Goal: Information Seeking & Learning: Find specific page/section

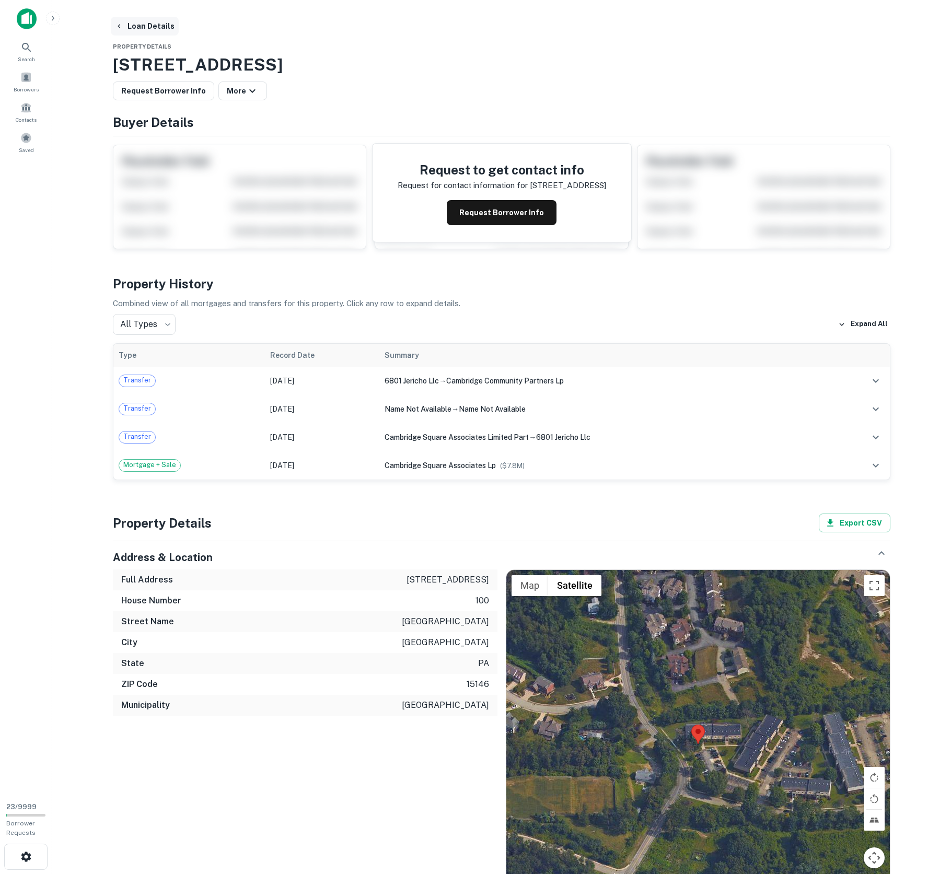
click at [133, 25] on button "Loan Details" at bounding box center [145, 26] width 68 height 19
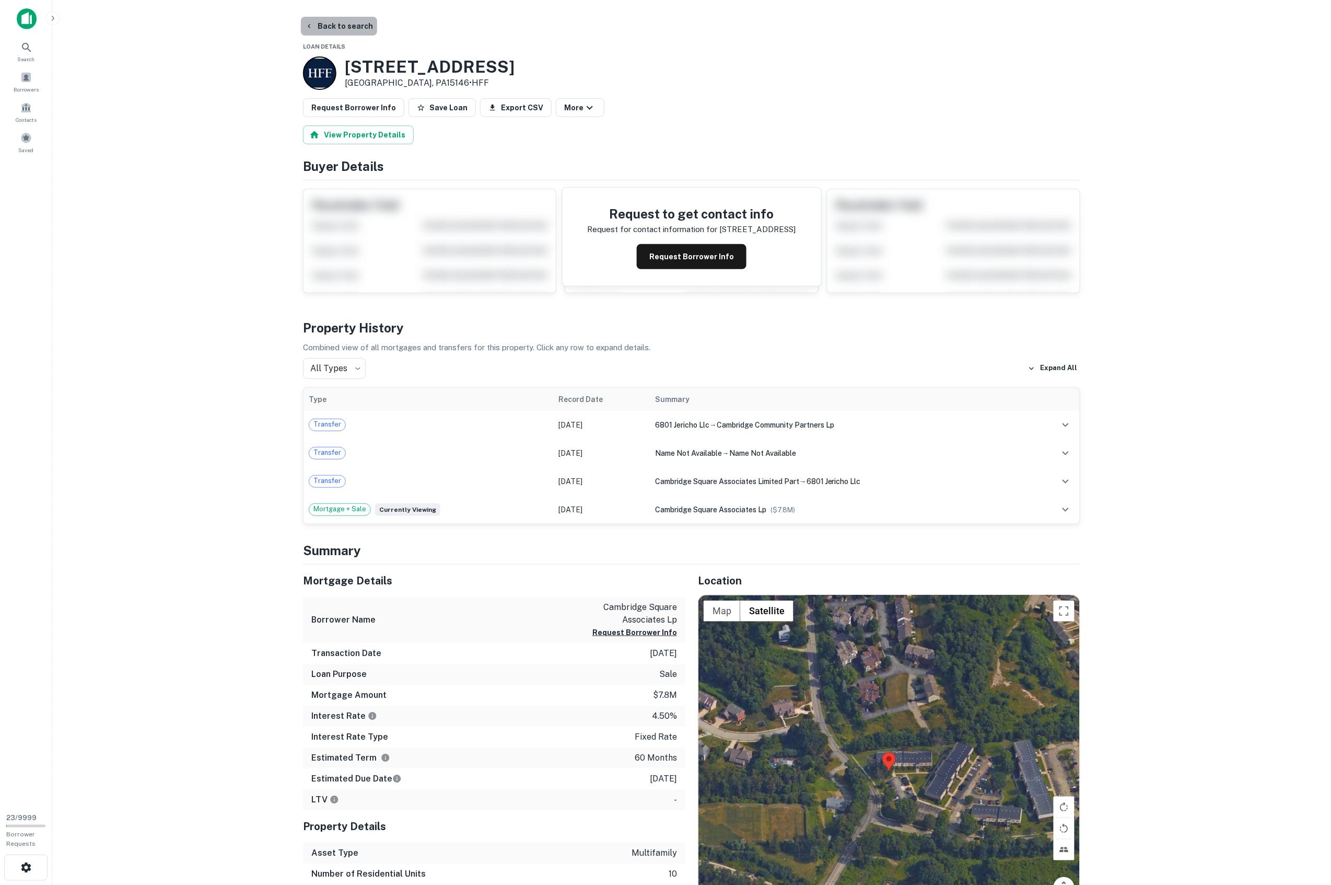
click at [343, 18] on button "Back to search" at bounding box center [339, 26] width 76 height 19
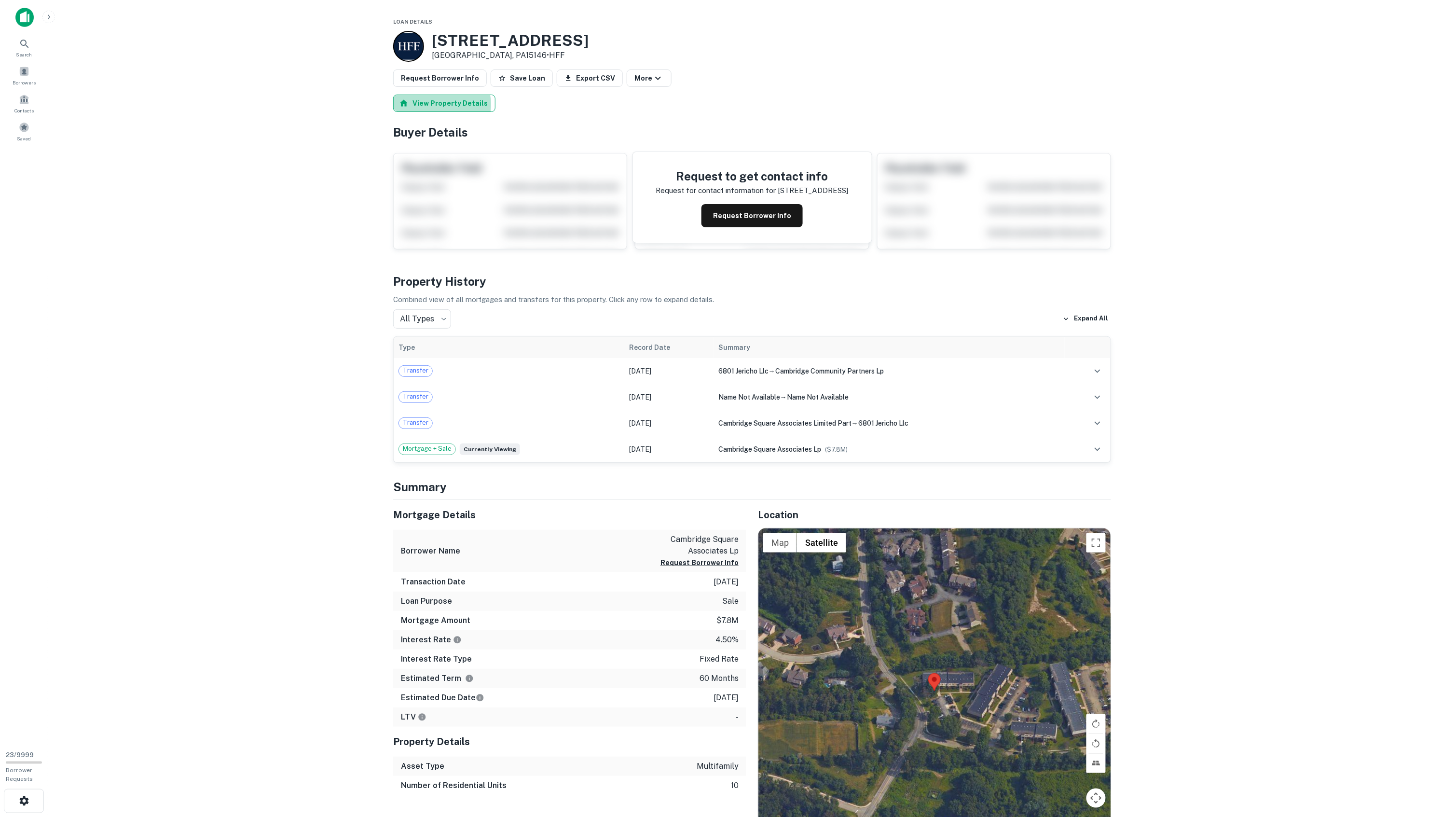
click at [439, 104] on button "View Property Details" at bounding box center [444, 102] width 102 height 18
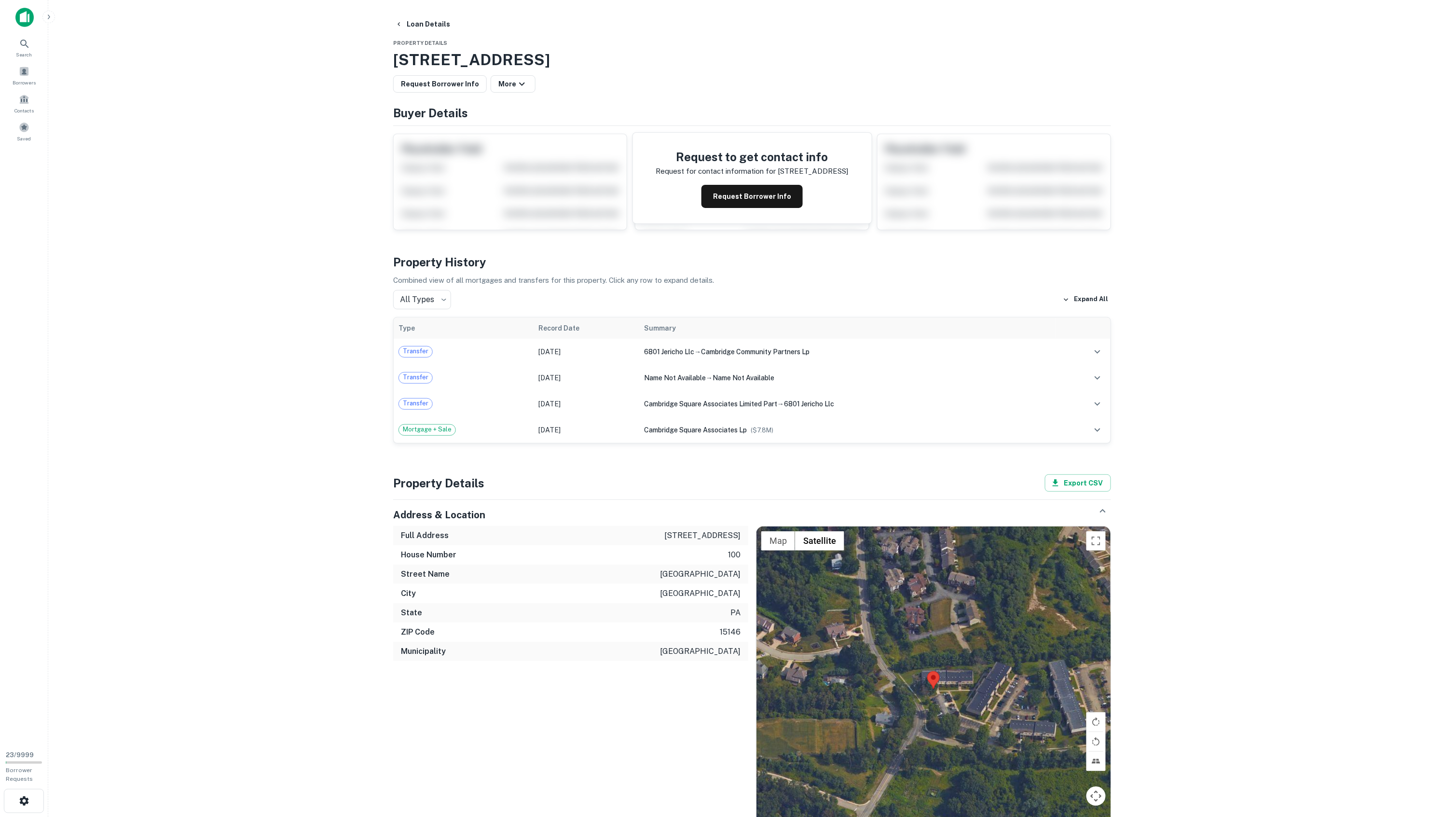
click at [295, 318] on main "Loan Details Property Details 100 Cambridge Square Dr, Monroeville, PA, 15146 R…" at bounding box center [752, 408] width 1408 height 817
drag, startPoint x: 680, startPoint y: 161, endPoint x: 812, endPoint y: 190, distance: 135.1
click at [812, 190] on div "Request to get contact info Request for contact information for 100 cambridge s…" at bounding box center [752, 178] width 239 height 90
click at [235, 298] on main "Loan Details Property Details 100 Cambridge Square Dr, Monroeville, PA, 15146 R…" at bounding box center [752, 408] width 1408 height 817
click at [491, 428] on div "Mortgage + Sale" at bounding box center [463, 429] width 130 height 12
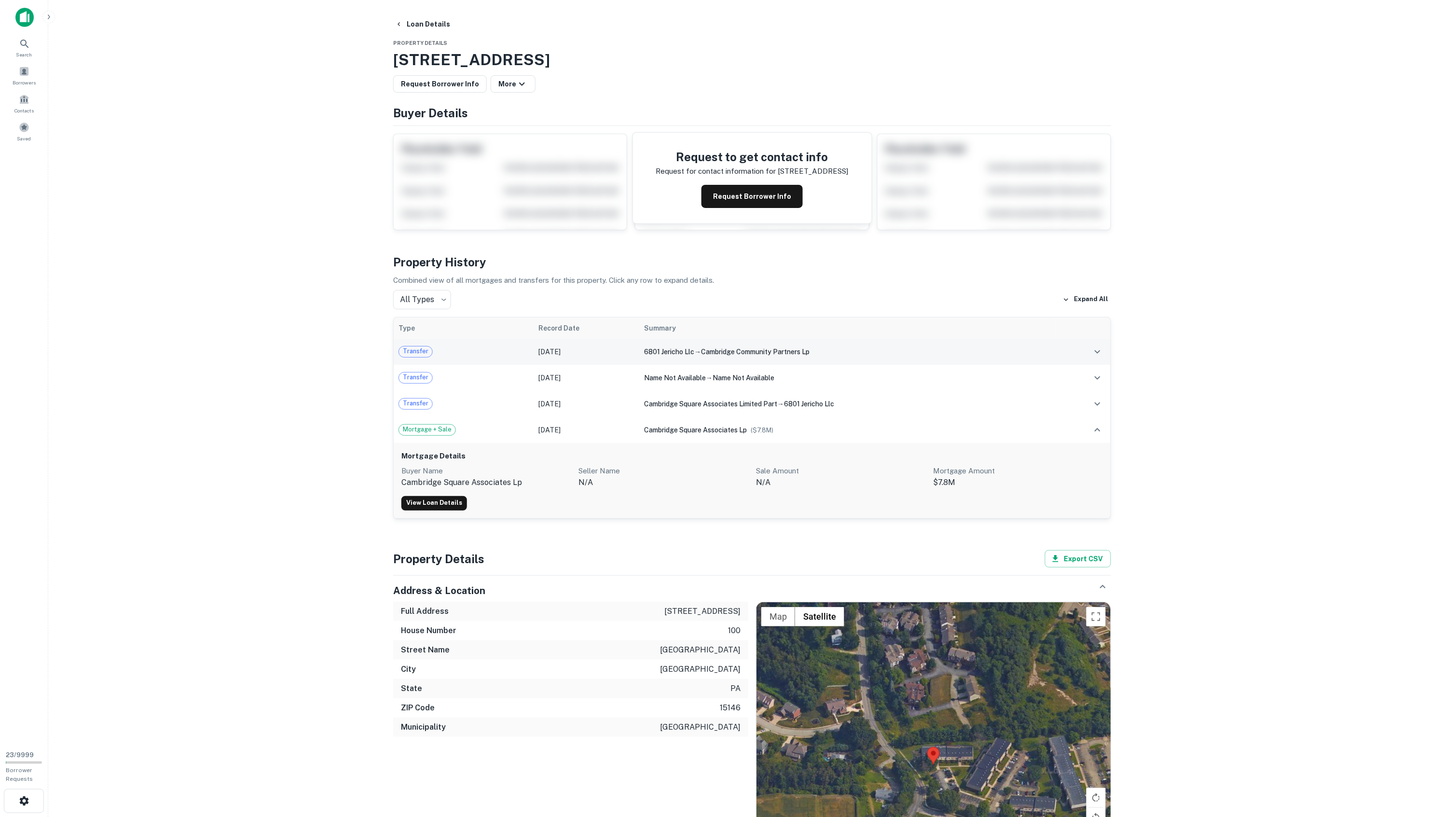
click at [482, 353] on div "Transfer" at bounding box center [463, 352] width 130 height 12
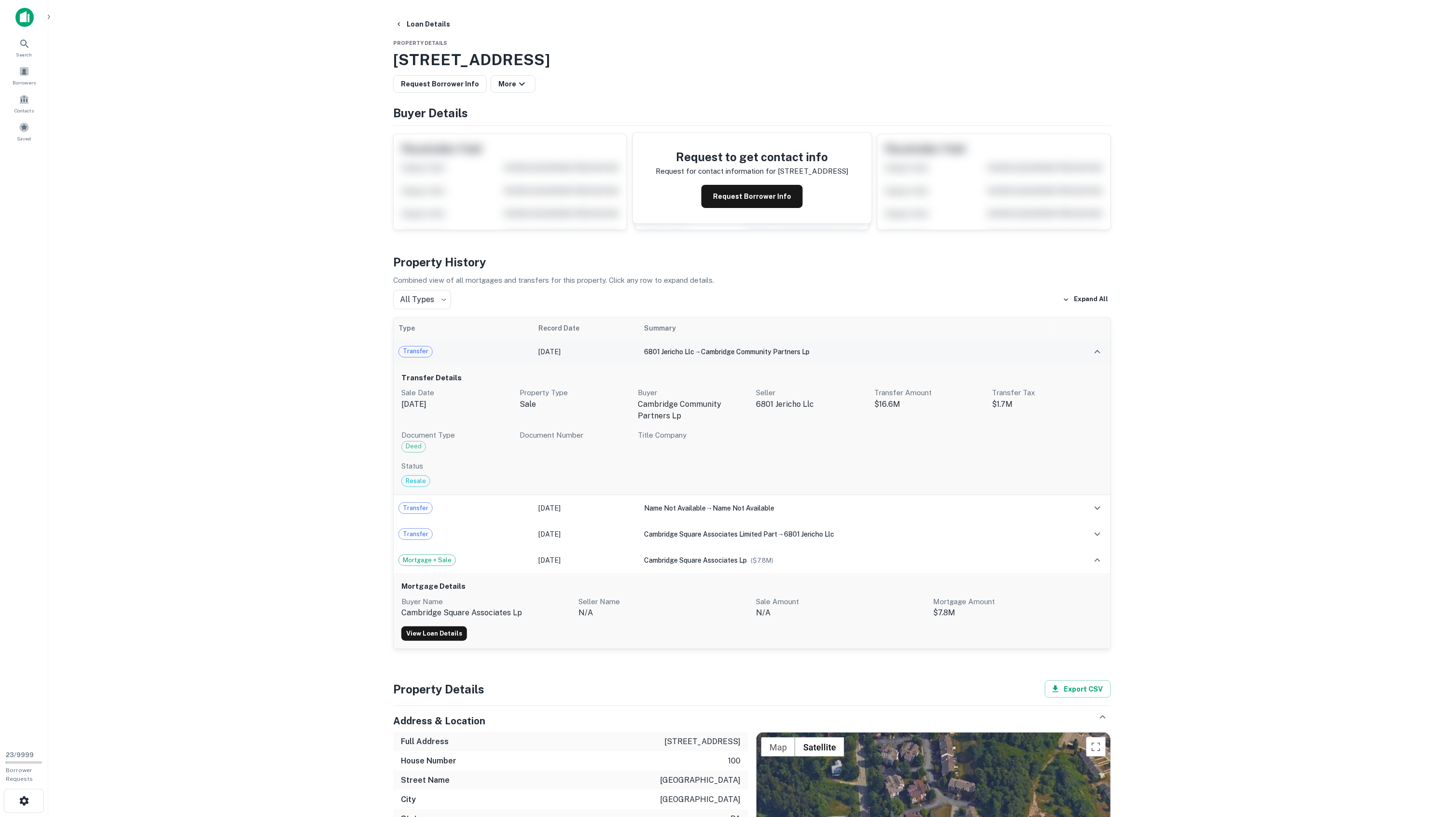
click at [487, 356] on div "Transfer" at bounding box center [463, 352] width 130 height 12
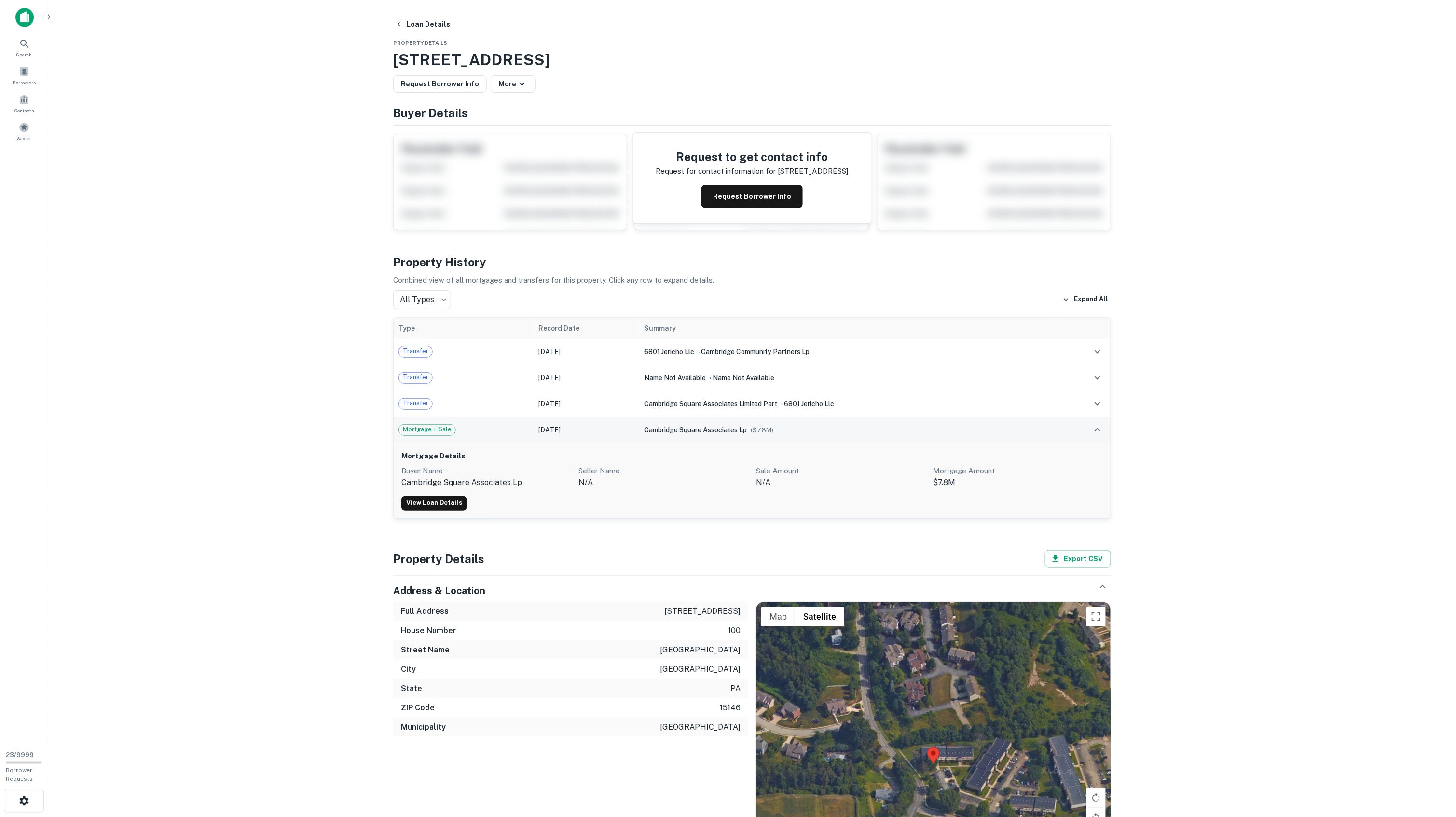
click at [467, 440] on td "Mortgage + Sale" at bounding box center [463, 429] width 140 height 26
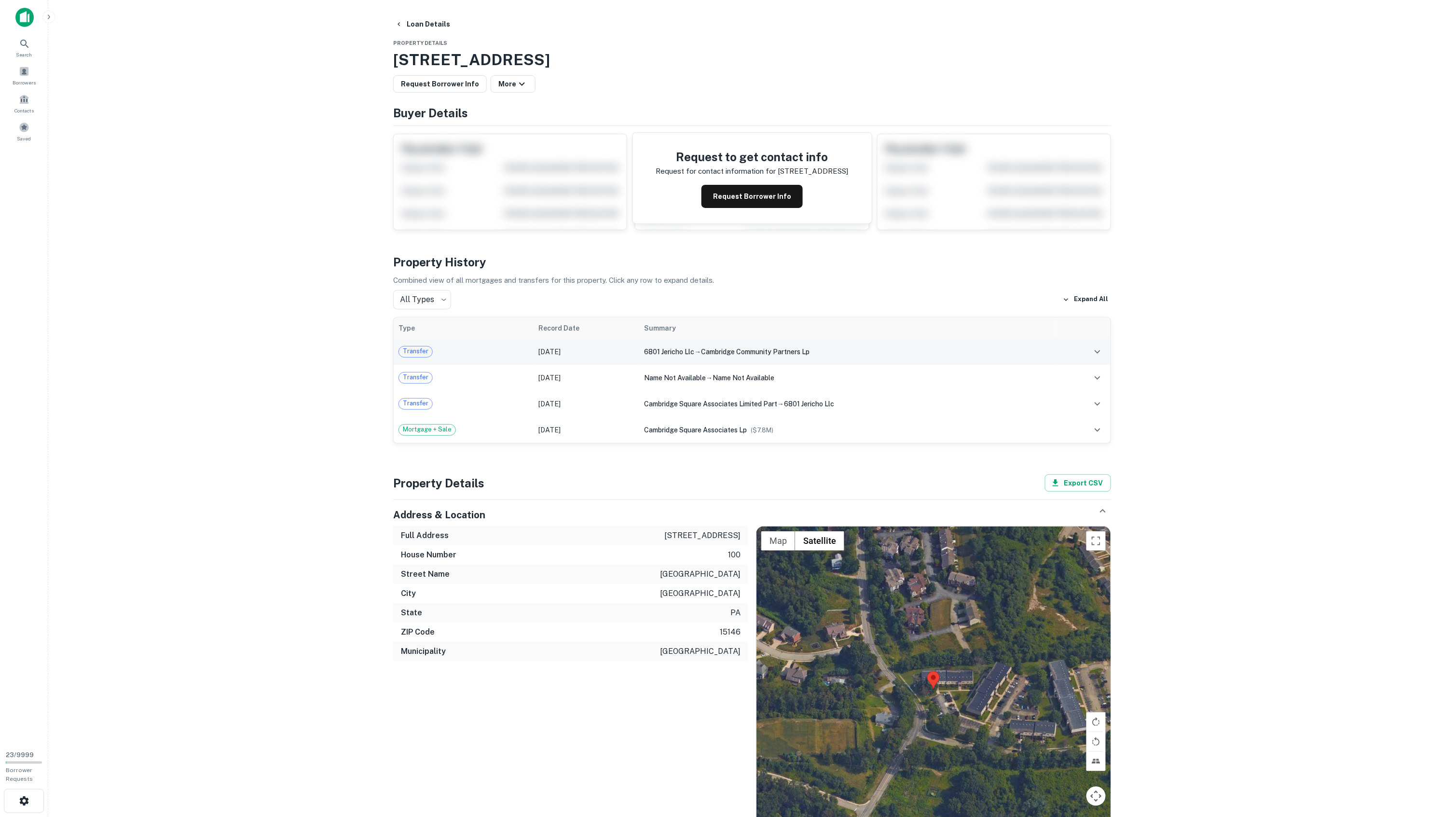
click at [460, 352] on div "Transfer" at bounding box center [463, 352] width 130 height 12
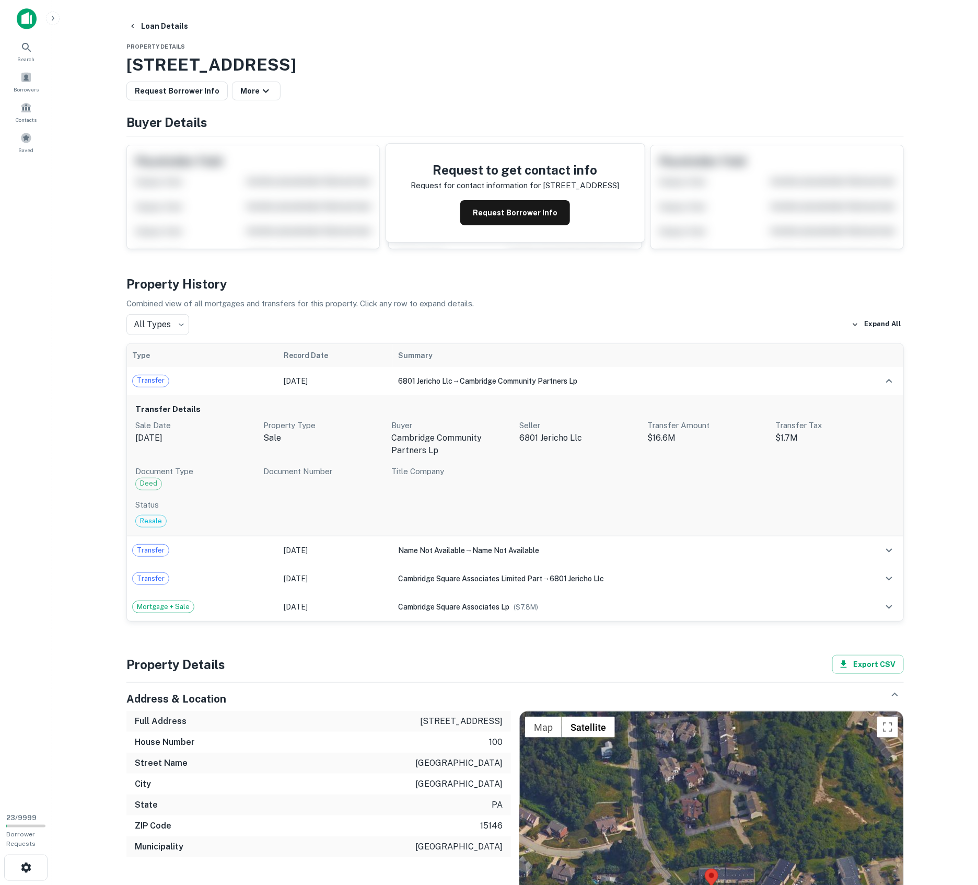
click at [109, 404] on main "Loan Details Property Details 100 Cambridge Square Dr, Monroeville, PA, 15146 R…" at bounding box center [515, 442] width 926 height 885
click at [226, 388] on td "Transfer" at bounding box center [203, 381] width 152 height 28
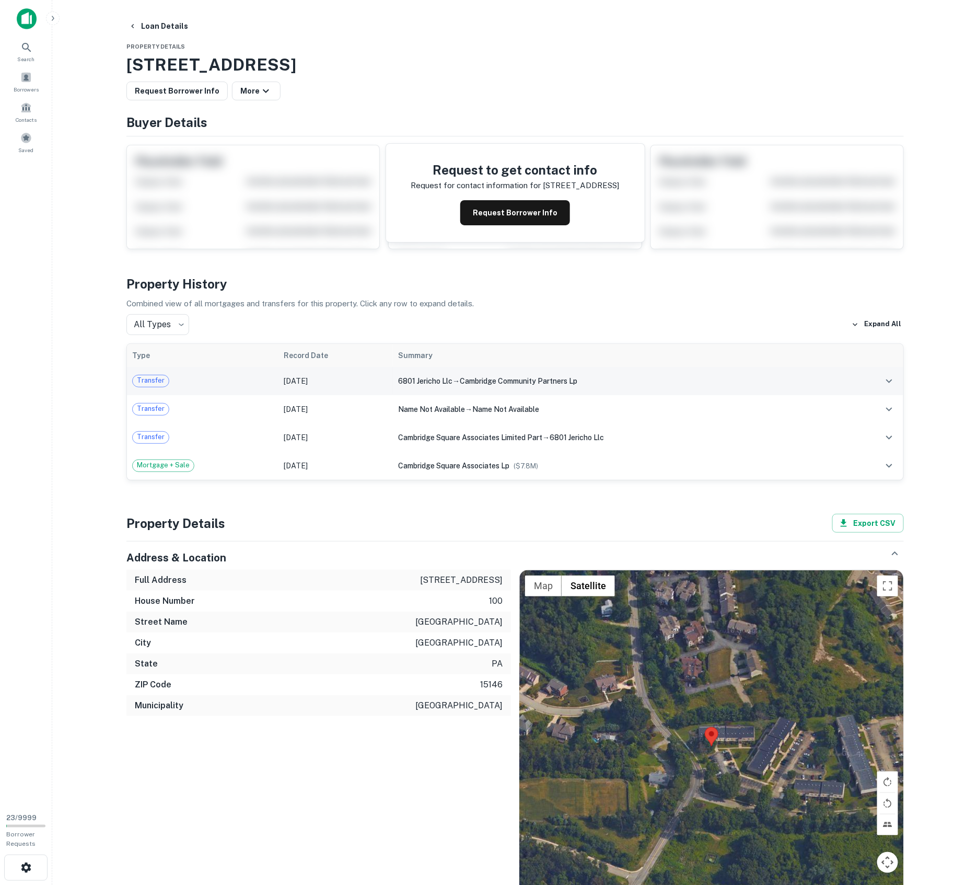
click at [258, 386] on div "Transfer" at bounding box center [202, 381] width 141 height 13
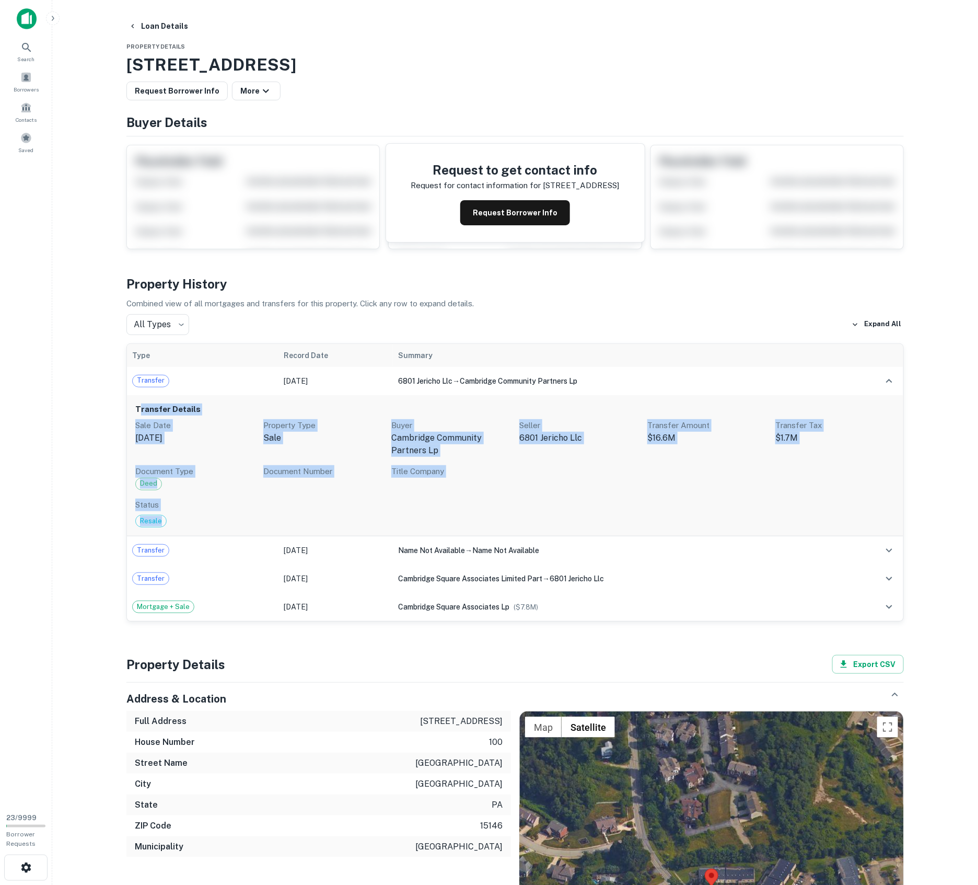
drag, startPoint x: 166, startPoint y: 524, endPoint x: 140, endPoint y: 409, distance: 117.9
click at [140, 409] on div "Transfer Details Sale Date Oct 16, 2023 Property Type sale Buyer cambridge comm…" at bounding box center [515, 466] width 776 height 142
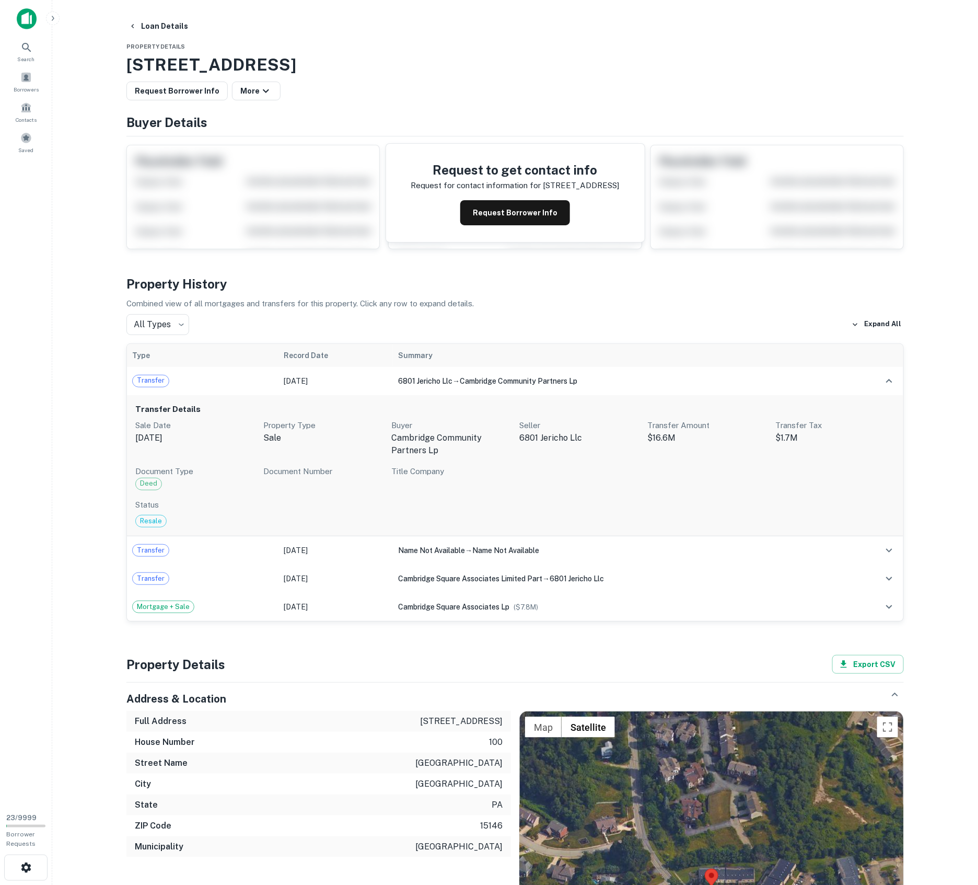
click at [230, 602] on div "Mortgage + Sale" at bounding box center [202, 606] width 141 height 13
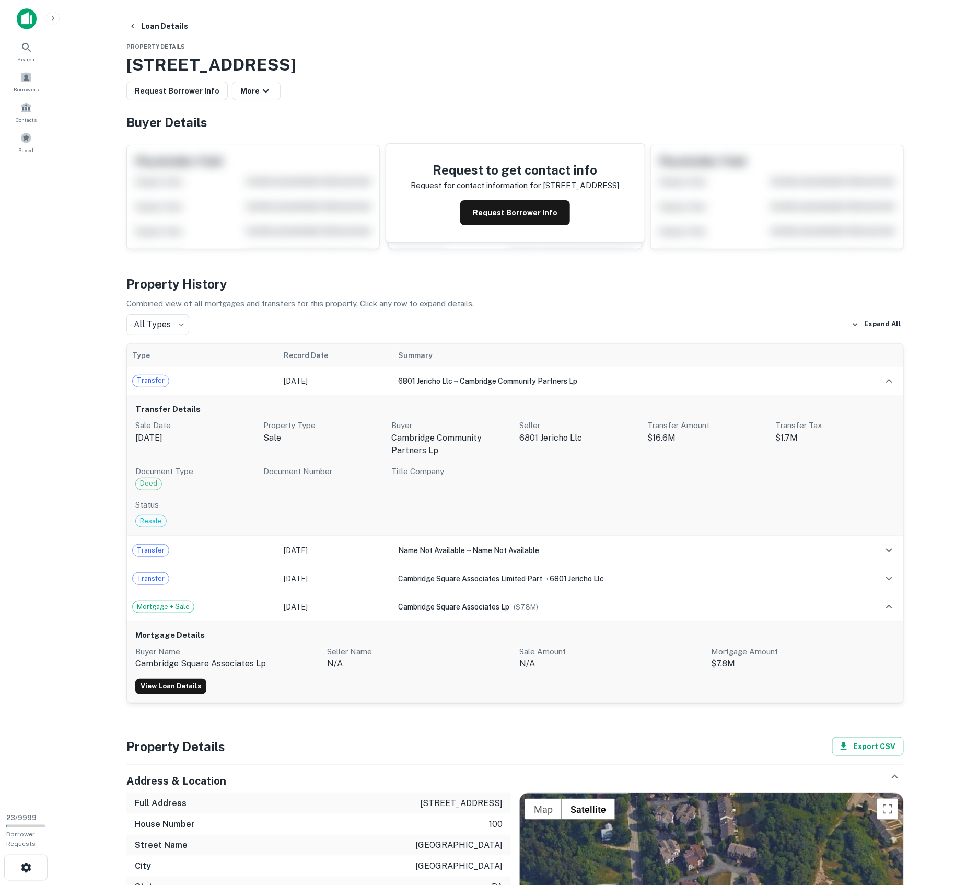
click at [98, 288] on main "Loan Details Property Details 100 Cambridge Square Dr, Monroeville, PA, 15146 R…" at bounding box center [515, 442] width 926 height 885
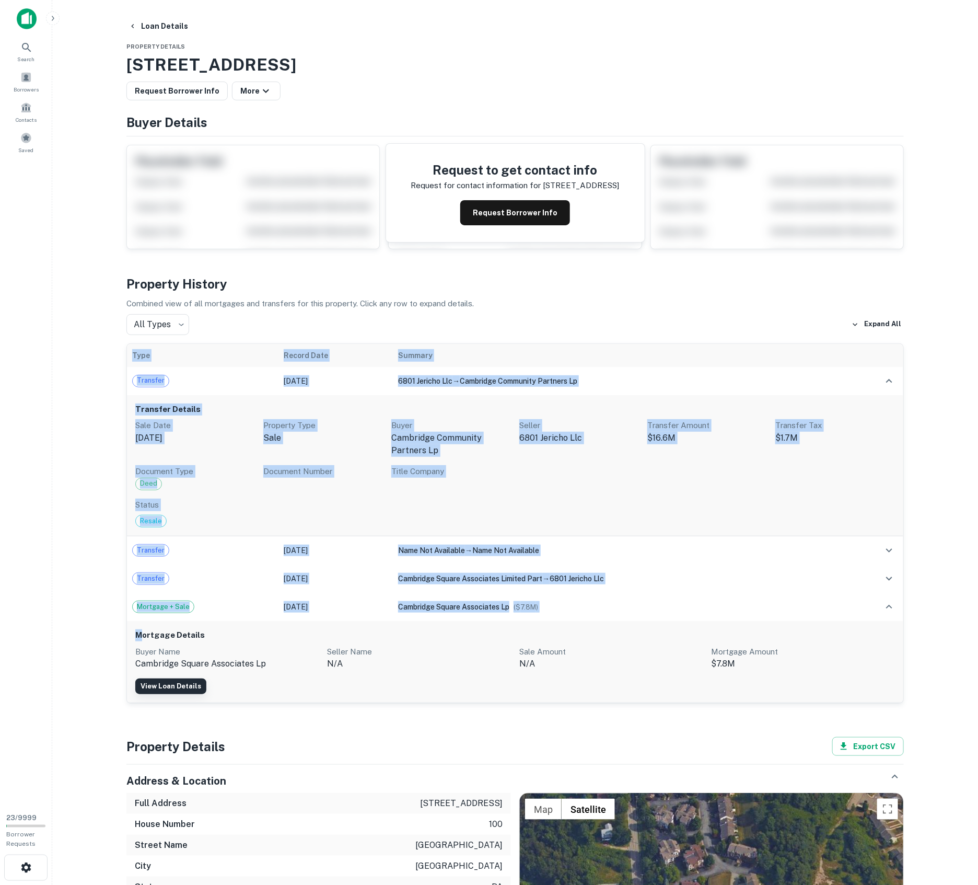
drag, startPoint x: 143, startPoint y: 634, endPoint x: 202, endPoint y: 680, distance: 75.6
click at [202, 680] on div "Mortgage Details Buyer Name cambridge square associates lp Seller Name n/a Sale…" at bounding box center [515, 662] width 776 height 82
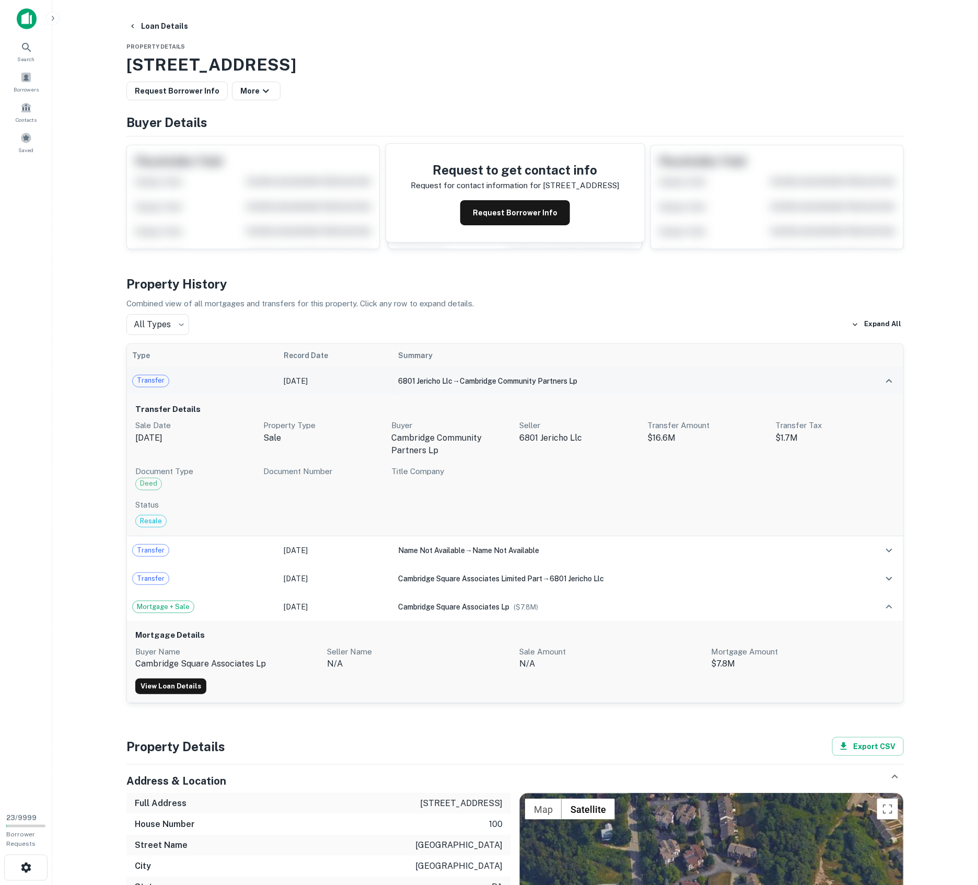
click at [212, 382] on div "Transfer" at bounding box center [202, 381] width 141 height 13
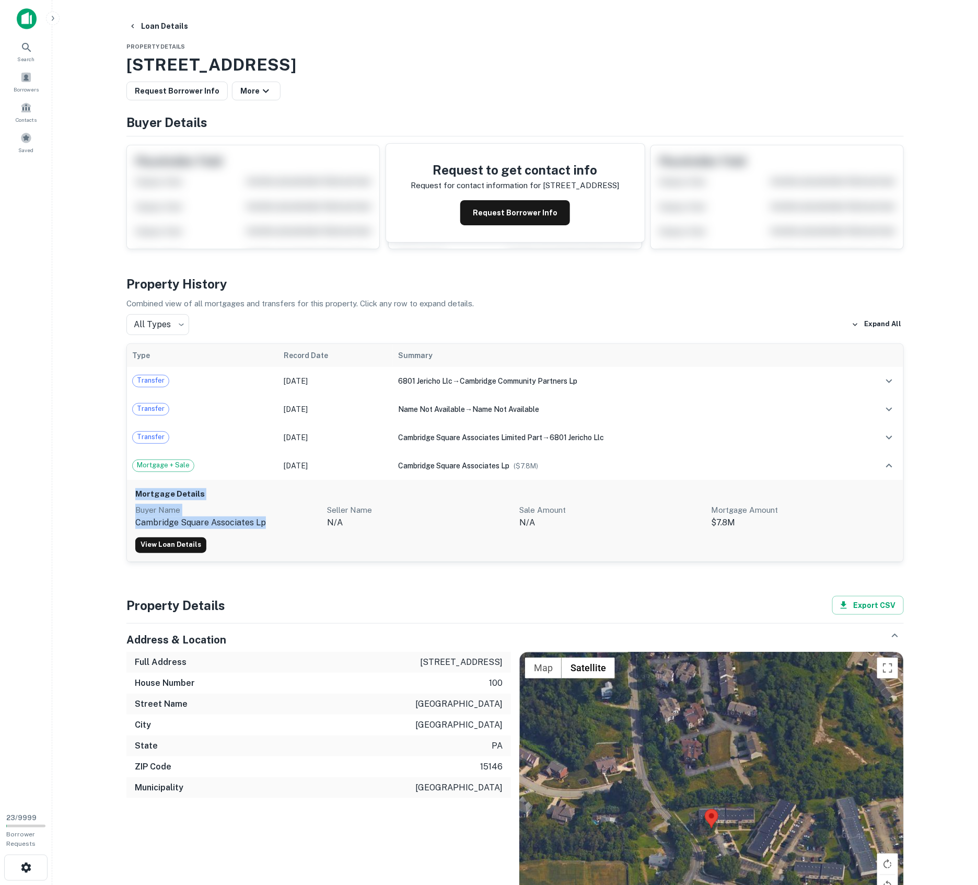
drag, startPoint x: 138, startPoint y: 490, endPoint x: 267, endPoint y: 517, distance: 132.0
click at [267, 517] on div "Mortgage Details Buyer Name cambridge square associates lp Seller Name n/a Sale…" at bounding box center [515, 521] width 776 height 82
click at [107, 469] on main "Loan Details Property Details 100 Cambridge Square Dr, Monroeville, PA, 15146 R…" at bounding box center [515, 442] width 926 height 885
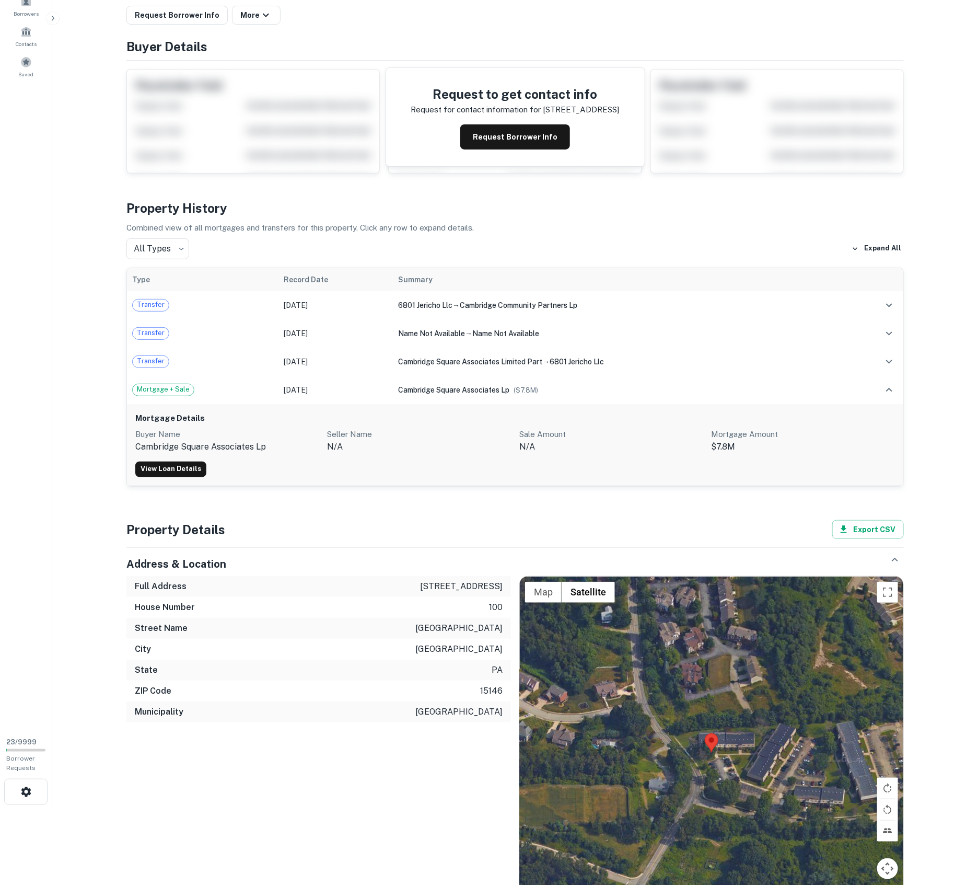
scroll to position [78, 0]
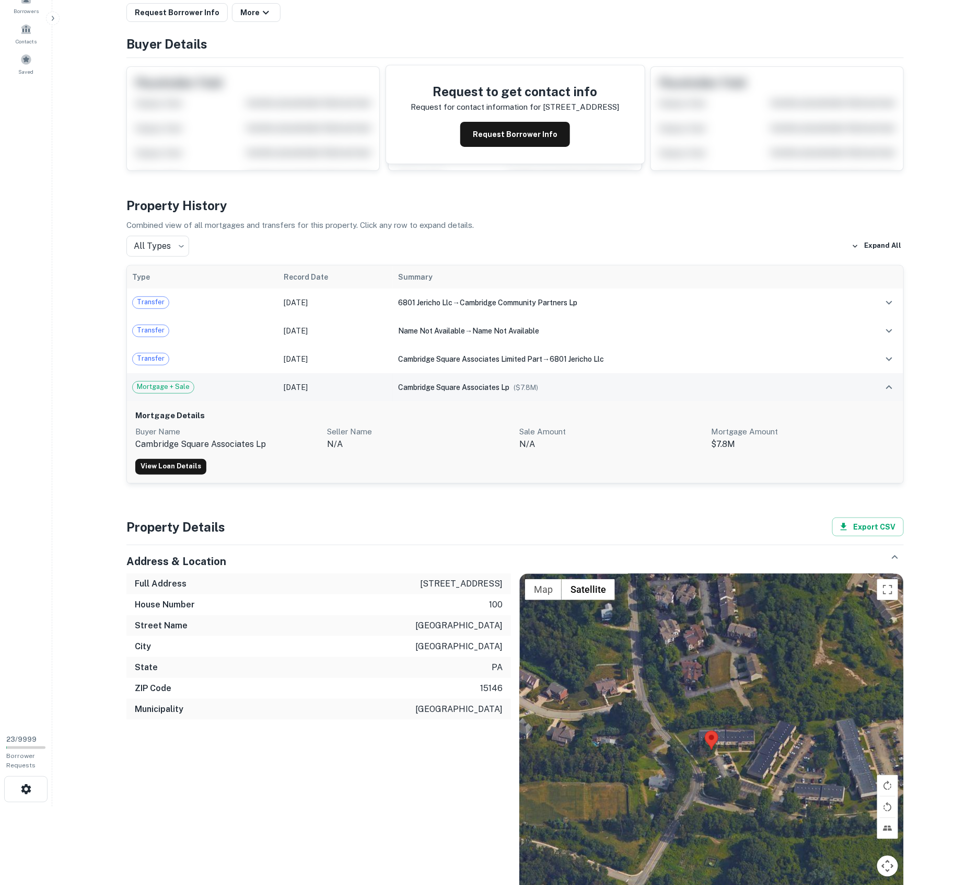
click at [227, 385] on div "Mortgage + Sale" at bounding box center [202, 387] width 141 height 13
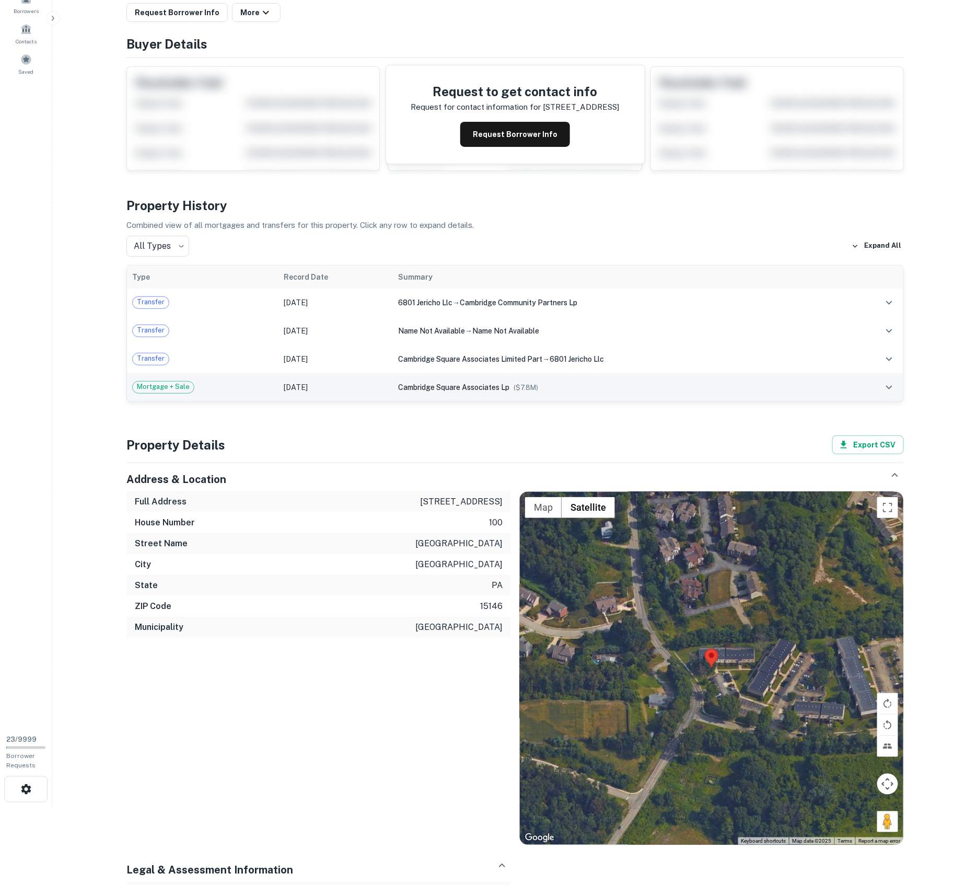
click at [220, 379] on td "Mortgage + Sale" at bounding box center [203, 387] width 152 height 28
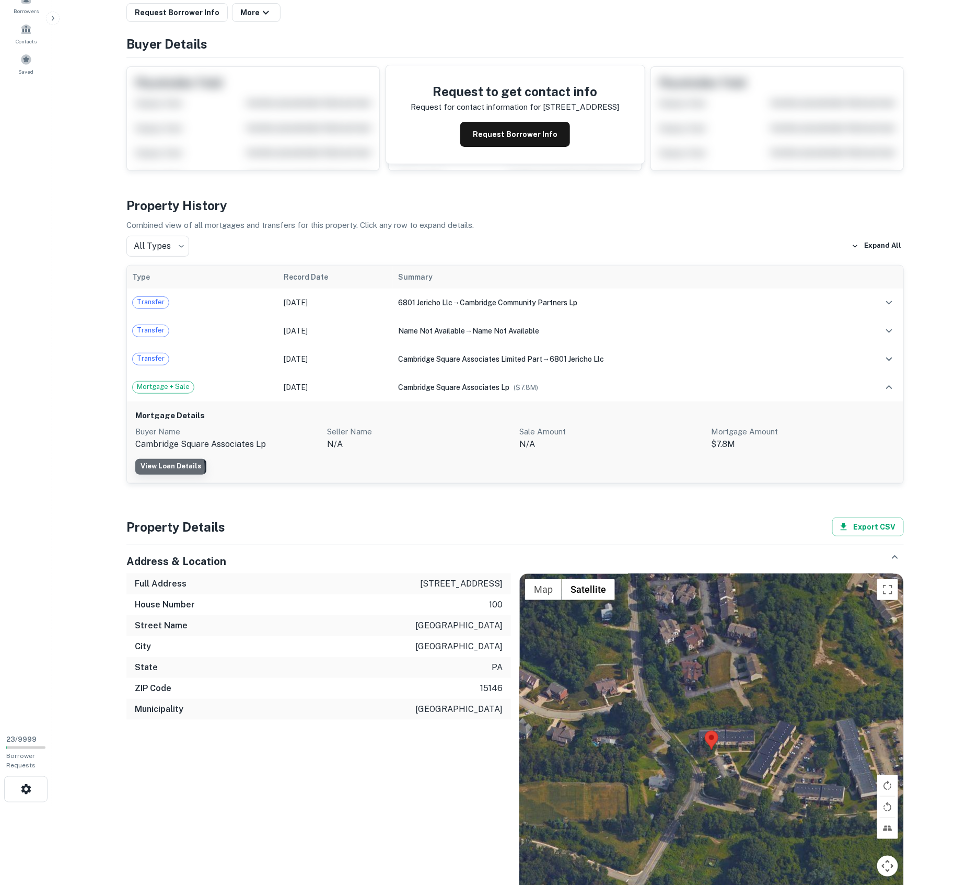
click at [166, 468] on link "View Loan Details" at bounding box center [170, 467] width 71 height 16
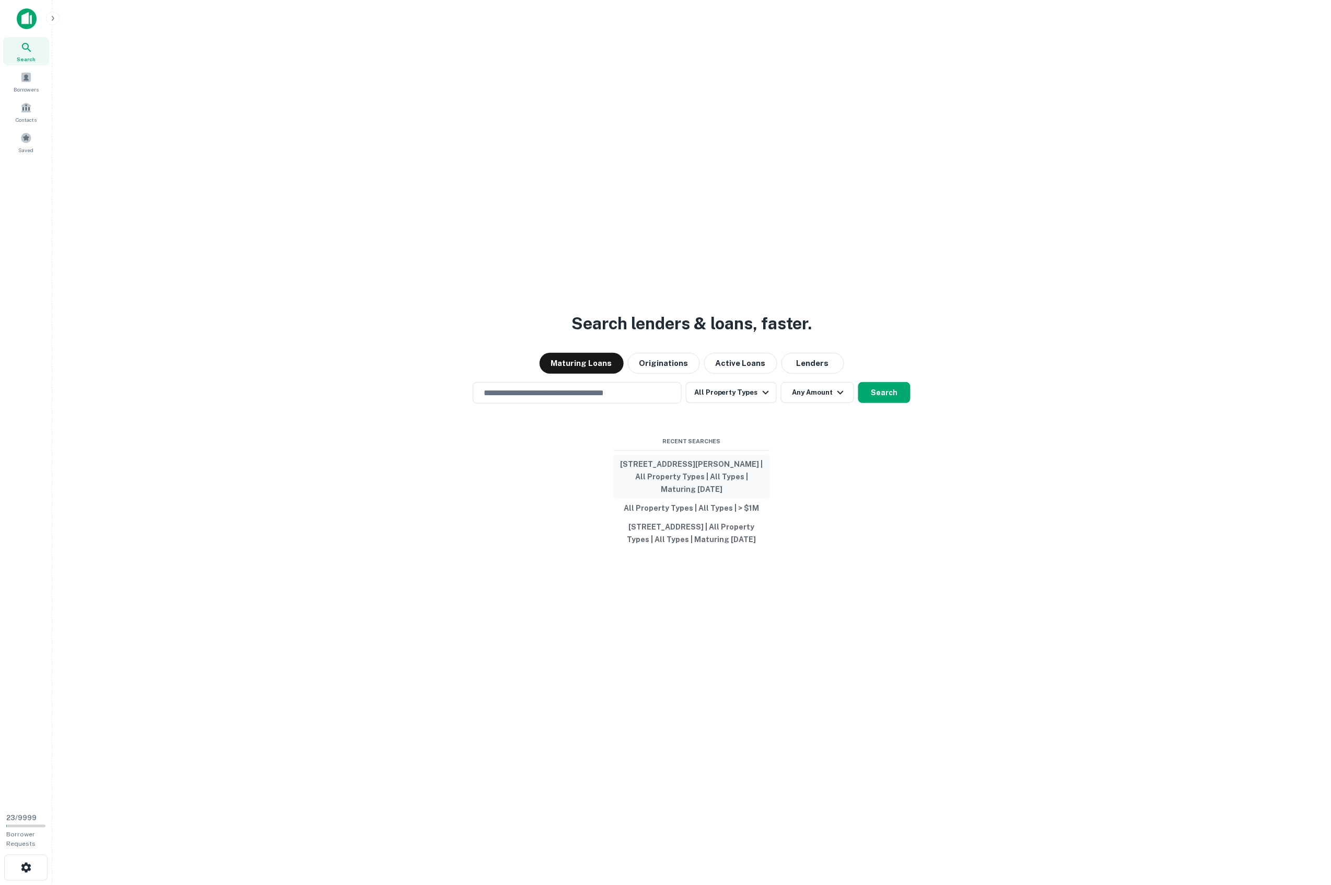
click at [651, 464] on button "100 E Camp McDonald Rd, Prospect Heights, IL 60070, USA | All Property Types | …" at bounding box center [691, 477] width 157 height 44
type input "**********"
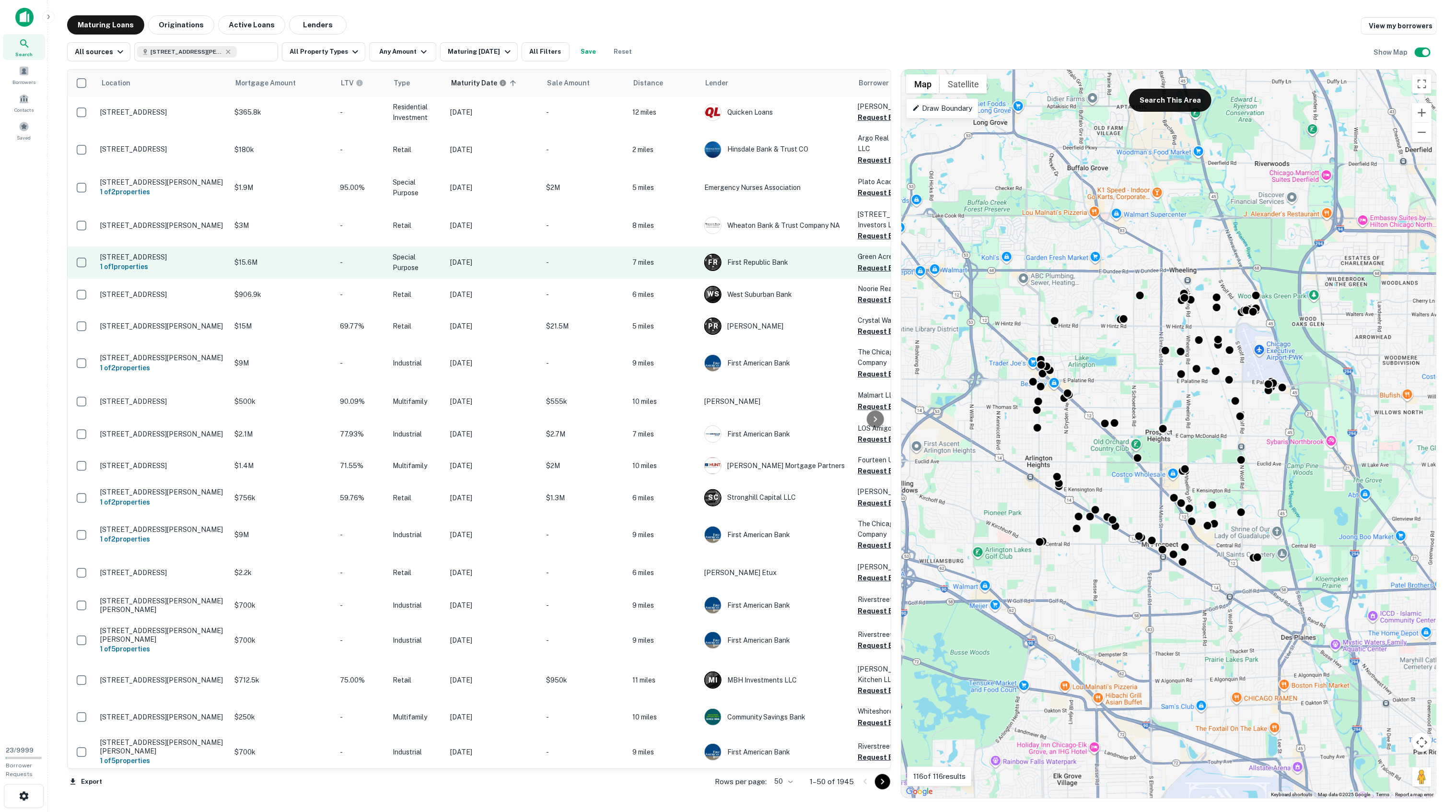
click at [180, 252] on p "916 Dundee Rd Northbrook, IL60062" at bounding box center [162, 256] width 125 height 8
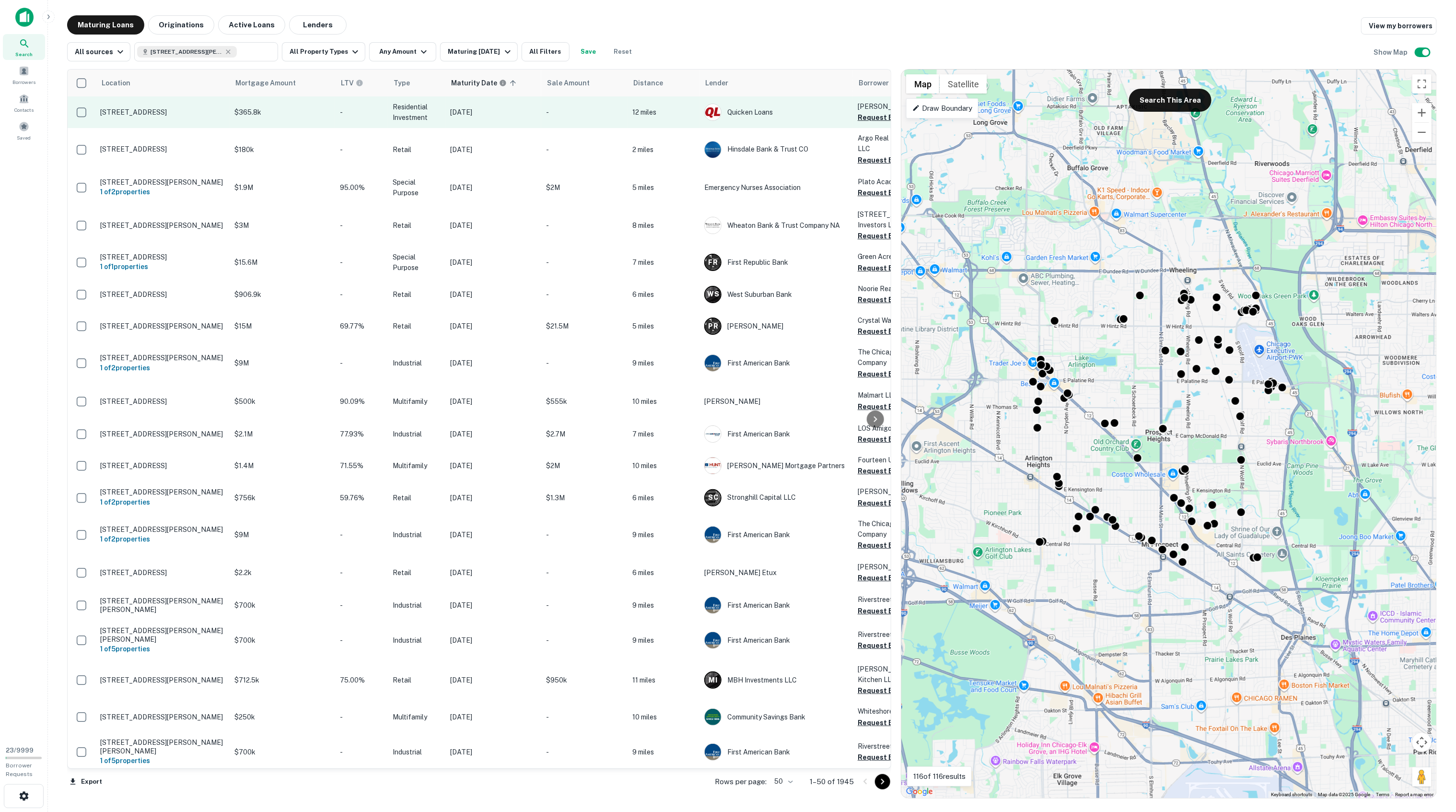
click at [149, 112] on p "4914 N Austin Ave Apt 1 Chicago, IL60630" at bounding box center [162, 112] width 125 height 8
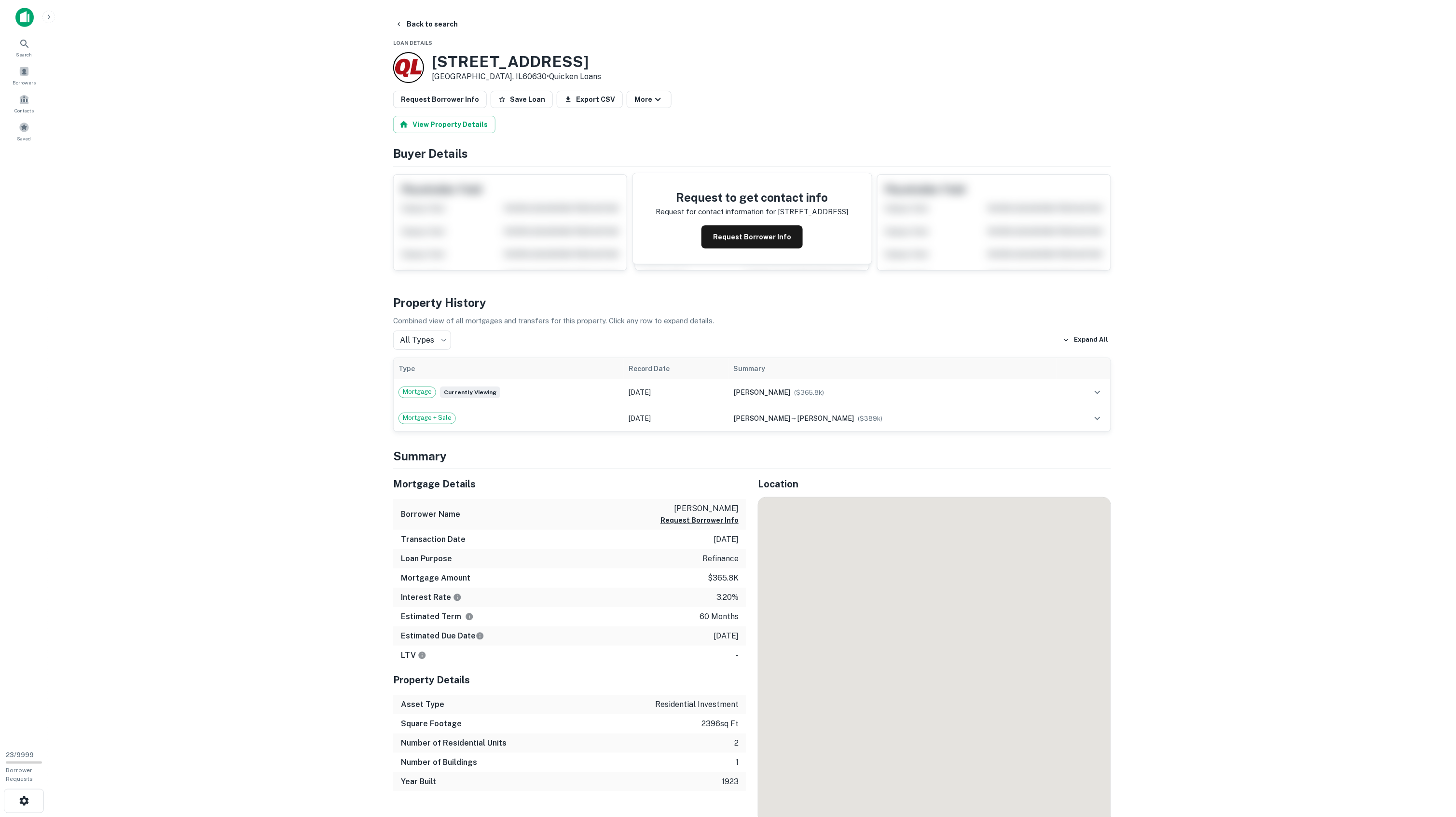
drag, startPoint x: 143, startPoint y: 220, endPoint x: 128, endPoint y: 212, distance: 17.0
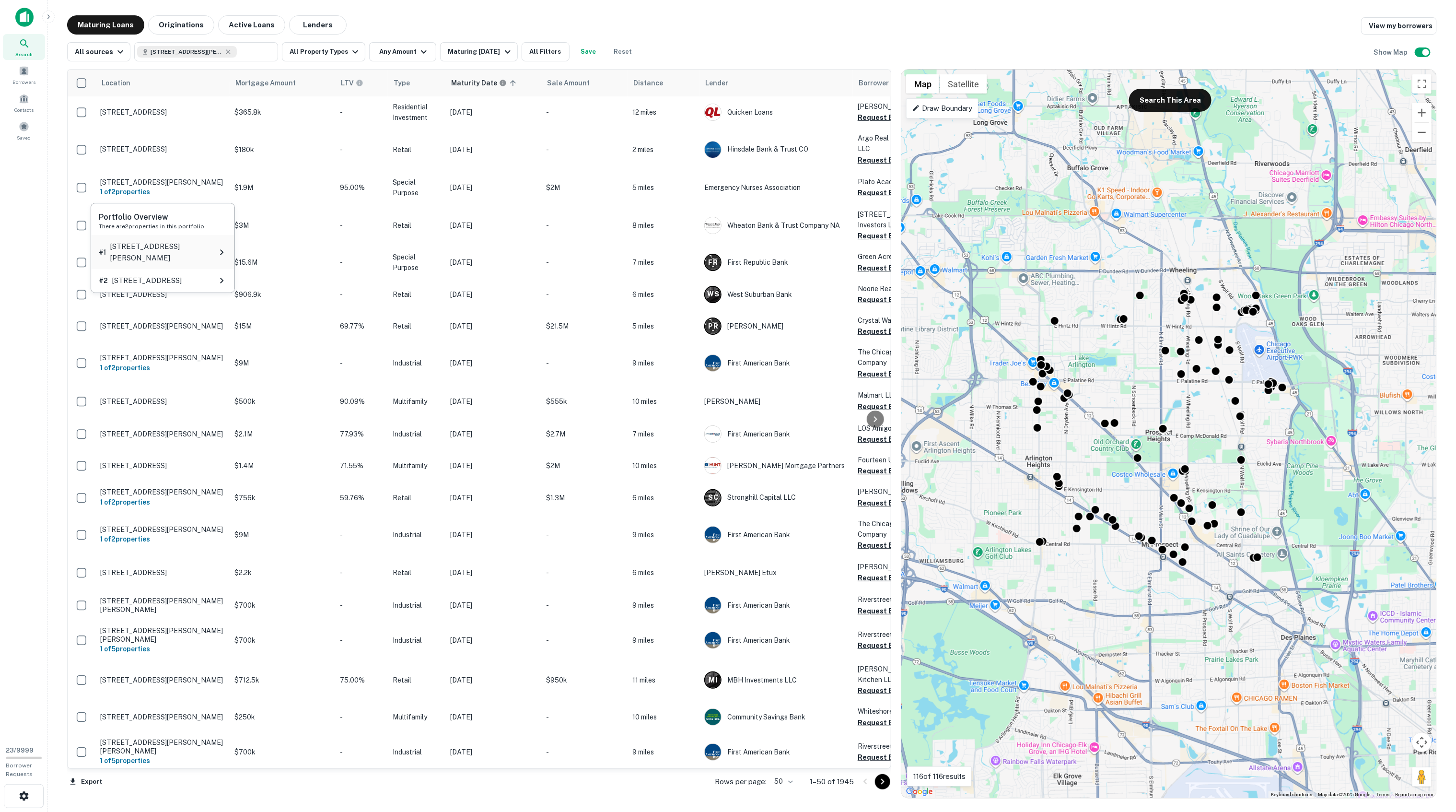
click at [138, 246] on p "915 Lee St" at bounding box center [162, 251] width 106 height 23
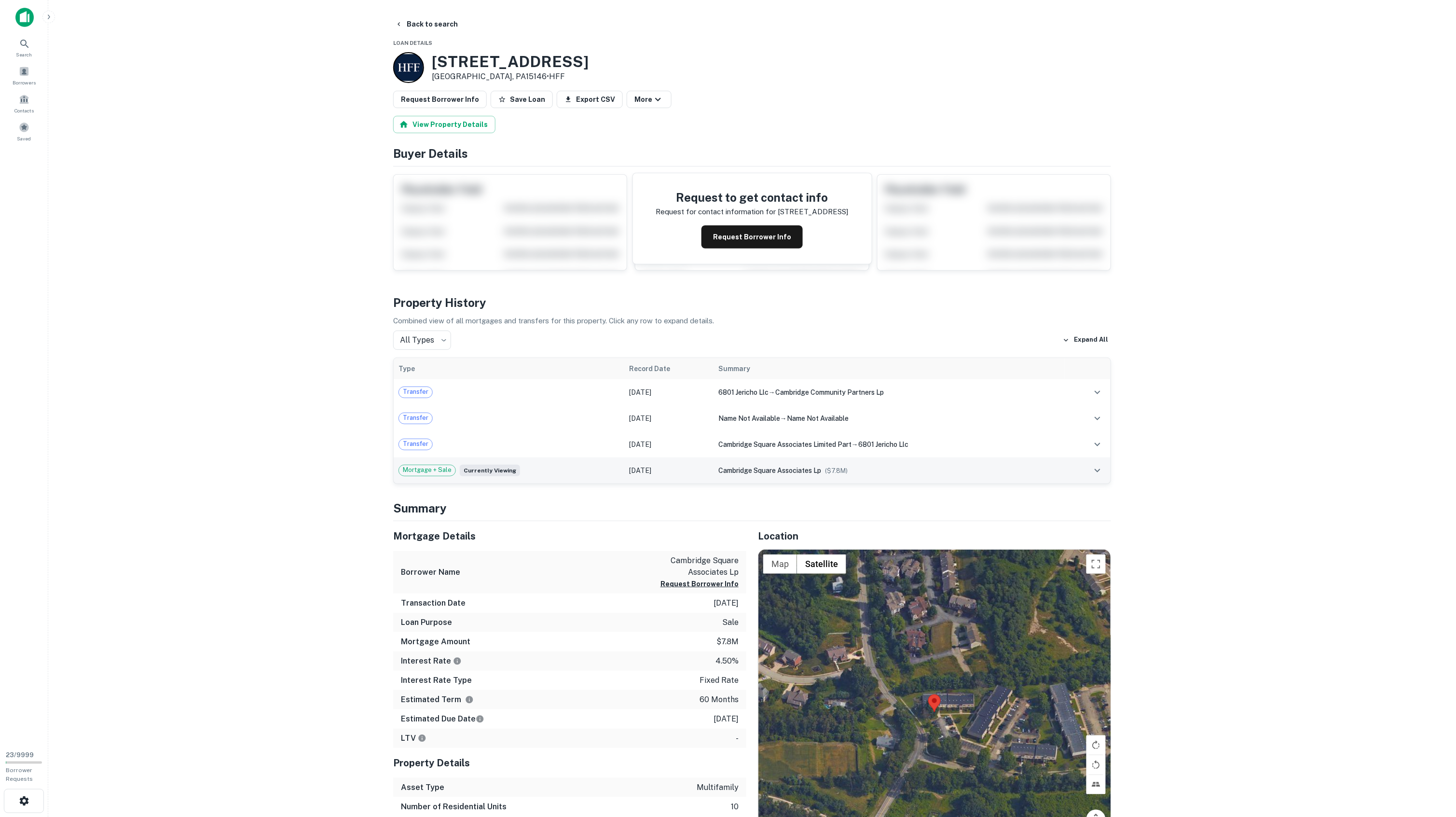
click at [534, 476] on div "Mortgage + Sale Currently viewing" at bounding box center [509, 470] width 221 height 12
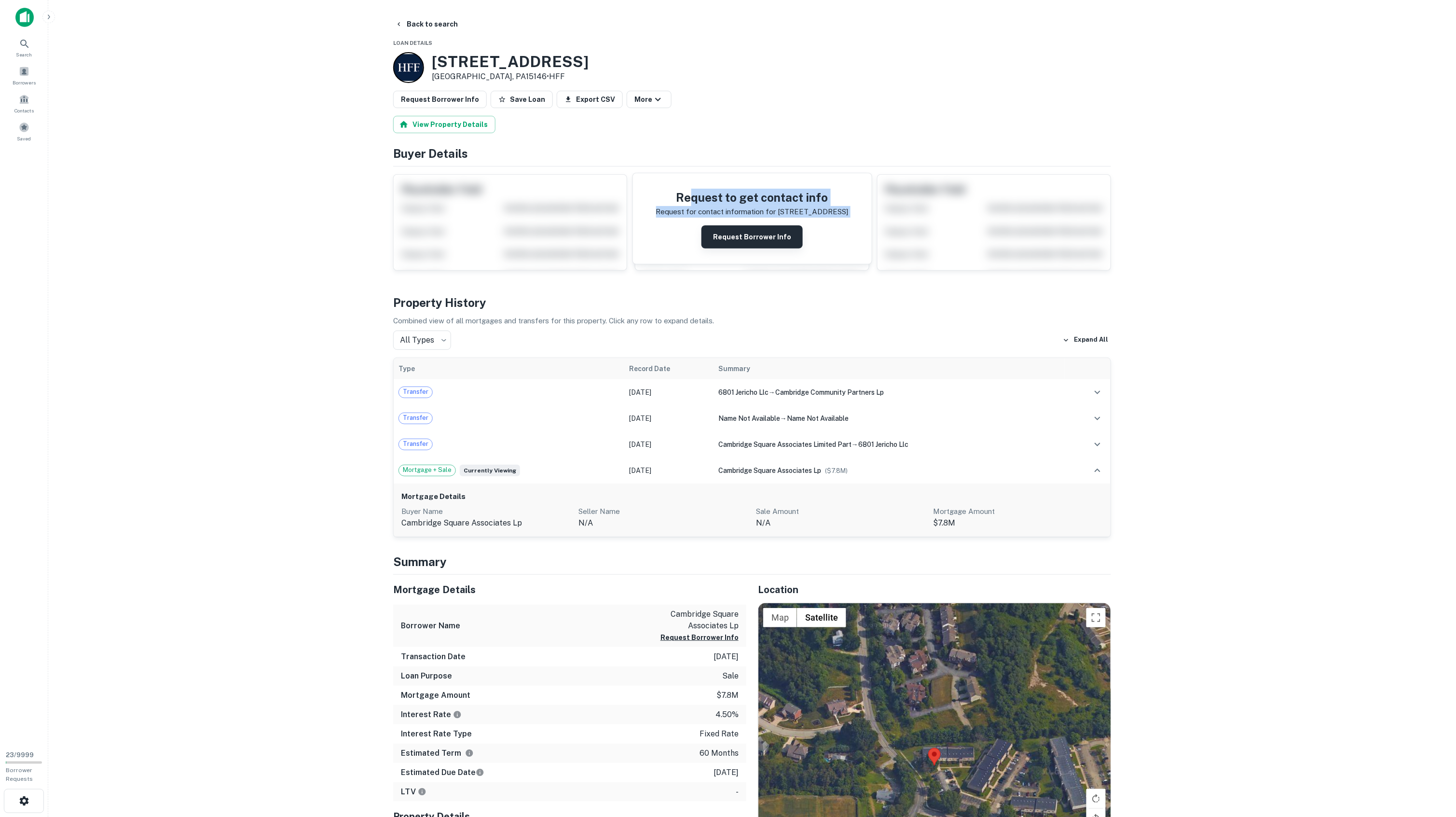
drag, startPoint x: 692, startPoint y: 199, endPoint x: 796, endPoint y: 235, distance: 110.1
click at [796, 235] on div "Request to get contact info Request for contact information for 100 cambridge s…" at bounding box center [752, 219] width 239 height 90
click at [347, 282] on main "Back to search Loan Details 100 Cambridge Square Dr Monroeville, PA15146 • HFF …" at bounding box center [752, 408] width 1408 height 817
drag, startPoint x: 693, startPoint y: 607, endPoint x: 740, endPoint y: 634, distance: 54.2
click at [742, 634] on div "Borrower Name cambridge square associates lp Request Borrower Info" at bounding box center [570, 626] width 353 height 43
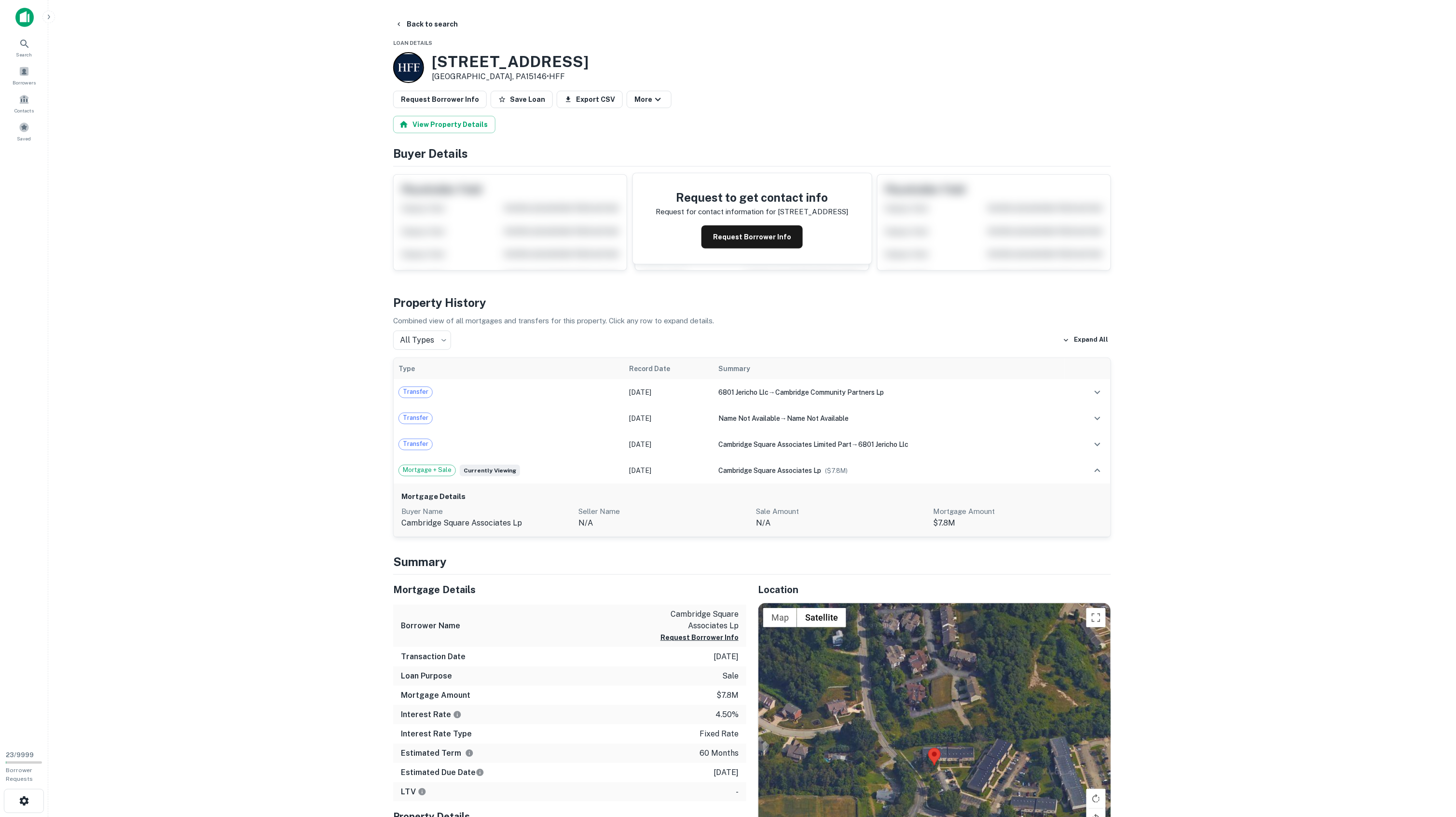
click at [685, 613] on p "cambridge square associates lp" at bounding box center [695, 619] width 87 height 23
click at [684, 612] on p "cambridge square associates lp" at bounding box center [695, 619] width 87 height 23
click at [722, 614] on p "cambridge square associates lp" at bounding box center [695, 619] width 87 height 23
click at [682, 614] on p "cambridge square associates lp" at bounding box center [695, 619] width 87 height 23
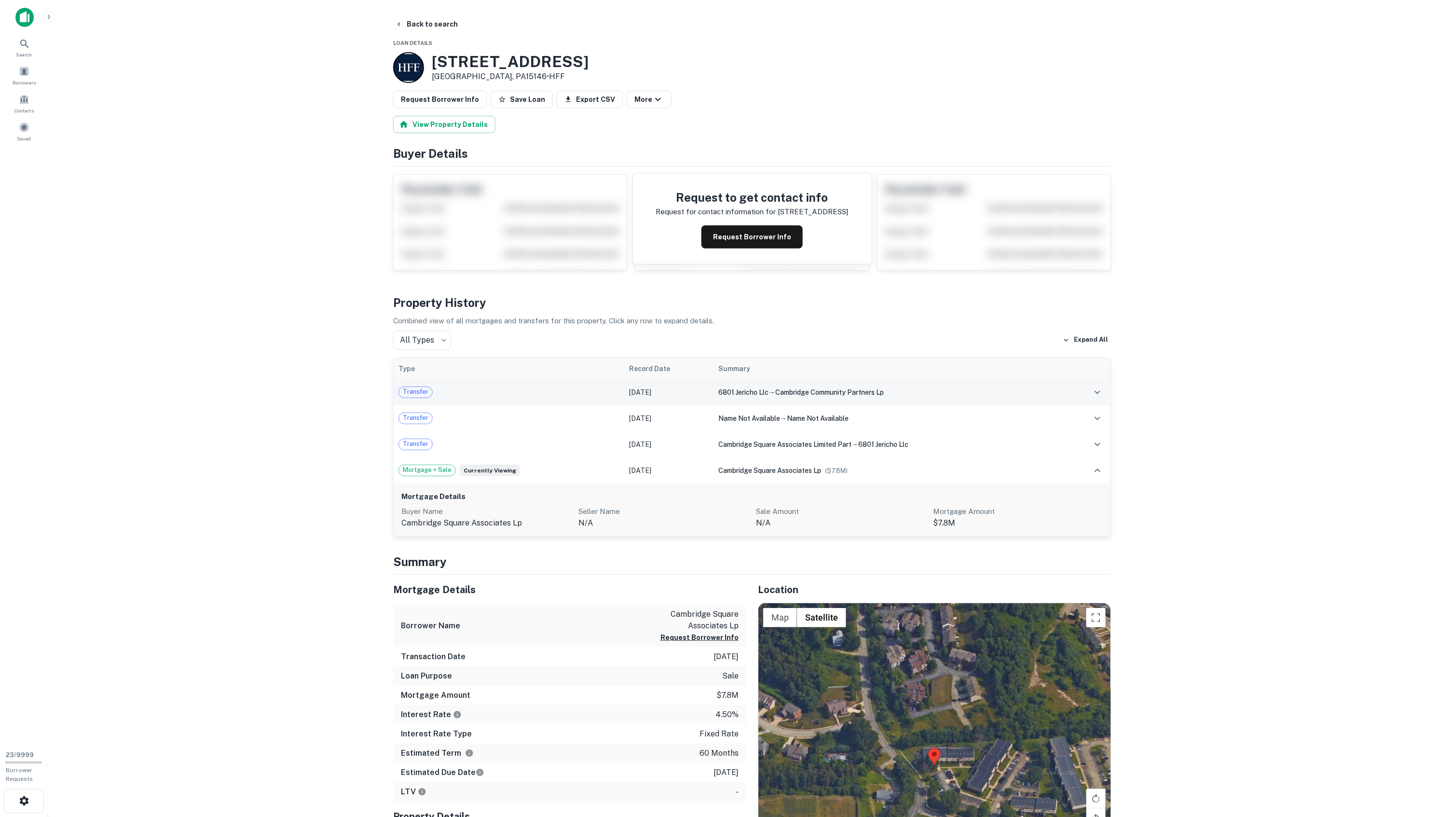
click at [479, 398] on div "Transfer" at bounding box center [509, 392] width 221 height 12
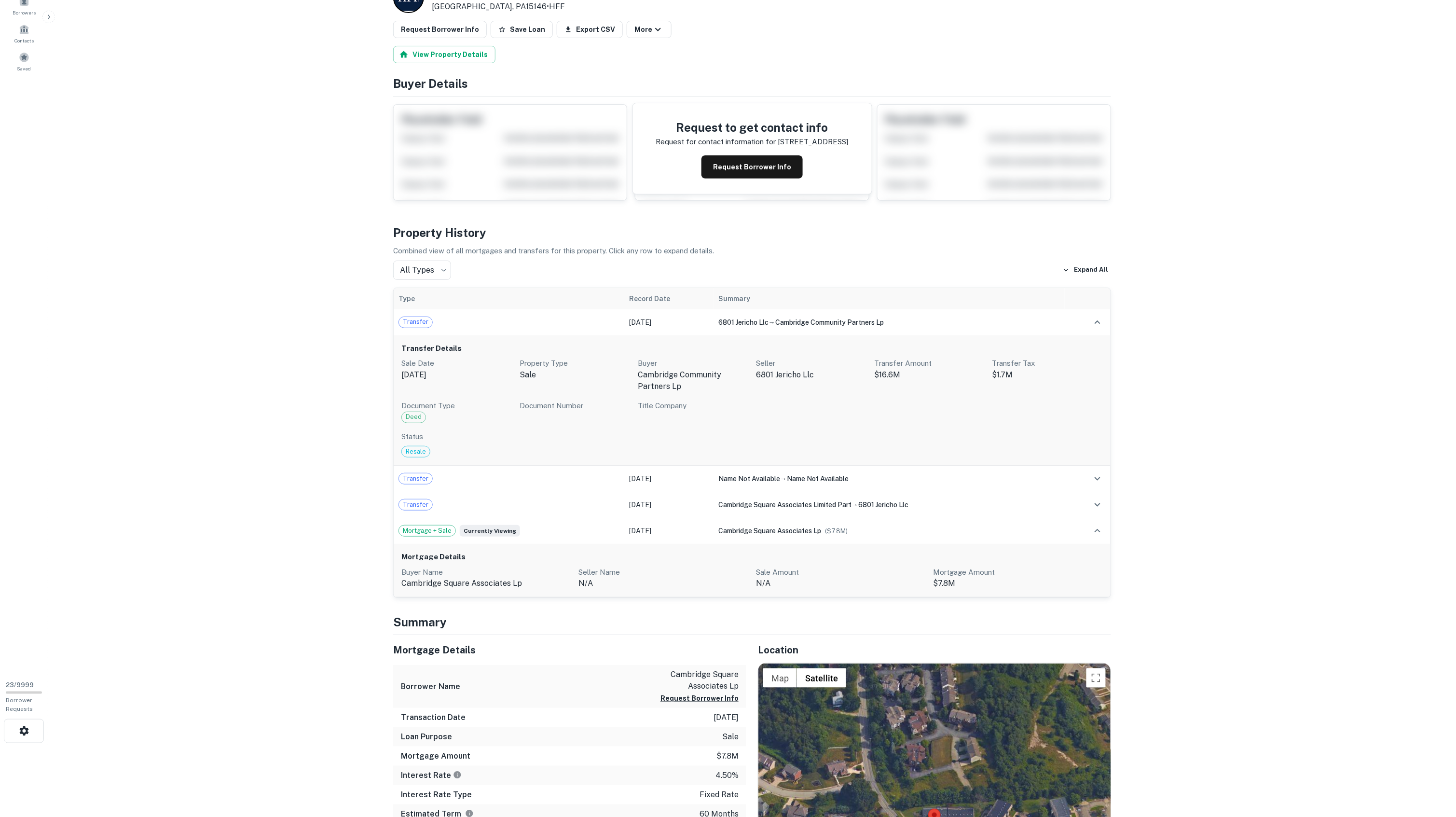
scroll to position [72, 0]
drag, startPoint x: 651, startPoint y: 376, endPoint x: 676, endPoint y: 384, distance: 26.2
click at [690, 382] on p "cambridge community partners lp" at bounding box center [693, 378] width 111 height 23
drag, startPoint x: 673, startPoint y: 386, endPoint x: 647, endPoint y: 378, distance: 27.2
click at [648, 376] on p "cambridge community partners lp" at bounding box center [693, 378] width 111 height 23
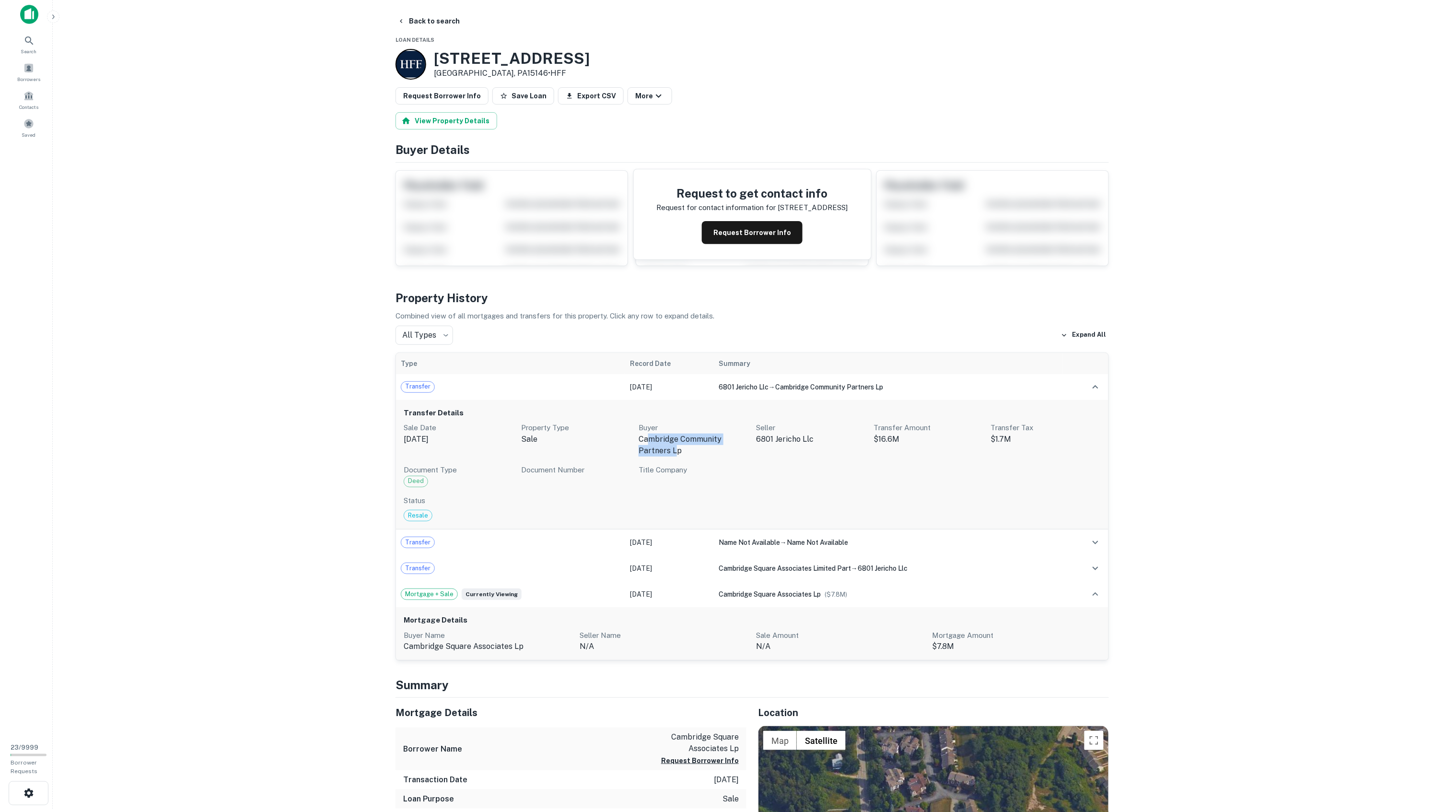
scroll to position [0, 0]
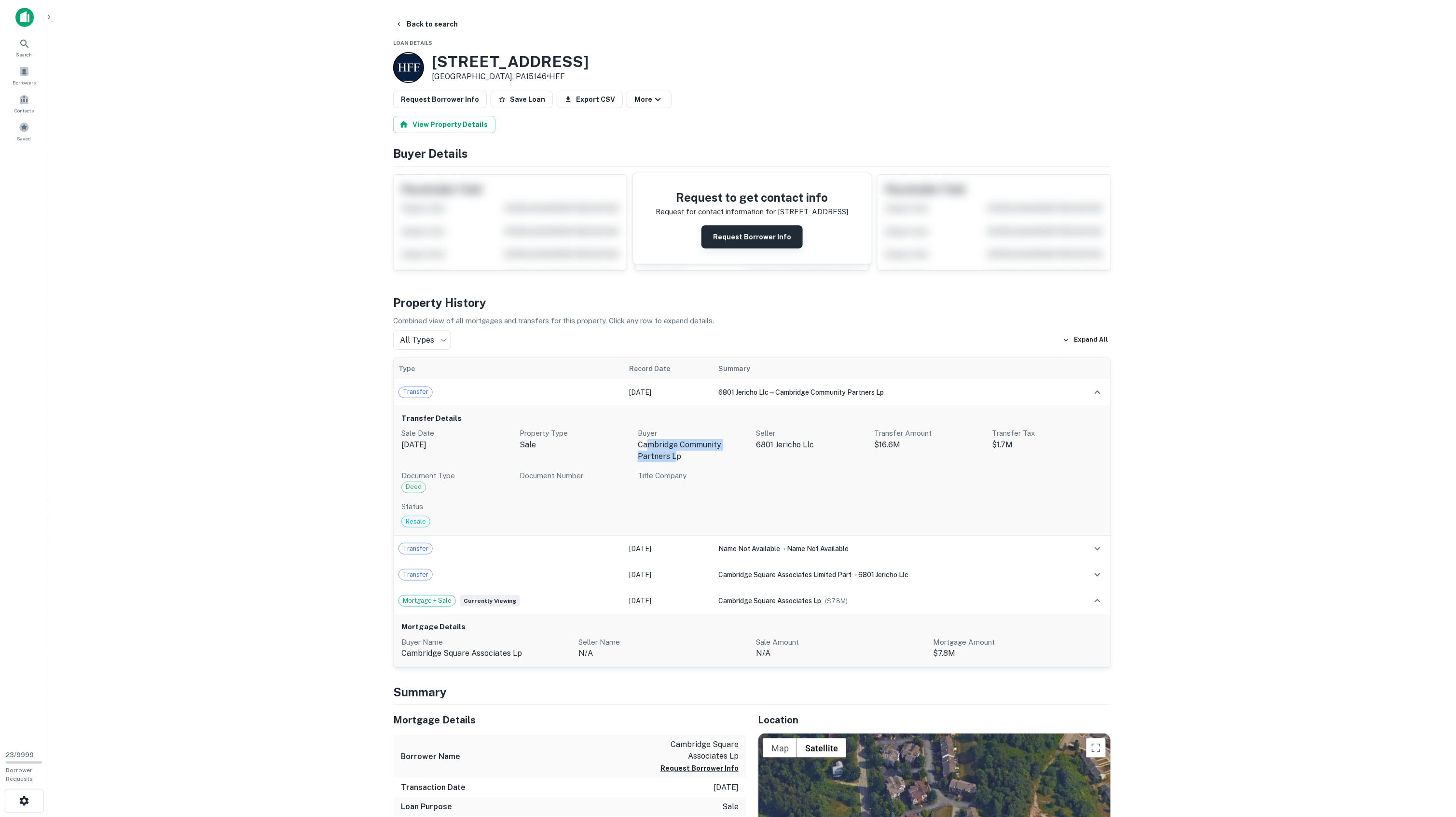
click at [734, 235] on button "Request Borrower Info" at bounding box center [752, 236] width 102 height 23
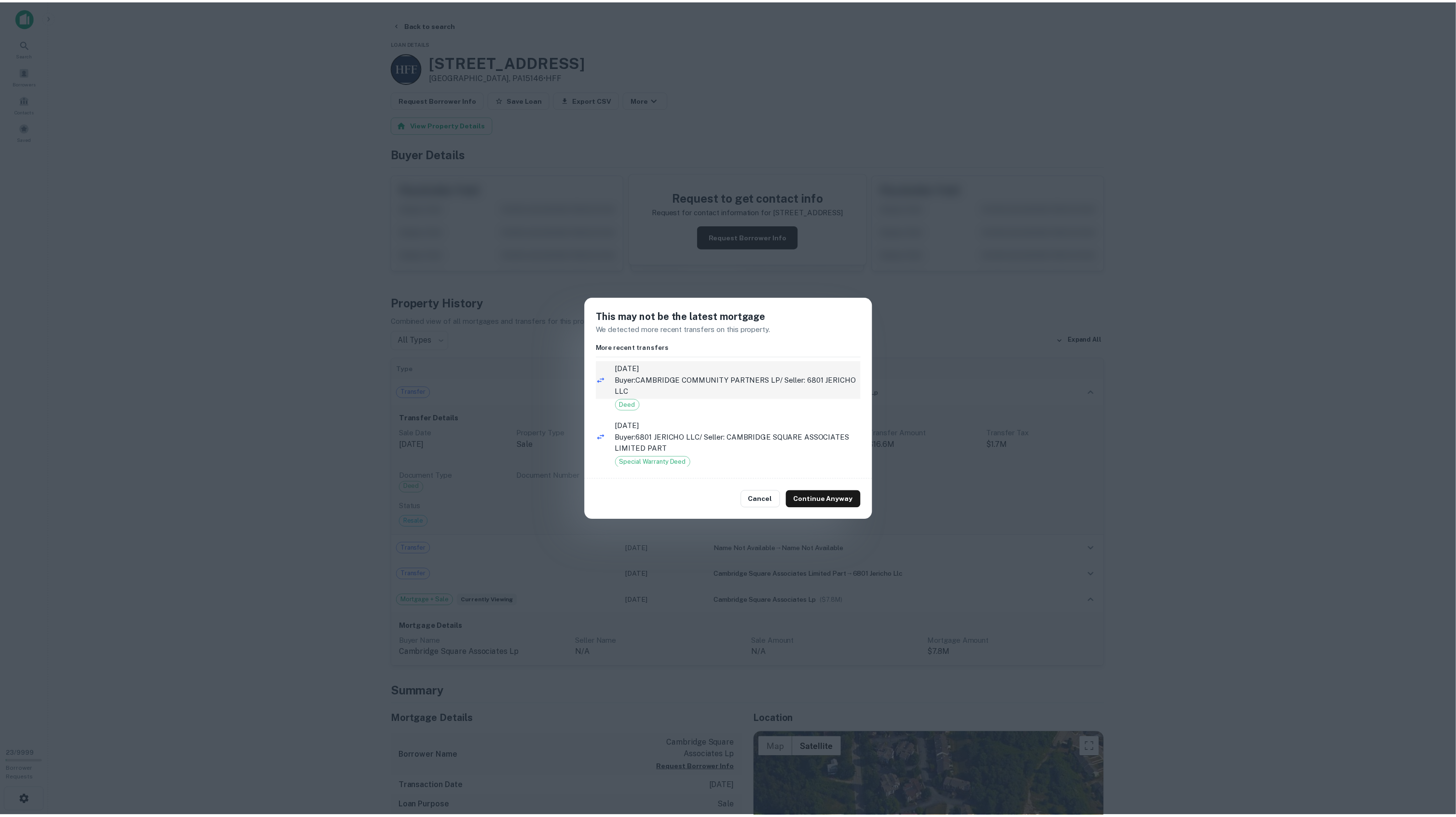
scroll to position [12, 0]
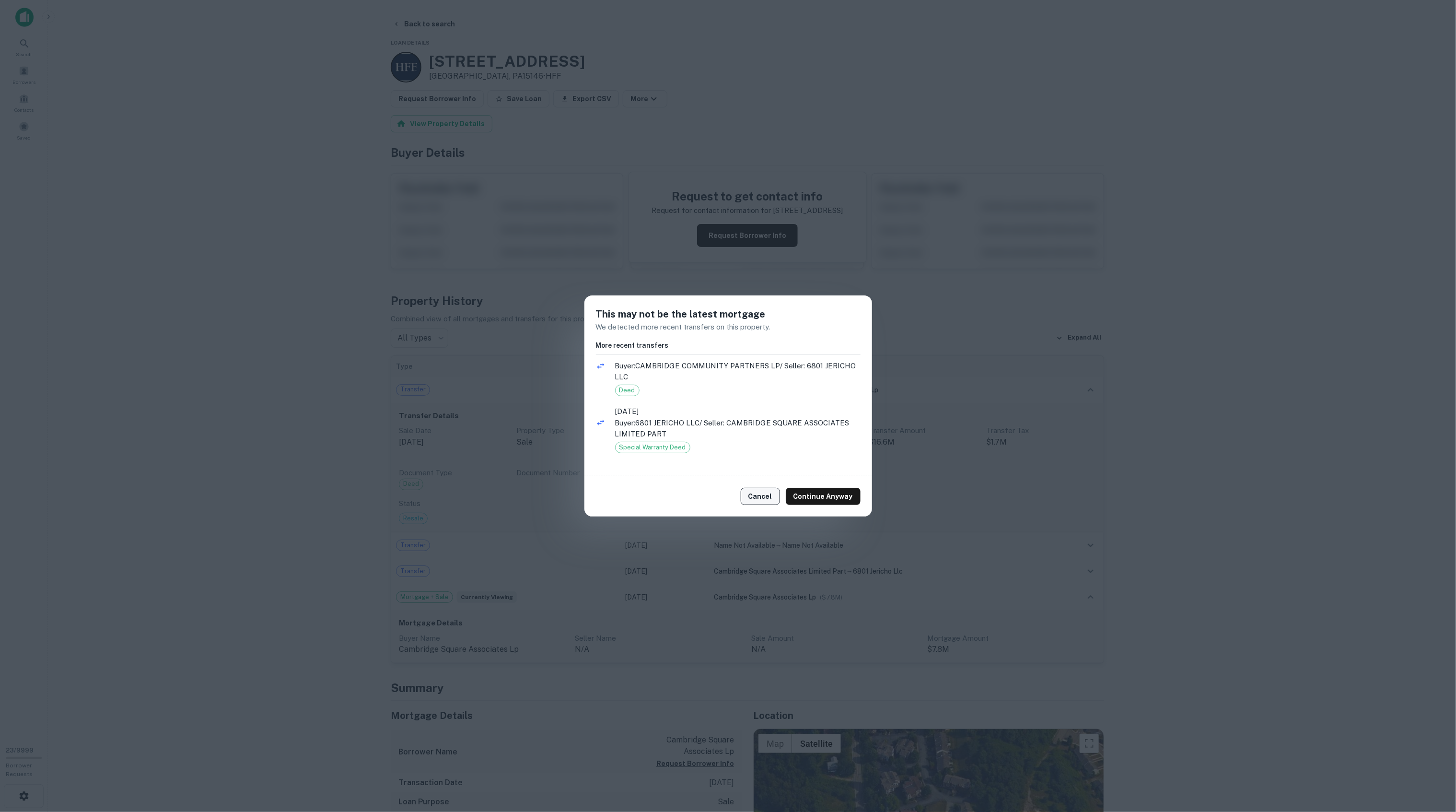
click at [766, 498] on button "Cancel" at bounding box center [760, 495] width 39 height 17
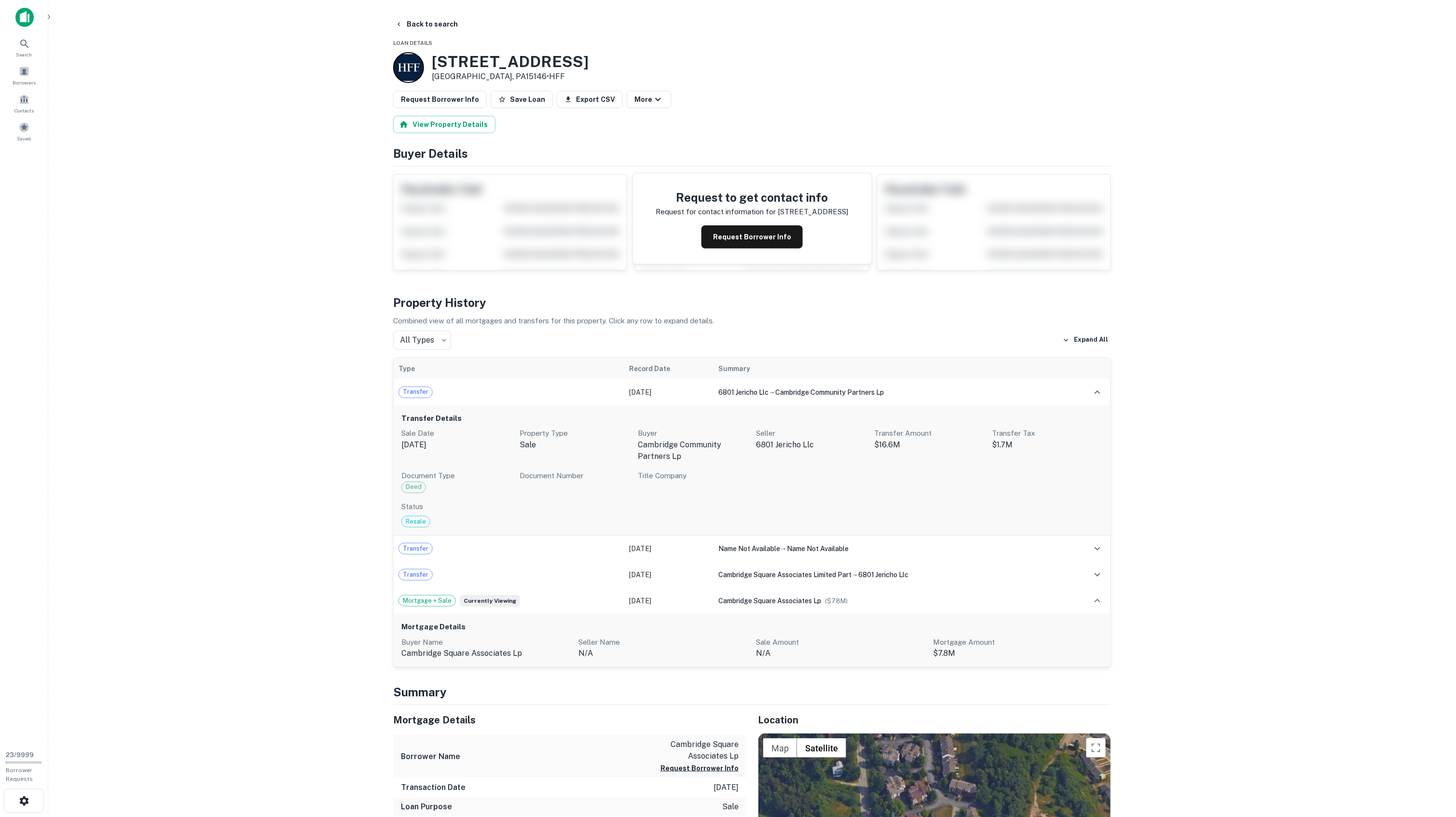
click at [364, 431] on main "Back to search Loan Details 100 Cambridge Square Dr Monroeville, PA15146 • HFF …" at bounding box center [752, 408] width 1408 height 817
drag, startPoint x: 411, startPoint y: 417, endPoint x: 469, endPoint y: 503, distance: 103.7
click at [469, 503] on div "Transfer Details Sale Date Oct 16, 2023 Property Type sale Buyer cambridge comm…" at bounding box center [752, 471] width 716 height 131
click at [355, 464] on main "Back to search Loan Details 100 Cambridge Square Dr Monroeville, PA15146 • HFF …" at bounding box center [752, 408] width 1408 height 817
click at [684, 390] on td "Oct 19, 2023" at bounding box center [668, 392] width 90 height 26
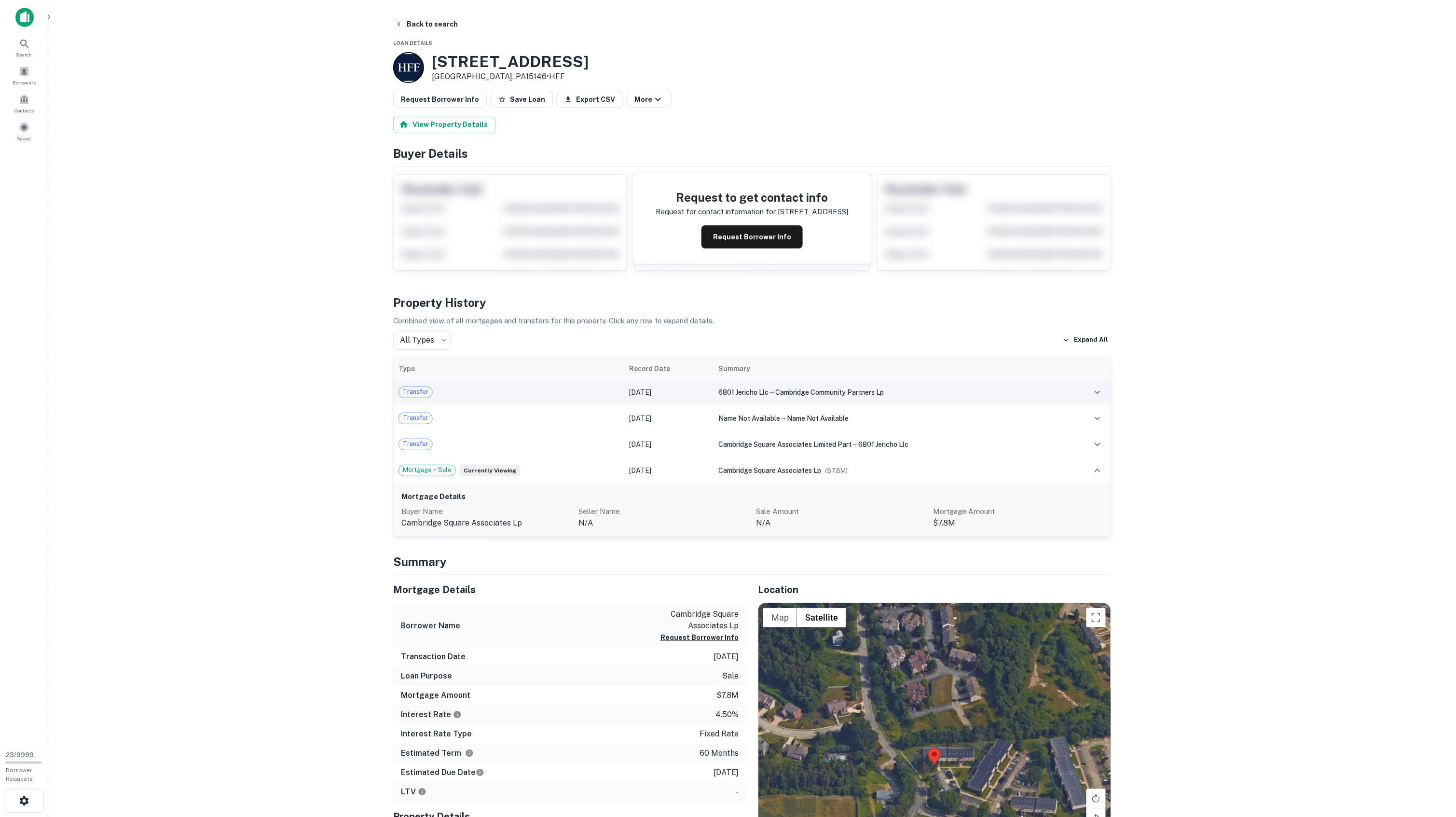
click at [470, 390] on div "Transfer" at bounding box center [509, 392] width 221 height 12
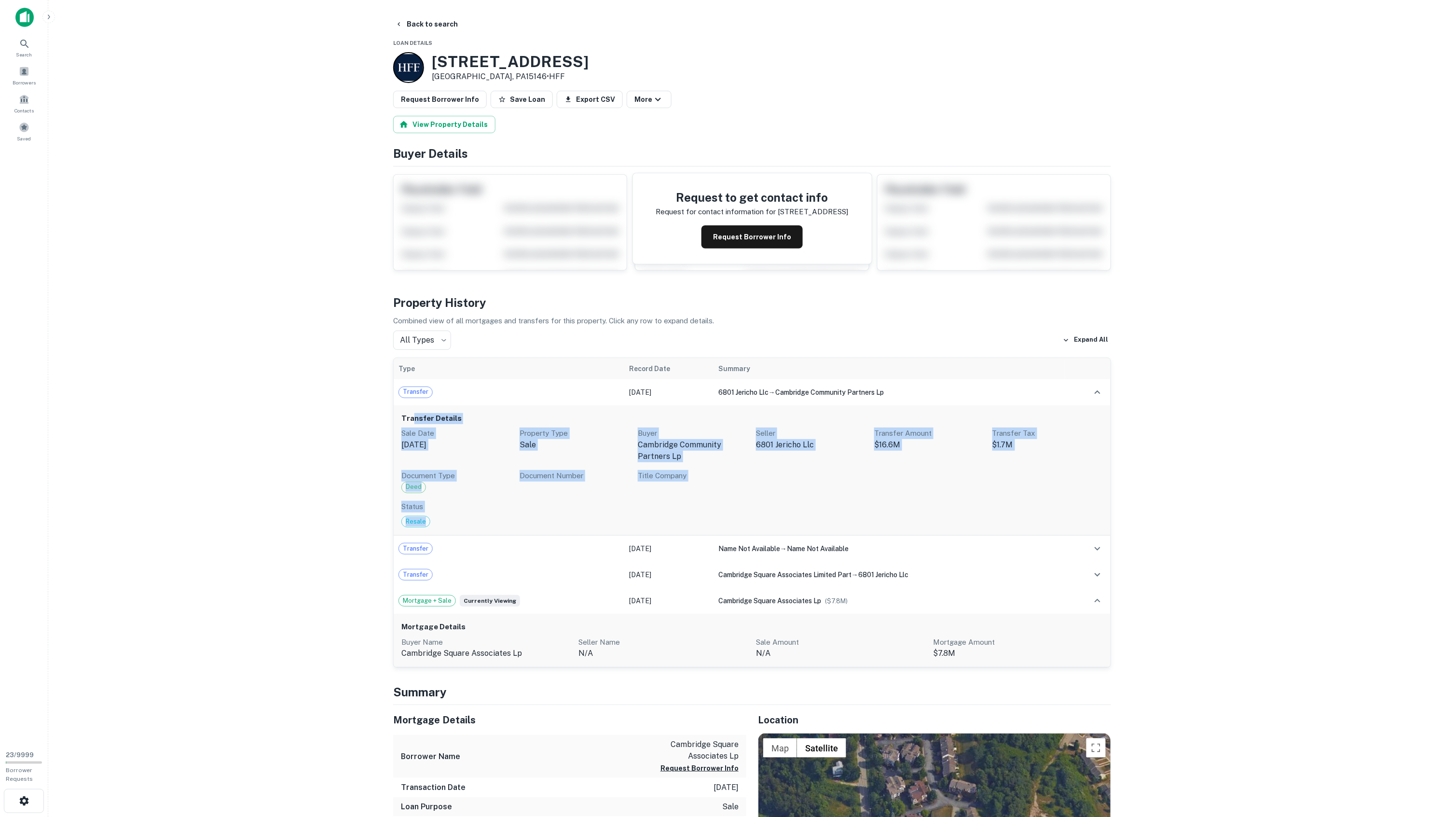
drag, startPoint x: 432, startPoint y: 522, endPoint x: 414, endPoint y: 421, distance: 102.6
click at [414, 421] on div "Transfer Details Sale Date Oct 16, 2023 Property Type sale Buyer cambridge comm…" at bounding box center [752, 471] width 716 height 131
click at [377, 437] on main "Back to search Loan Details 100 Cambridge Square Dr Monroeville, PA15146 • HFF …" at bounding box center [752, 408] width 1408 height 817
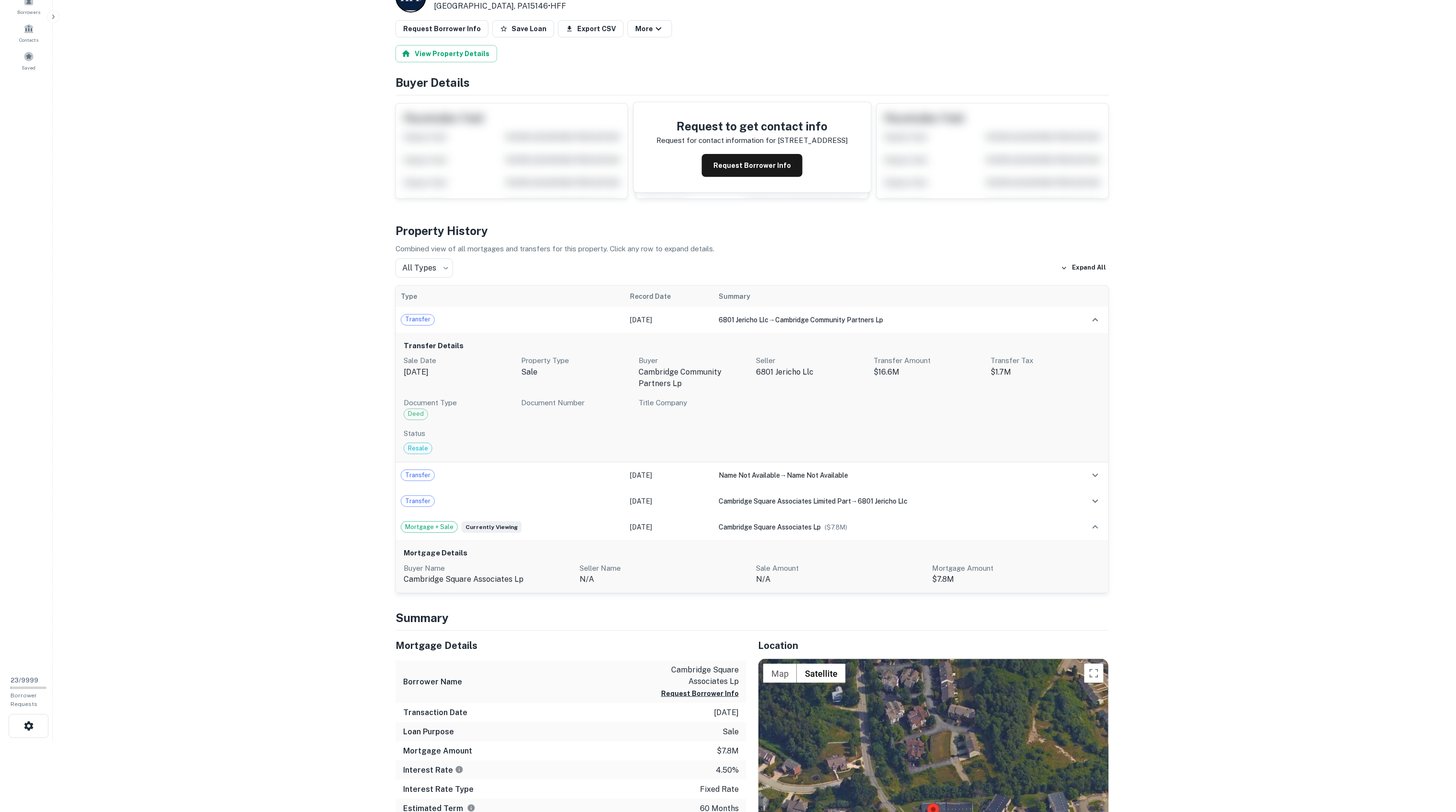
scroll to position [72, 0]
click at [726, 162] on button "Request Borrower Info" at bounding box center [748, 163] width 101 height 23
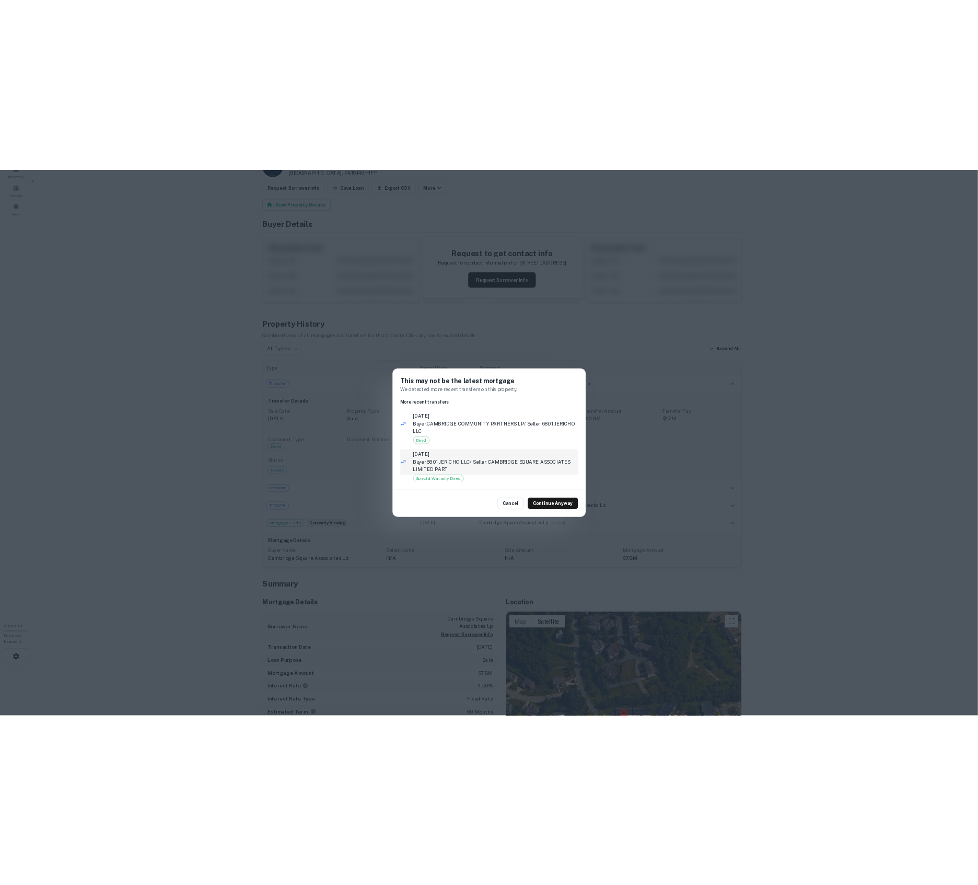
scroll to position [13, 0]
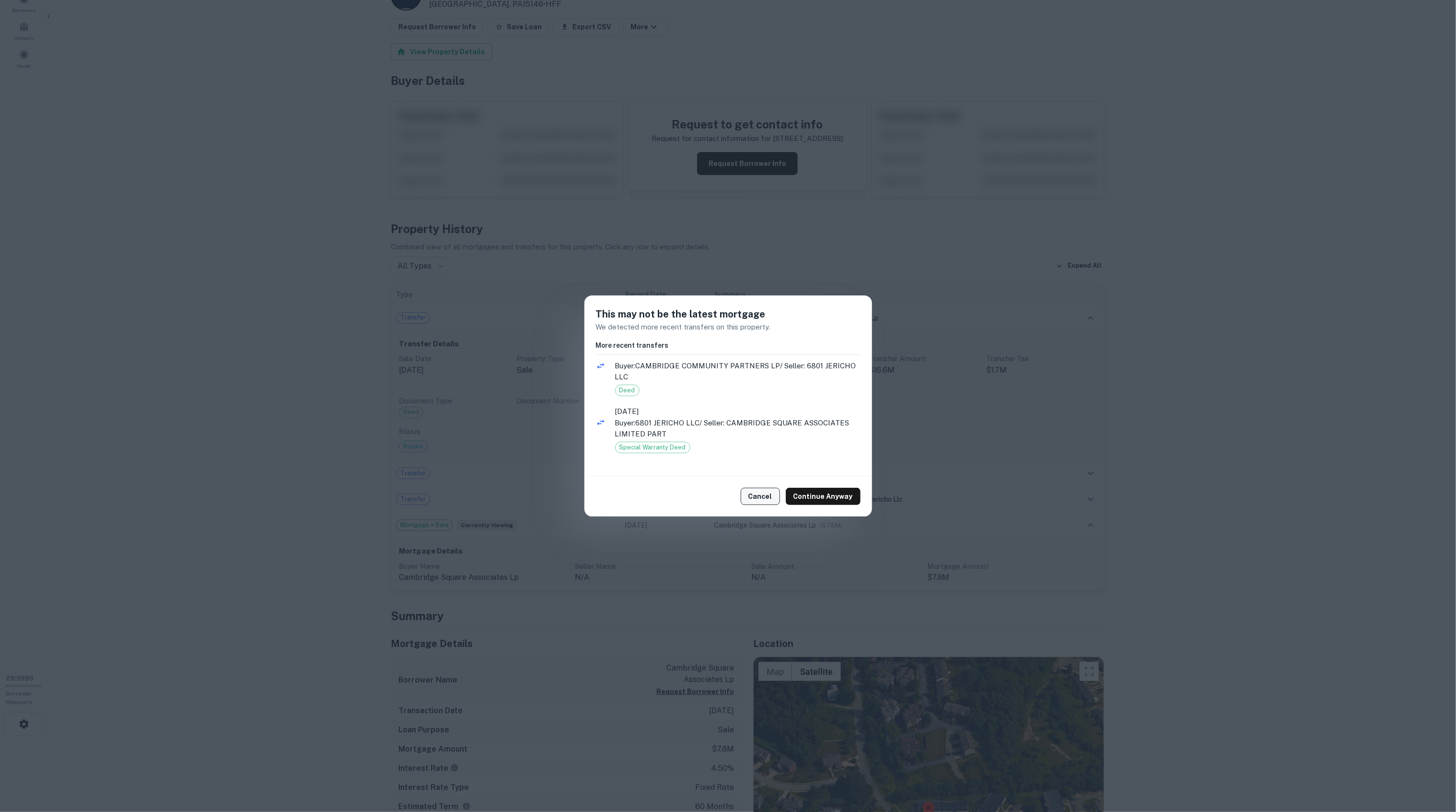
click at [763, 497] on button "Cancel" at bounding box center [760, 495] width 39 height 17
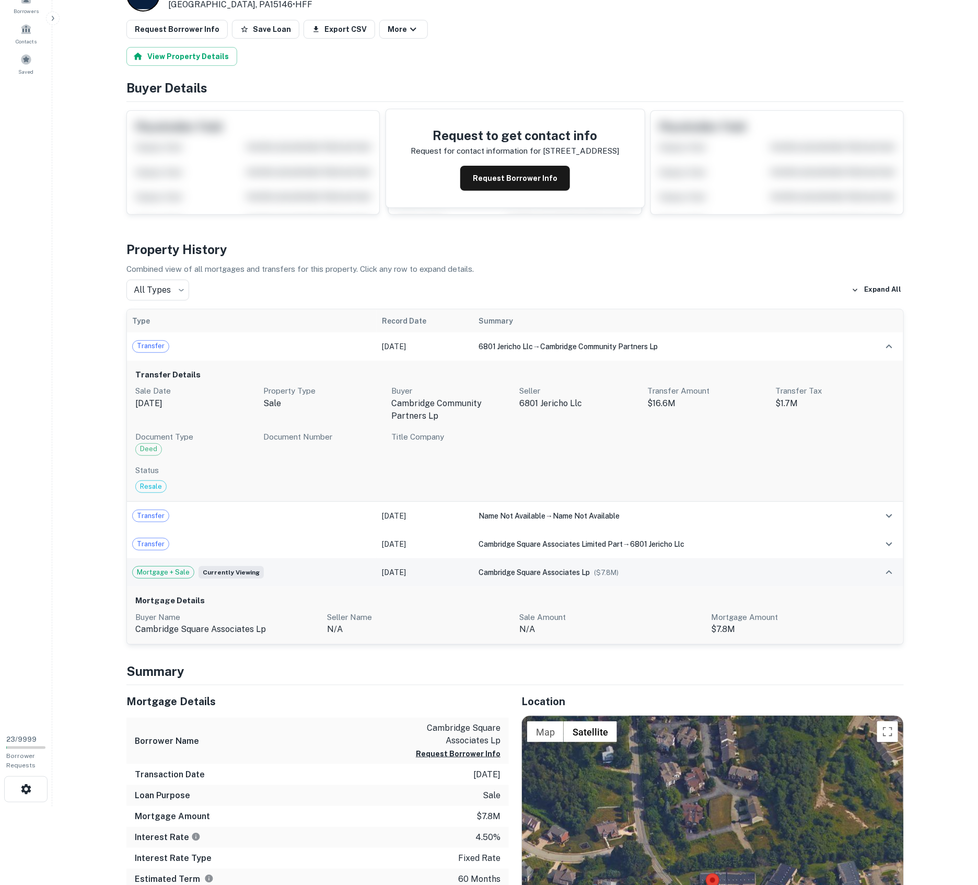
click at [300, 573] on div "Mortgage + Sale Currently viewing" at bounding box center [251, 572] width 239 height 13
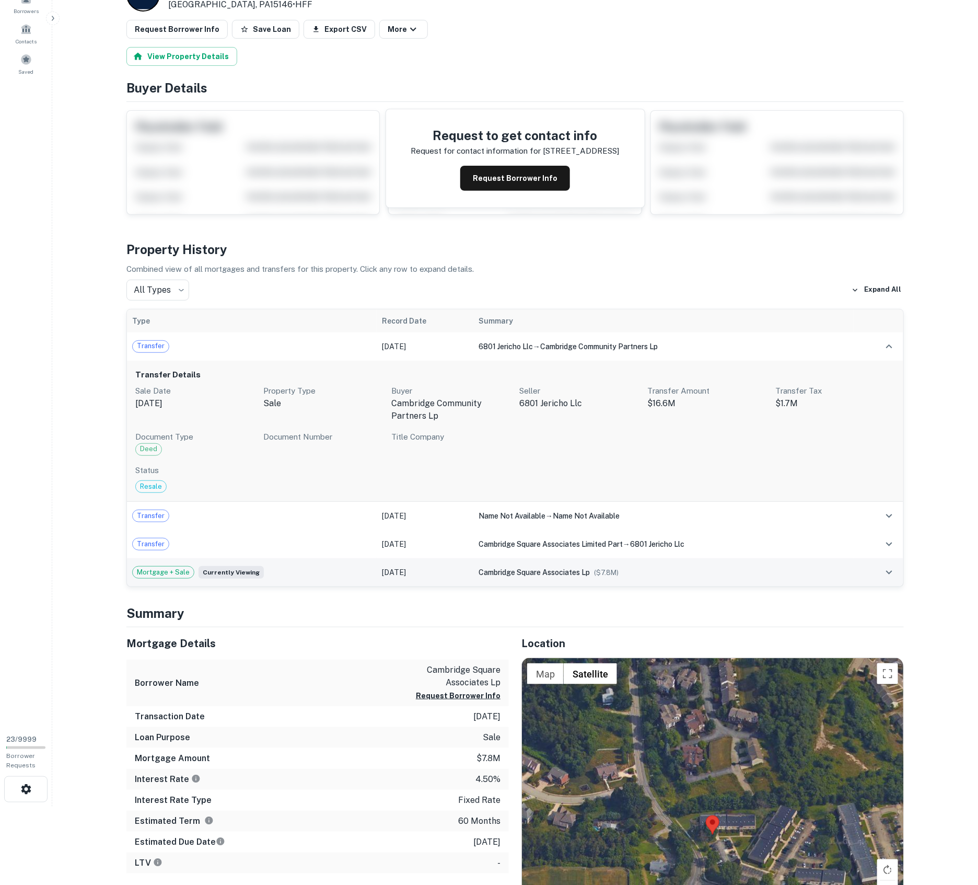
click at [275, 573] on div "Mortgage + Sale Currently viewing" at bounding box center [251, 572] width 239 height 13
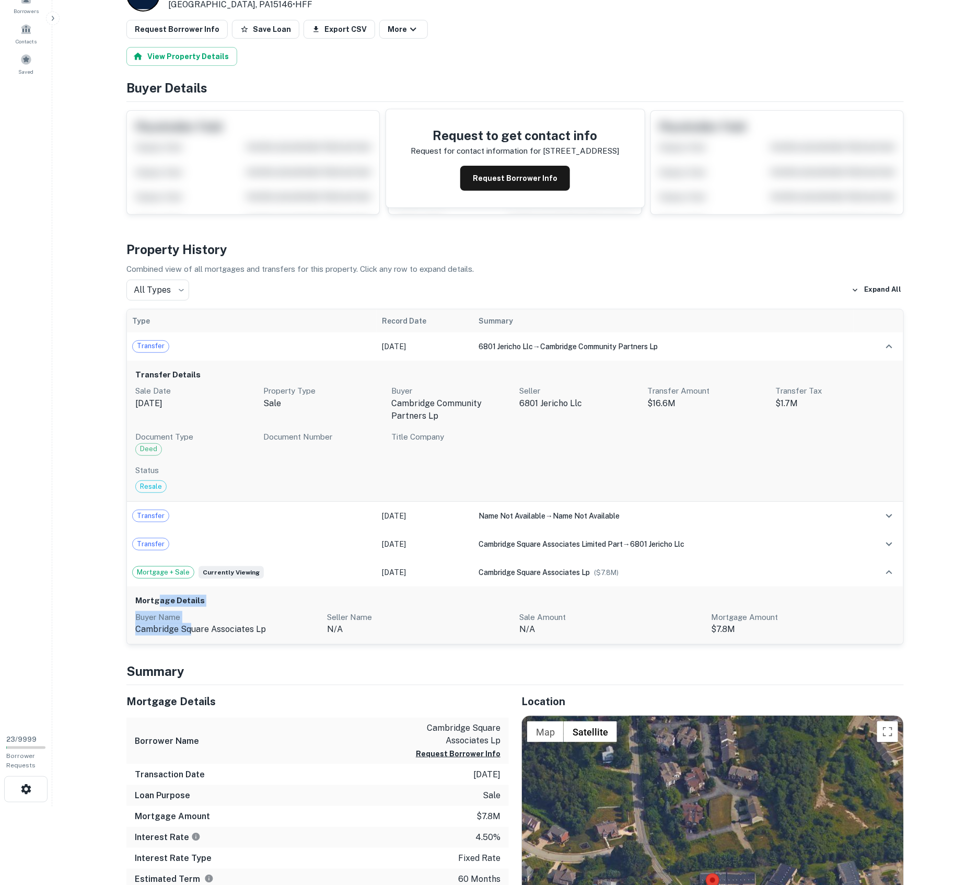
drag, startPoint x: 161, startPoint y: 599, endPoint x: 192, endPoint y: 619, distance: 37.4
click at [192, 624] on div "Mortgage Details Buyer Name cambridge square associates lp Seller Name n/a Sale…" at bounding box center [515, 615] width 776 height 58
click at [222, 375] on h6 "Transfer Details" at bounding box center [515, 375] width 760 height 12
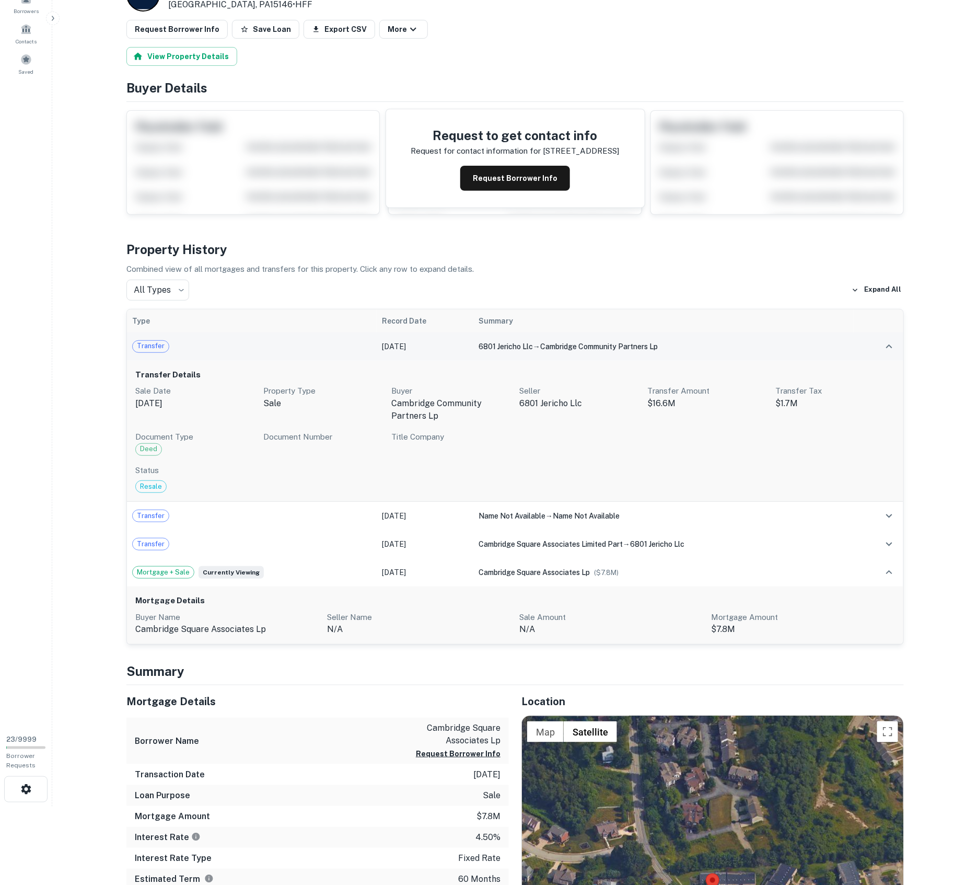
click at [220, 354] on td "Transfer" at bounding box center [252, 346] width 250 height 28
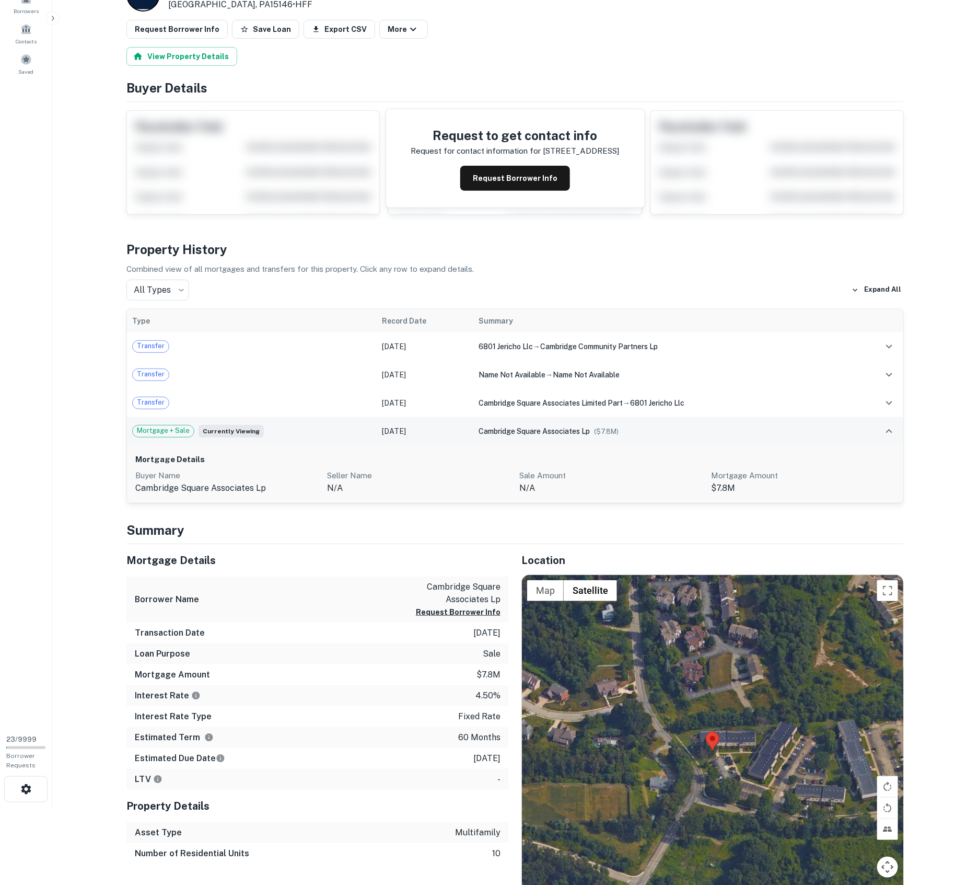
click at [278, 427] on div "Mortgage + Sale Currently viewing" at bounding box center [251, 431] width 239 height 13
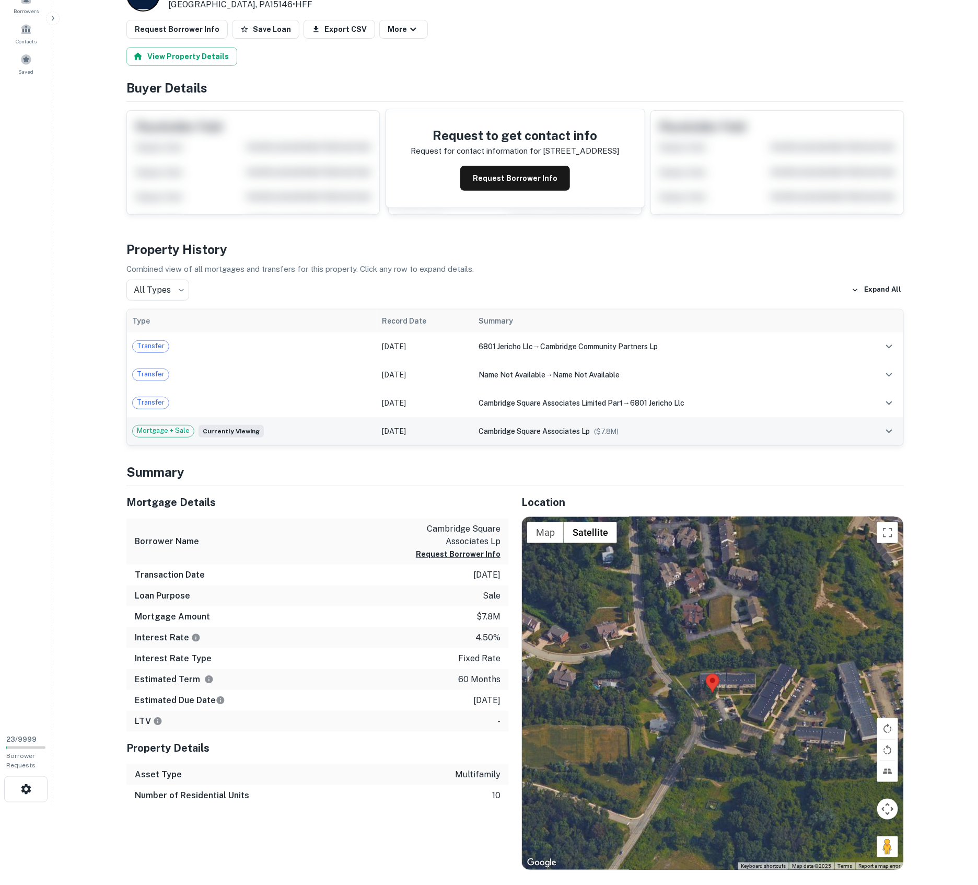
click at [263, 431] on div "Mortgage + Sale Currently viewing" at bounding box center [251, 431] width 239 height 13
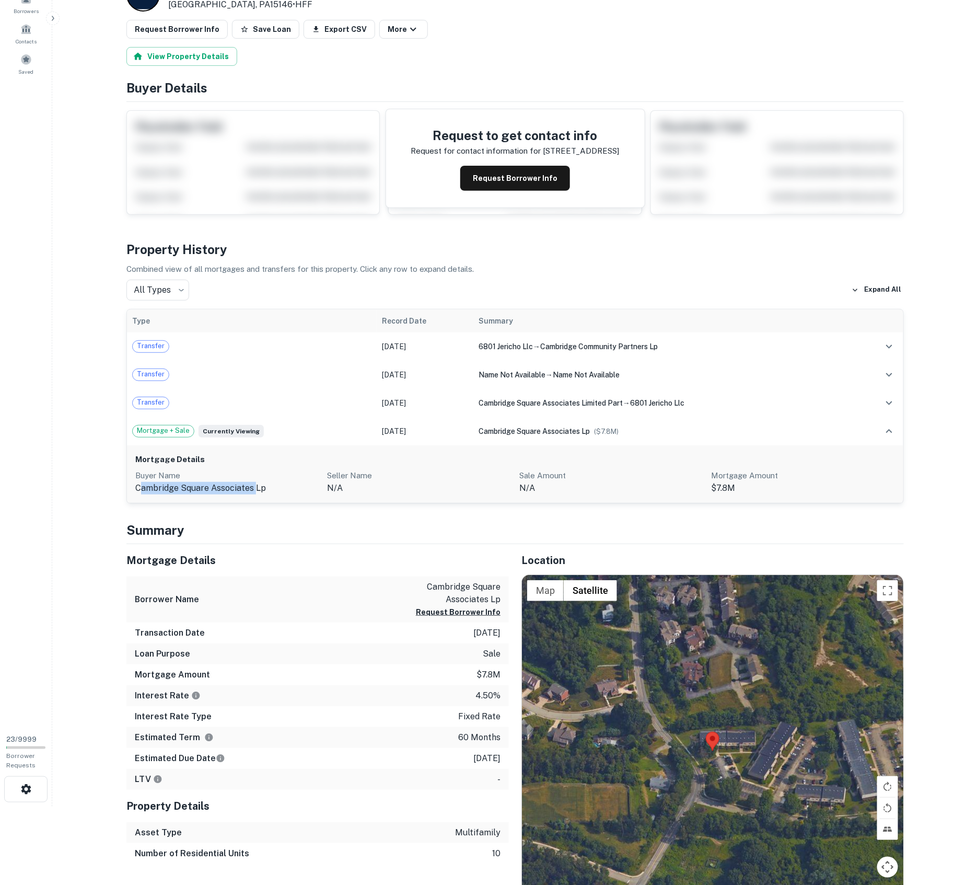
drag, startPoint x: 145, startPoint y: 485, endPoint x: 256, endPoint y: 484, distance: 110.8
click at [256, 484] on p "cambridge square associates lp" at bounding box center [227, 488] width 184 height 13
drag, startPoint x: 392, startPoint y: 346, endPoint x: 421, endPoint y: 346, distance: 29.3
click at [421, 346] on td "Oct 19, 2023" at bounding box center [425, 346] width 97 height 28
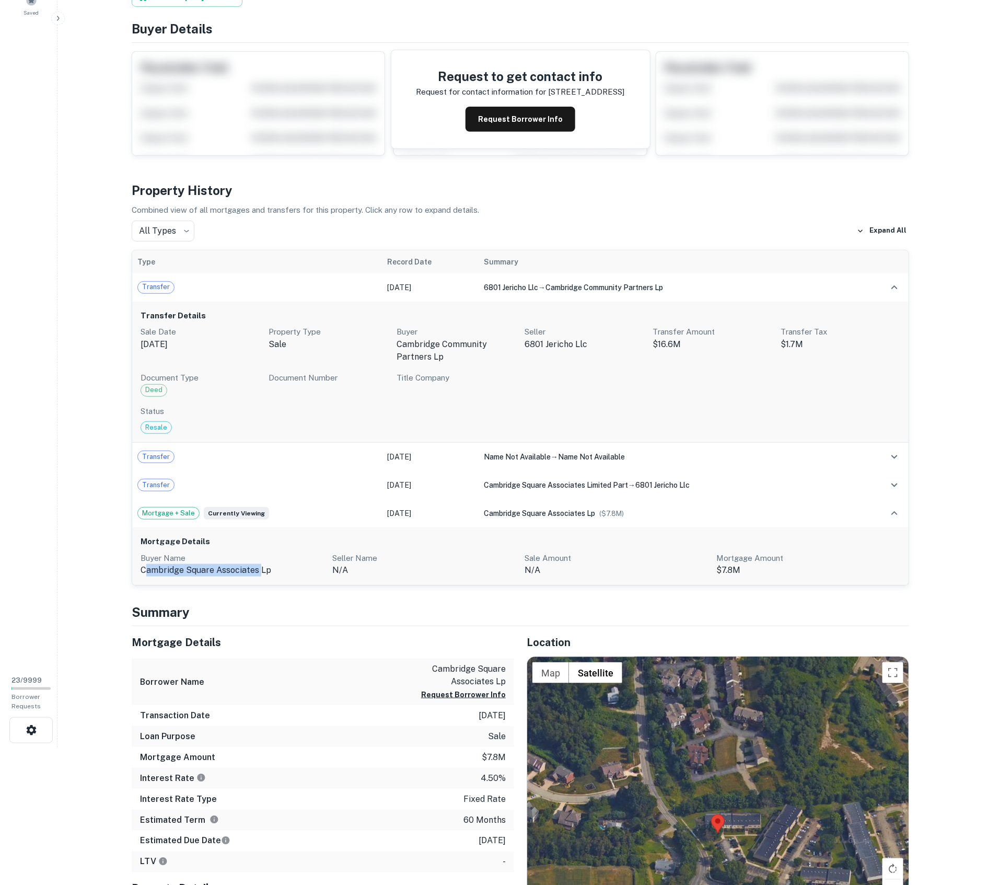
scroll to position [0, 0]
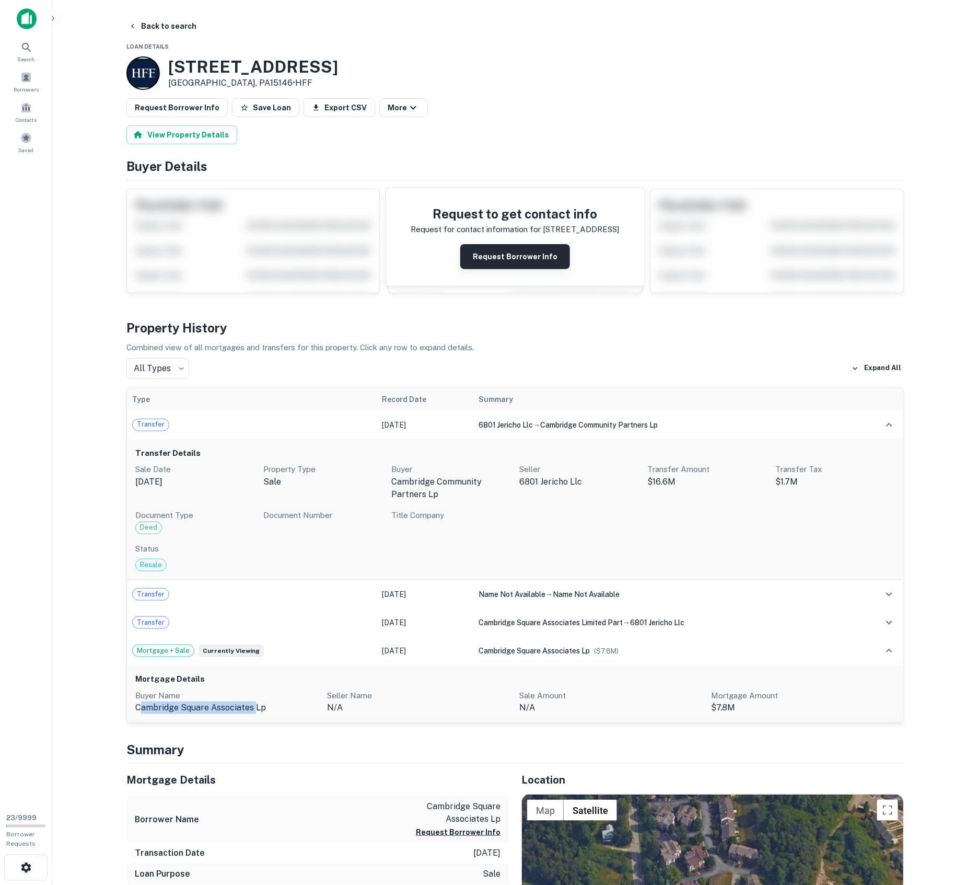
click at [508, 253] on button "Request Borrower Info" at bounding box center [515, 256] width 110 height 25
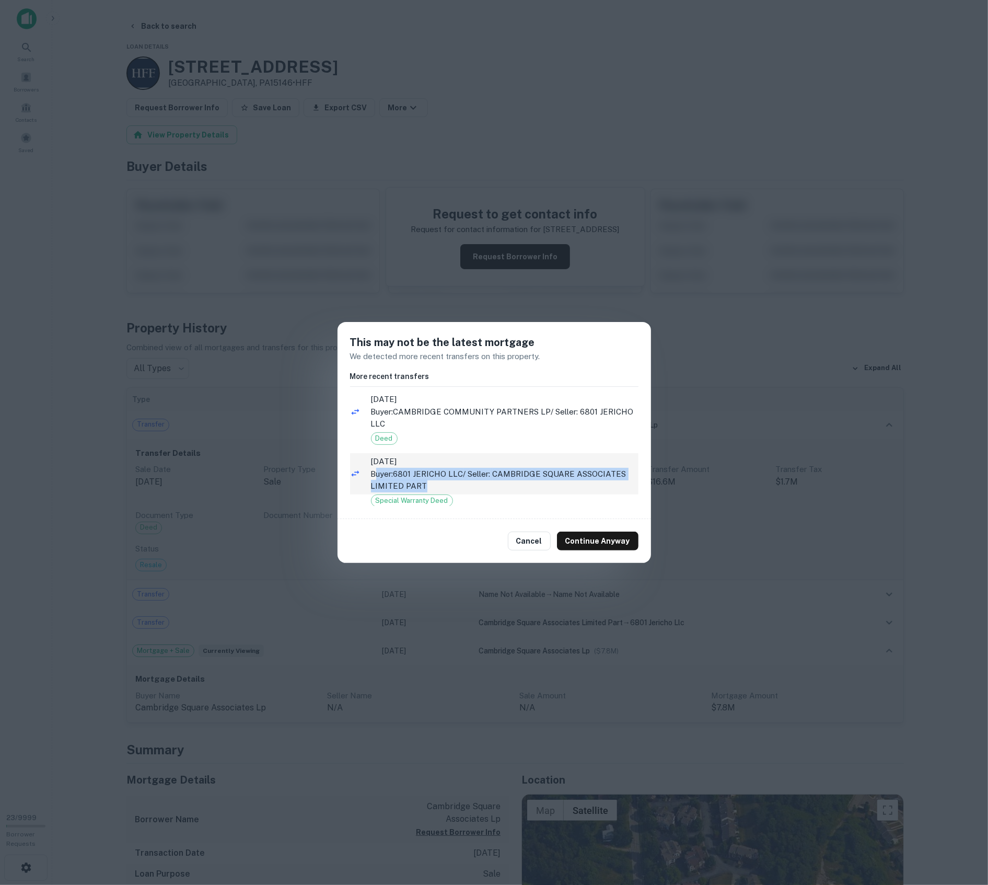
drag, startPoint x: 375, startPoint y: 471, endPoint x: 457, endPoint y: 488, distance: 84.2
click at [457, 488] on p "Buyer: 6801 JERICHO LLC / Seller: CAMBRIDGE SQUARE ASSOCIATES LIMITED PART" at bounding box center [505, 480] width 268 height 25
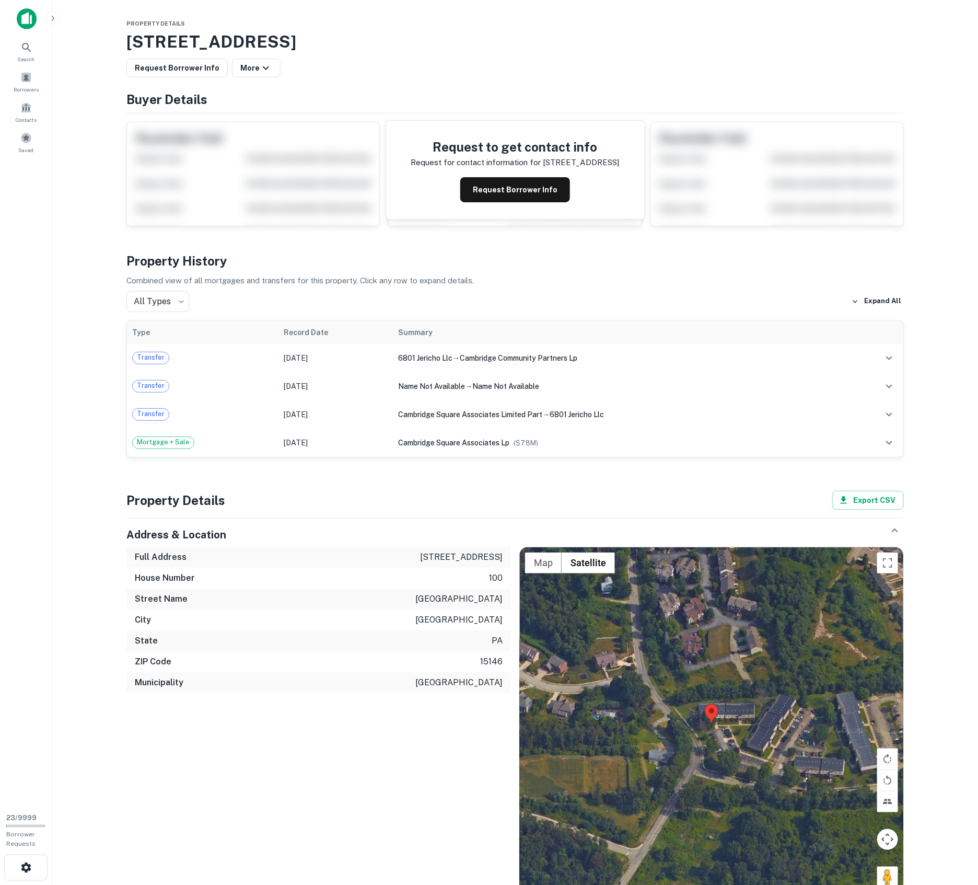
click at [103, 469] on main "Property Details 100 Cambridge Square Dr, Monroeville, PA, 15146 Request Borrow…" at bounding box center [515, 442] width 926 height 885
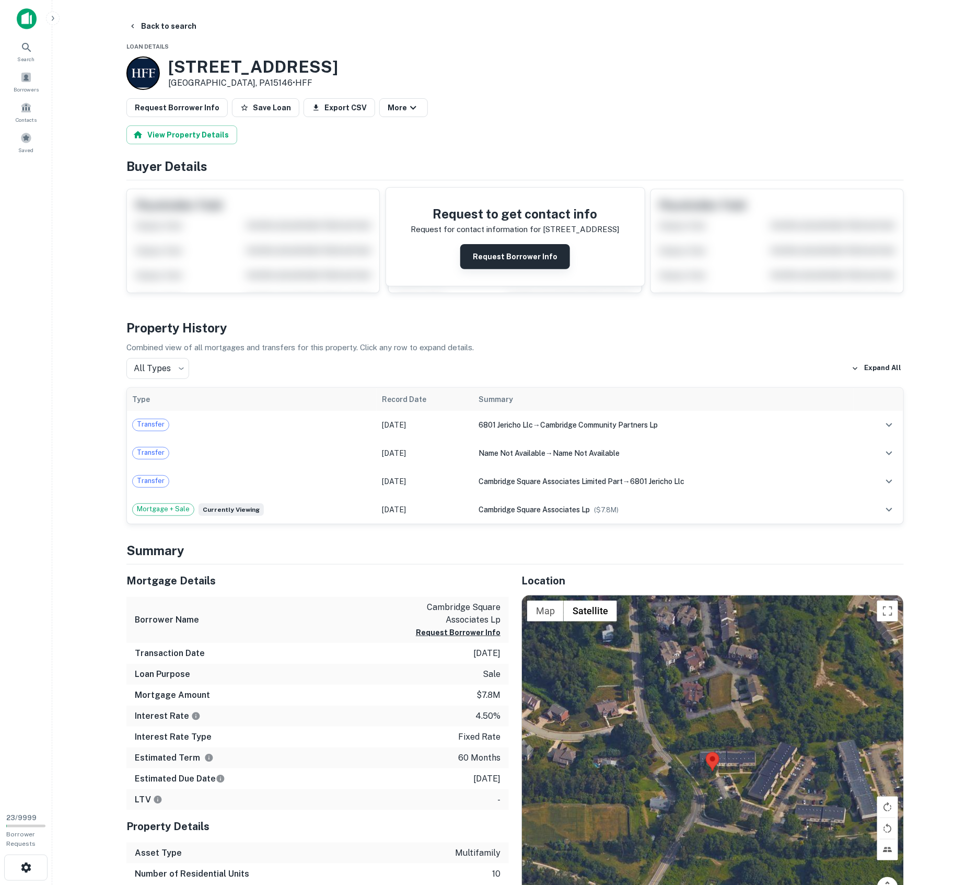
click at [521, 247] on button "Request Borrower Info" at bounding box center [515, 256] width 110 height 25
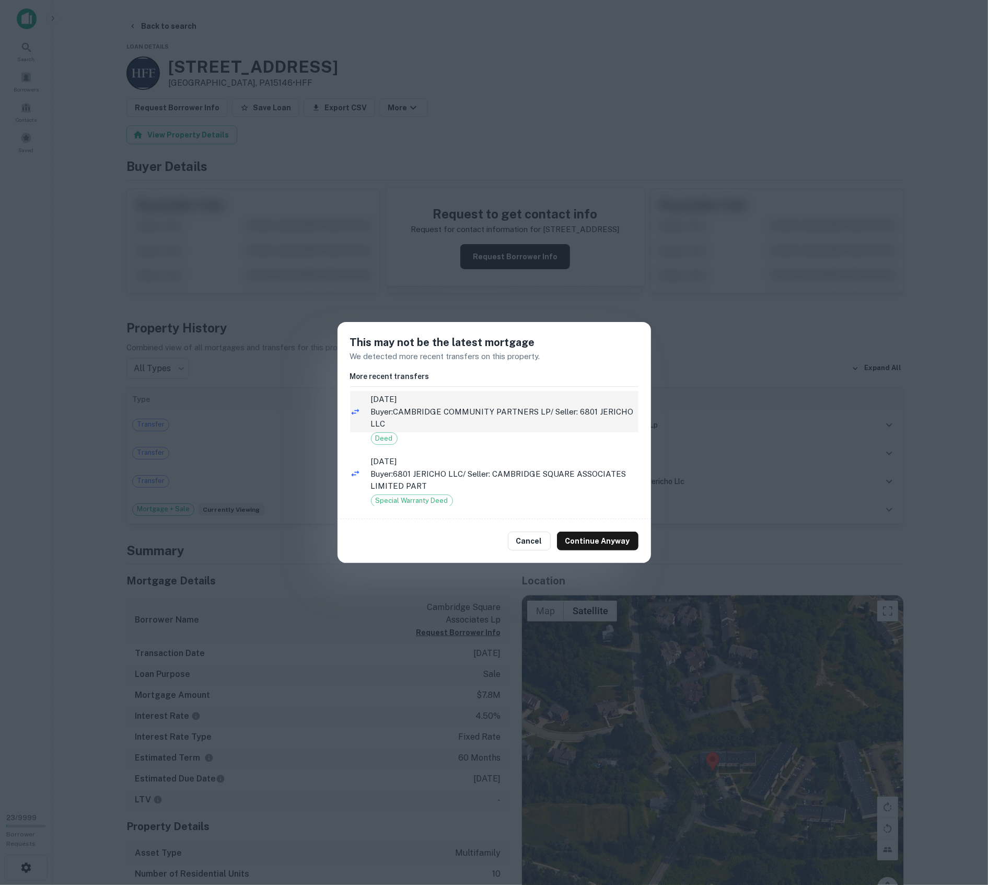
click at [417, 417] on p "Buyer: CAMBRIDGE COMMUNITY PARTNERS LP / Seller: 6801 JERICHO LLC" at bounding box center [505, 417] width 268 height 25
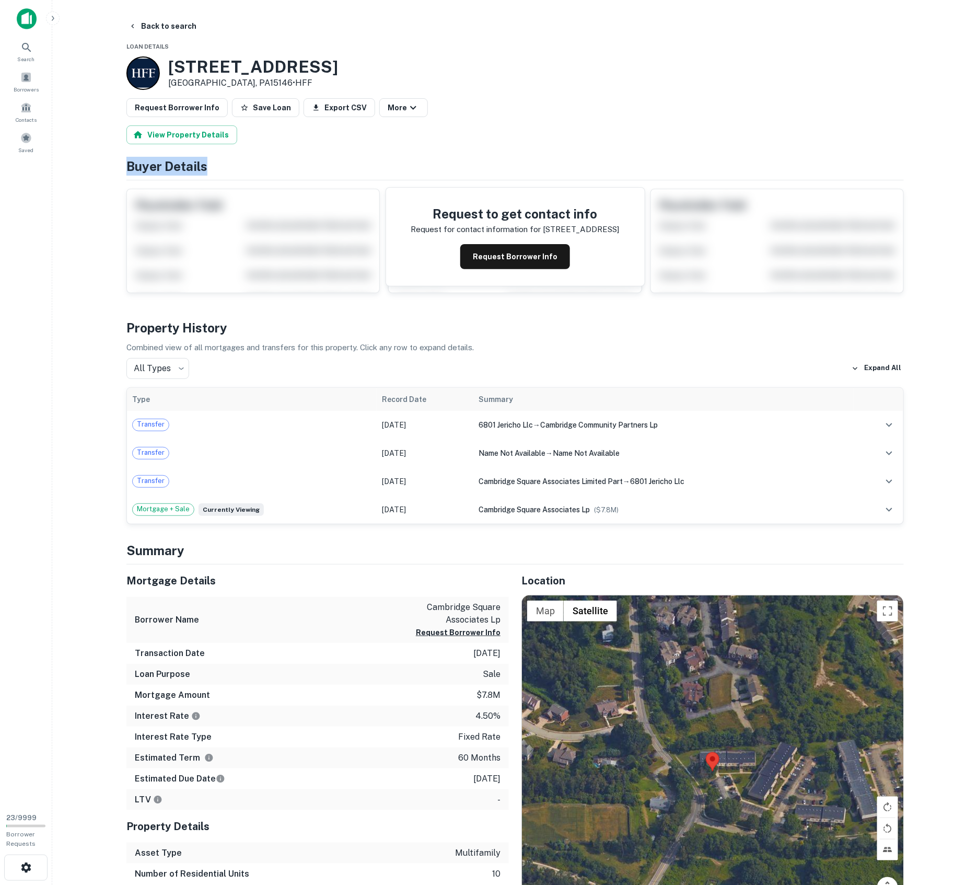
drag, startPoint x: 126, startPoint y: 167, endPoint x: 241, endPoint y: 165, distance: 114.4
click at [241, 165] on h4 "Buyer Details" at bounding box center [514, 166] width 777 height 19
click at [96, 235] on main "Back to search Loan Details 100 Cambridge Square Dr Monroeville, PA15146 • HFF …" at bounding box center [515, 442] width 926 height 885
click at [80, 509] on main "Back to search Loan Details 100 Cambridge Square Dr Monroeville, PA15146 • HFF …" at bounding box center [515, 442] width 926 height 885
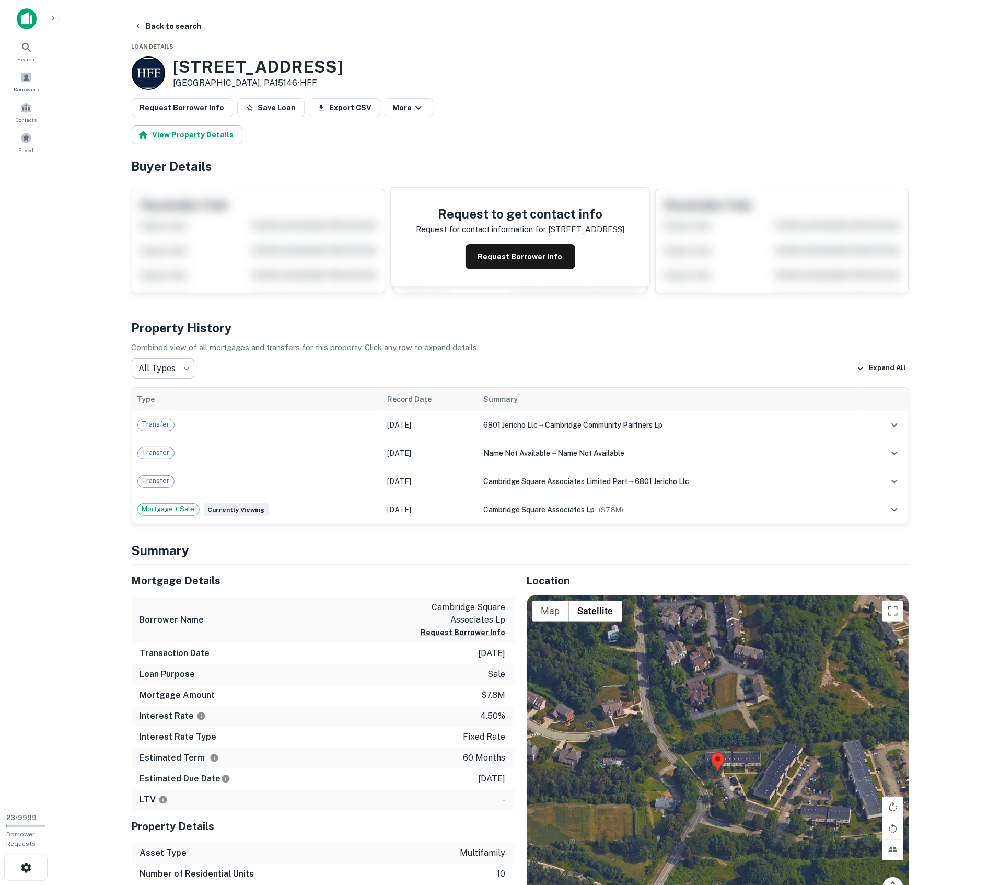
click at [154, 362] on body "Search Borrowers Contacts Saved 23 / 9999 Borrower Requests Back to search Loan…" at bounding box center [494, 442] width 988 height 885
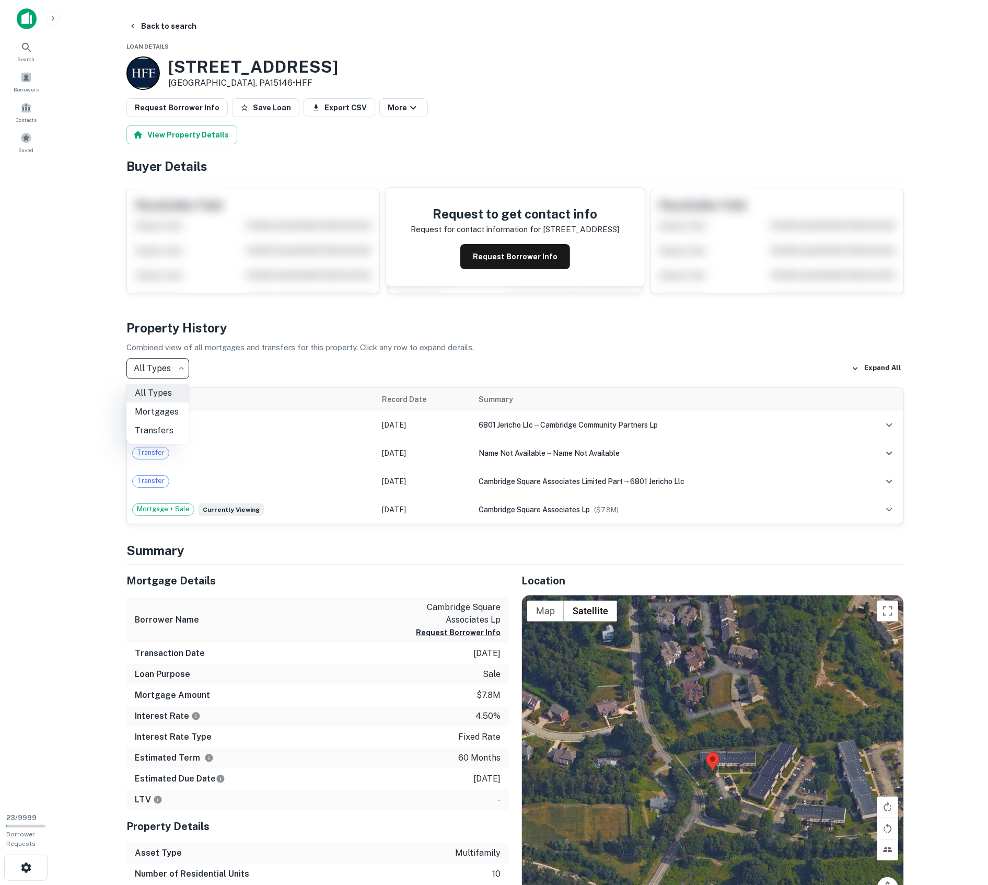
click at [106, 380] on div at bounding box center [494, 442] width 988 height 885
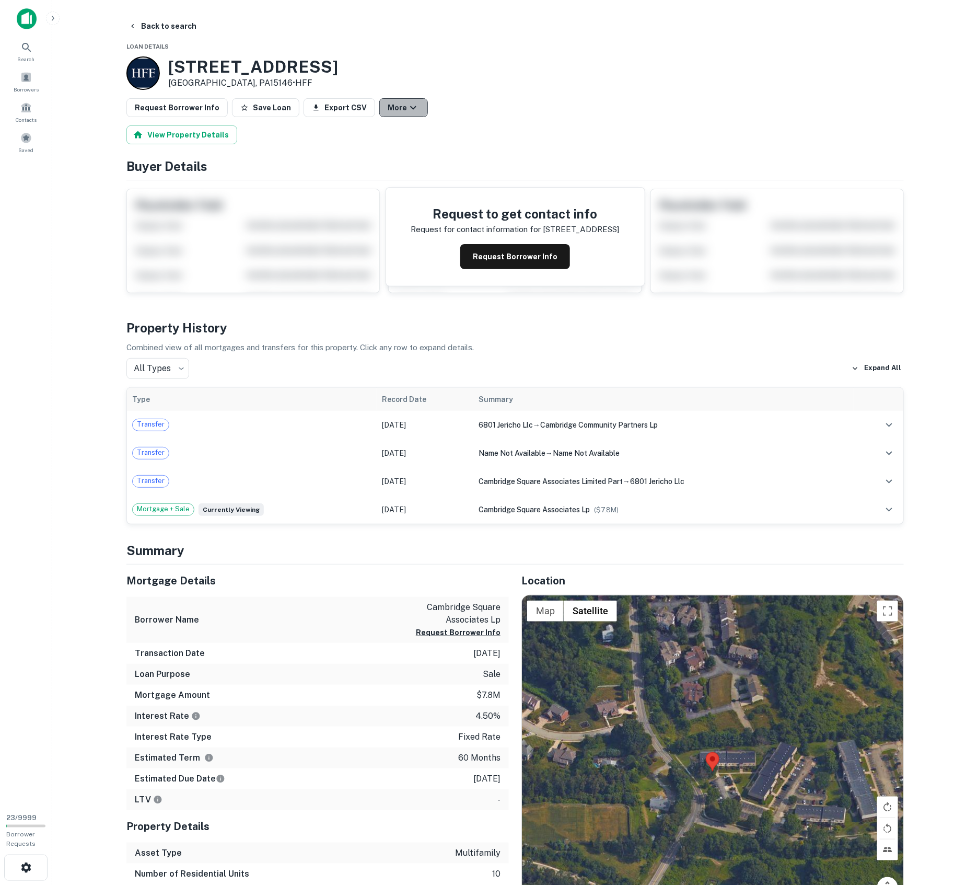
click at [394, 105] on button "More" at bounding box center [403, 107] width 49 height 19
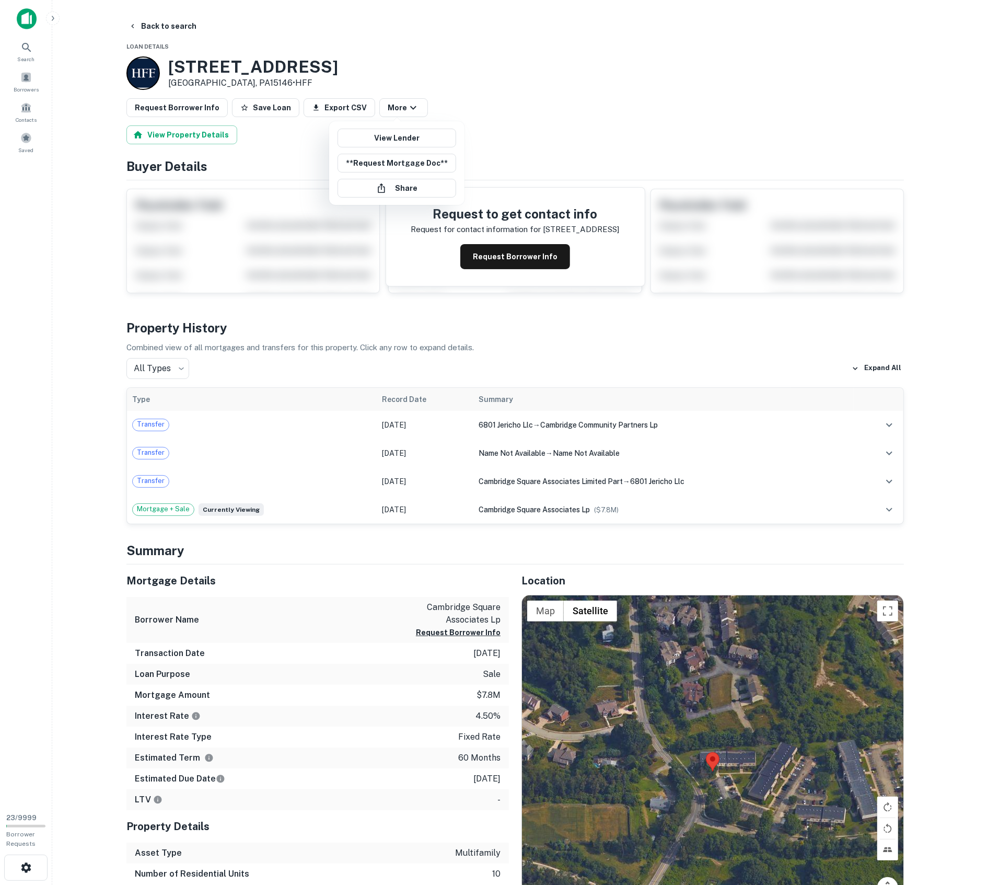
click at [107, 404] on div at bounding box center [494, 442] width 988 height 885
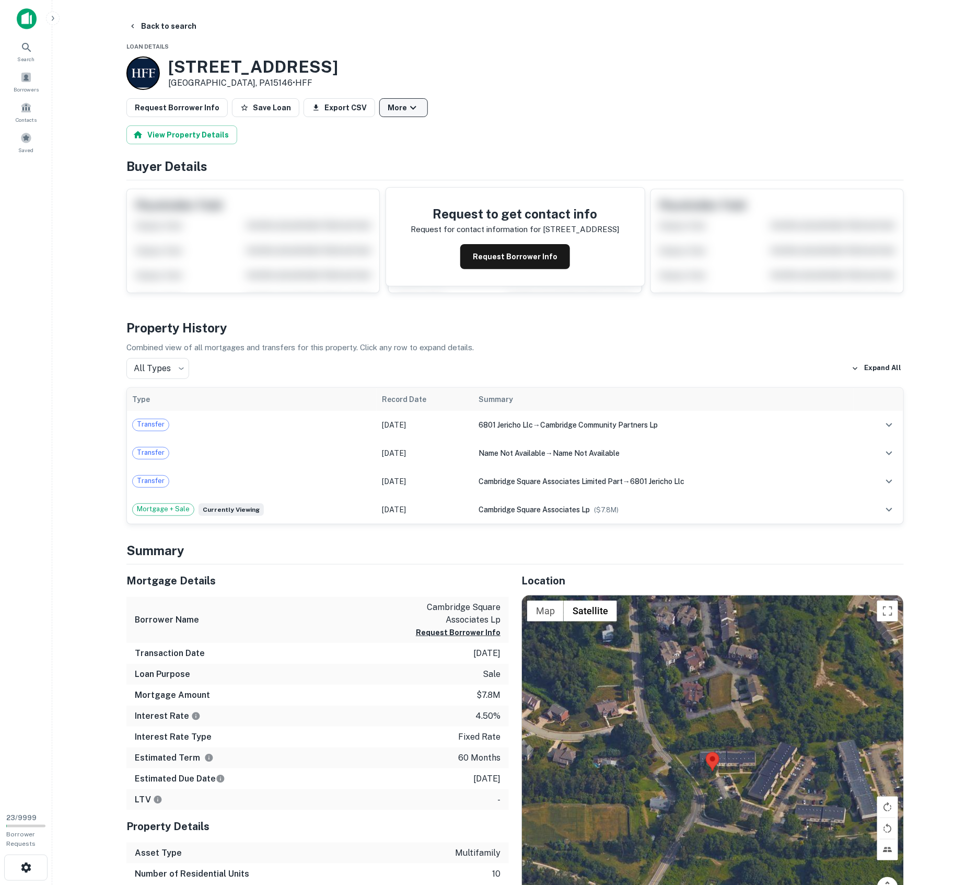
click at [393, 114] on button "More" at bounding box center [403, 107] width 49 height 19
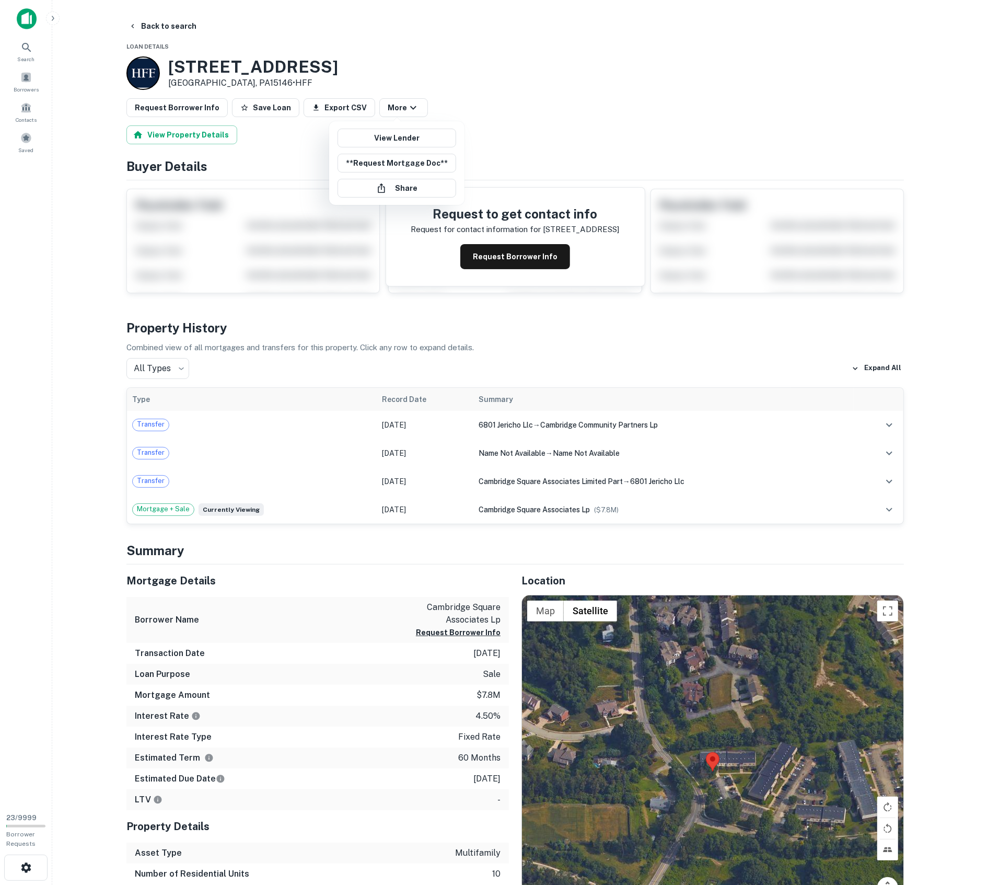
click at [600, 87] on div at bounding box center [494, 442] width 988 height 885
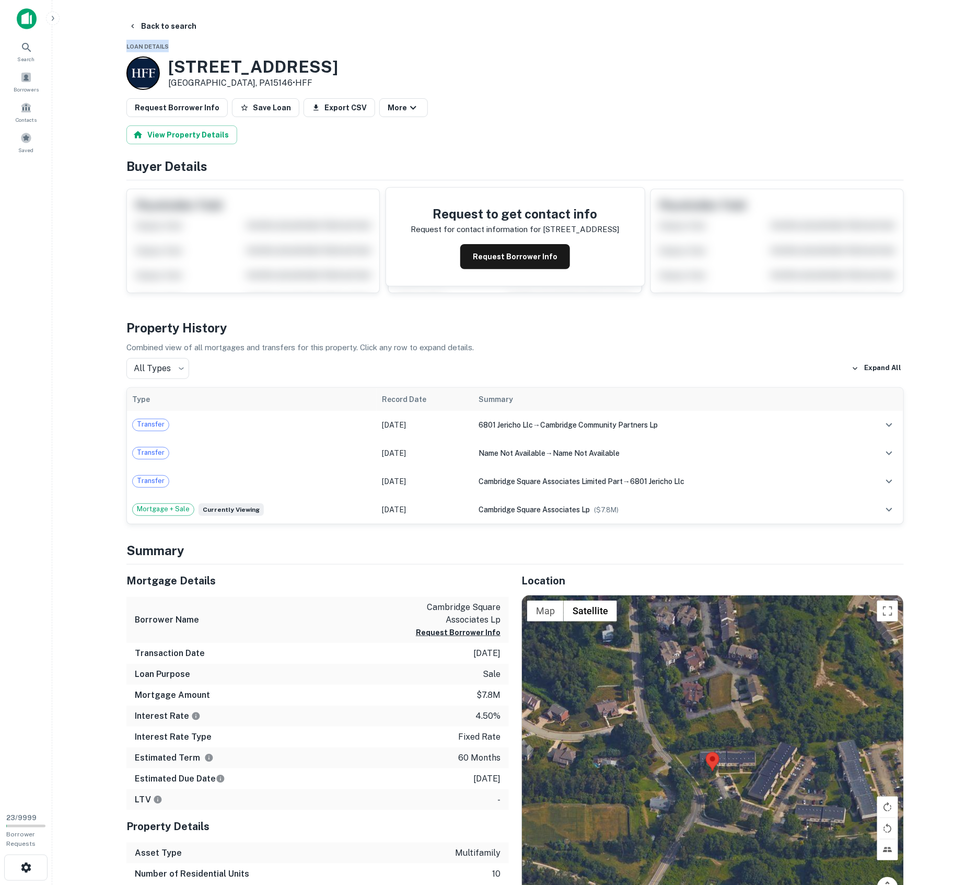
drag, startPoint x: 127, startPoint y: 48, endPoint x: 174, endPoint y: 45, distance: 47.1
drag, startPoint x: 457, startPoint y: 214, endPoint x: 643, endPoint y: 225, distance: 186.3
click at [575, 219] on h4 "Request to get contact info" at bounding box center [515, 213] width 208 height 19
click at [490, 217] on h4 "Request to get contact info" at bounding box center [515, 213] width 208 height 19
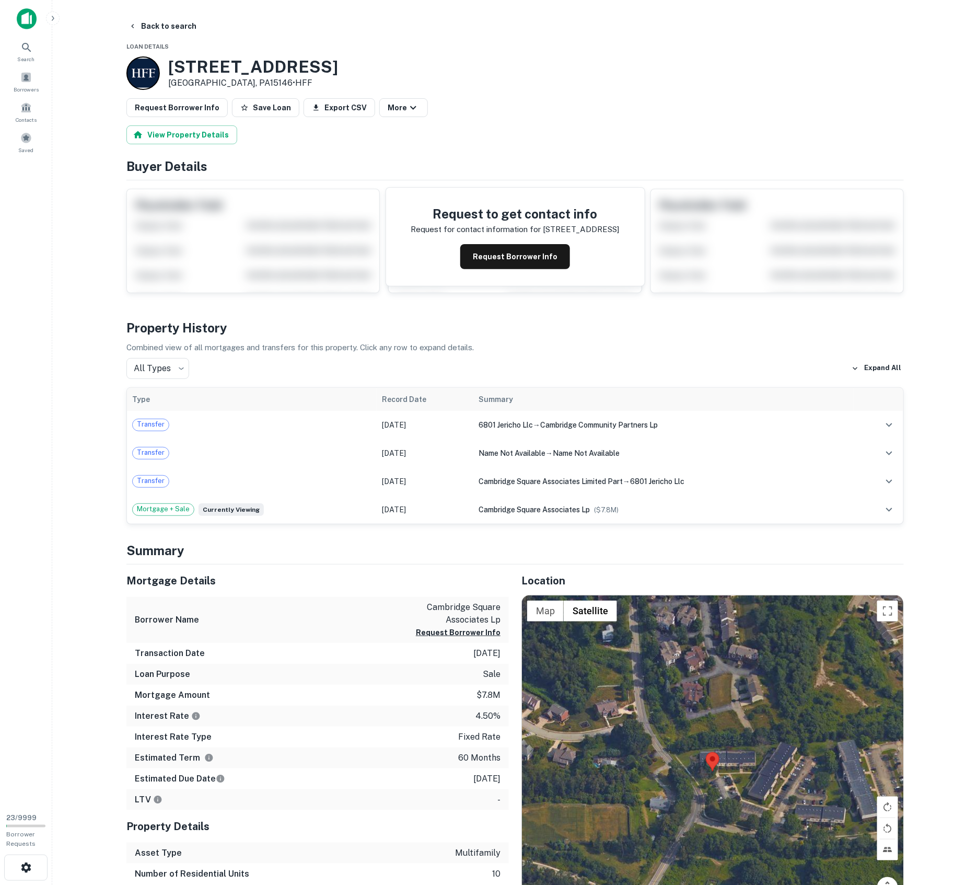
drag, startPoint x: 128, startPoint y: 48, endPoint x: 235, endPoint y: 60, distance: 107.8
click at [88, 458] on main "Back to search Loan Details 100 Cambridge Square Dr Monroeville, PA15146 • HFF …" at bounding box center [515, 442] width 926 height 885
click at [488, 253] on button "Request Borrower Info" at bounding box center [515, 256] width 110 height 25
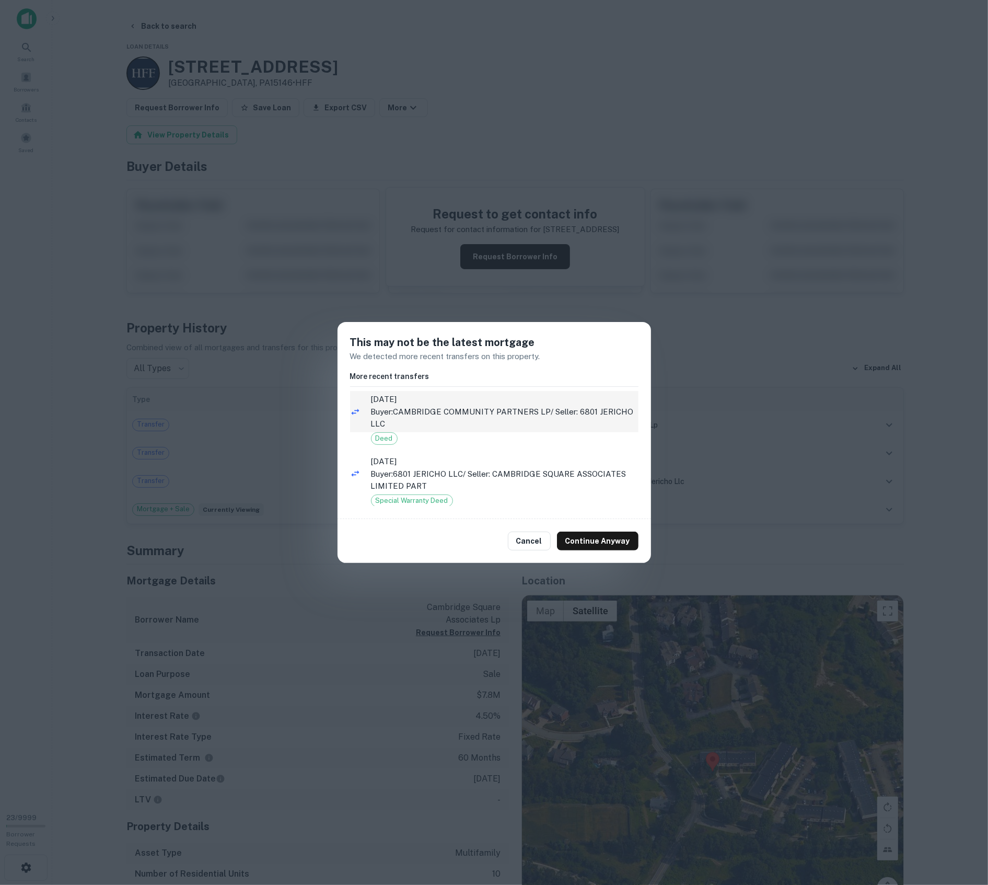
click at [442, 414] on p "Buyer: CAMBRIDGE COMMUNITY PARTNERS LP / Seller: 6801 JERICHO LLC" at bounding box center [505, 417] width 268 height 25
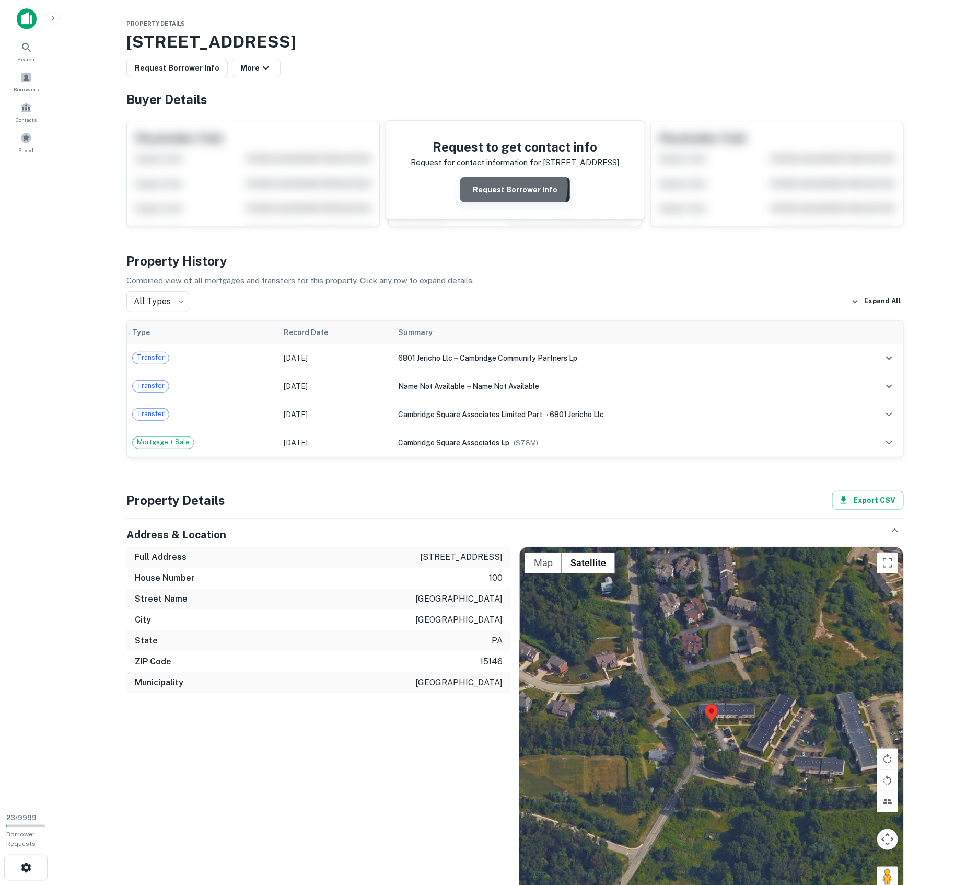
click at [513, 187] on button "Request Borrower Info" at bounding box center [515, 189] width 110 height 25
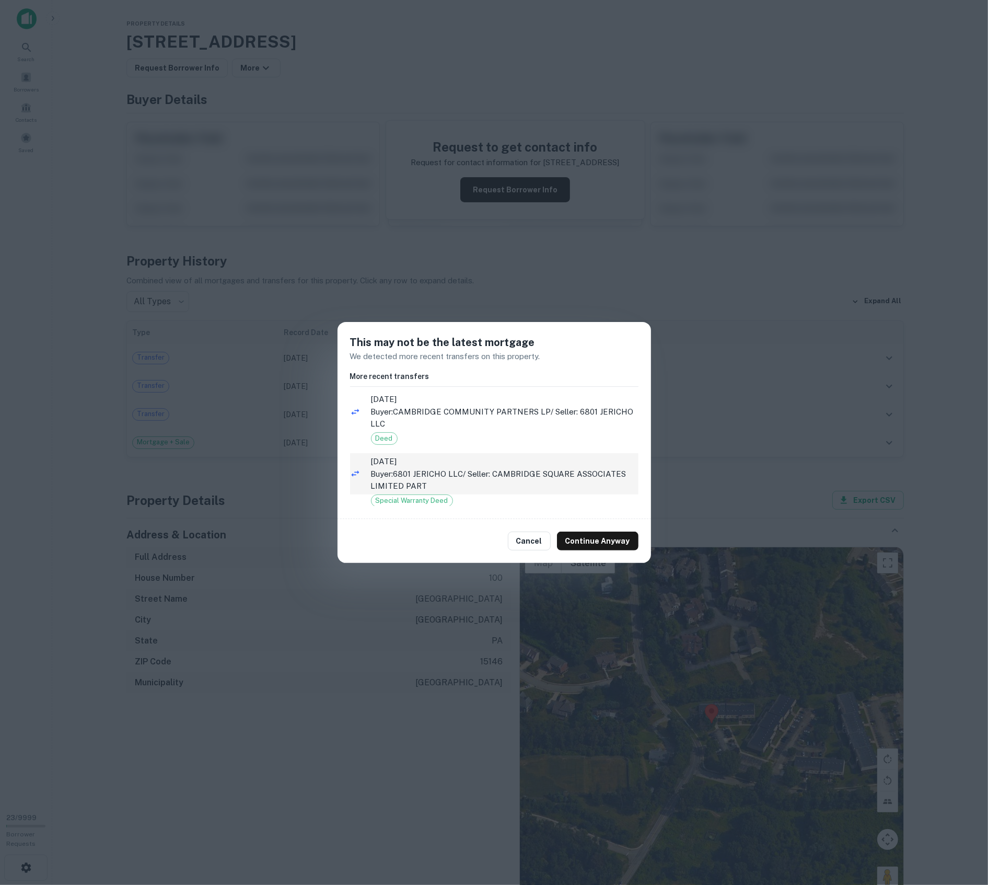
click at [460, 485] on p "Buyer: 6801 JERICHO LLC / Seller: CAMBRIDGE SQUARE ASSOCIATES LIMITED PART" at bounding box center [505, 480] width 268 height 25
click at [261, 393] on div "This may not be the latest mortgage We detected more recent transfers on this p…" at bounding box center [494, 442] width 988 height 885
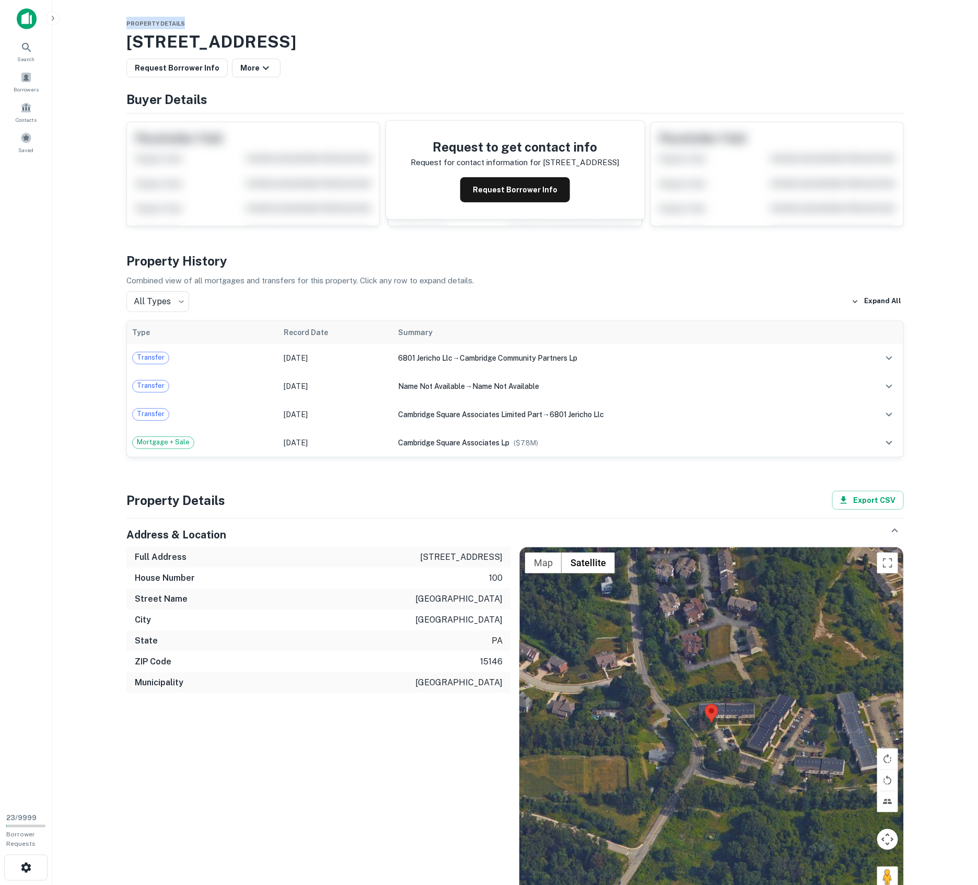
drag, startPoint x: 127, startPoint y: 22, endPoint x: 183, endPoint y: 18, distance: 55.5
click at [183, 18] on div "Property Details [STREET_ADDRESS] Request Borrower Info More Buyer Details Requ…" at bounding box center [515, 822] width 803 height 1611
click at [263, 38] on h3 "[STREET_ADDRESS]" at bounding box center [514, 41] width 777 height 25
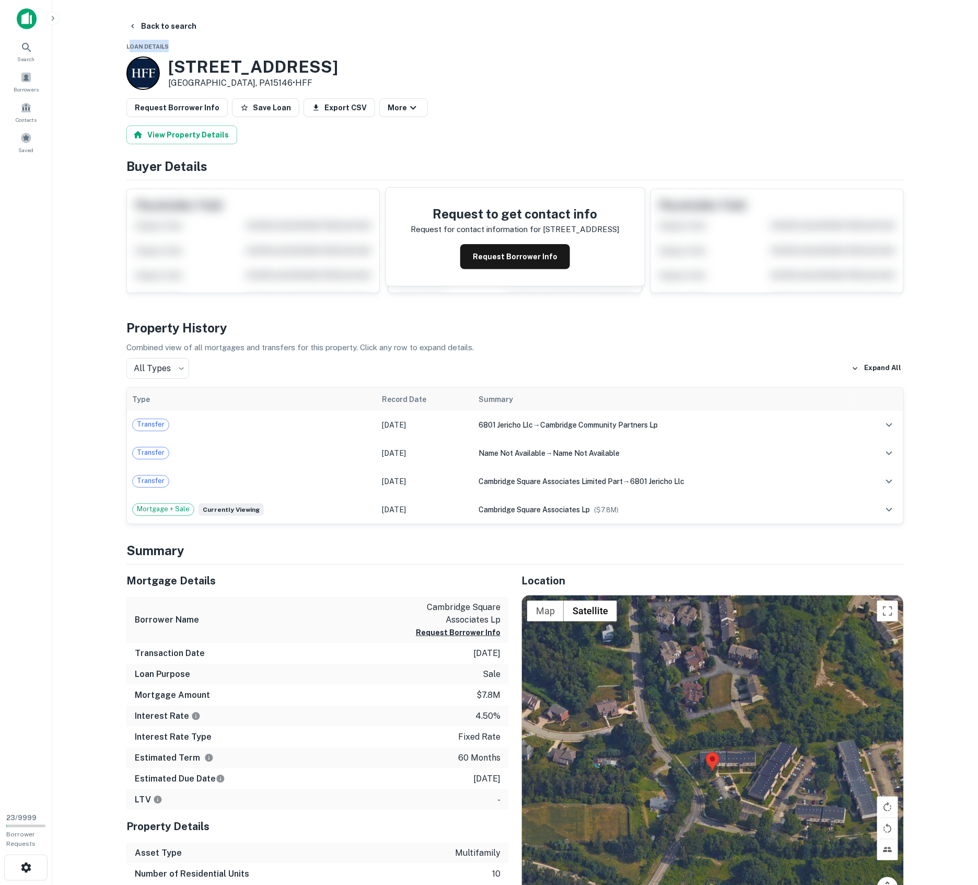
drag, startPoint x: 132, startPoint y: 47, endPoint x: 177, endPoint y: 47, distance: 45.5
click at [72, 393] on main "Back to search Loan Details 100 Cambridge Square Dr Monroeville, PA15146 • HFF …" at bounding box center [515, 442] width 926 height 885
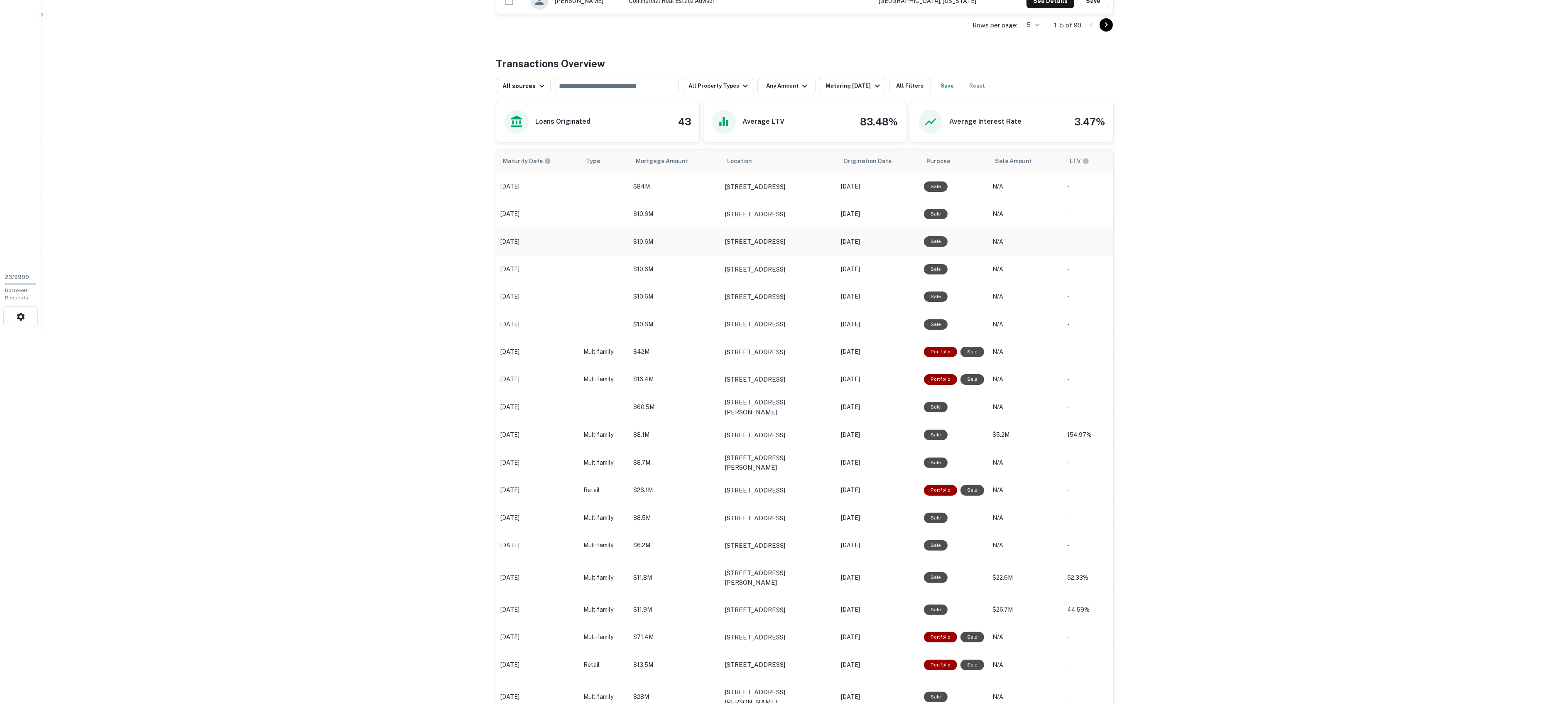
scroll to position [311, 0]
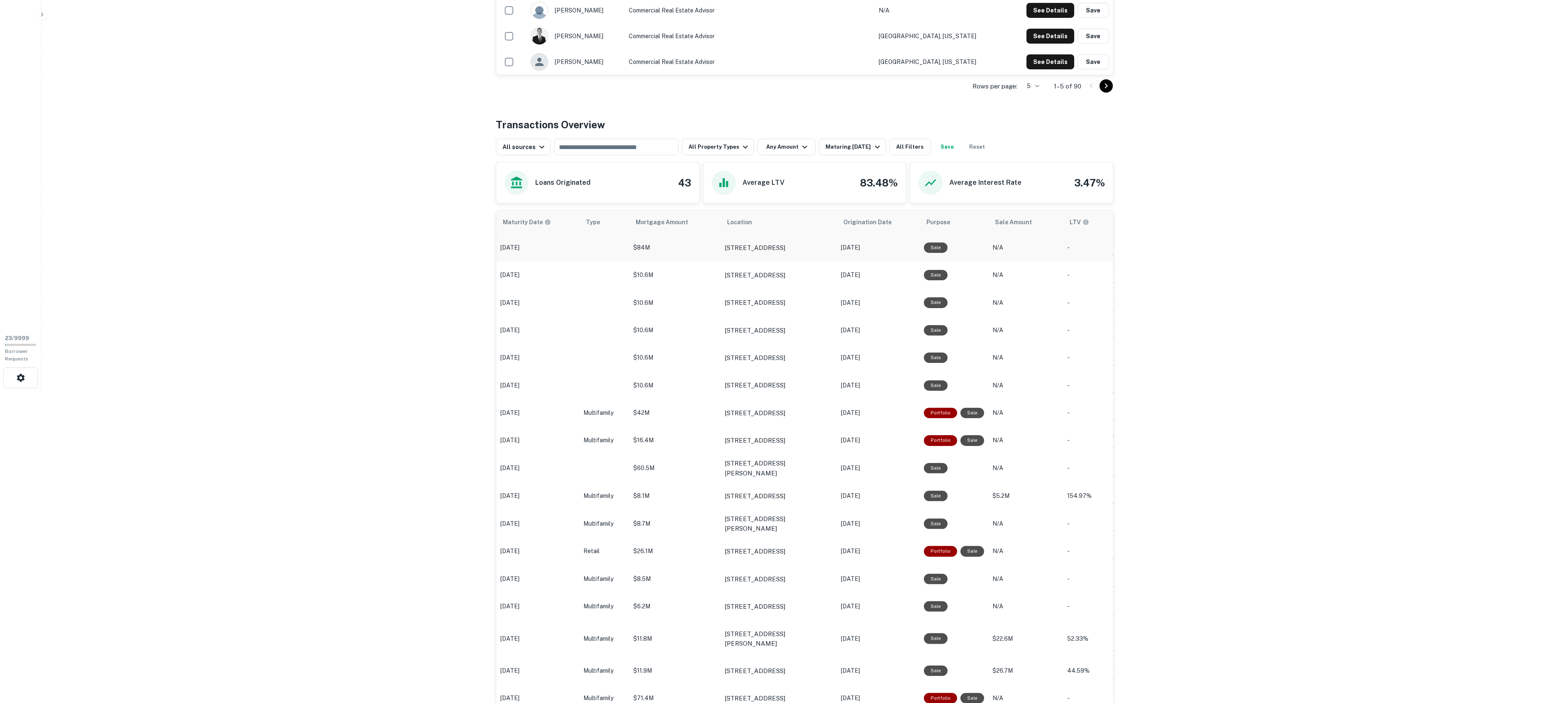
click at [579, 251] on td "scrollable content" at bounding box center [604, 247] width 50 height 27
click at [749, 245] on p "[STREET_ADDRESS]" at bounding box center [755, 248] width 60 height 10
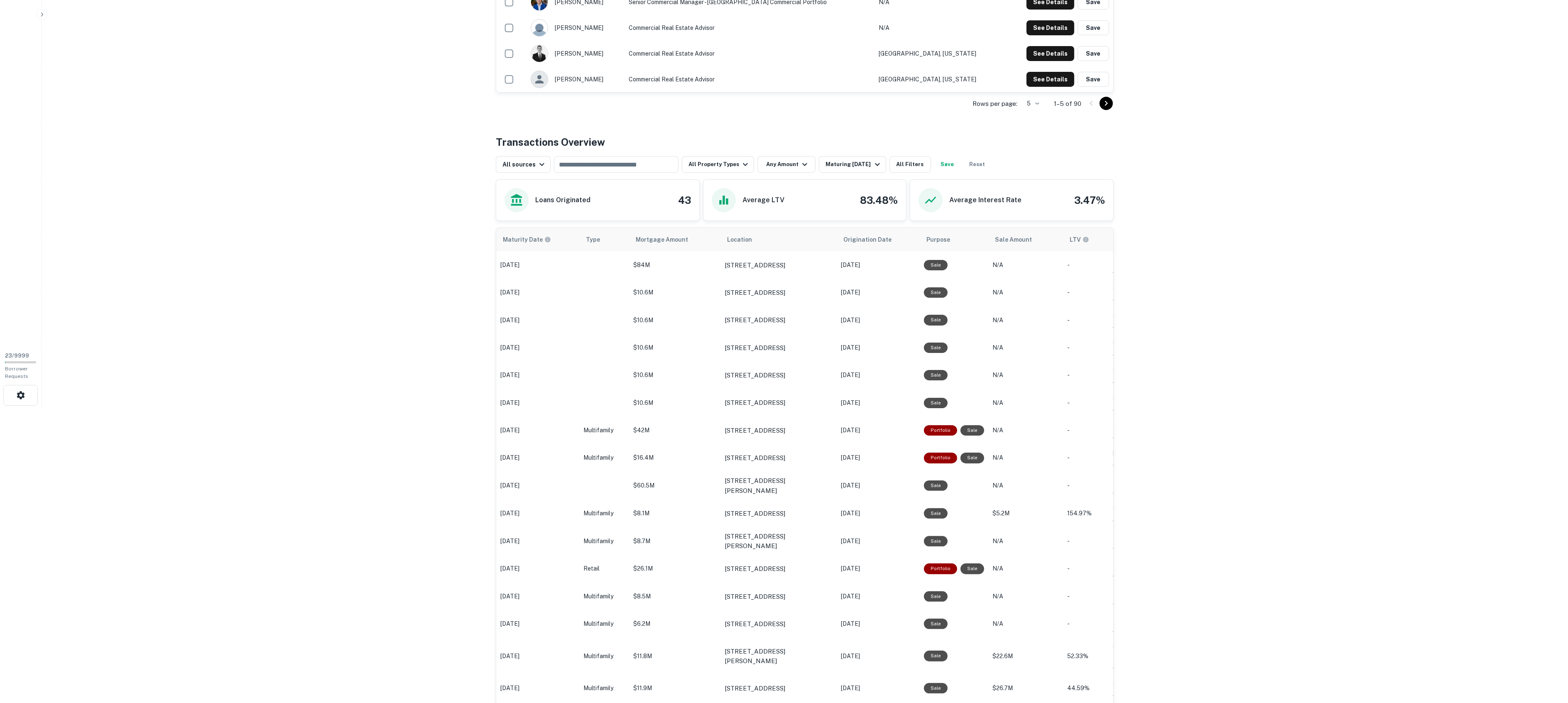
scroll to position [249, 0]
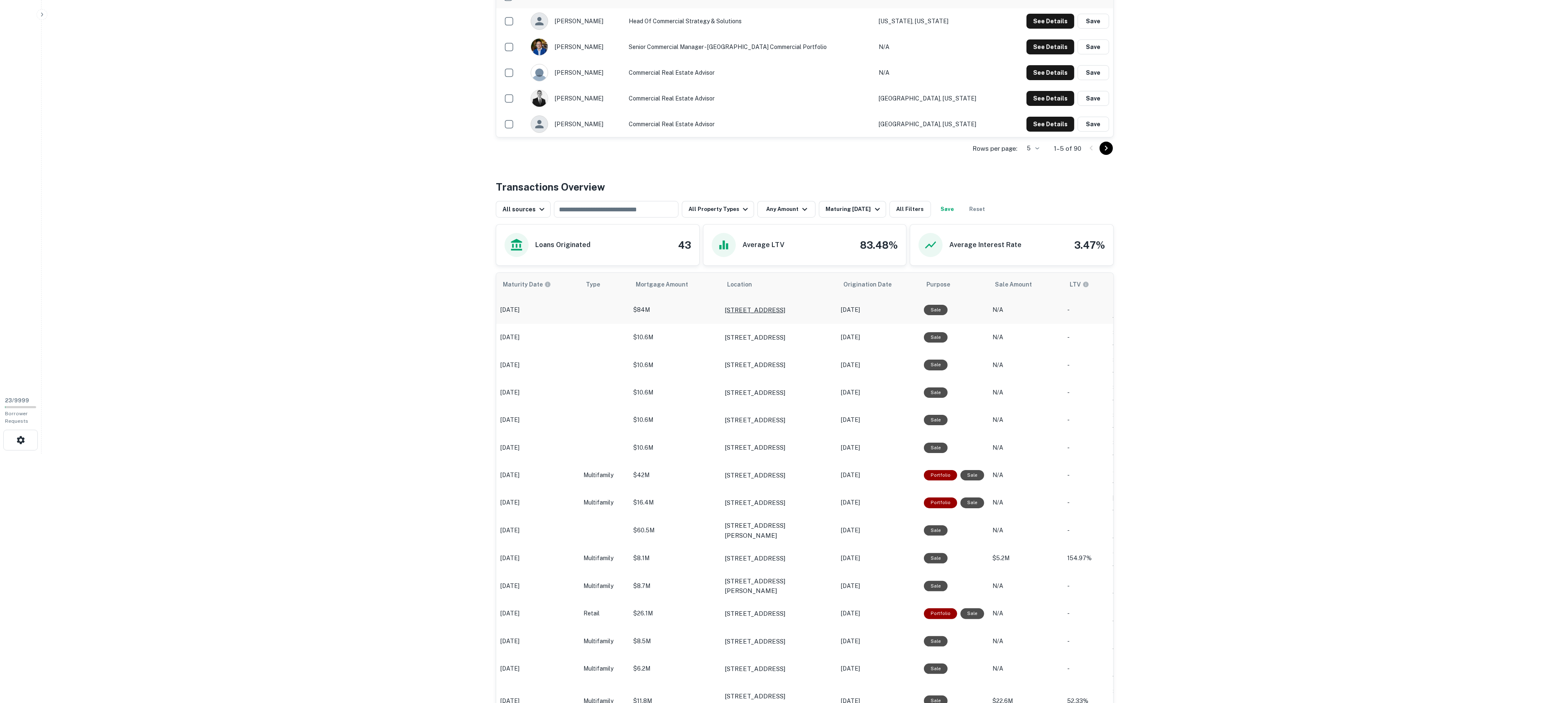
click at [746, 305] on p "2260 S Foothill Dr Salt Lake City, UT84109" at bounding box center [755, 310] width 60 height 10
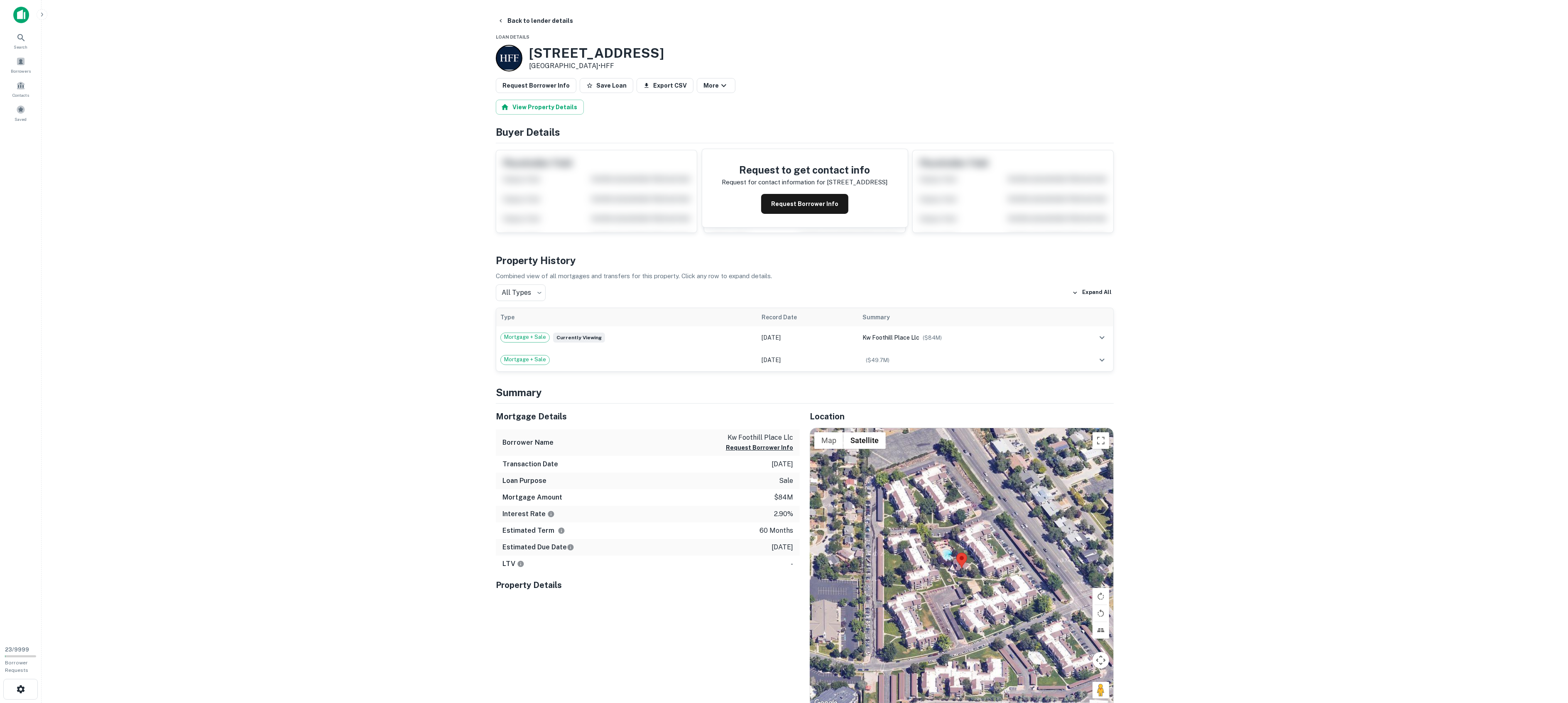
click at [436, 254] on main "Back to lender details Loan Details 2260 S Foothill Dr Salt Lake City, UT84109 …" at bounding box center [804, 351] width 1527 height 703
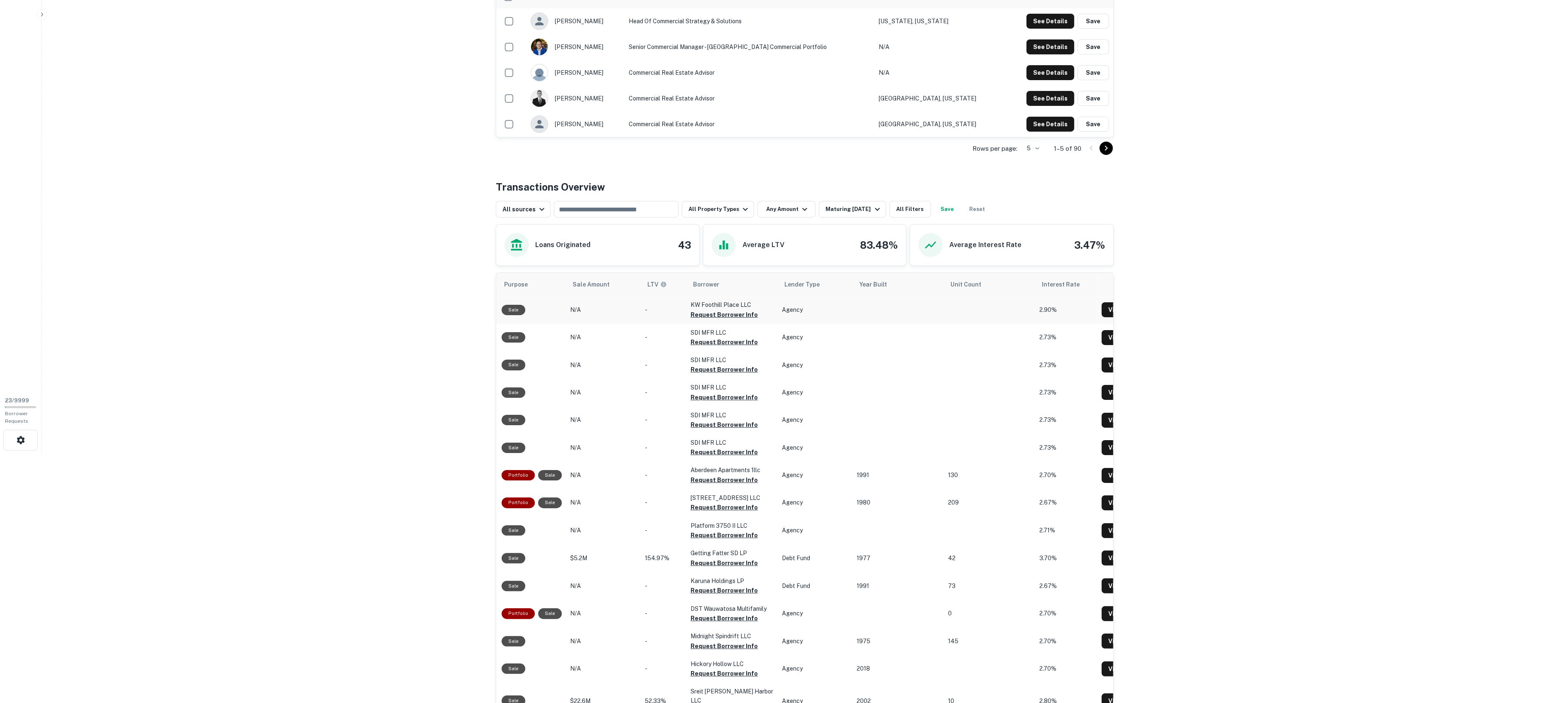
scroll to position [0, 439]
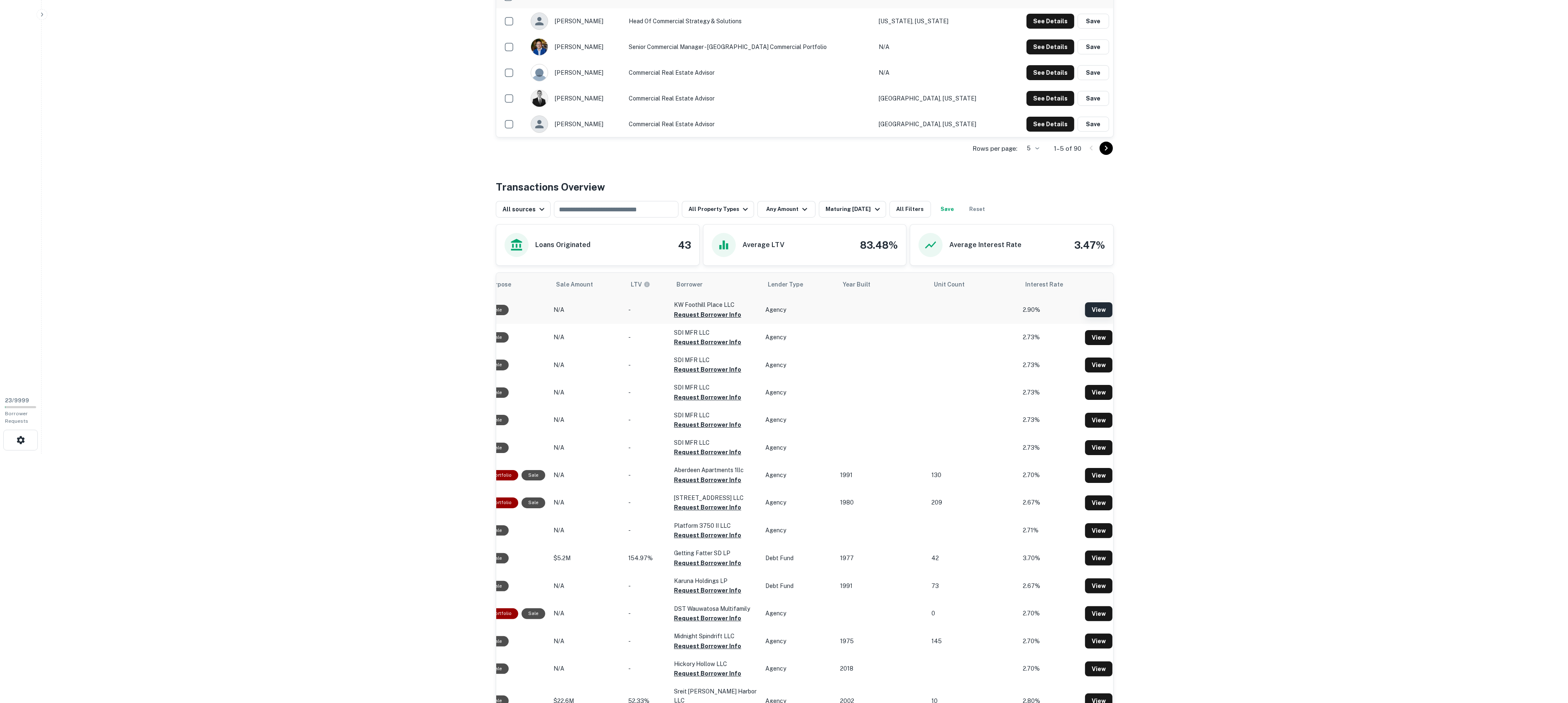
click at [1099, 308] on link "View" at bounding box center [1098, 309] width 27 height 15
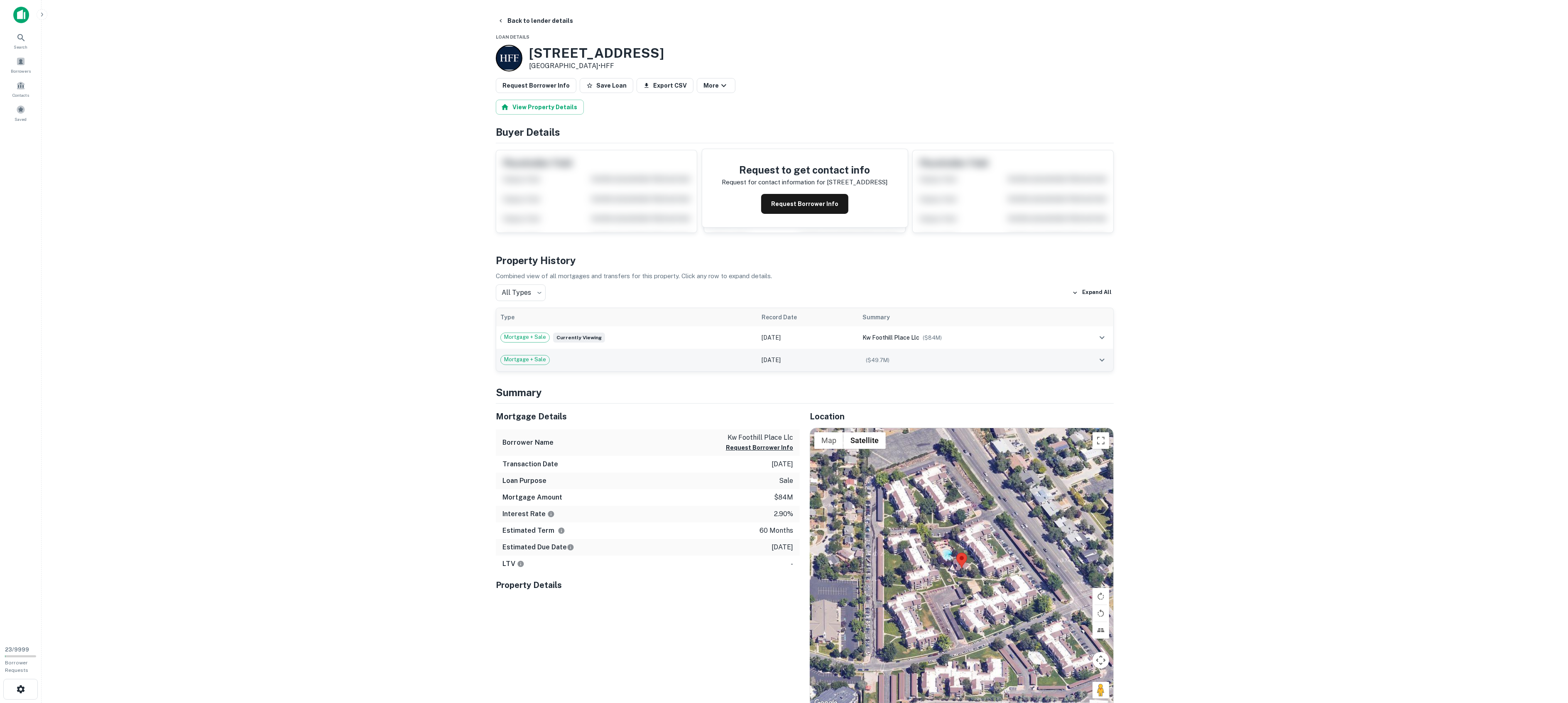
click at [582, 352] on td "Mortgage + Sale" at bounding box center [626, 360] width 261 height 22
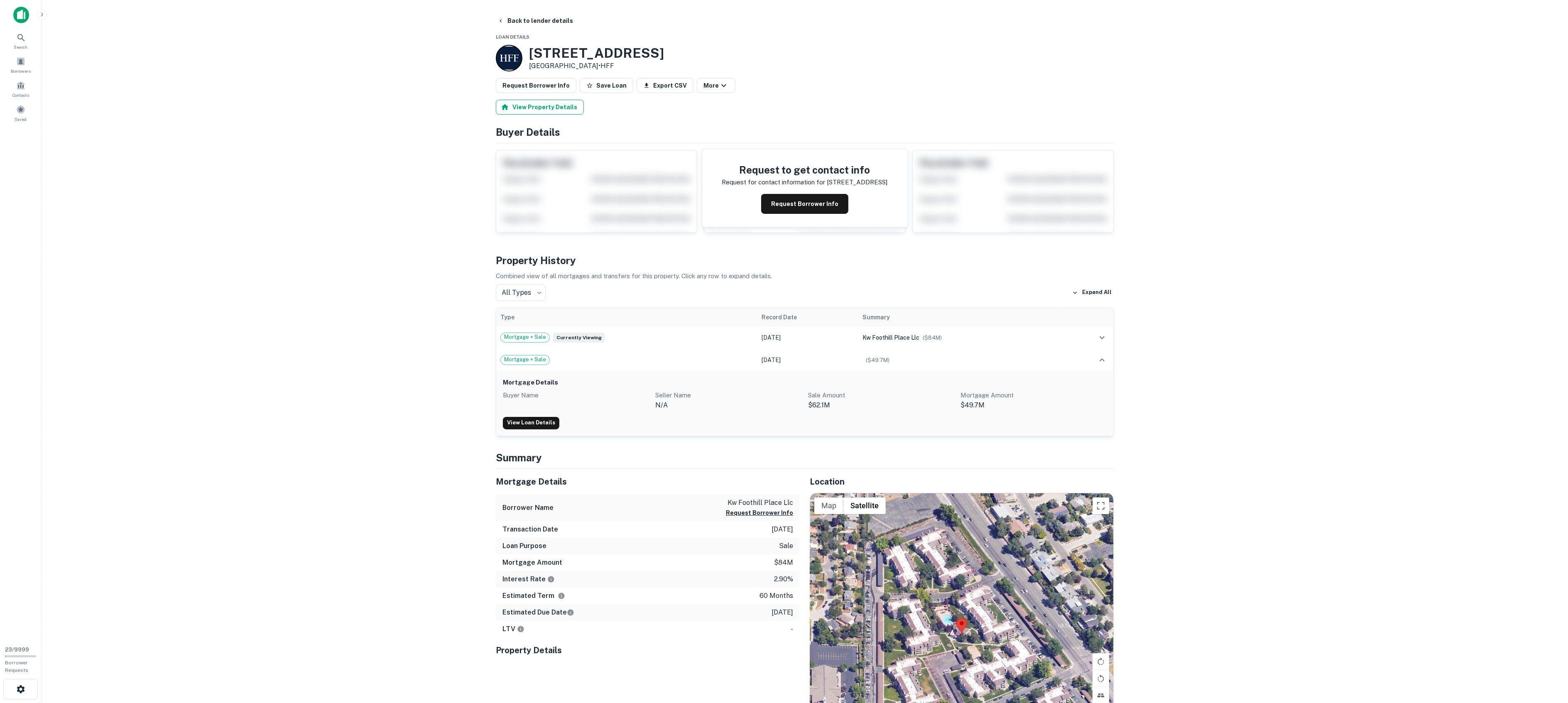
click at [542, 106] on button "View Property Details" at bounding box center [540, 106] width 88 height 15
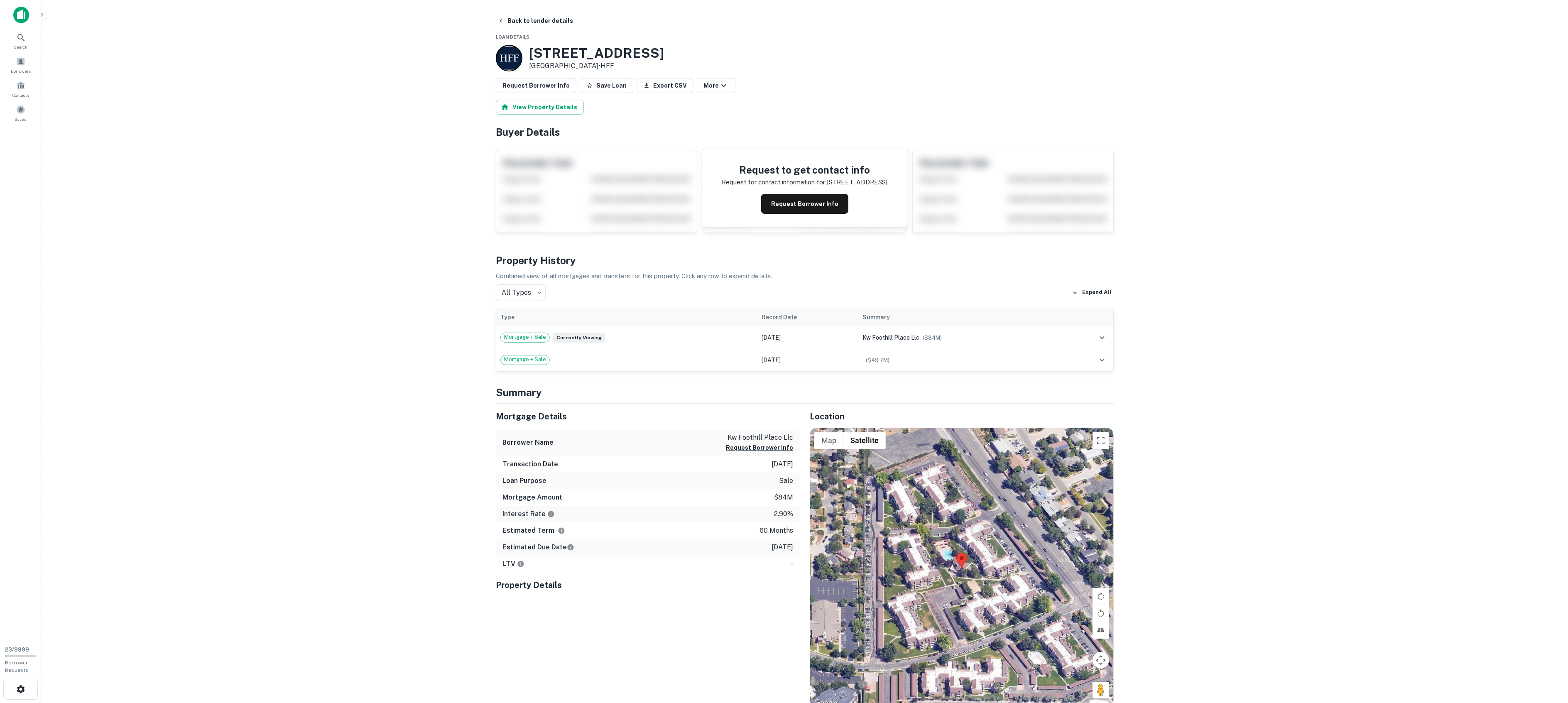
click at [417, 311] on main "Back to lender details Loan Details 2260 S Foothill Dr Salt Lake City, UT84109 …" at bounding box center [804, 351] width 1527 height 703
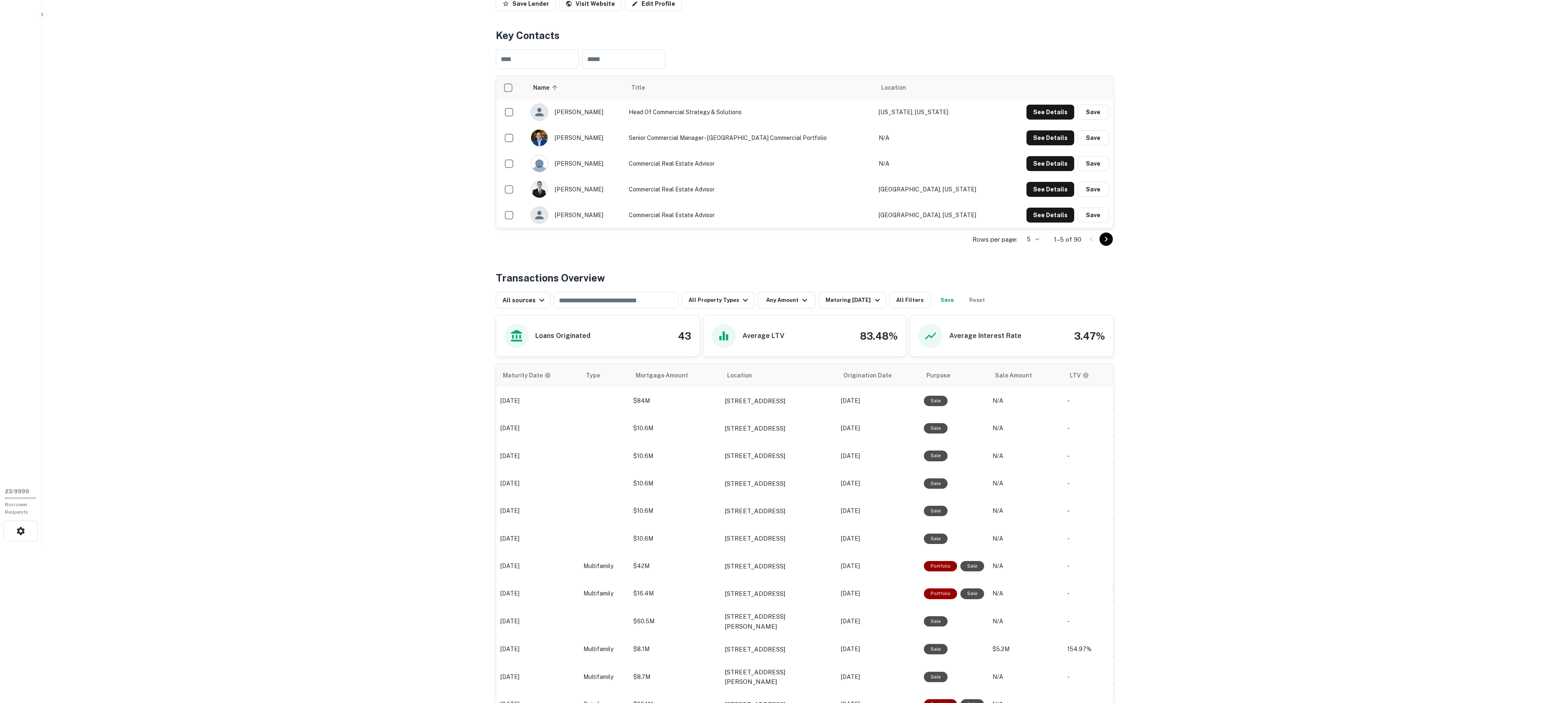
scroll to position [187, 0]
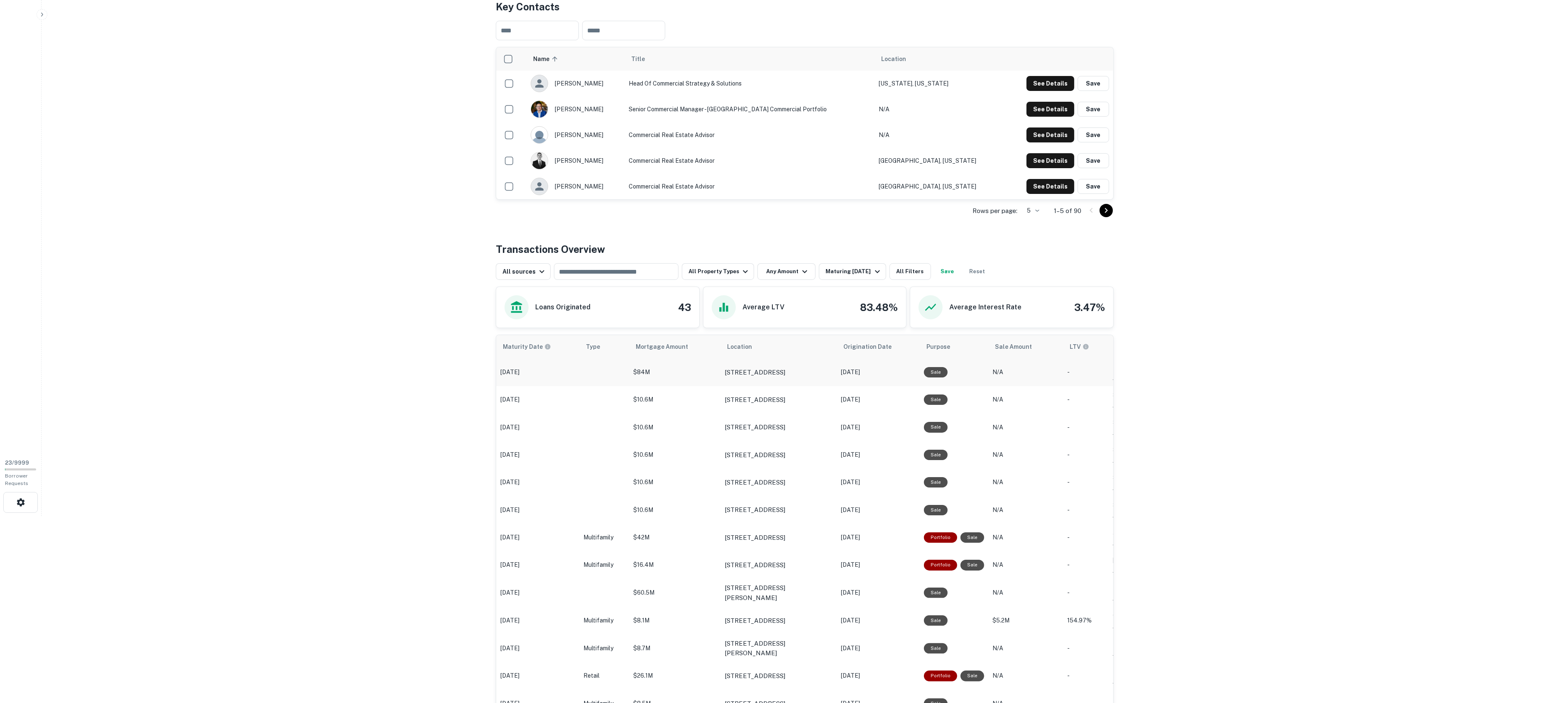
click at [607, 377] on td "scrollable content" at bounding box center [604, 372] width 50 height 27
click at [625, 368] on td "scrollable content" at bounding box center [604, 372] width 50 height 27
click at [518, 373] on p "Jun 27, 2026" at bounding box center [538, 372] width 75 height 9
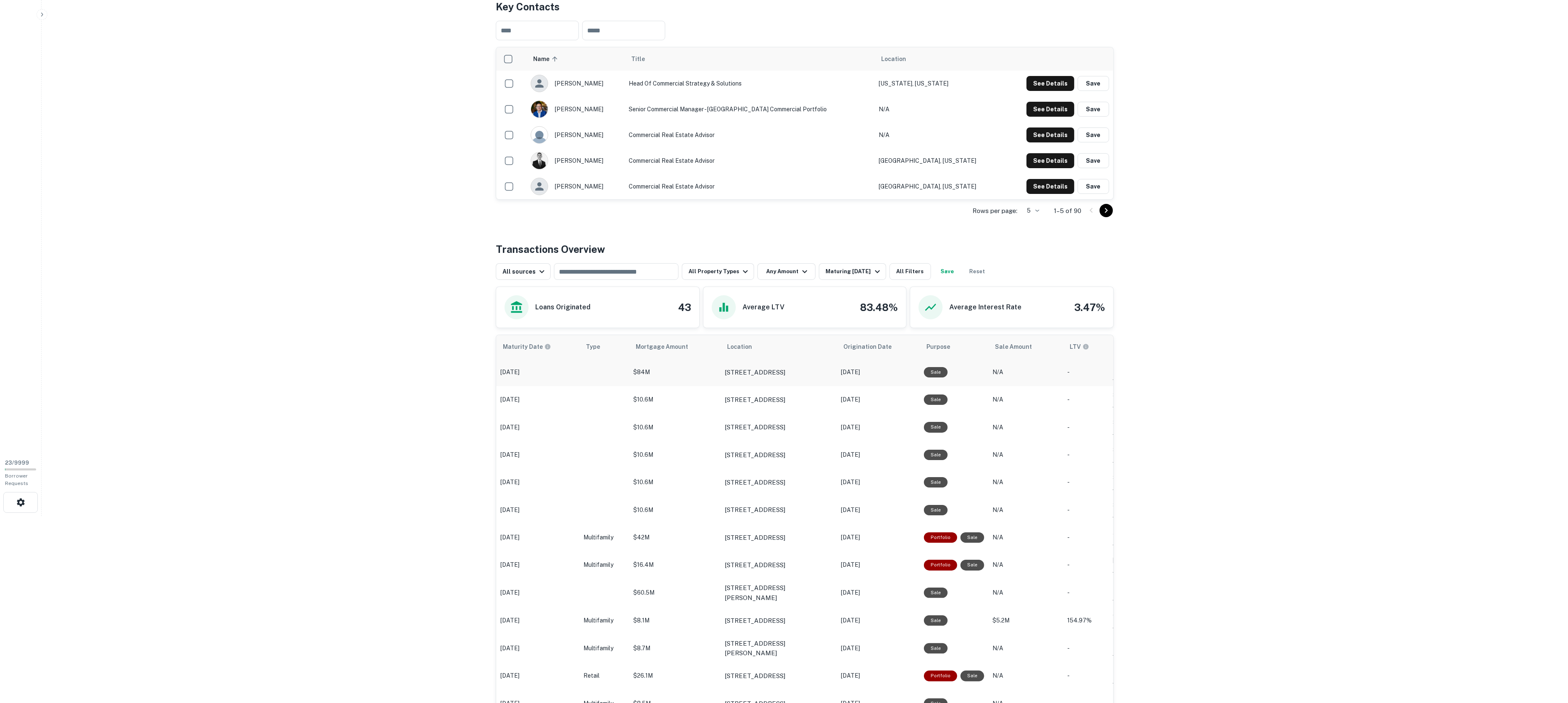
click at [696, 379] on td "$84M" at bounding box center [675, 372] width 91 height 27
click at [753, 373] on p "2260 S Foothill Dr Salt Lake City, UT84109" at bounding box center [755, 372] width 60 height 10
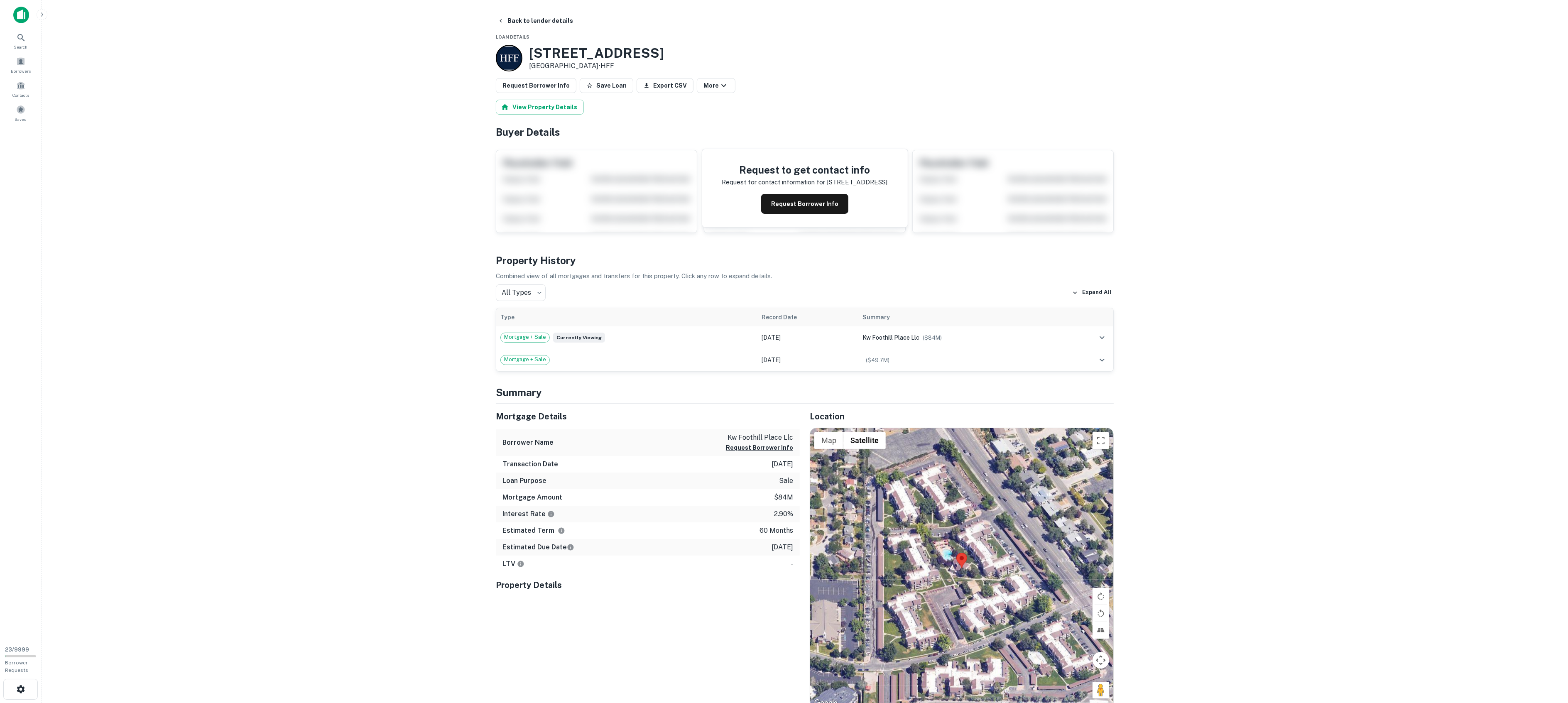
click at [242, 285] on main "Back to lender details Loan Details 2260 S Foothill Dr Salt Lake City, UT84109 …" at bounding box center [804, 351] width 1527 height 703
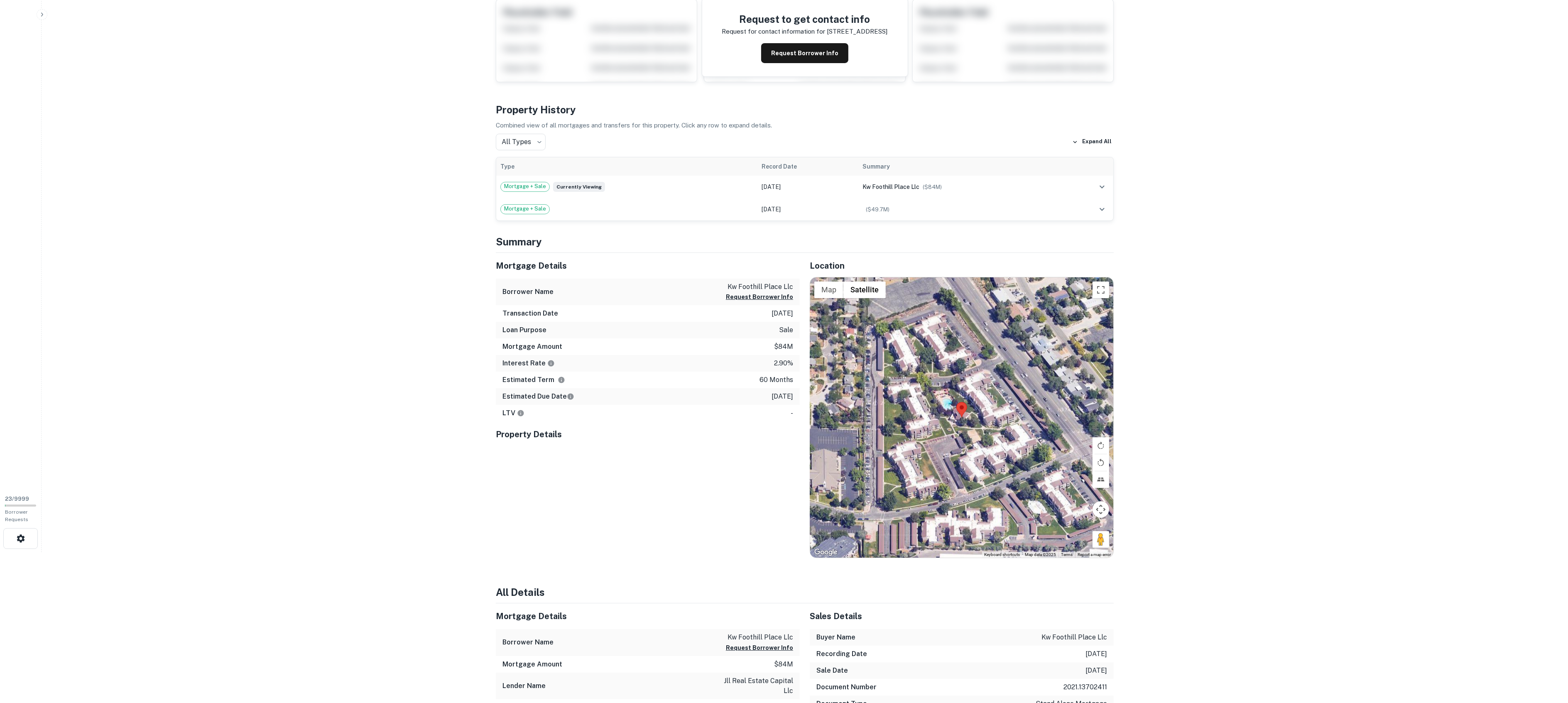
scroll to position [187, 0]
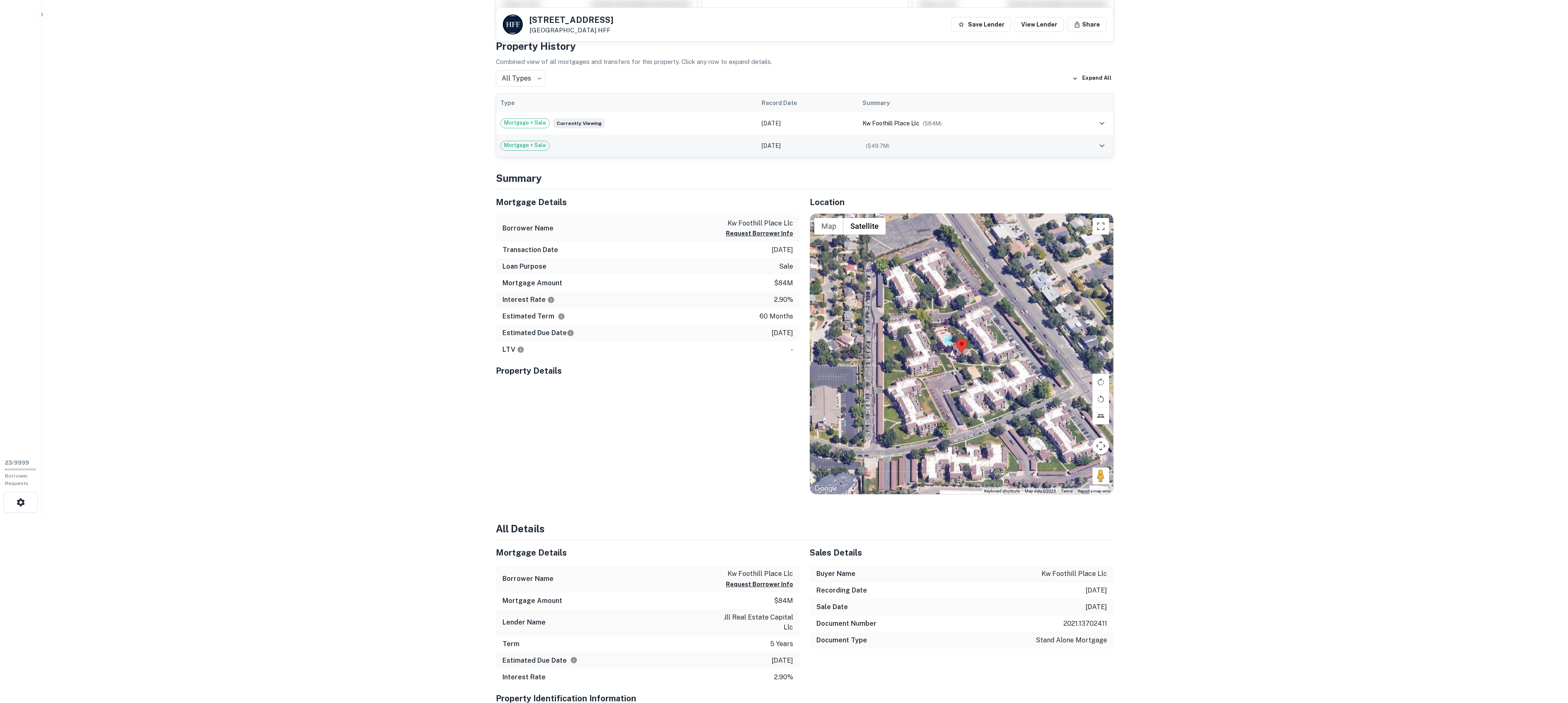
click at [545, 145] on span "Mortgage + Sale" at bounding box center [525, 145] width 48 height 8
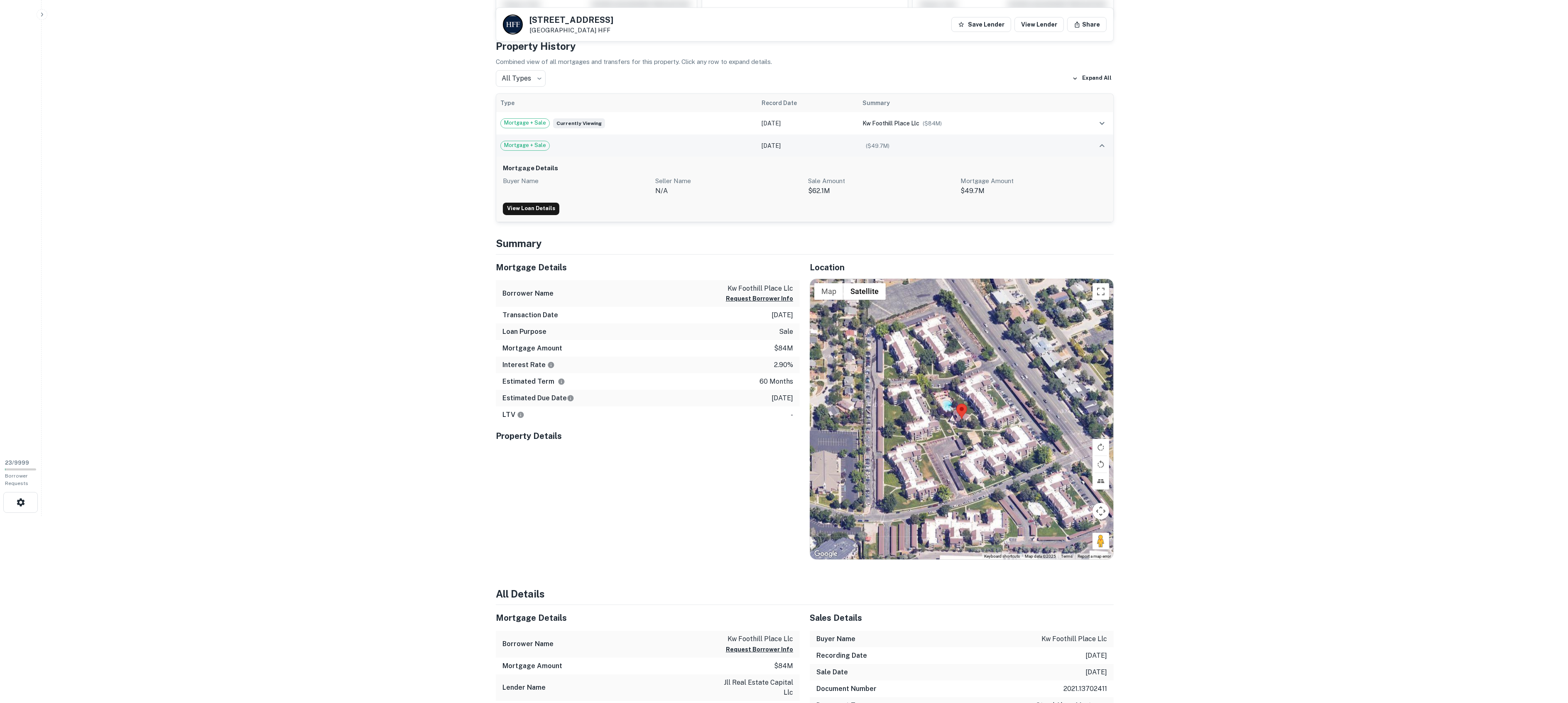
click at [602, 137] on td "Mortgage + Sale" at bounding box center [626, 145] width 261 height 22
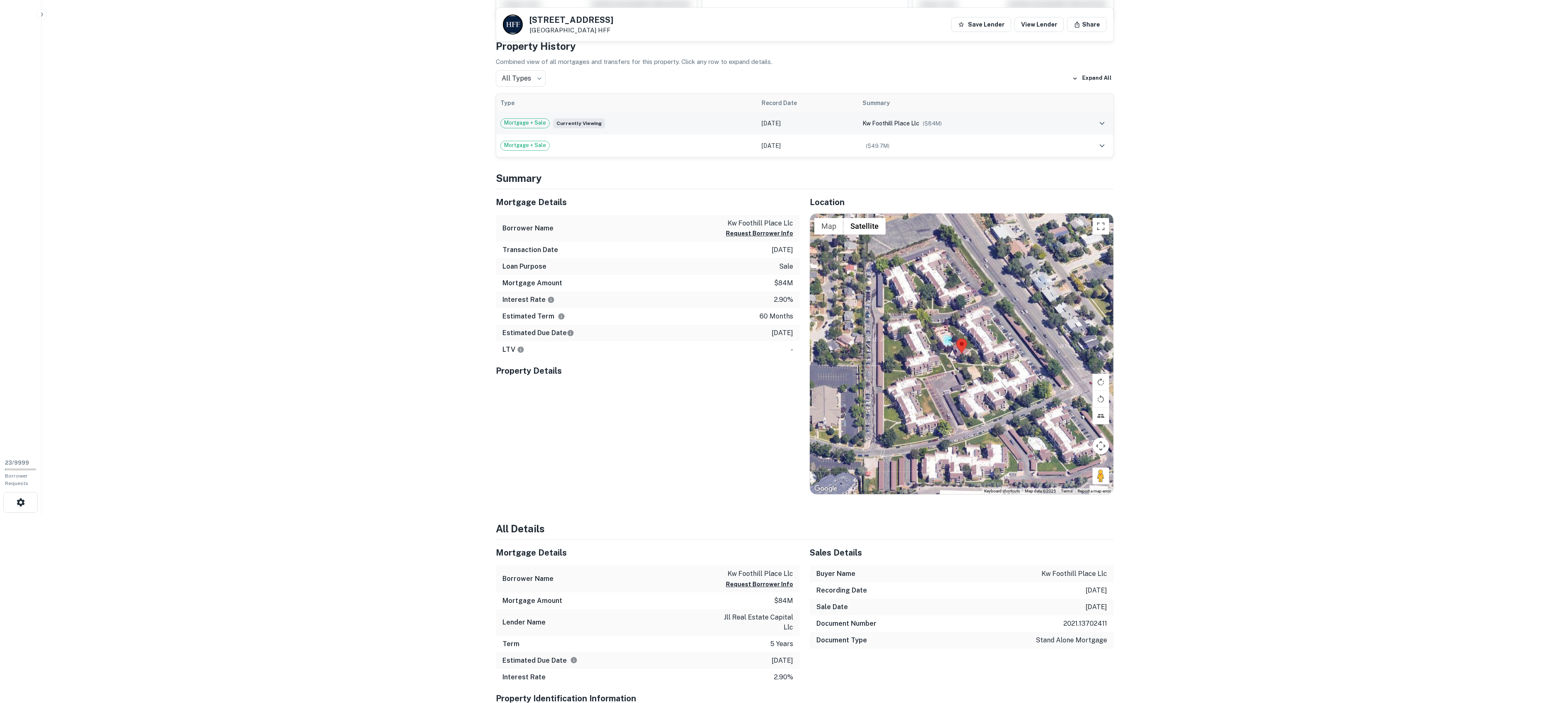
click at [625, 123] on div "Mortgage + Sale Currently viewing" at bounding box center [627, 123] width 254 height 10
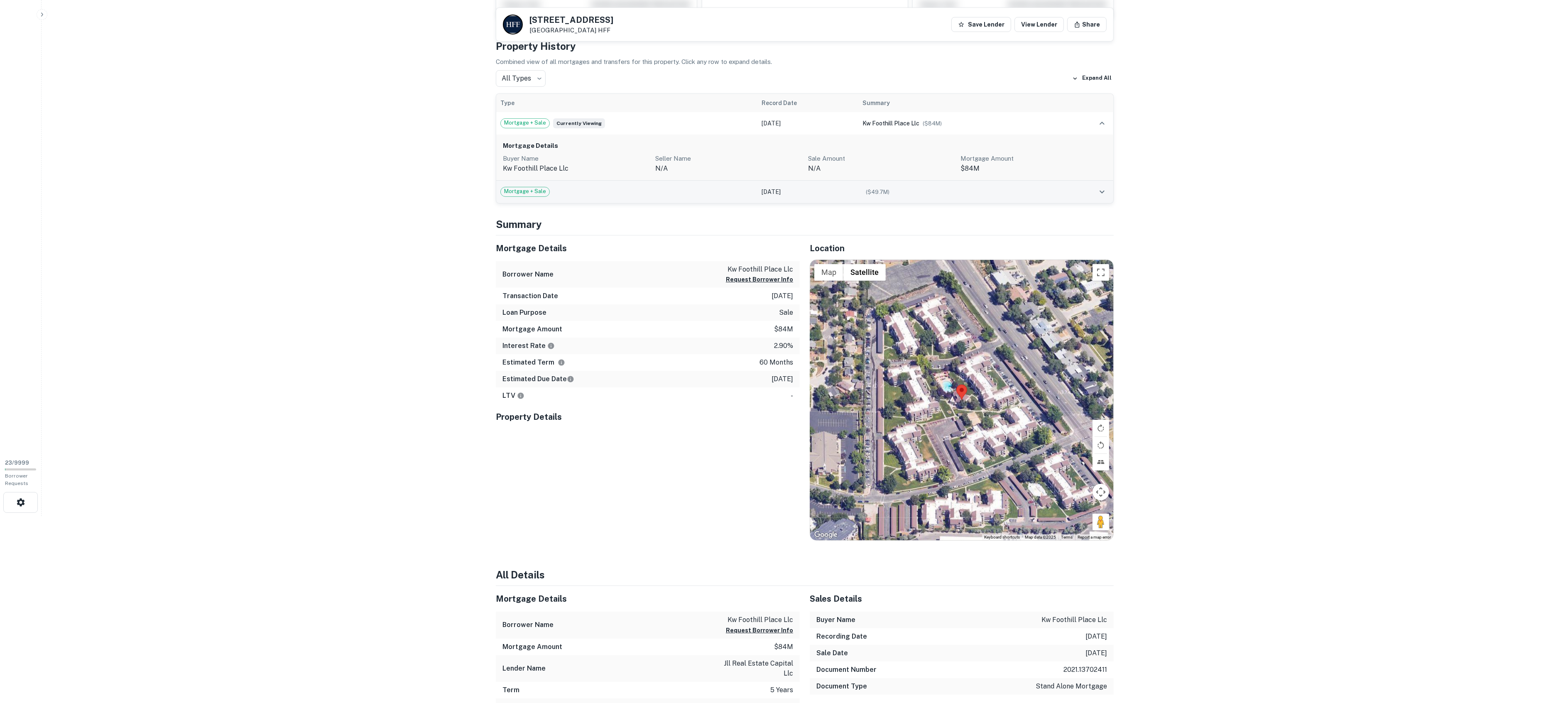
click at [592, 190] on div "Mortgage + Sale" at bounding box center [627, 191] width 254 height 10
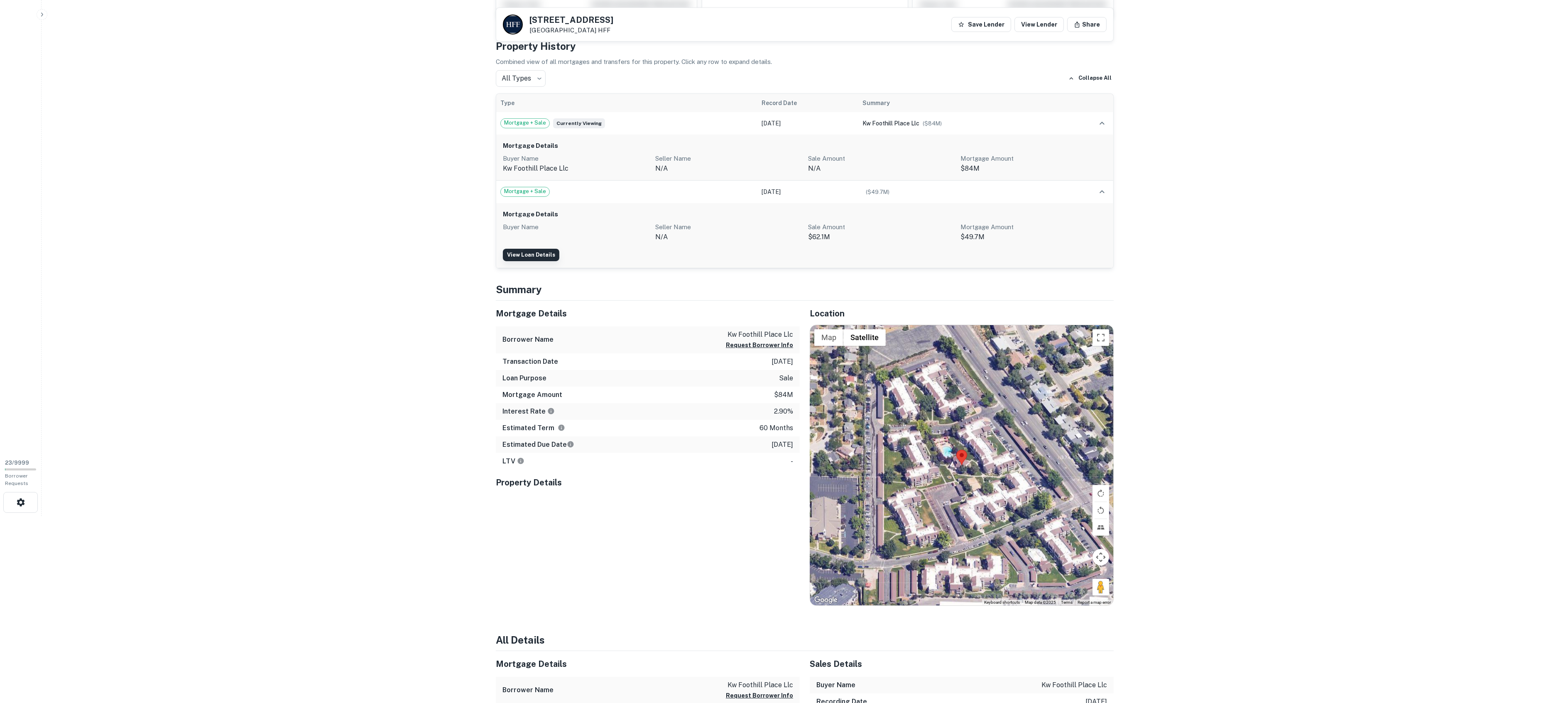
click at [528, 254] on link "View Loan Details" at bounding box center [531, 255] width 56 height 13
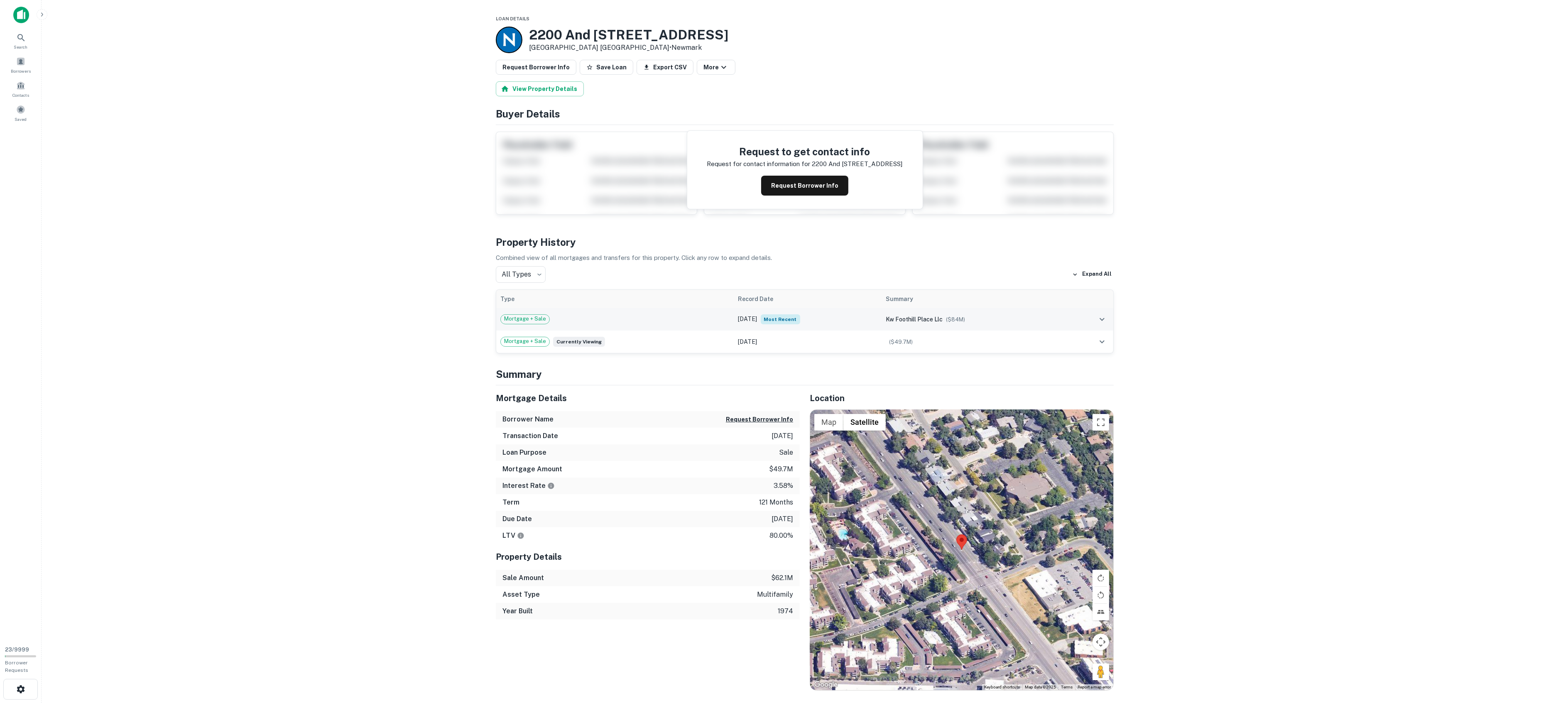
click at [629, 325] on td "Mortgage + Sale" at bounding box center [614, 319] width 238 height 22
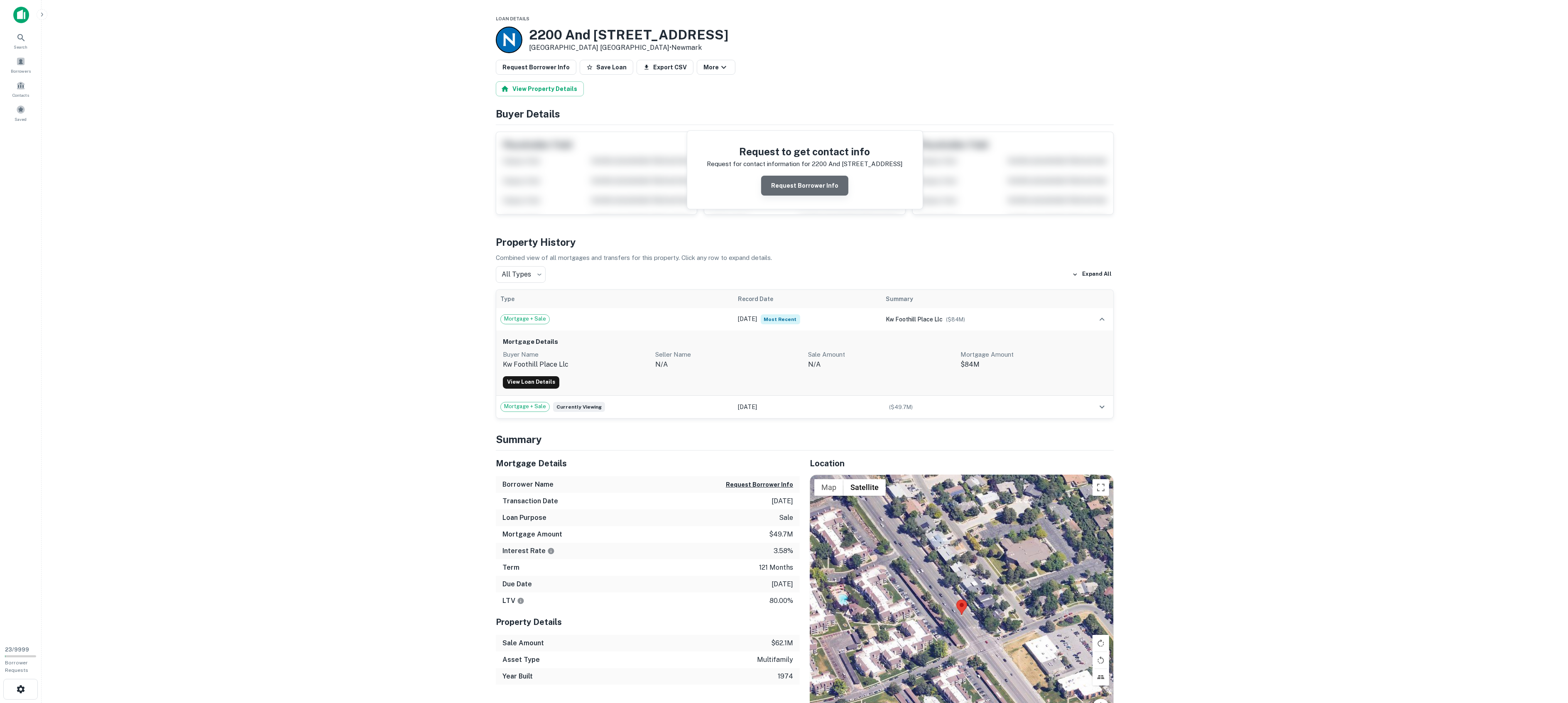
click at [823, 187] on button "Request Borrower Info" at bounding box center [805, 185] width 87 height 20
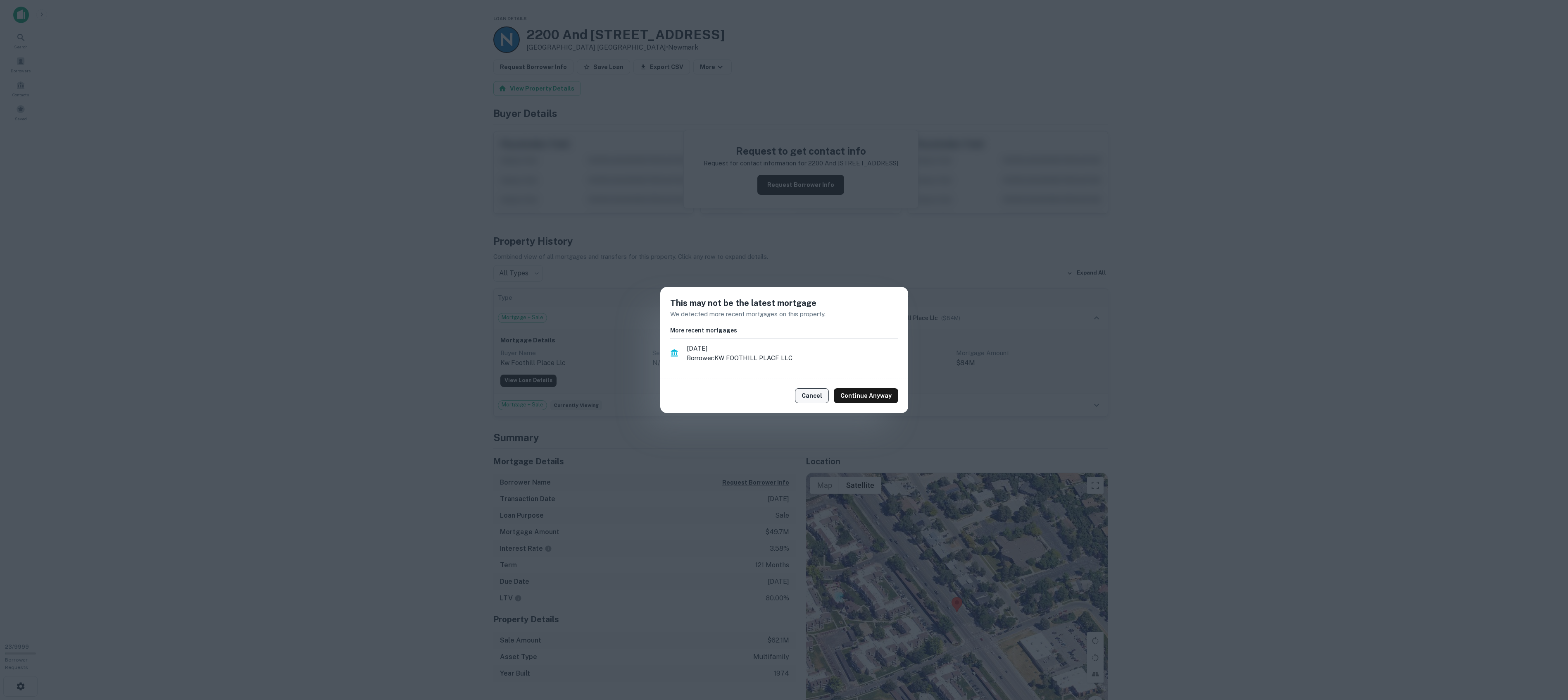
click at [810, 395] on button "Cancel" at bounding box center [811, 395] width 34 height 15
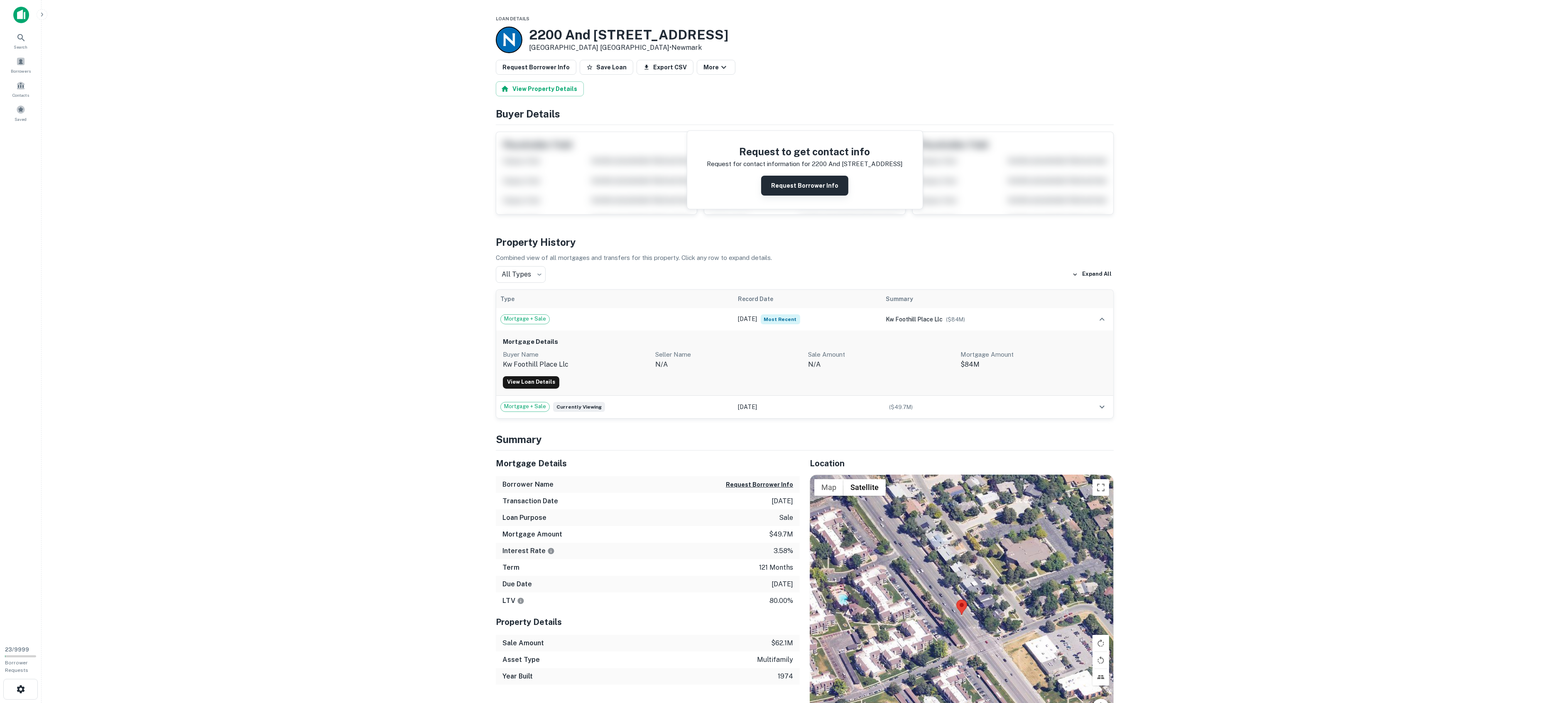
click at [793, 182] on button "Request Borrower Info" at bounding box center [805, 185] width 87 height 20
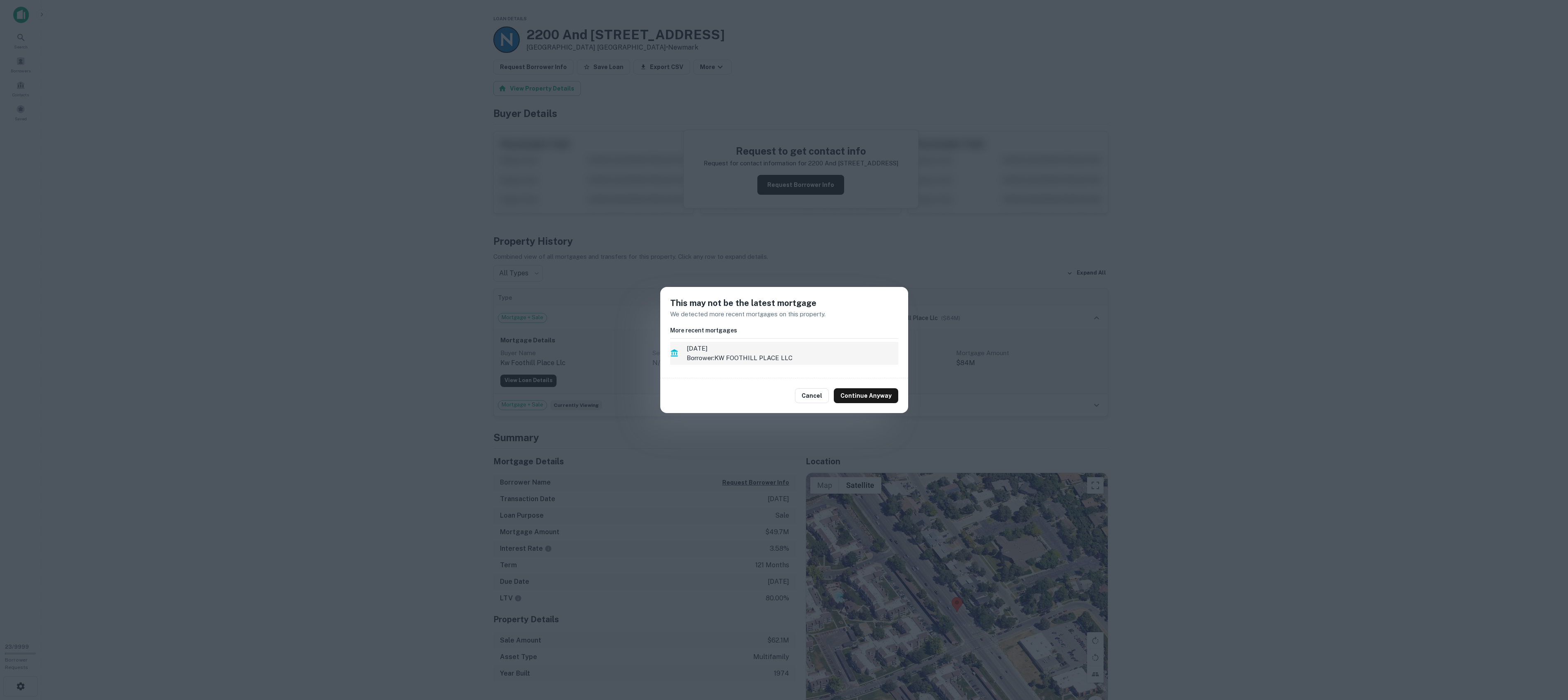
click at [722, 358] on p "Borrower: KW FOOTHILL PLACE LLC" at bounding box center [792, 358] width 212 height 10
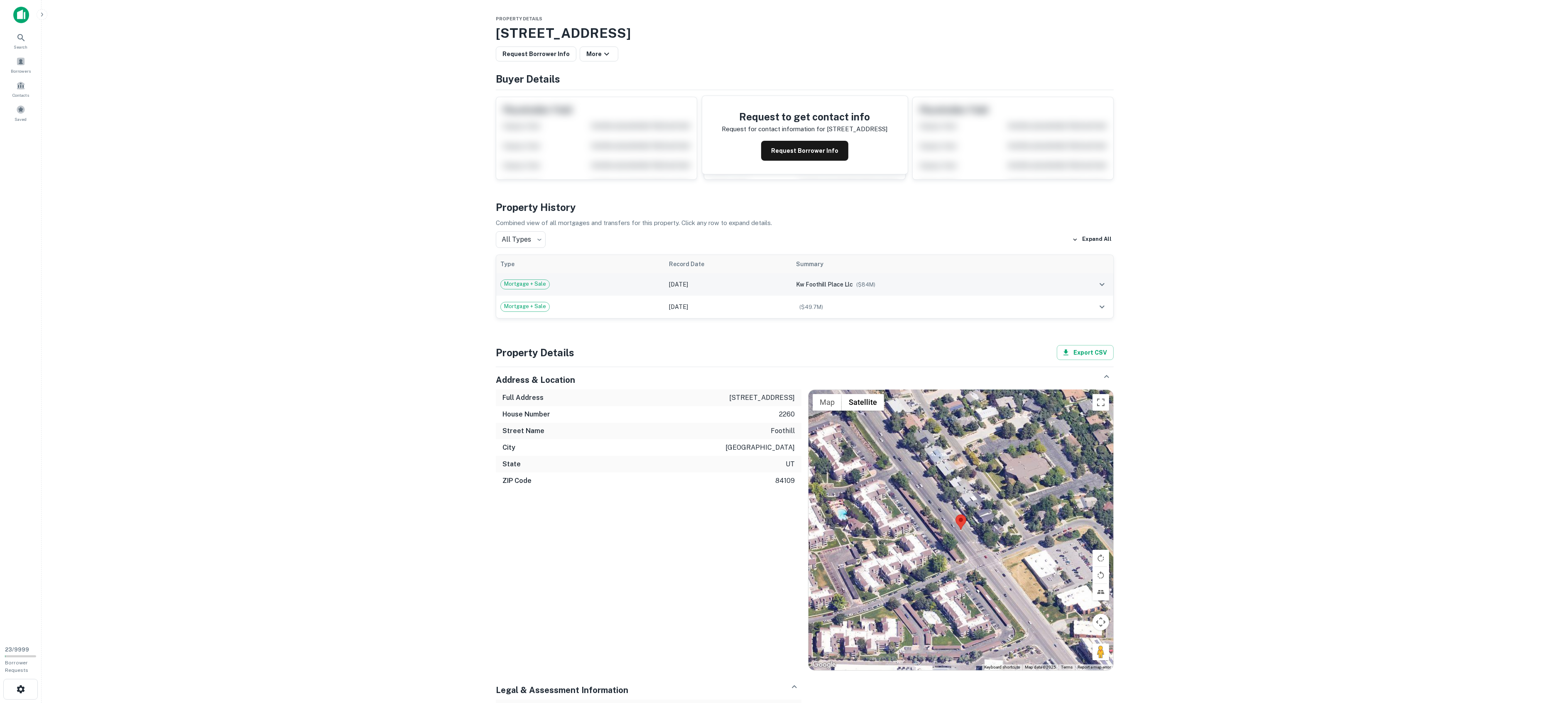
click at [582, 288] on div "Mortgage + Sale" at bounding box center [581, 284] width 161 height 10
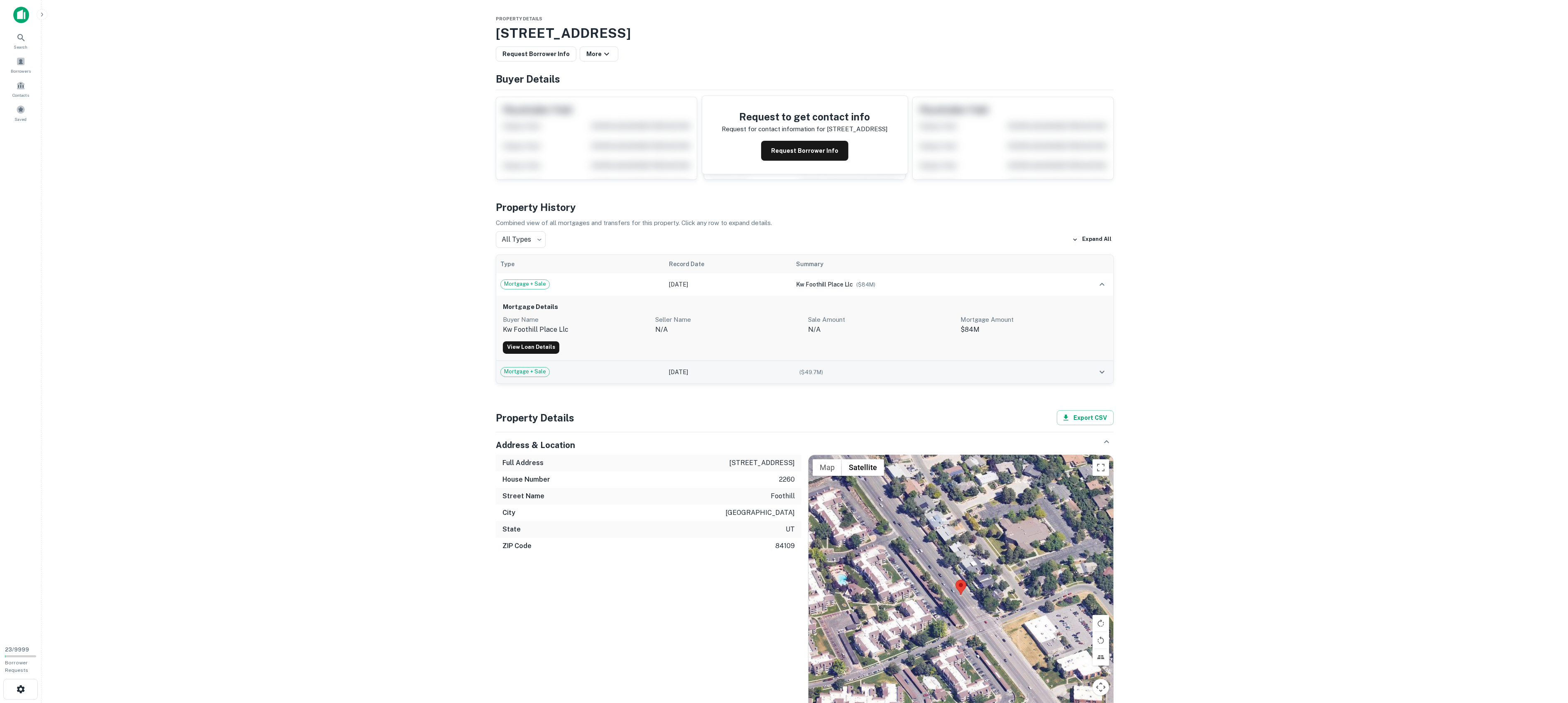
click at [579, 362] on tbody "Mortgage + Sale Jun 27, 2021 kw foothill place llc ($ 84M ) Mortgage Details Bu…" at bounding box center [804, 328] width 617 height 110
click at [579, 367] on div "Mortgage + Sale" at bounding box center [581, 372] width 161 height 10
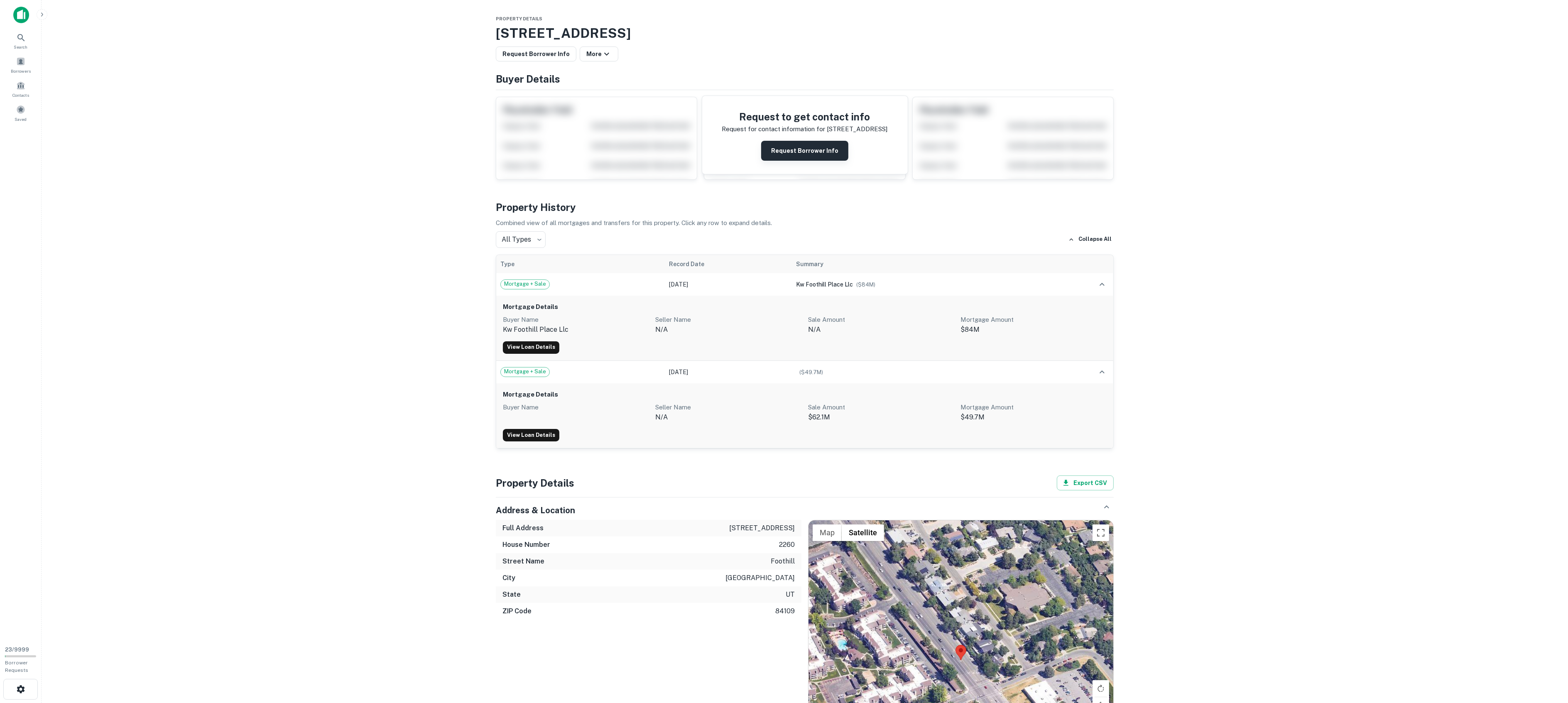
click at [806, 152] on button "Request Borrower Info" at bounding box center [805, 150] width 87 height 20
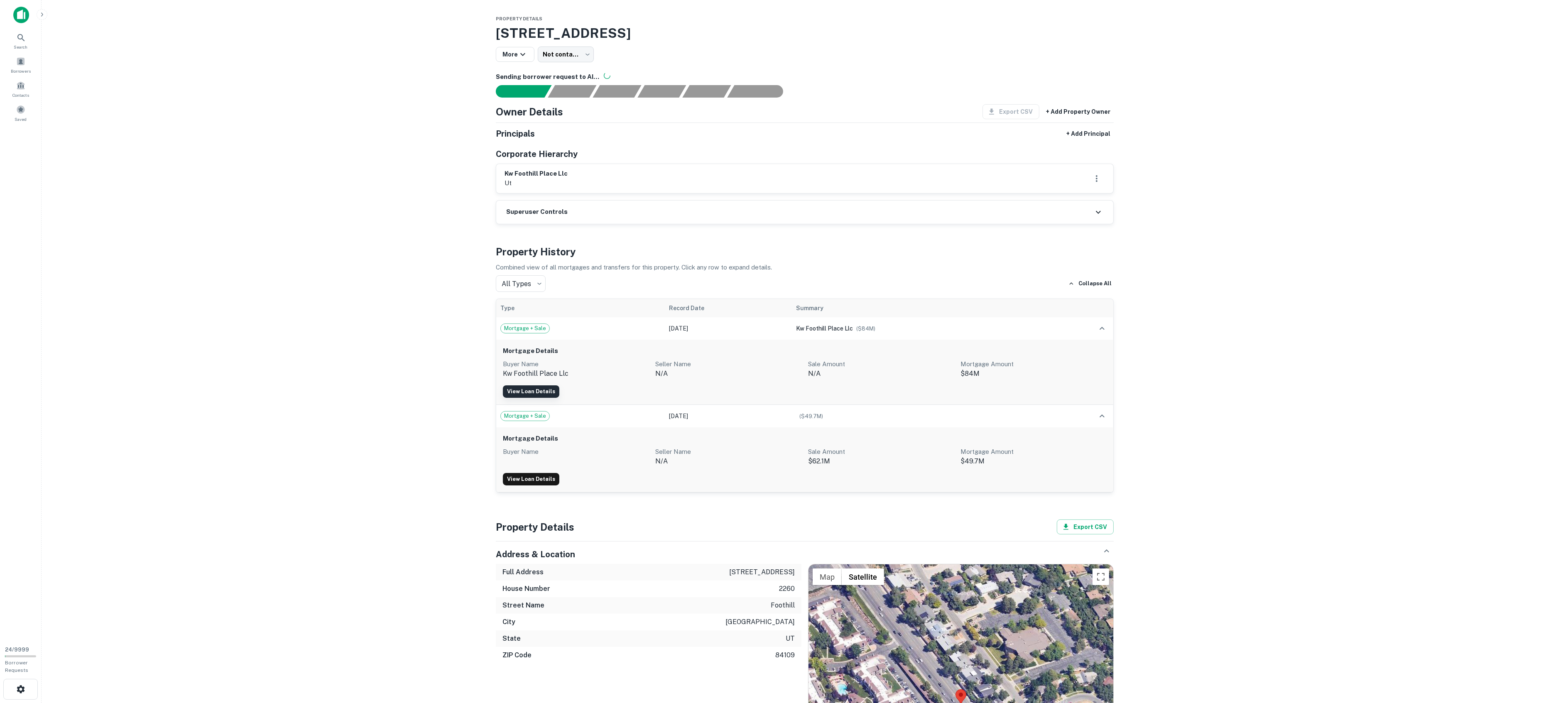
click at [519, 393] on link "View Loan Details" at bounding box center [531, 392] width 56 height 13
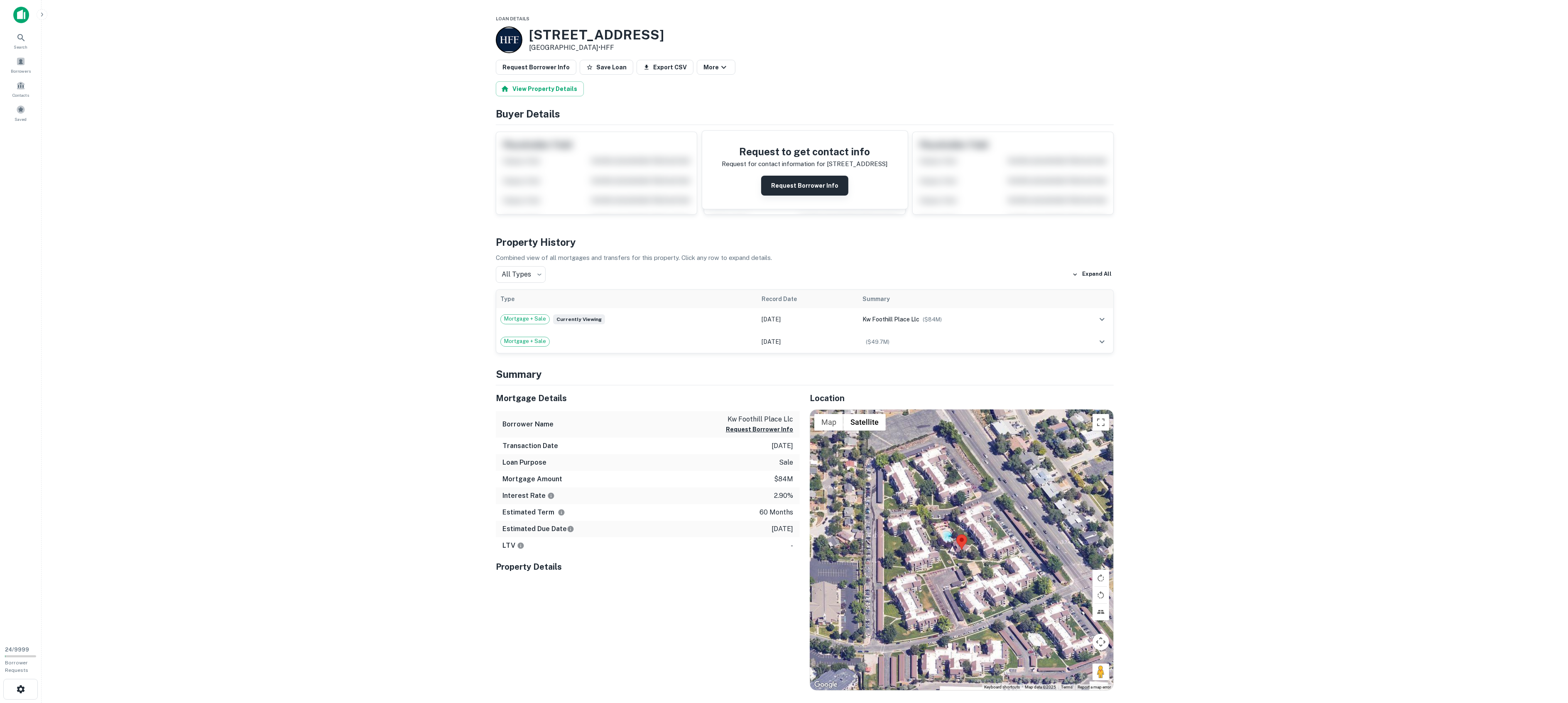
click at [785, 191] on button "Request Borrower Info" at bounding box center [805, 185] width 87 height 20
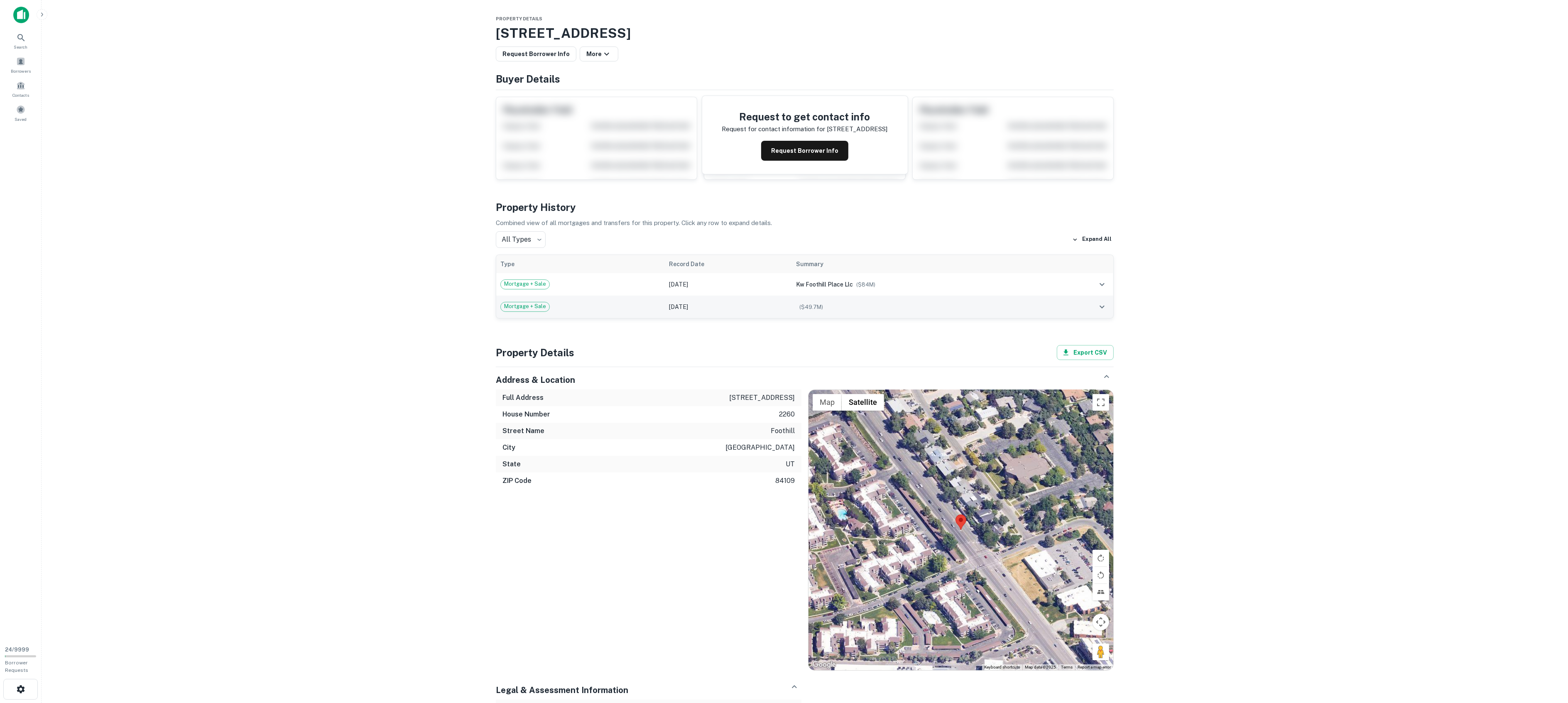
click at [595, 313] on td "Mortgage + Sale" at bounding box center [580, 307] width 168 height 22
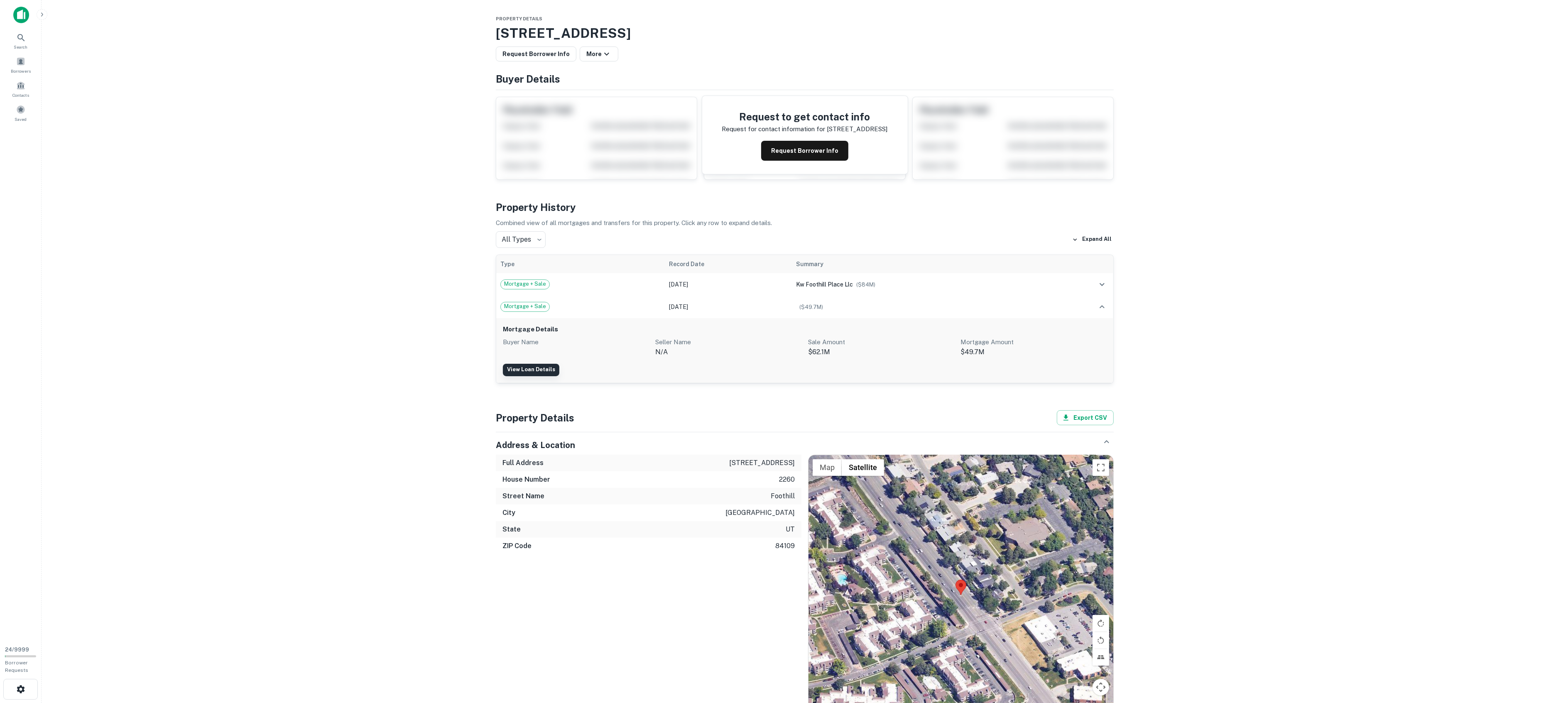
click at [533, 369] on link "View Loan Details" at bounding box center [531, 370] width 56 height 13
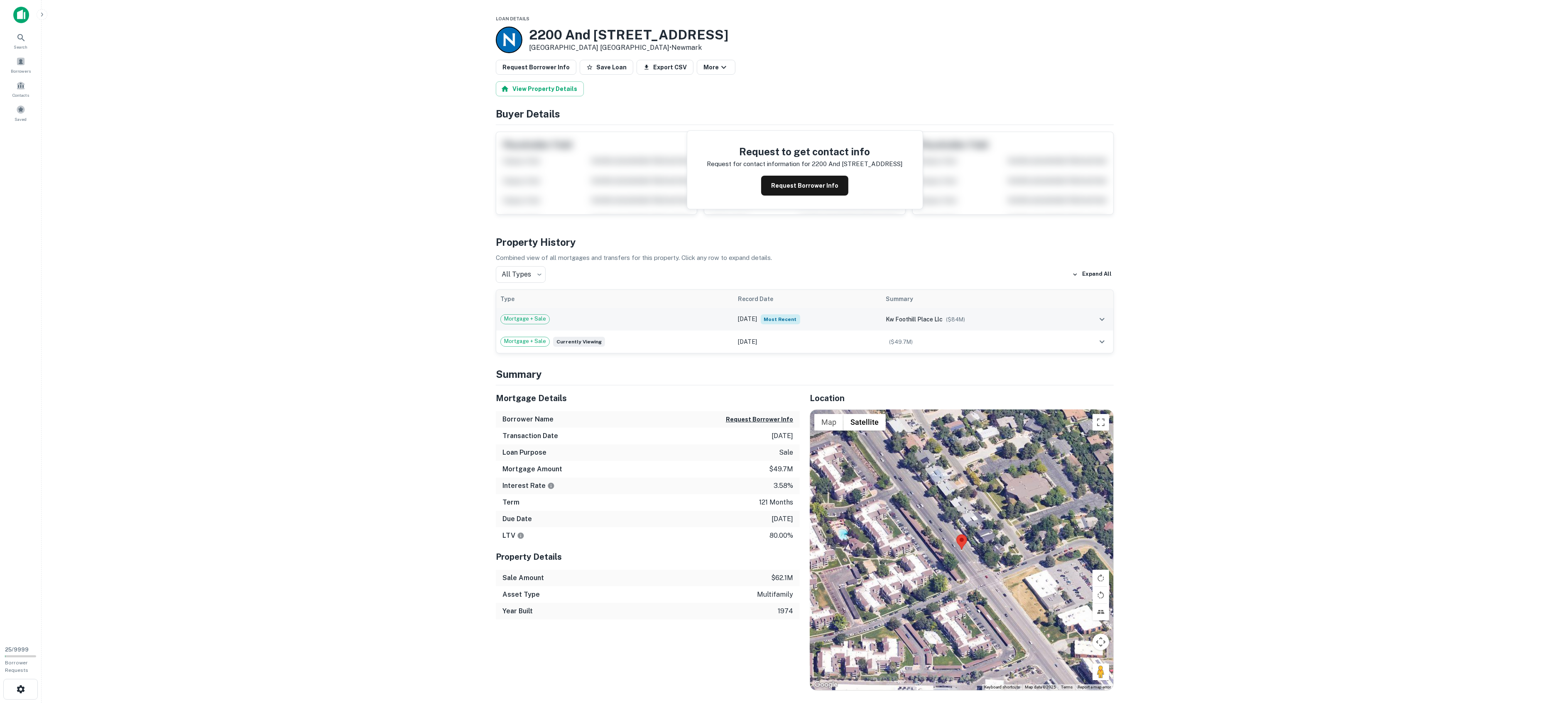
click at [606, 324] on td "Mortgage + Sale" at bounding box center [614, 319] width 238 height 22
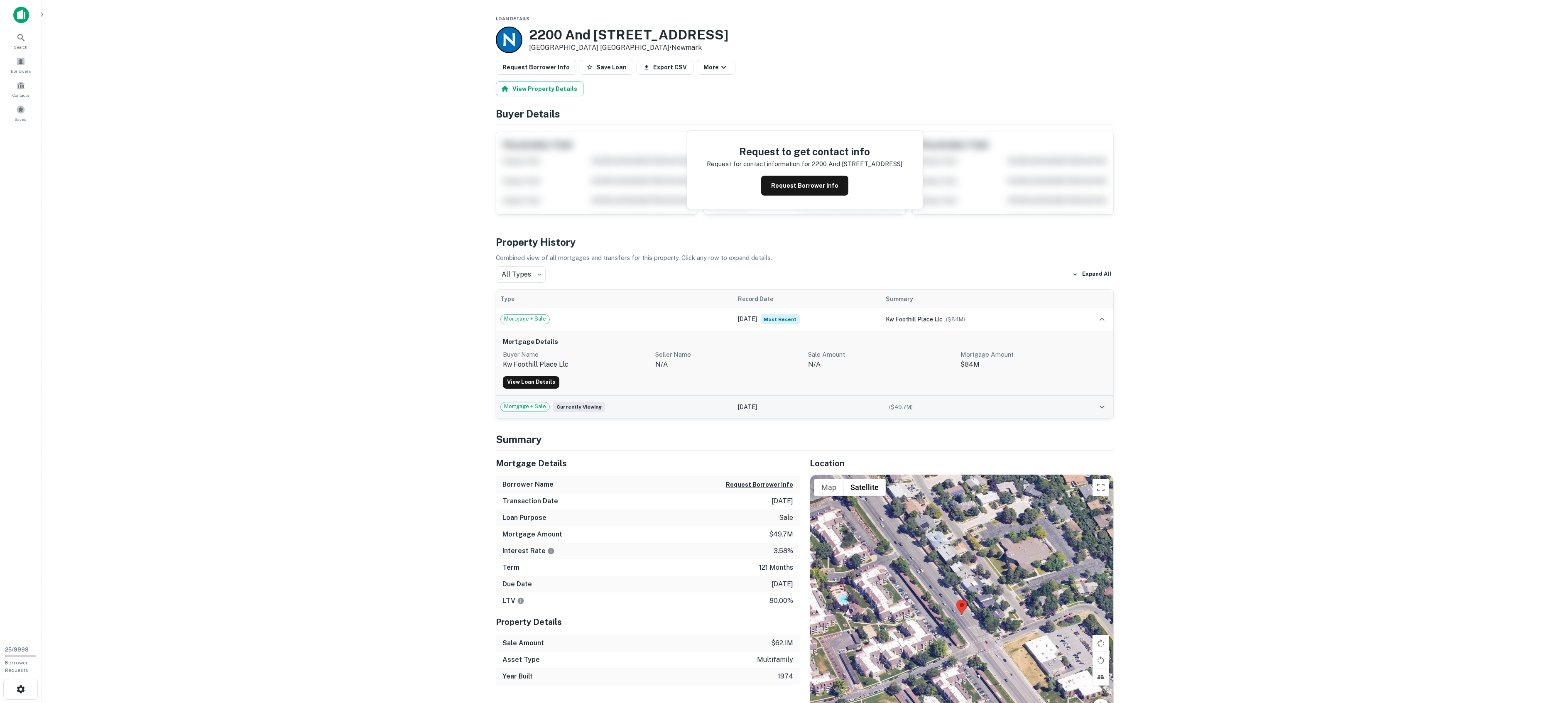
click at [641, 406] on div "Mortgage + Sale Currently viewing" at bounding box center [615, 407] width 230 height 10
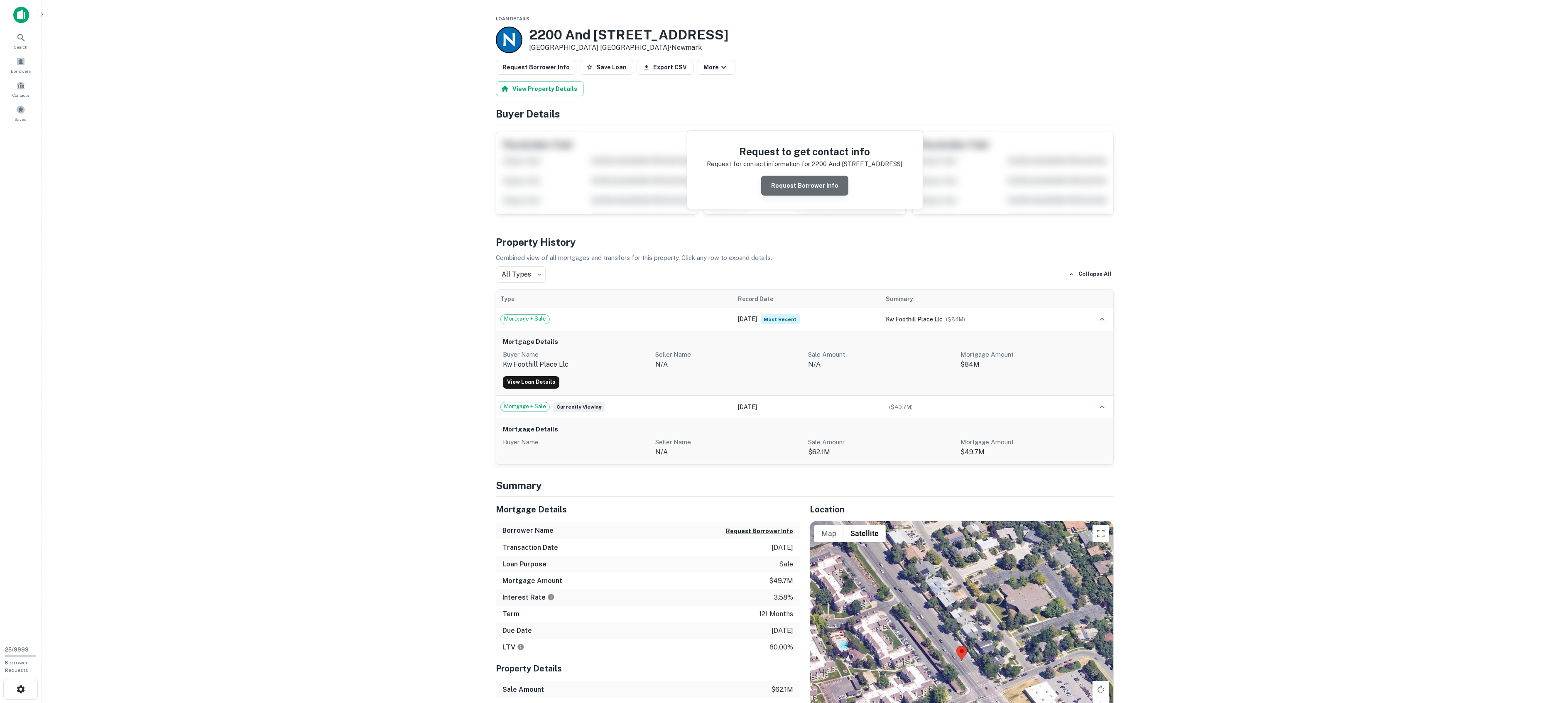
click at [809, 183] on button "Request Borrower Info" at bounding box center [805, 185] width 87 height 20
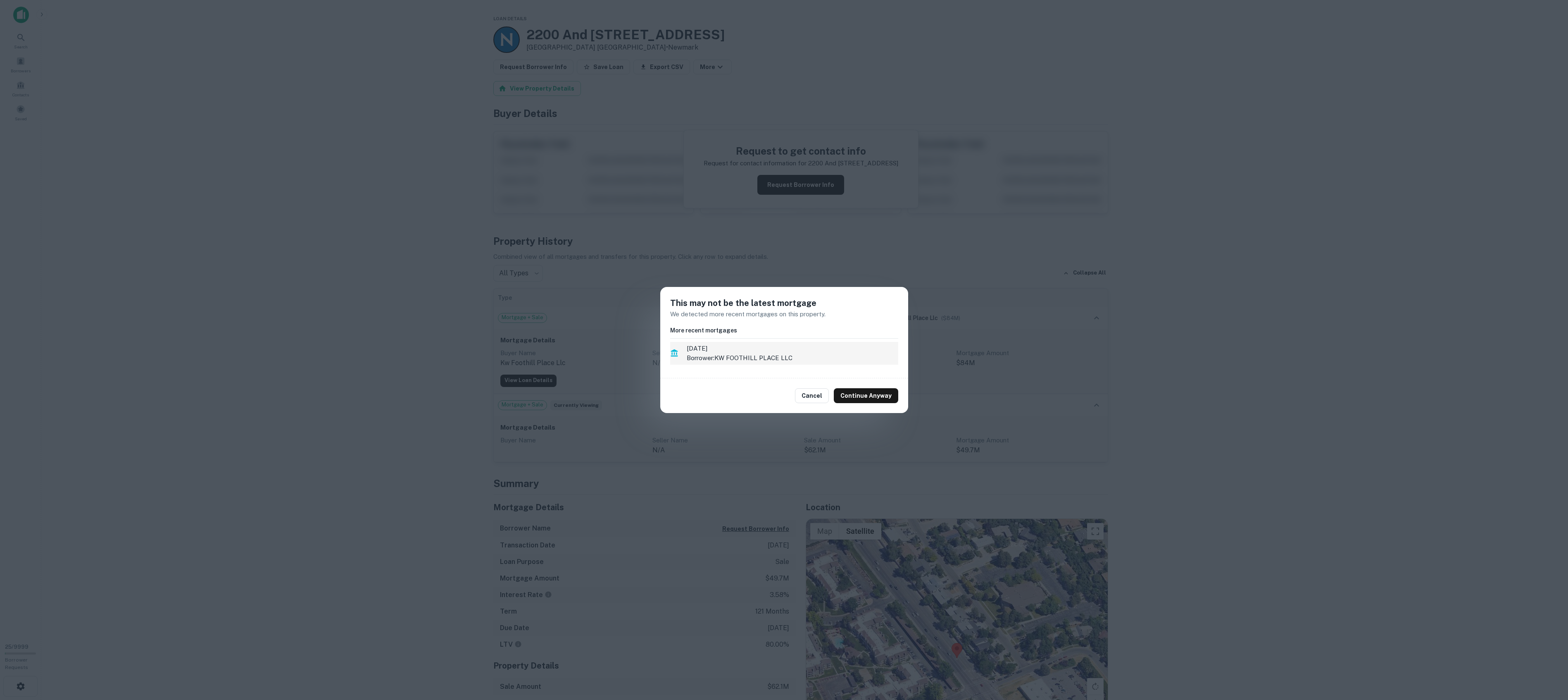
click at [738, 361] on p "Borrower: KW FOOTHILL PLACE LLC" at bounding box center [792, 358] width 212 height 10
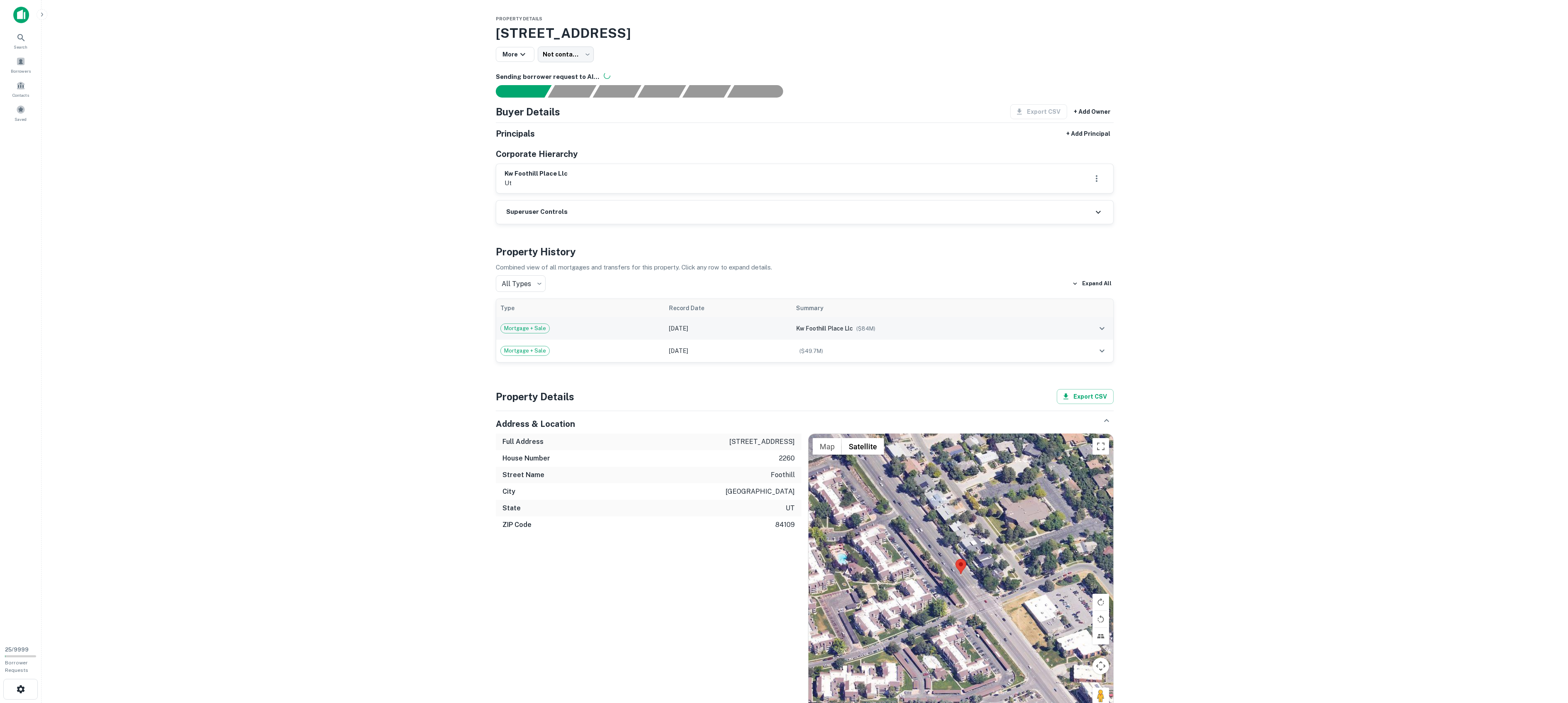
click at [619, 334] on div "Mortgage + Sale" at bounding box center [581, 328] width 161 height 10
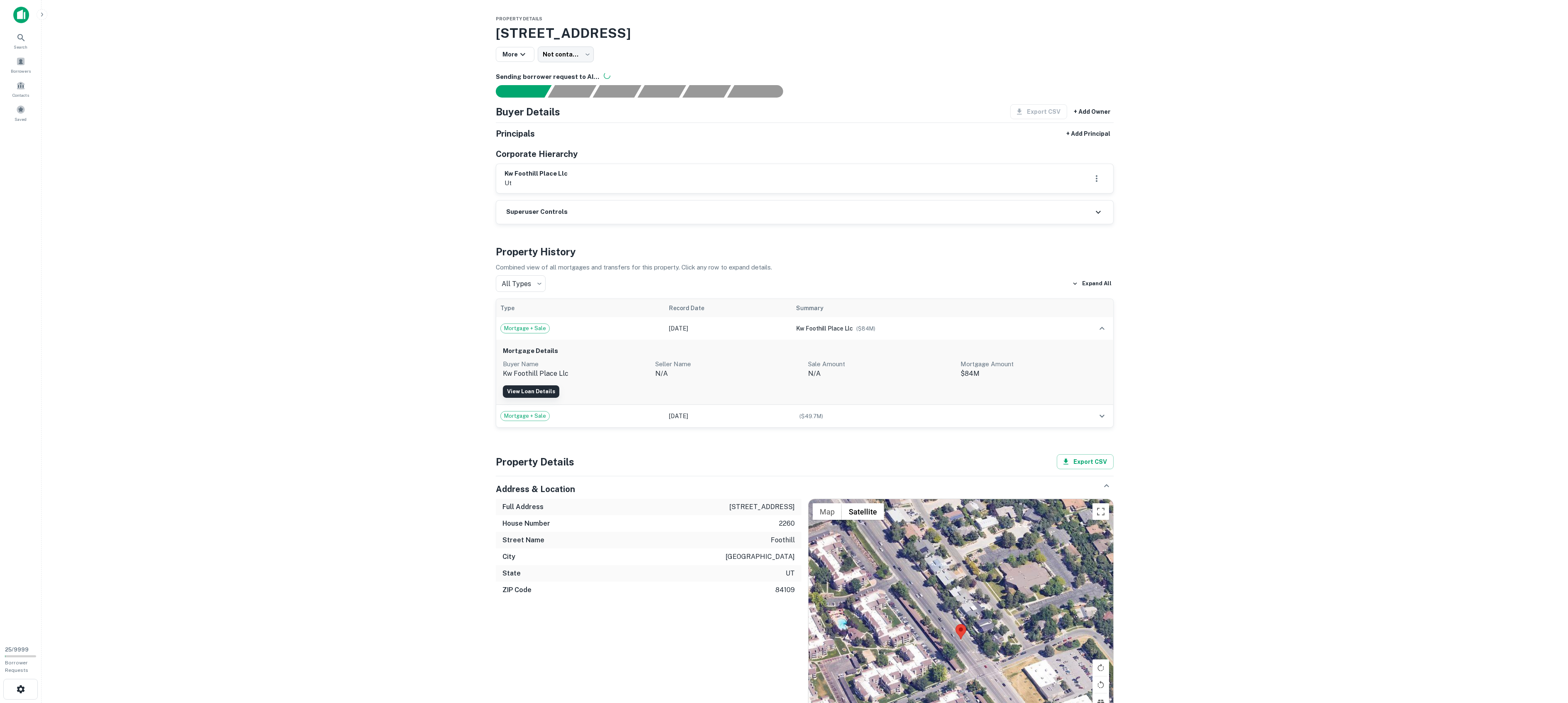
click at [512, 395] on link "View Loan Details" at bounding box center [531, 392] width 56 height 13
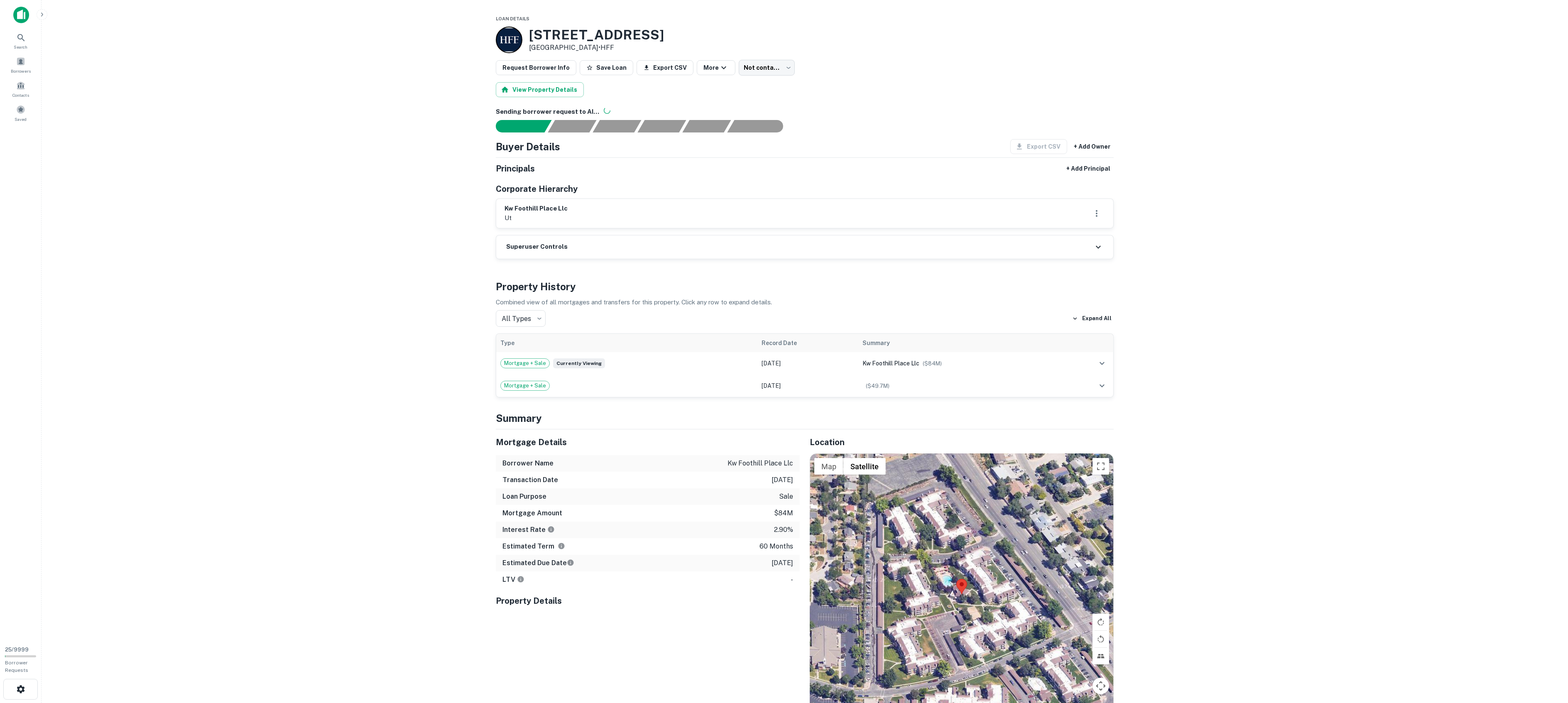
click at [410, 204] on main "Loan Details [STREET_ADDRESS] • HFF Request Borrower Info Save Loan Export CSV …" at bounding box center [804, 351] width 1527 height 703
click at [615, 367] on div "Mortgage + Sale Currently viewing" at bounding box center [627, 363] width 254 height 10
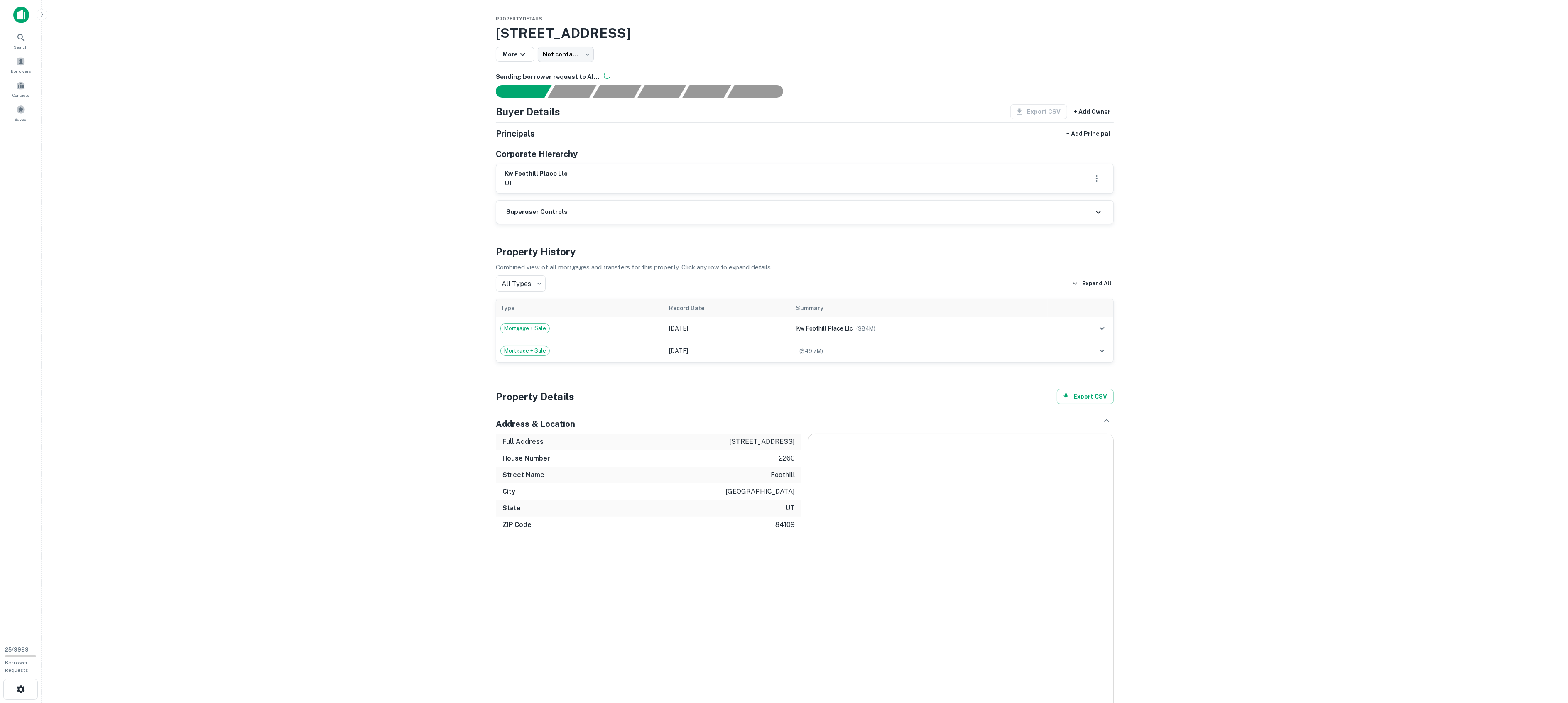
click at [554, 333] on div "Mortgage + Sale" at bounding box center [581, 328] width 161 height 10
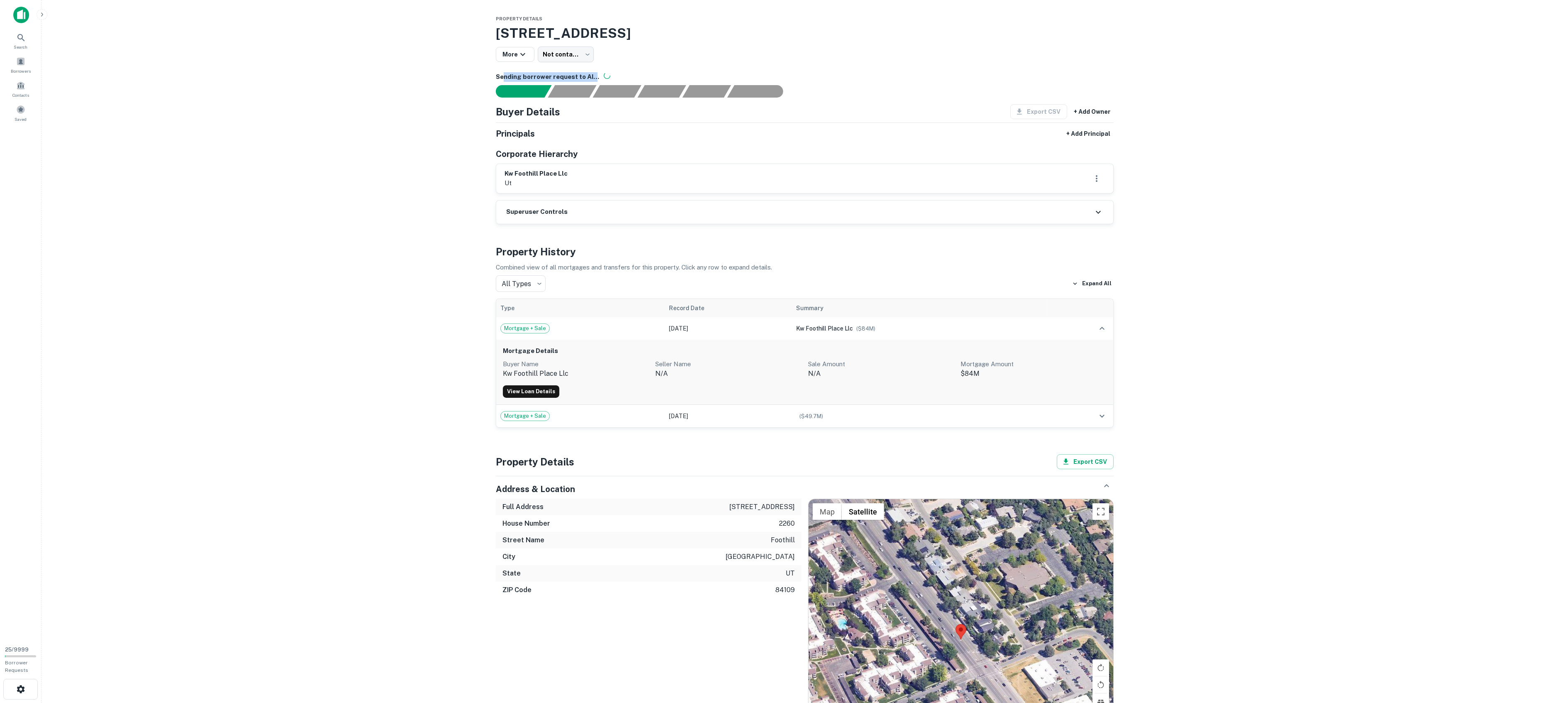
drag, startPoint x: 504, startPoint y: 75, endPoint x: 592, endPoint y: 74, distance: 88.0
click at [592, 74] on h6 "Sending borrower request to AI..." at bounding box center [804, 77] width 618 height 10
click at [428, 178] on main "Property Details 2260 S Foothill Dr, Salt Lake City, UT, 84109 More Not contact…" at bounding box center [804, 351] width 1527 height 703
click at [542, 388] on link "View Loan Details" at bounding box center [531, 392] width 56 height 13
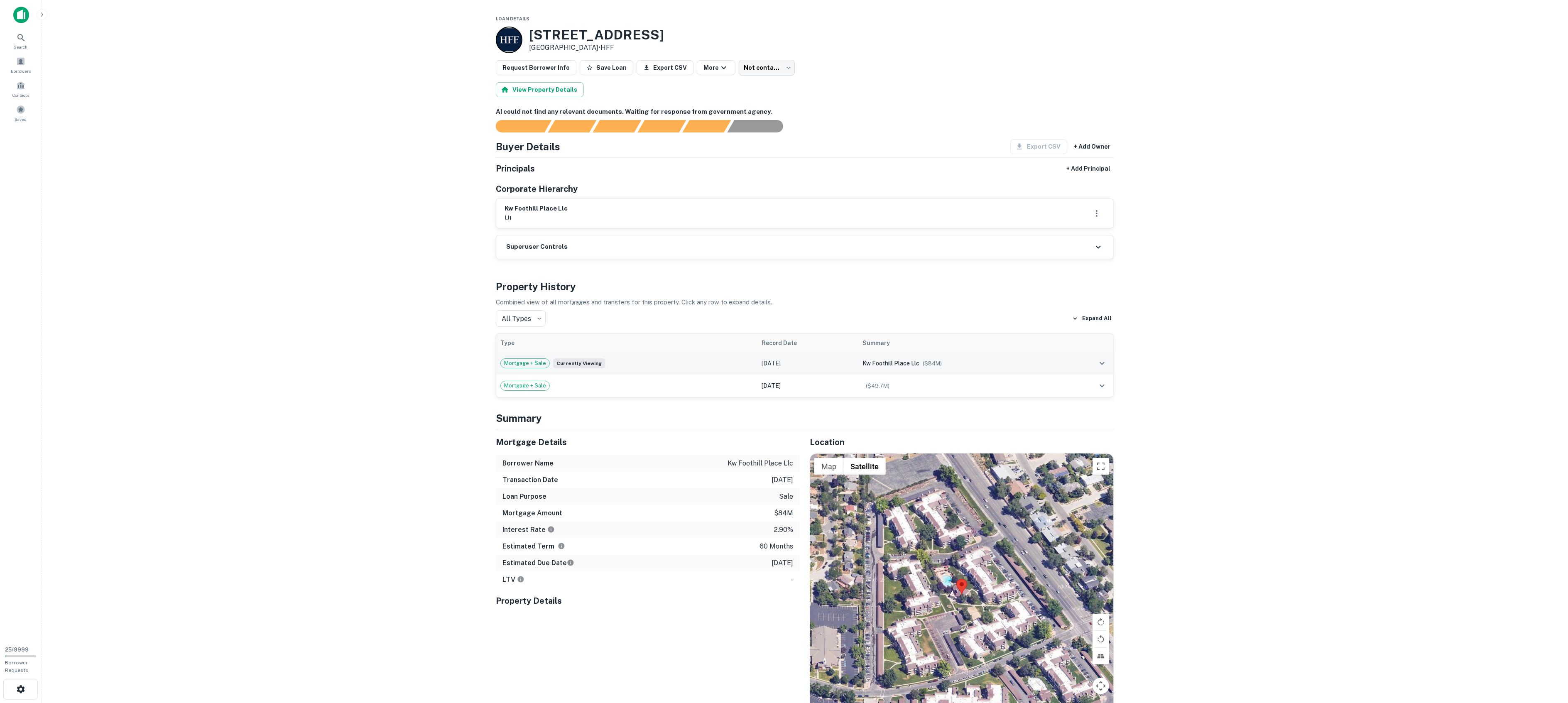
click at [627, 357] on td "Mortgage + Sale Currently viewing" at bounding box center [626, 363] width 261 height 22
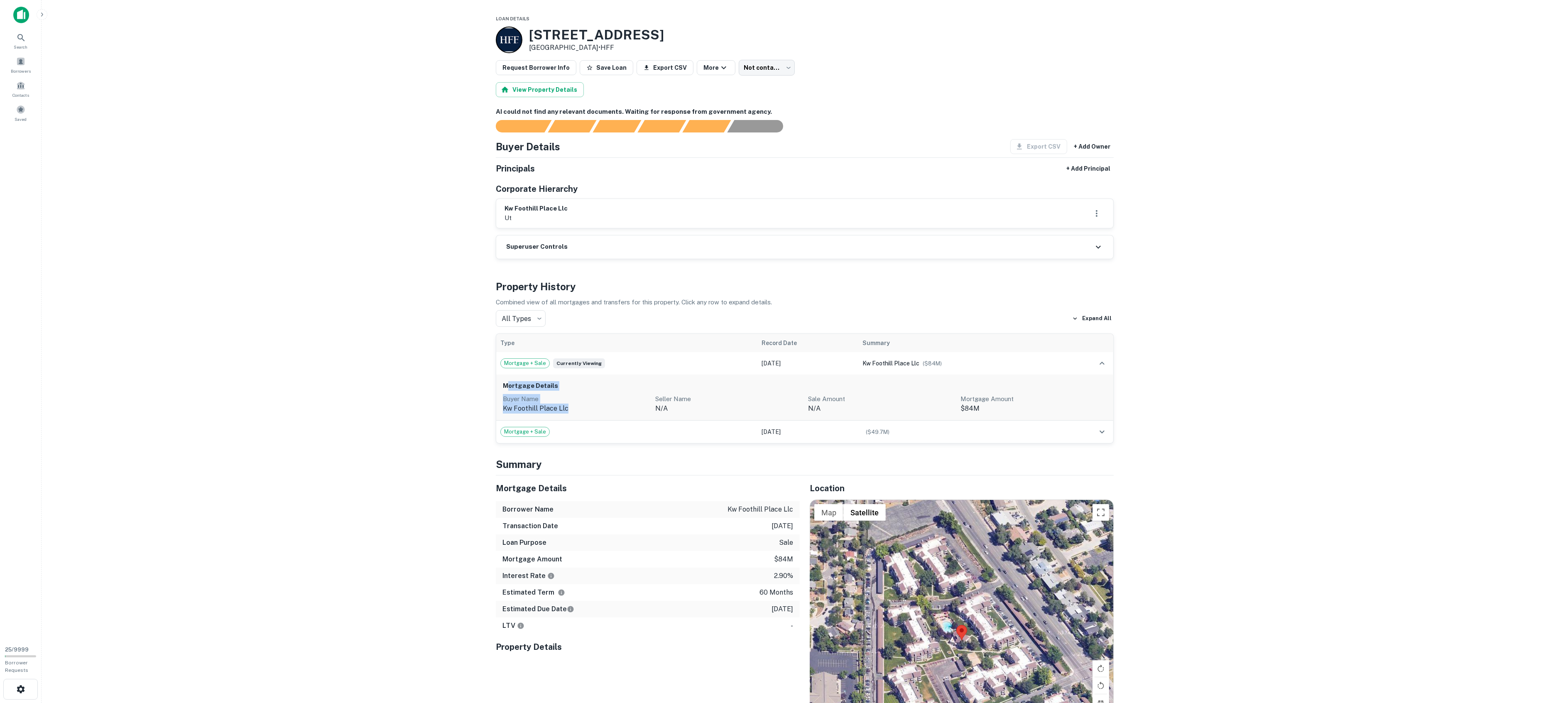
drag, startPoint x: 506, startPoint y: 384, endPoint x: 566, endPoint y: 414, distance: 67.1
click at [566, 414] on div "Mortgage Details Buyer Name kw foothill place llc Seller Name n/a Sale Amount N…" at bounding box center [804, 397] width 617 height 46
drag, startPoint x: 462, startPoint y: 404, endPoint x: 466, endPoint y: 406, distance: 4.5
click at [461, 404] on main "Loan Details 2260 S Foothill Dr Salt Lake City, UT84109 • HFF Request Borrower …" at bounding box center [804, 351] width 1527 height 703
drag, startPoint x: 505, startPoint y: 411, endPoint x: 567, endPoint y: 411, distance: 62.0
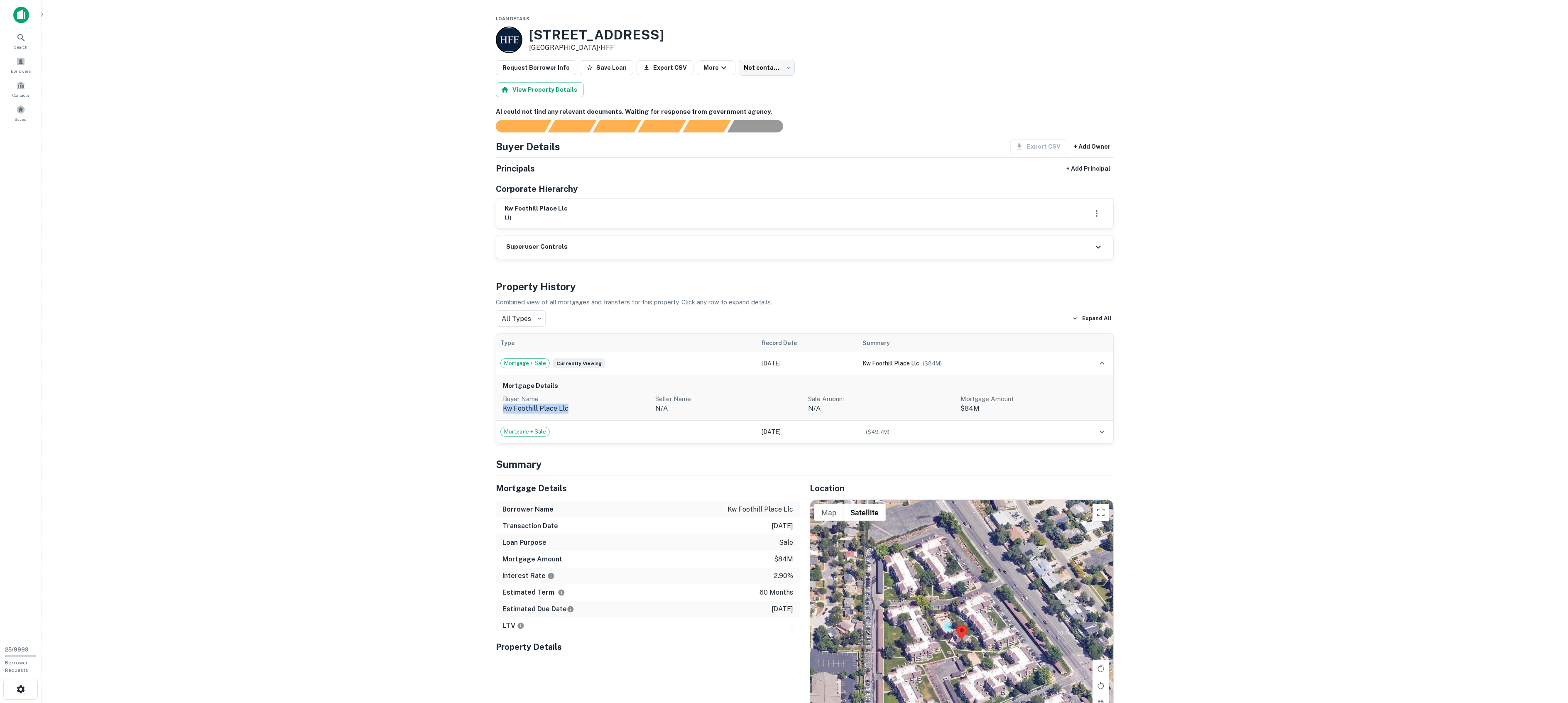
click at [567, 411] on p "kw foothill place llc" at bounding box center [576, 408] width 146 height 10
copy p "kw foothill place llc"
click at [513, 84] on button "View Property Details" at bounding box center [540, 89] width 88 height 15
click at [571, 433] on div "Mortgage + Sale" at bounding box center [627, 431] width 254 height 10
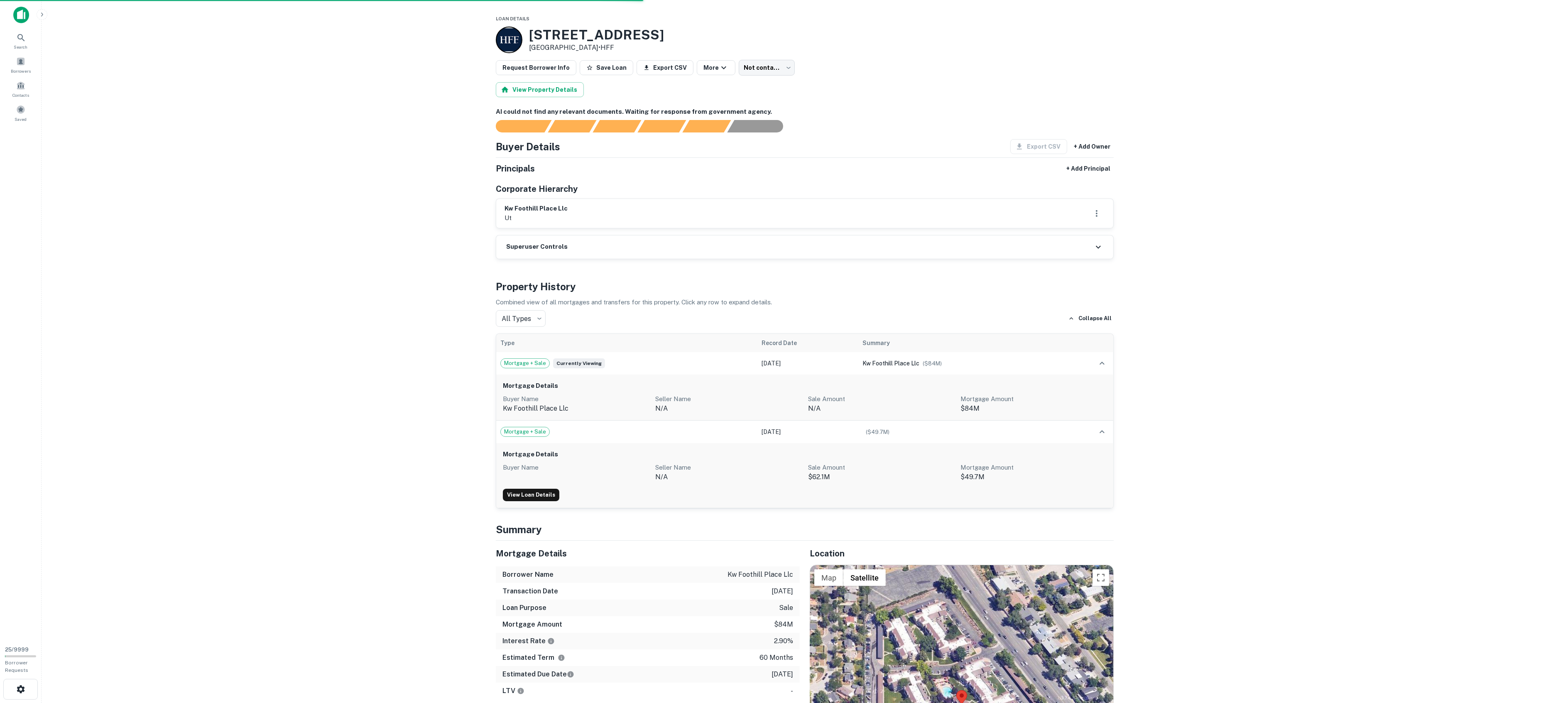
click at [416, 439] on main "Loan Details 2260 S Foothill Dr Salt Lake City, UT84109 • HFF Request Borrower …" at bounding box center [804, 351] width 1527 height 703
click at [521, 87] on button "View Property Details" at bounding box center [540, 89] width 88 height 15
click at [532, 87] on button "View Property Details" at bounding box center [540, 89] width 88 height 15
click at [410, 234] on main "Loan Details 2260 S Foothill Dr Salt Lake City, UT84109 • HFF Request Borrower …" at bounding box center [804, 351] width 1527 height 703
click at [532, 80] on div "Loan Details 2260 S Foothill Dr Salt Lake City, UT84109 • HFF Request Borrower …" at bounding box center [804, 599] width 638 height 1171
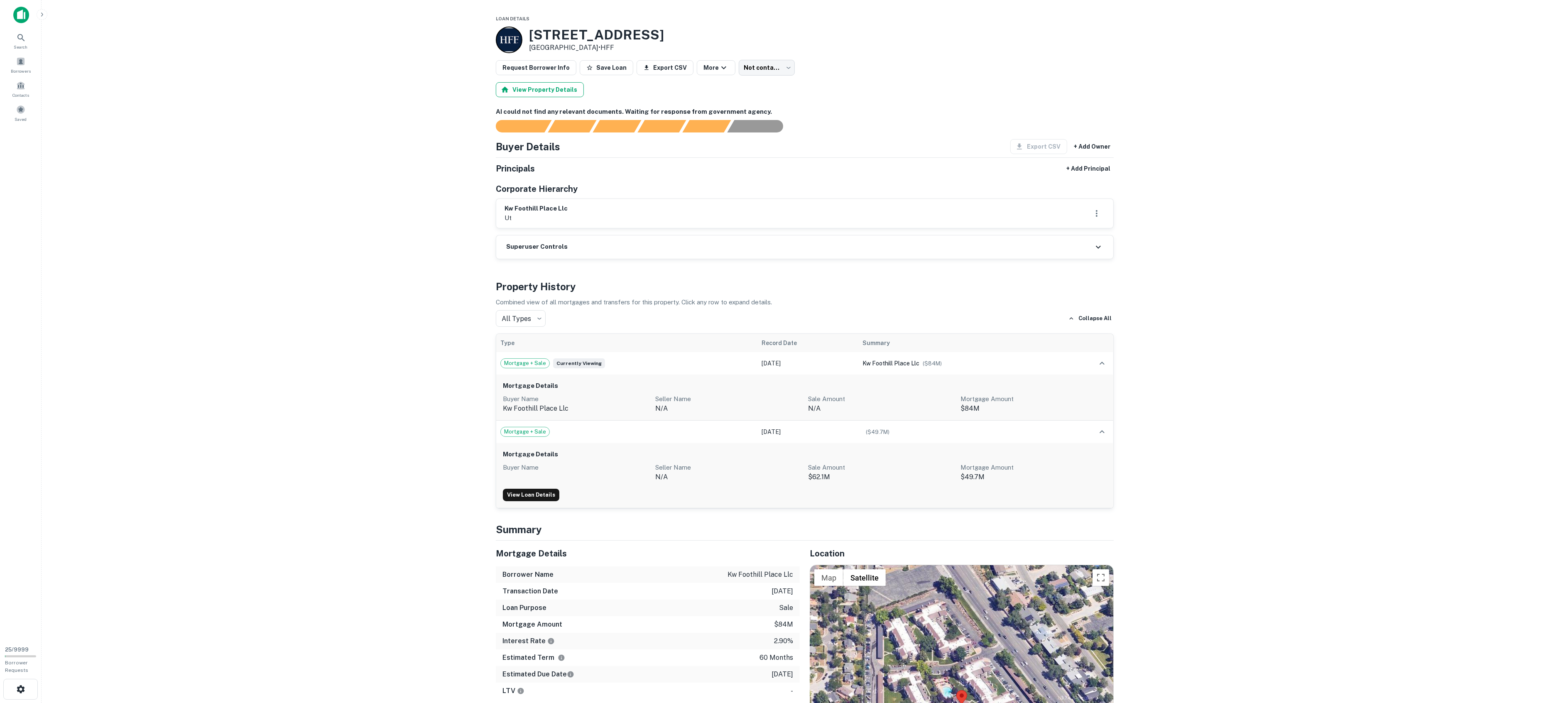
click at [531, 87] on button "View Property Details" at bounding box center [540, 89] width 88 height 15
click at [380, 238] on main "Loan Details 2260 S Foothill Dr Salt Lake City, UT84109 • HFF Request Borrower …" at bounding box center [804, 351] width 1527 height 703
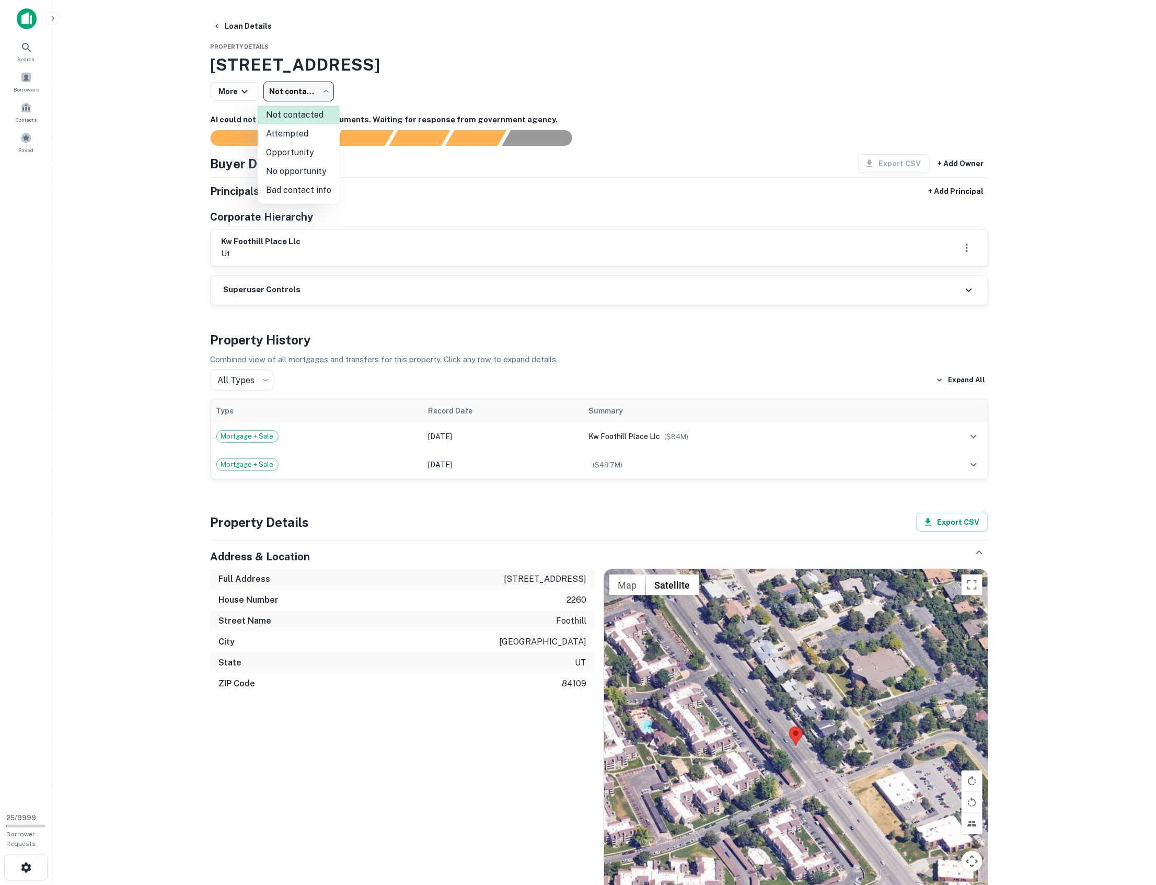
drag, startPoint x: 296, startPoint y: 88, endPoint x: 129, endPoint y: 154, distance: 179.7
click at [130, 153] on body "Search Borrowers Contacts Saved 25 / 9999 Borrower Requests Loan Details Proper…" at bounding box center [578, 442] width 1156 height 885
drag, startPoint x: 126, startPoint y: 154, endPoint x: 141, endPoint y: 179, distance: 29.0
click at [126, 154] on div at bounding box center [578, 442] width 1156 height 885
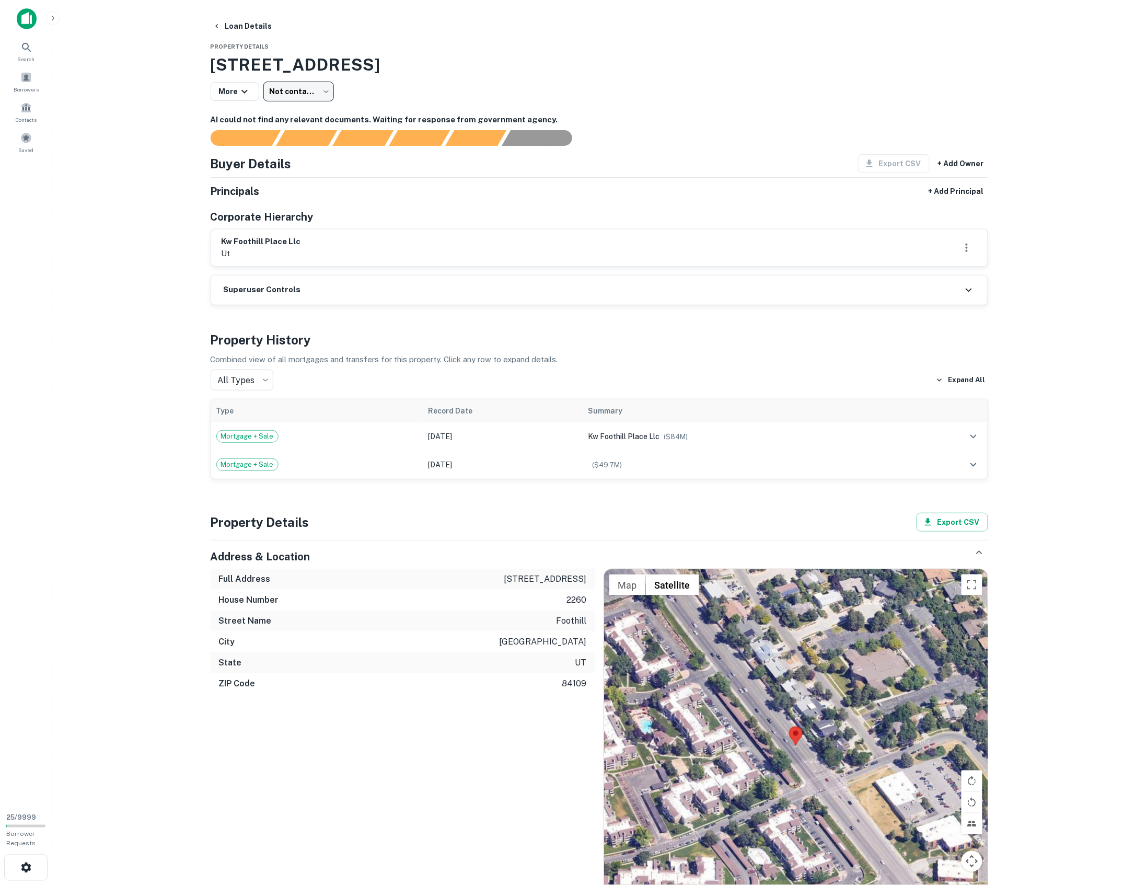
click at [243, 82] on div "More Not contacted **** ​" at bounding box center [599, 92] width 777 height 20
click at [238, 92] on icon "button" at bounding box center [244, 91] width 13 height 13
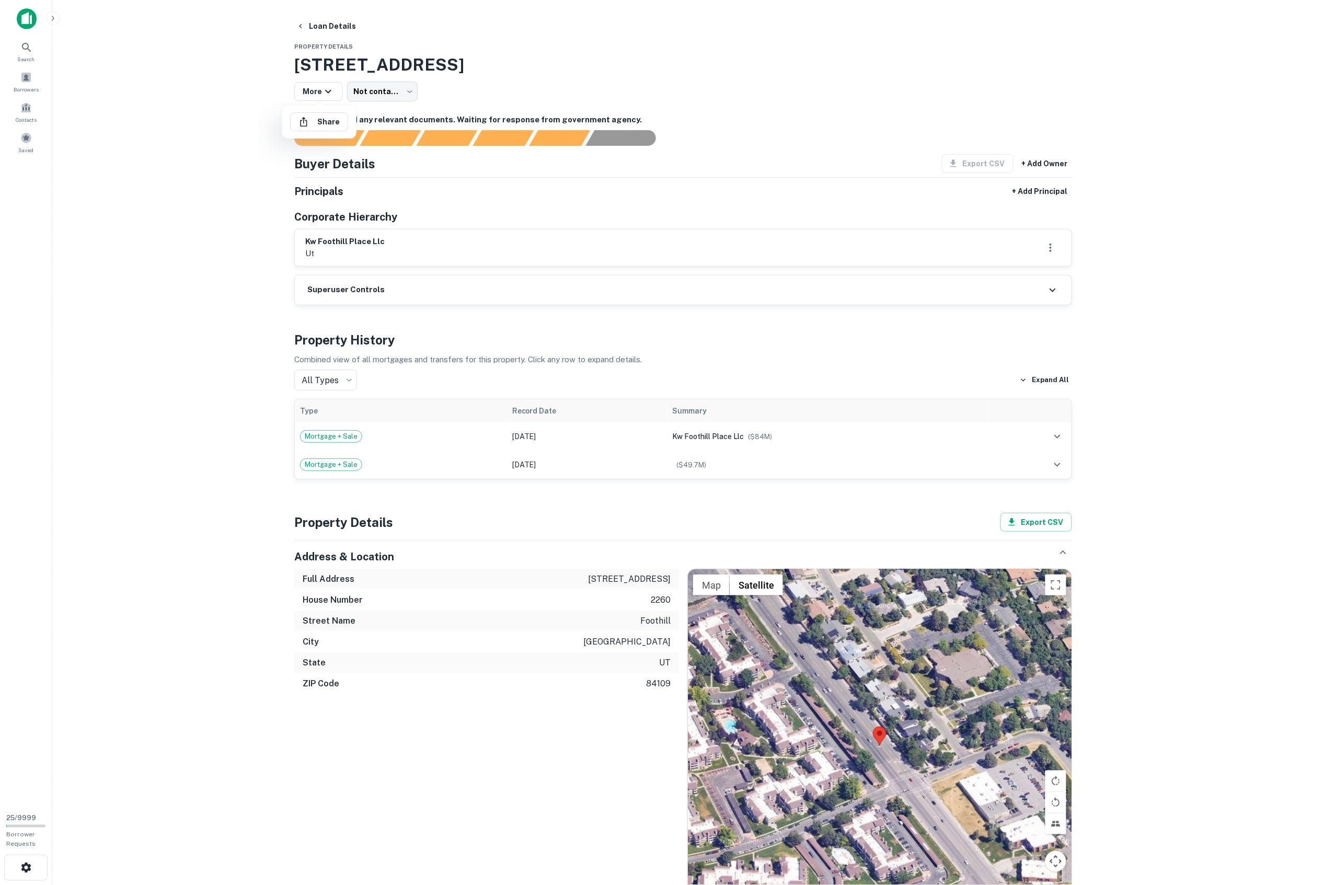
click at [201, 261] on div at bounding box center [662, 442] width 1324 height 885
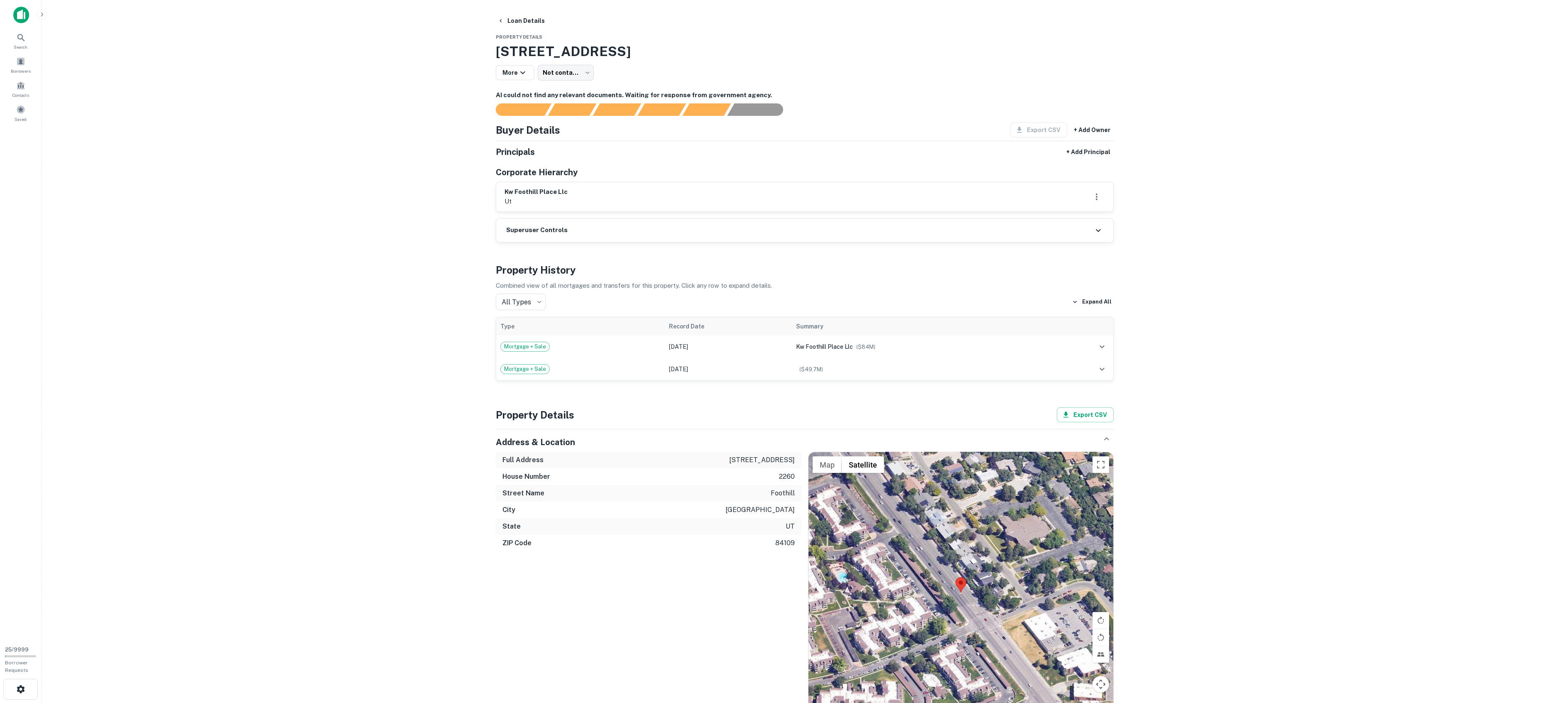
click at [418, 292] on main "Loan Details Property Details 2260 S Foothill Dr, Salt Lake City, UT, 84109 Mor…" at bounding box center [804, 351] width 1527 height 703
click at [588, 353] on td "Mortgage + Sale" at bounding box center [580, 346] width 168 height 22
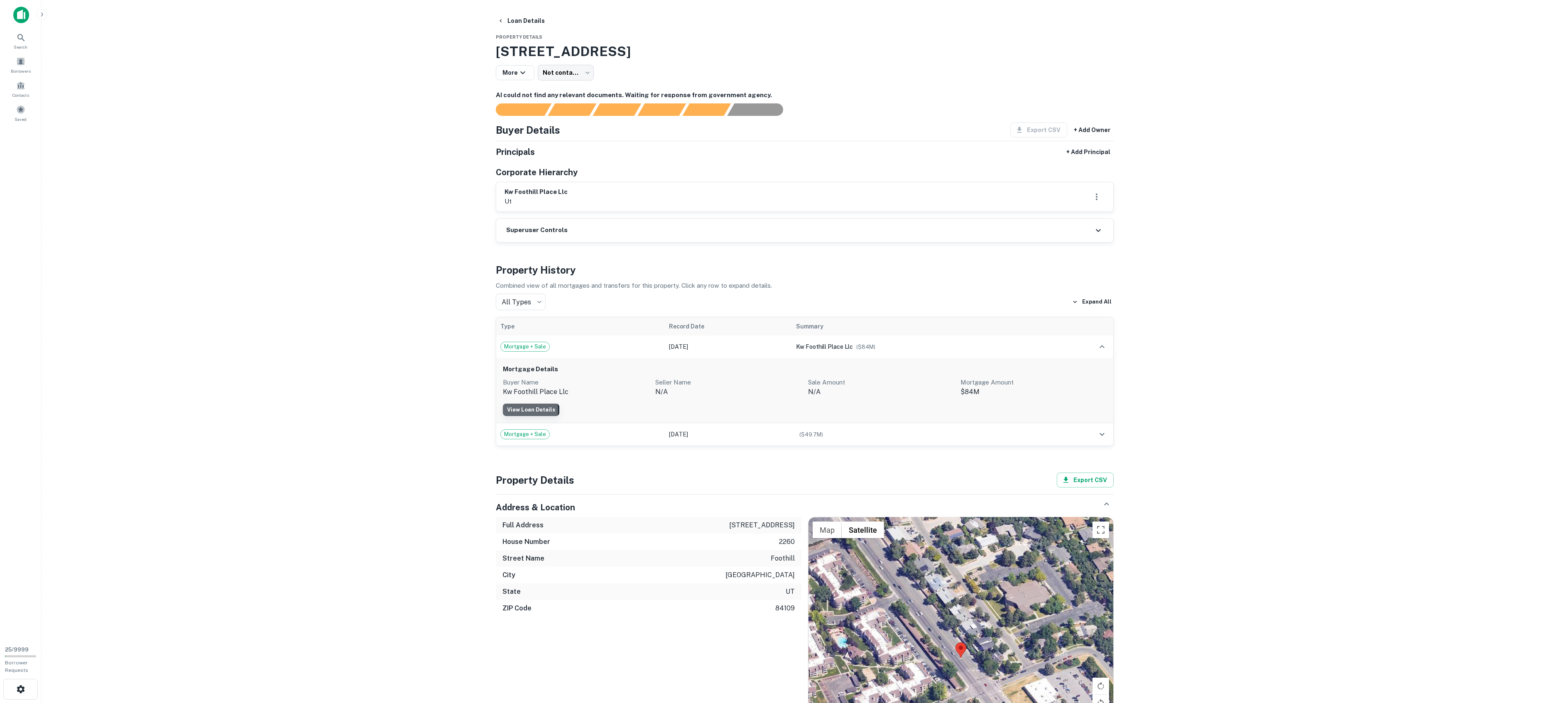
click at [525, 411] on link "View Loan Details" at bounding box center [531, 410] width 56 height 13
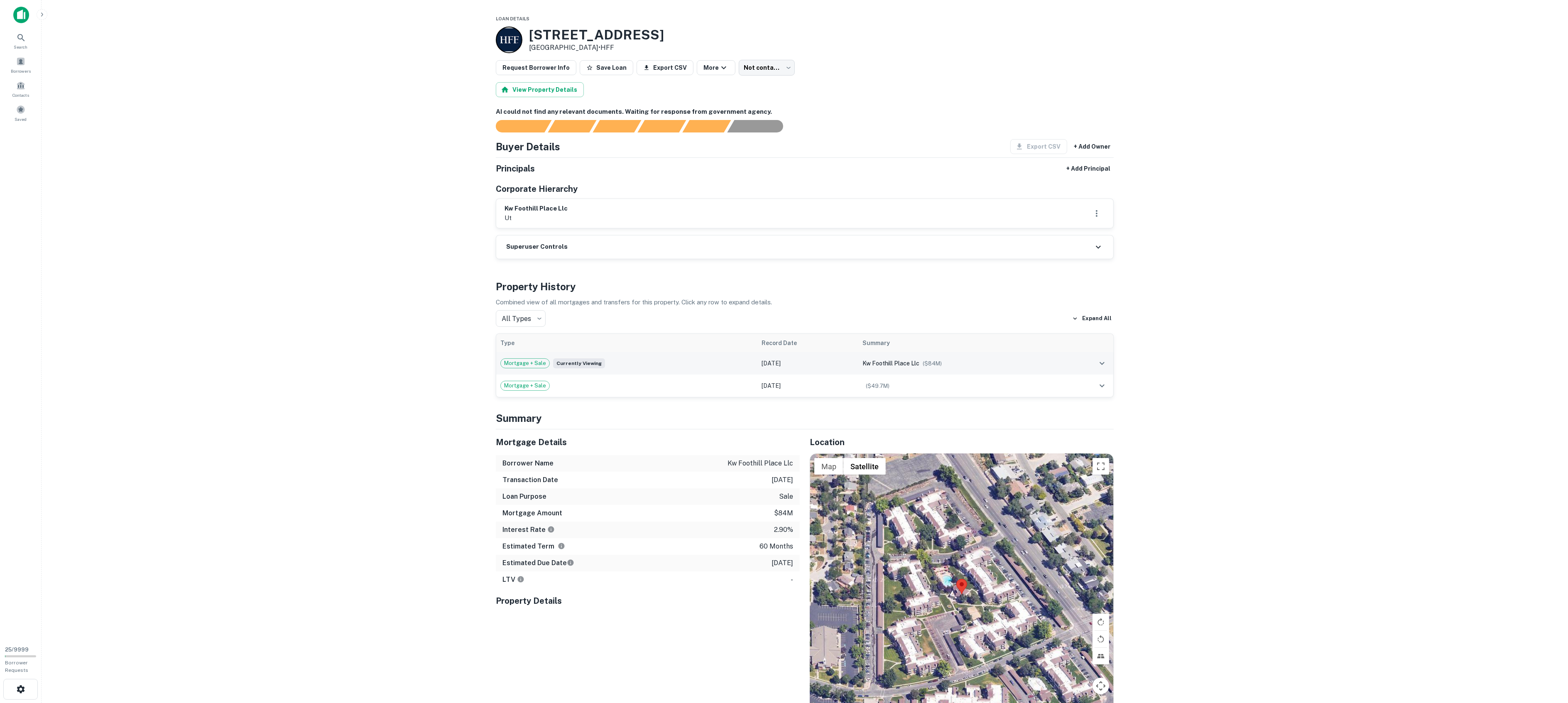
click at [629, 366] on div "Mortgage + Sale Currently viewing" at bounding box center [627, 363] width 254 height 10
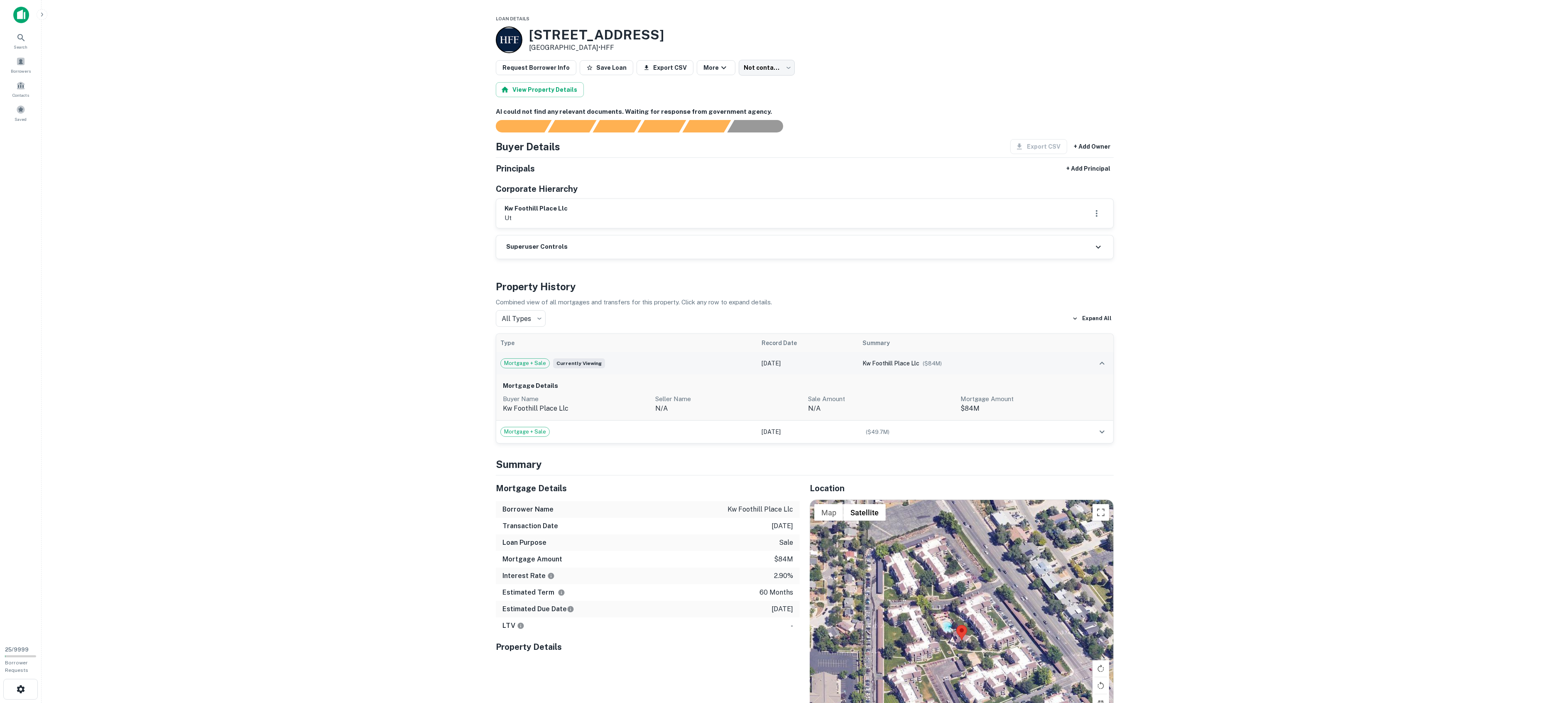
drag, startPoint x: 759, startPoint y: 364, endPoint x: 814, endPoint y: 364, distance: 55.0
click at [814, 364] on td "[DATE]" at bounding box center [808, 363] width 101 height 22
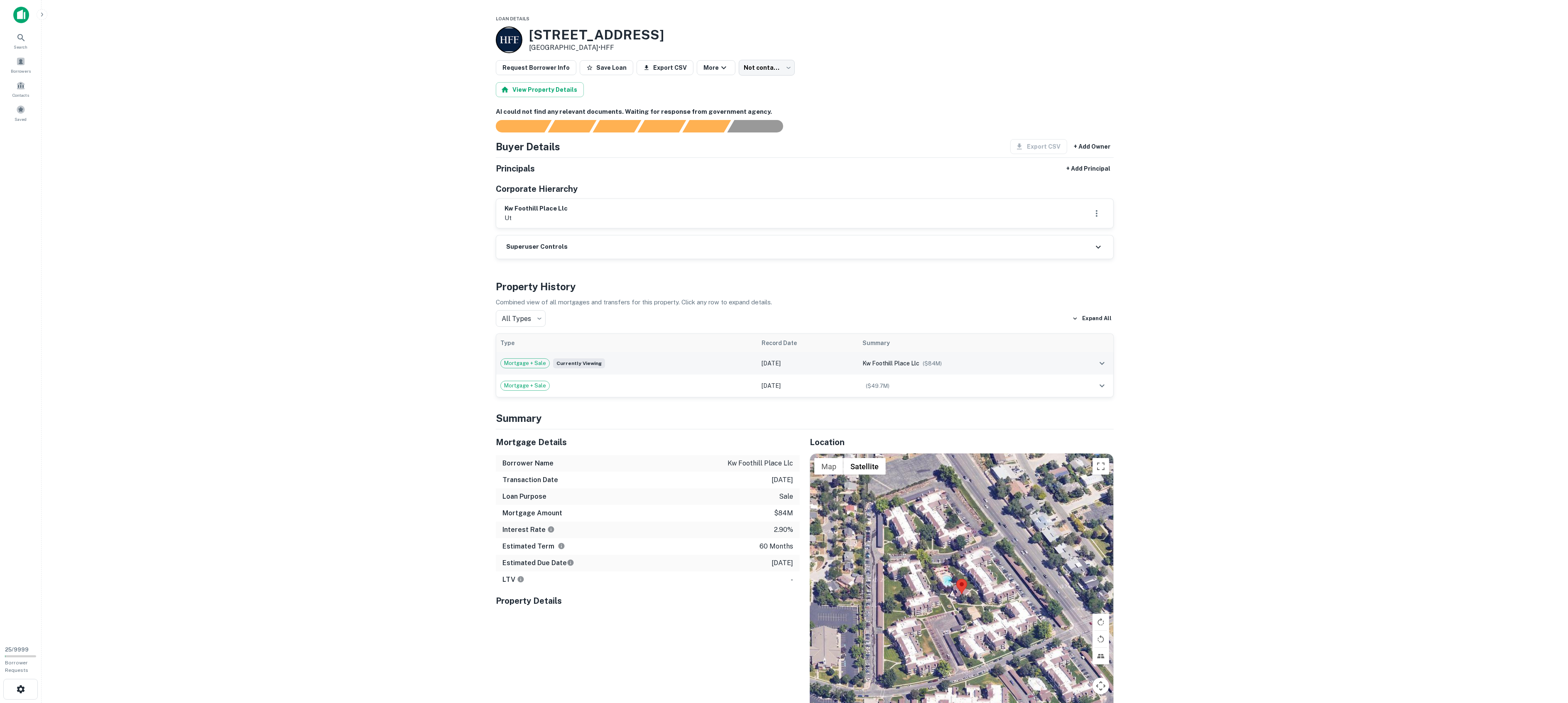
click at [633, 365] on div "Mortgage + Sale Currently viewing" at bounding box center [627, 363] width 254 height 10
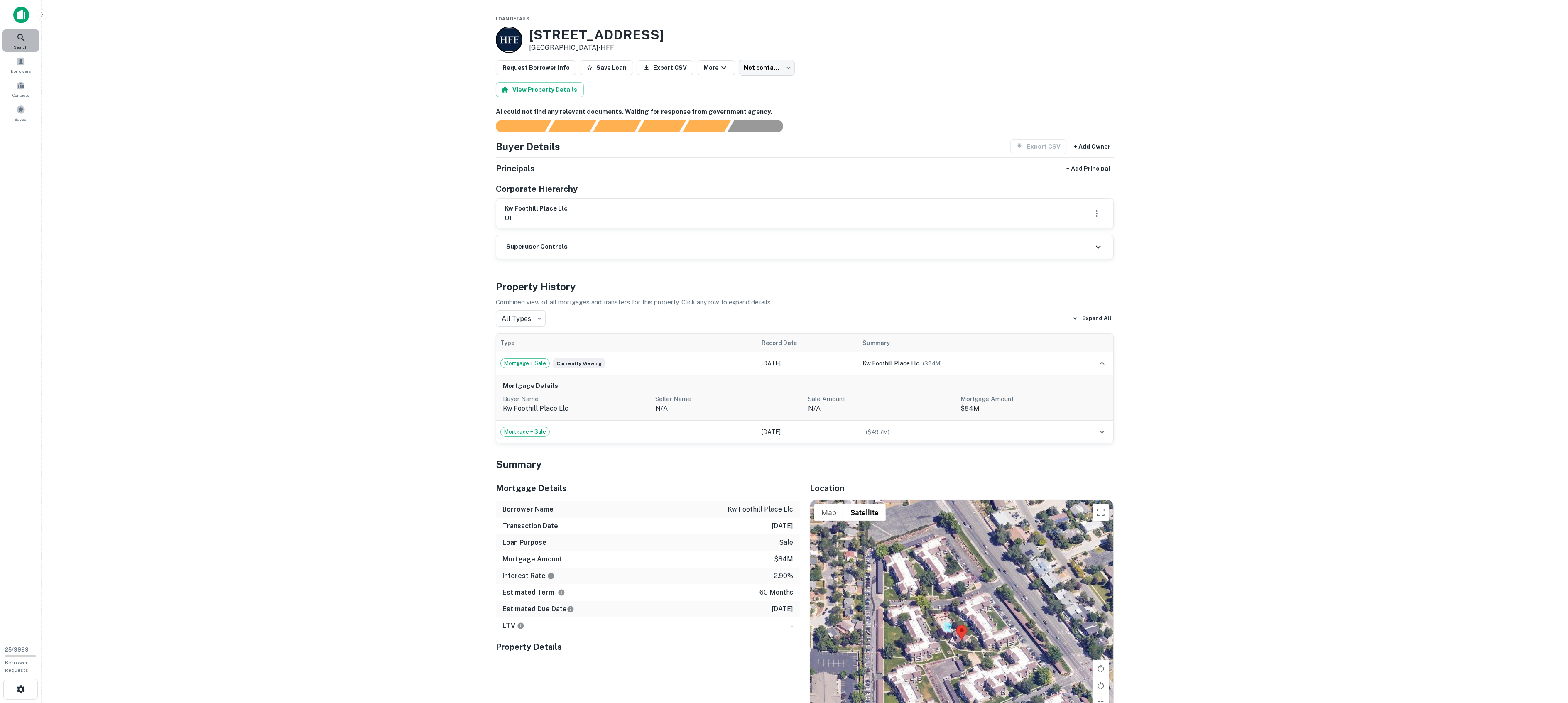
click at [21, 37] on icon at bounding box center [21, 37] width 10 height 10
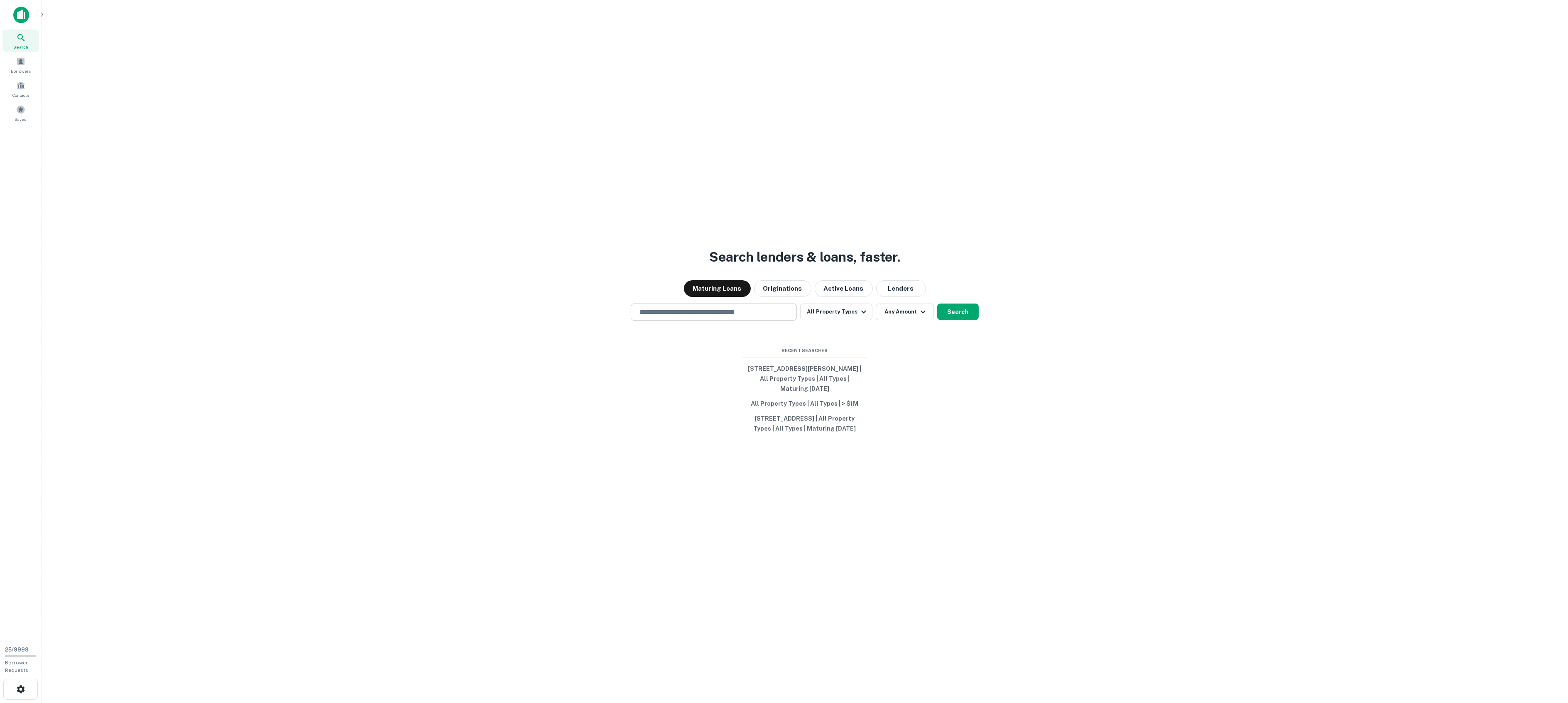
click at [714, 311] on input "text" at bounding box center [714, 312] width 159 height 10
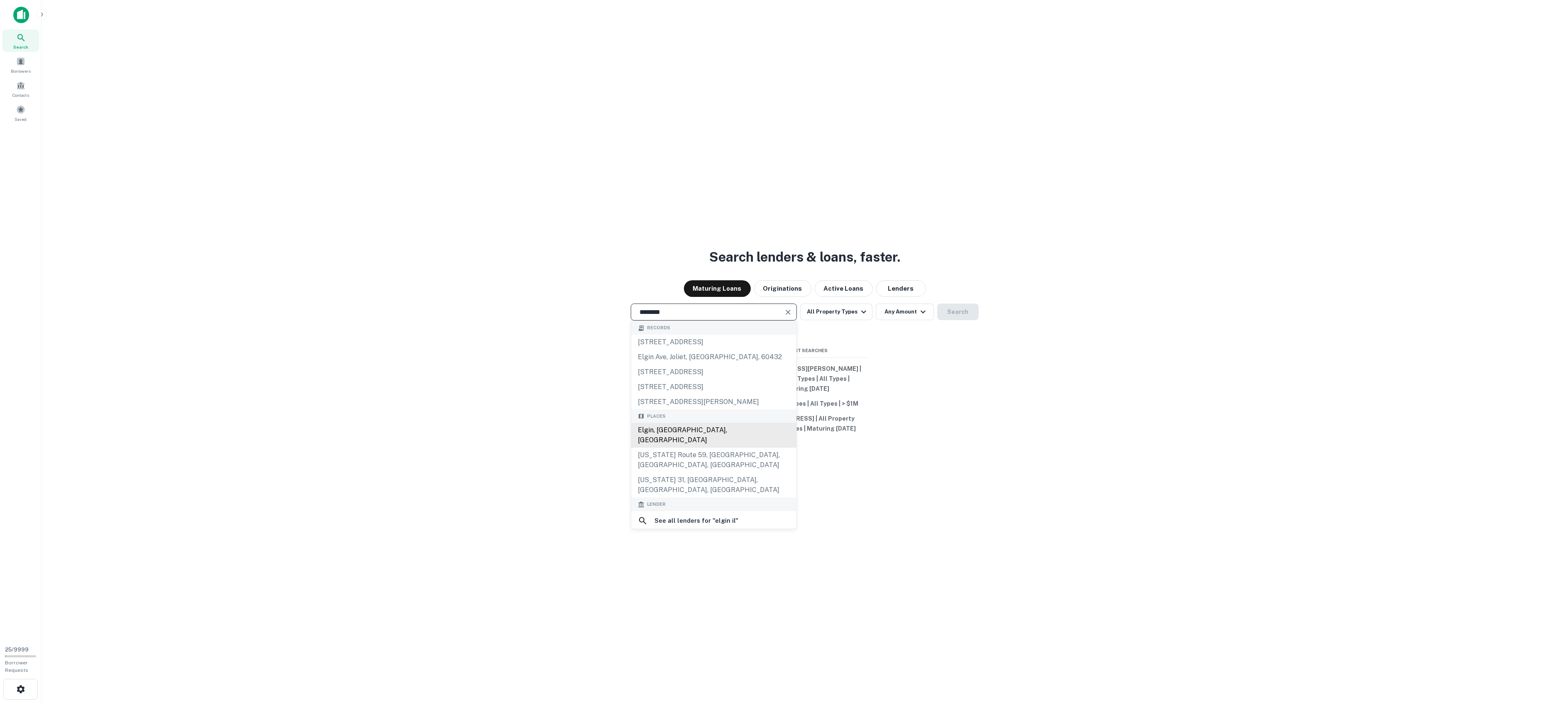
click at [675, 423] on div "Elgin, IL, USA" at bounding box center [714, 435] width 165 height 25
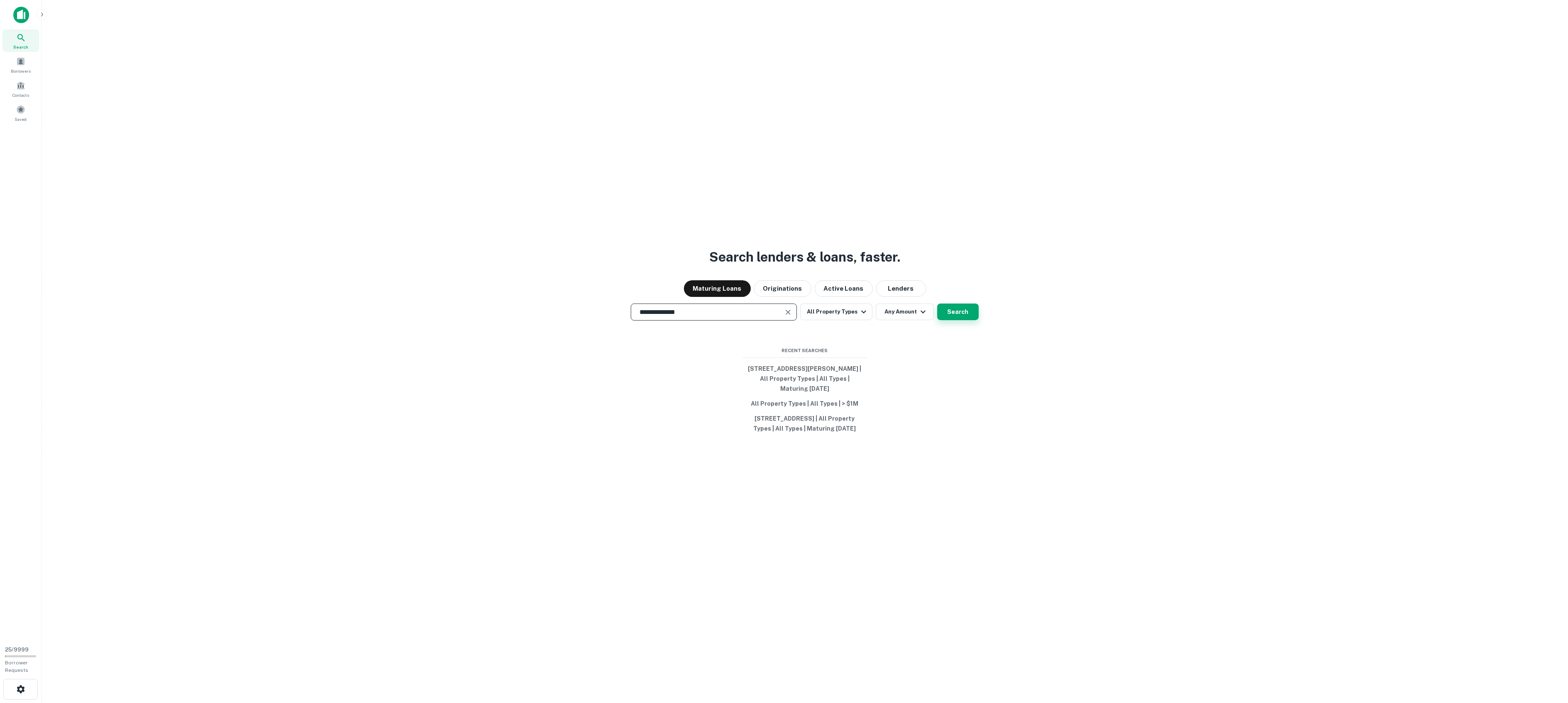
type input "**********"
click at [974, 308] on button "Search" at bounding box center [958, 311] width 41 height 17
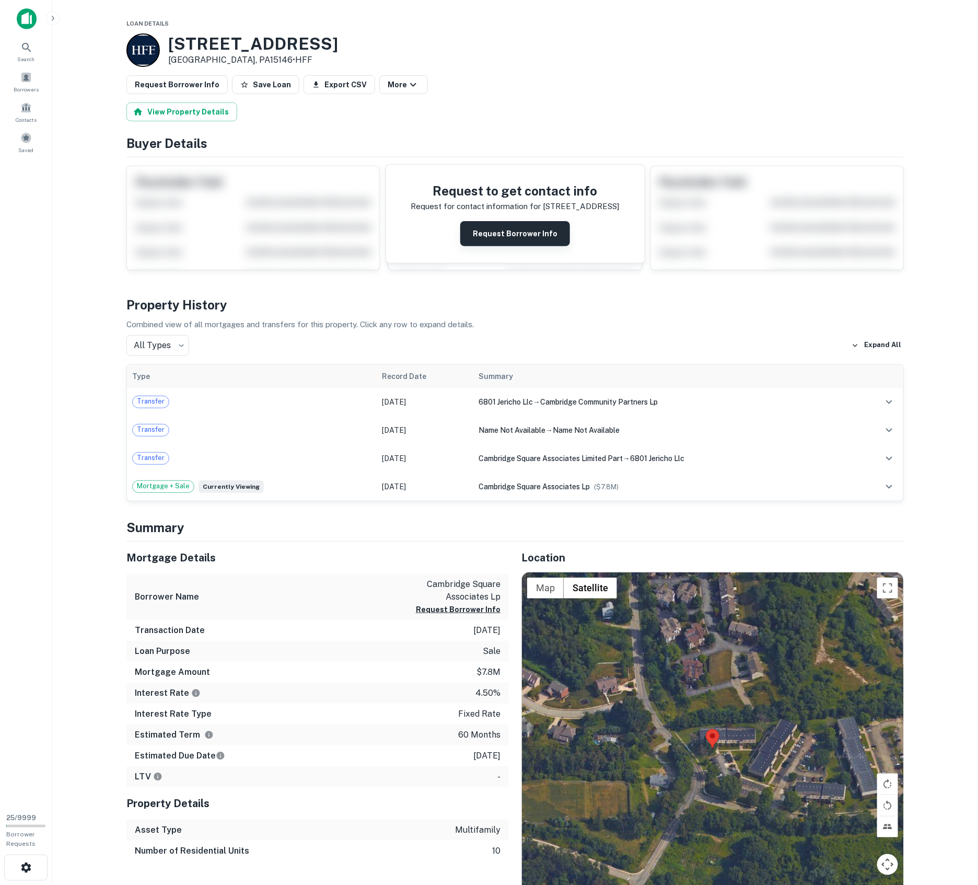
click at [511, 233] on button "Request Borrower Info" at bounding box center [515, 233] width 110 height 25
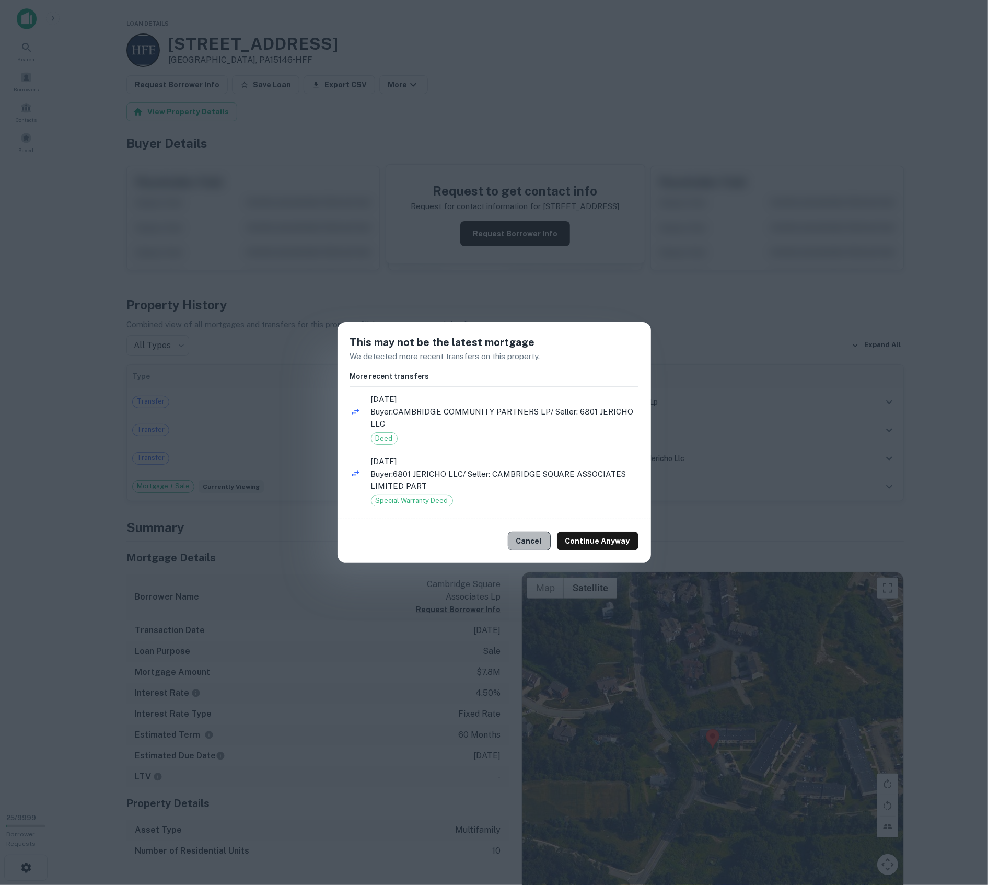
click at [535, 542] on button "Cancel" at bounding box center [529, 540] width 43 height 19
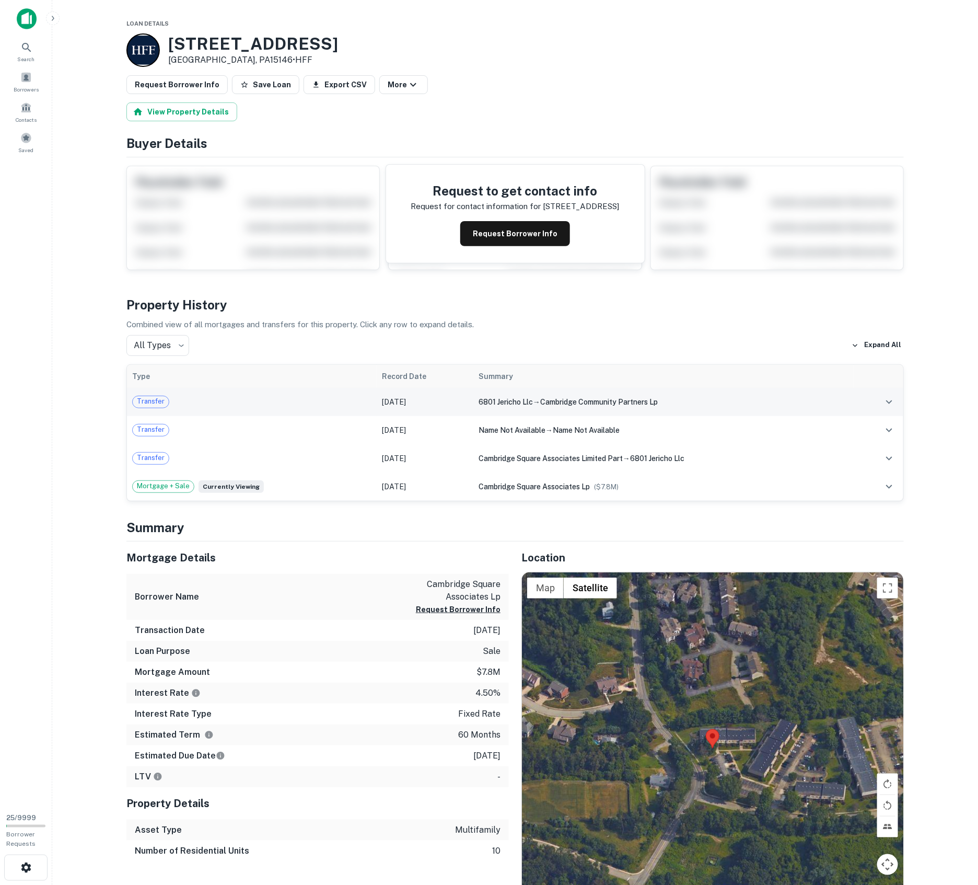
click at [210, 412] on td "Transfer" at bounding box center [252, 402] width 250 height 28
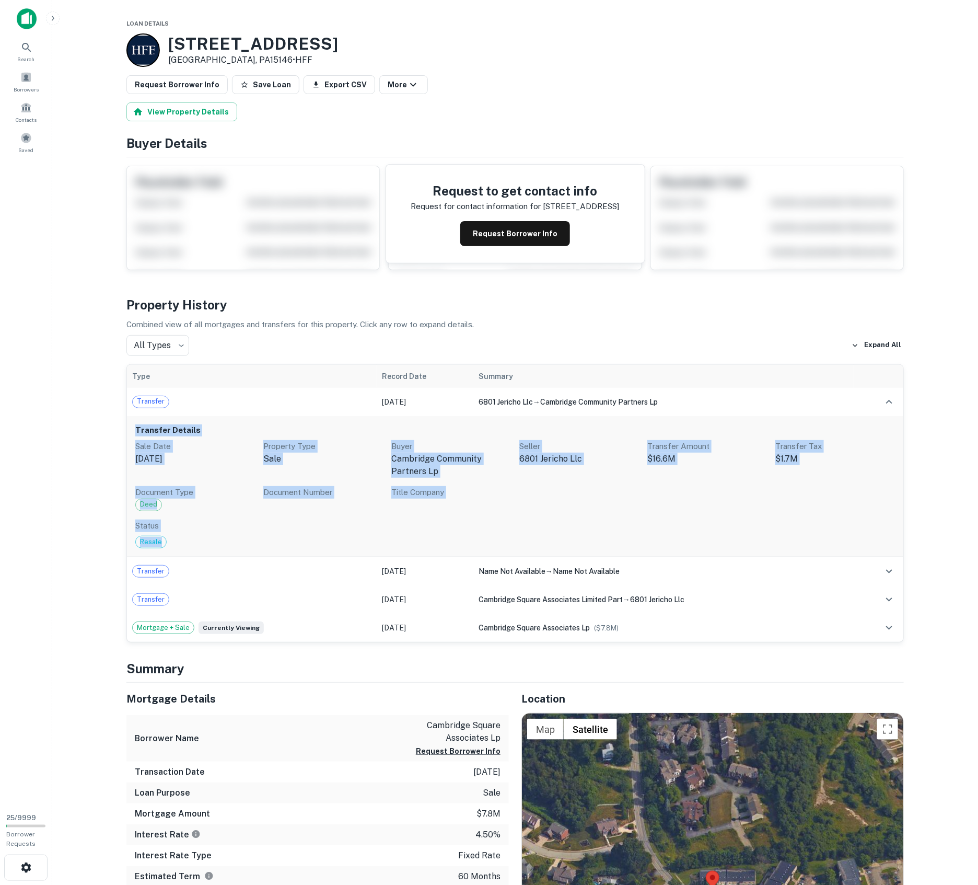
drag, startPoint x: 171, startPoint y: 547, endPoint x: 137, endPoint y: 432, distance: 119.7
click at [137, 432] on div "Transfer Details Sale Date [DATE] Property Type sale Buyer cambridge community …" at bounding box center [515, 487] width 776 height 142
click at [137, 431] on h6 "Transfer Details" at bounding box center [515, 430] width 760 height 12
drag, startPoint x: 137, startPoint y: 429, endPoint x: 182, endPoint y: 539, distance: 119.1
click at [182, 539] on div "Transfer Details Sale Date [DATE] Property Type sale Buyer cambridge community …" at bounding box center [515, 487] width 776 height 142
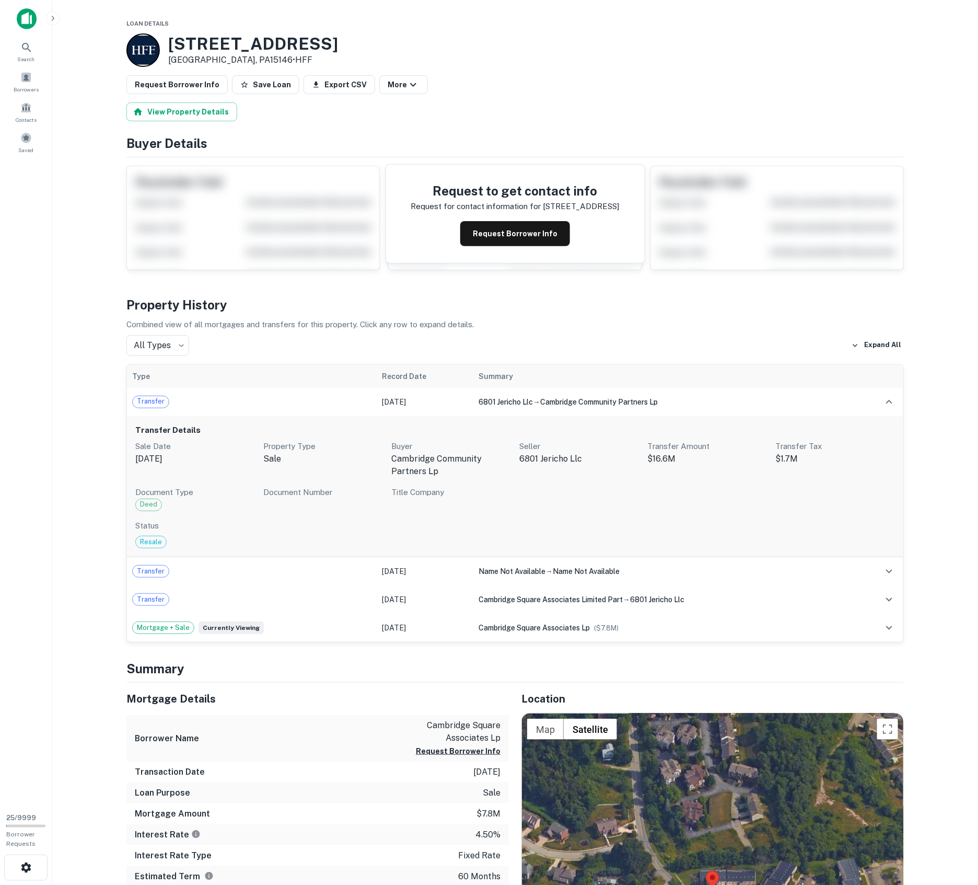
click at [299, 622] on div "Mortgage + Sale Currently viewing" at bounding box center [251, 627] width 239 height 13
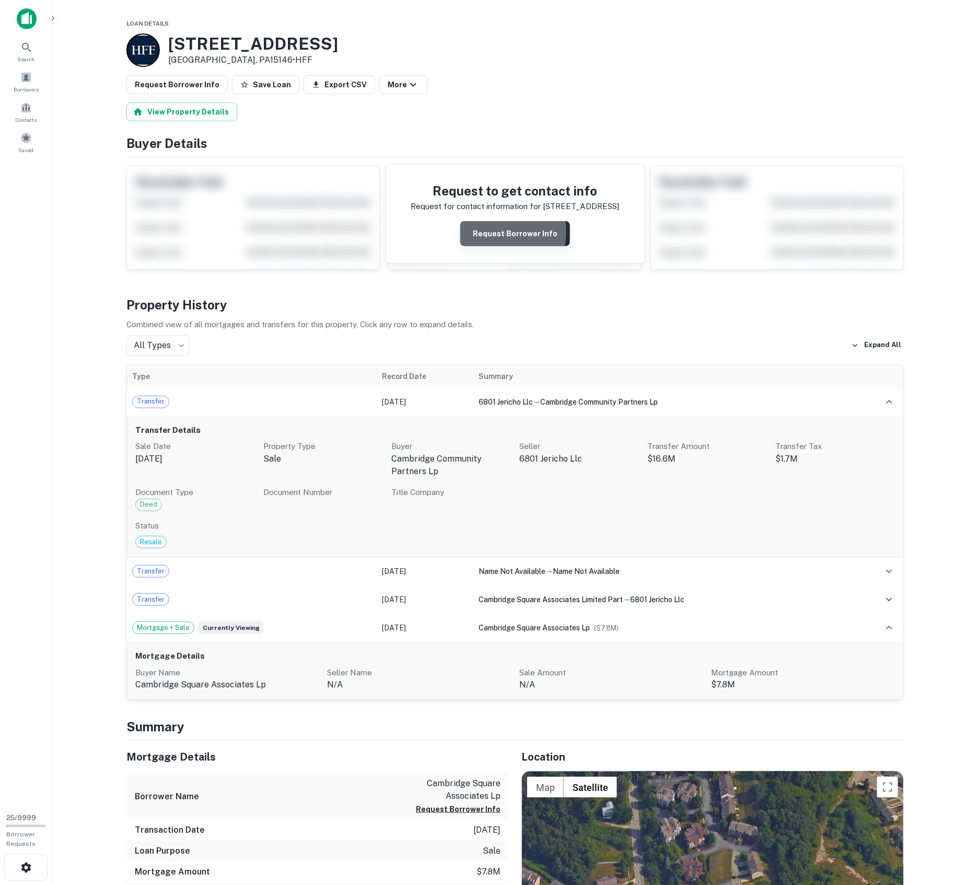
click at [479, 232] on button "Request Borrower Info" at bounding box center [515, 233] width 110 height 25
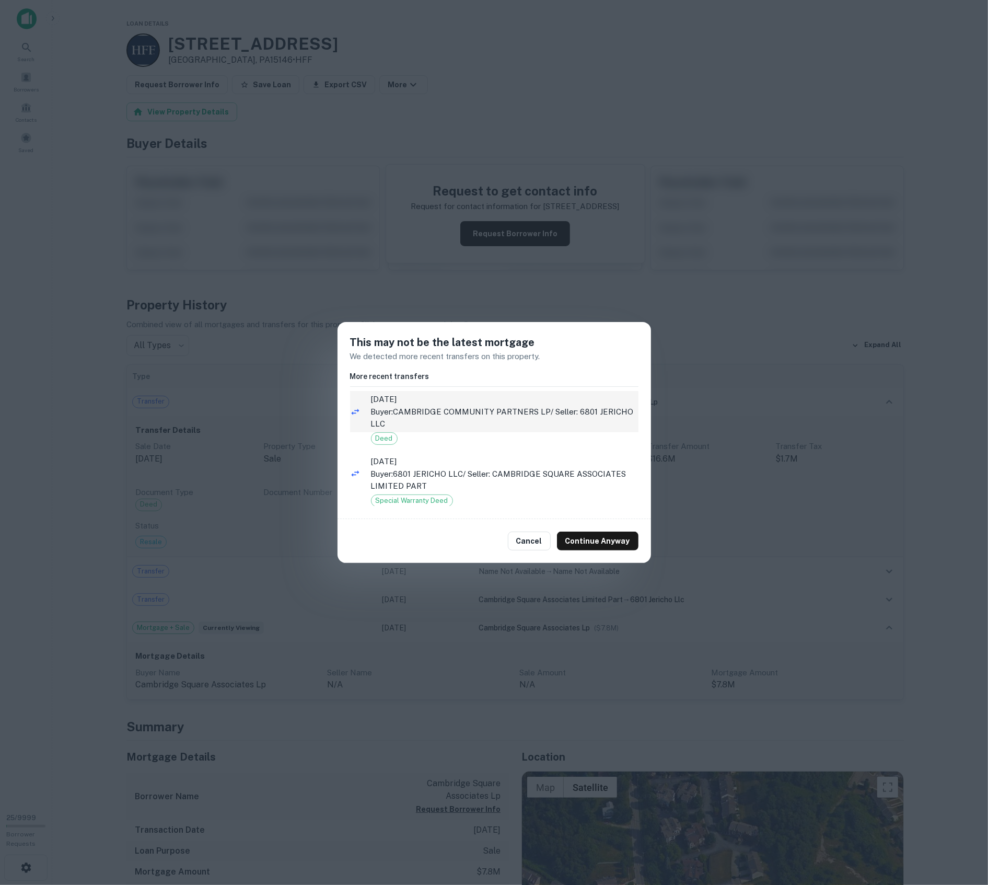
click at [424, 415] on p "Buyer: CAMBRIDGE COMMUNITY PARTNERS LP / Seller: 6801 JERICHO LLC" at bounding box center [505, 417] width 268 height 25
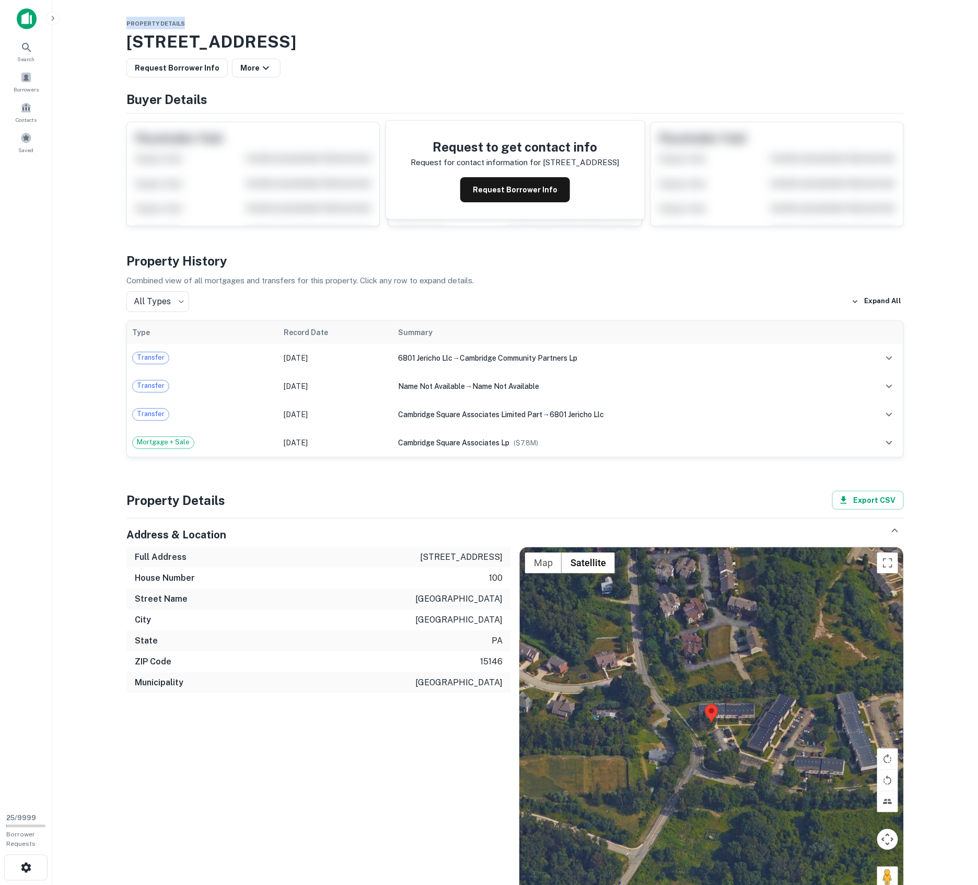
drag, startPoint x: 125, startPoint y: 22, endPoint x: 192, endPoint y: 19, distance: 67.5
click at [192, 19] on div "Property Details [STREET_ADDRESS] Request Borrower Info More Buyer Details Requ…" at bounding box center [515, 822] width 803 height 1611
click at [426, 251] on div "Property Details [STREET_ADDRESS] Request Borrower Info More Buyer Details Requ…" at bounding box center [515, 822] width 803 height 1611
drag, startPoint x: 439, startPoint y: 147, endPoint x: 576, endPoint y: 148, distance: 136.4
click at [576, 148] on h4 "Request to get contact info" at bounding box center [515, 146] width 208 height 19
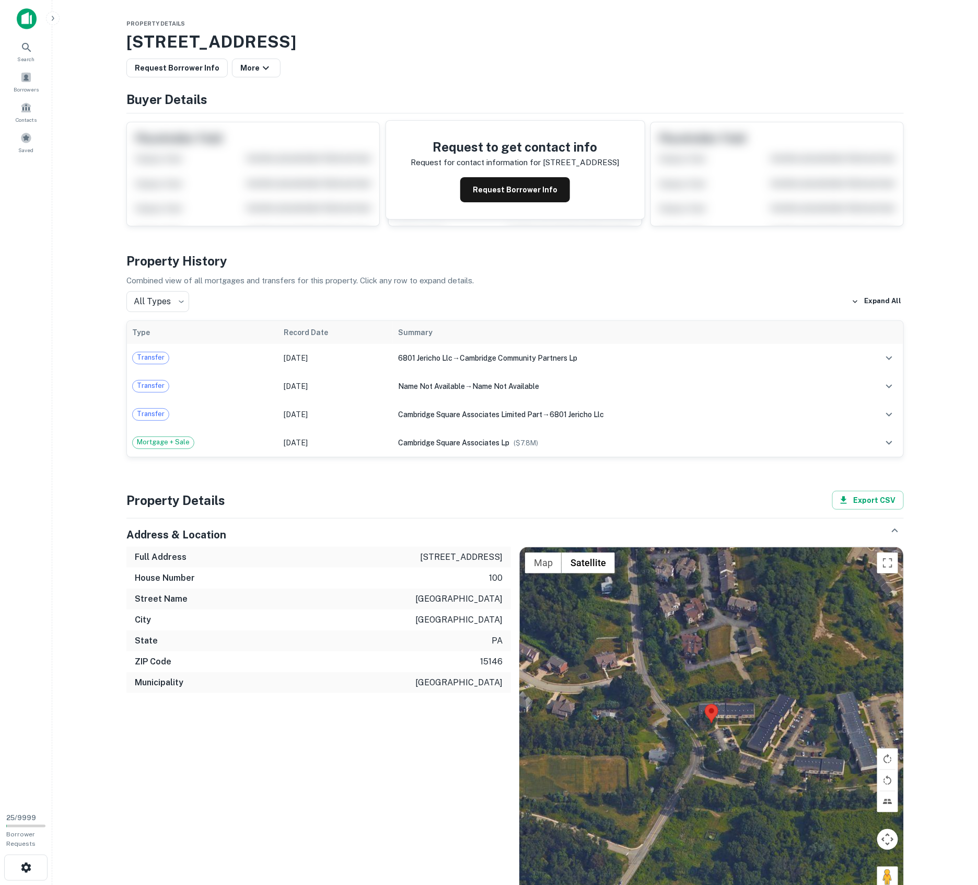
click at [130, 241] on div "Property Details [STREET_ADDRESS] Request Borrower Info More Buyer Details Requ…" at bounding box center [515, 822] width 803 height 1611
click at [106, 258] on main "Property Details [STREET_ADDRESS] Request Borrower Info More Buyer Details Requ…" at bounding box center [515, 442] width 926 height 885
click at [507, 188] on button "Request Borrower Info" at bounding box center [515, 189] width 110 height 25
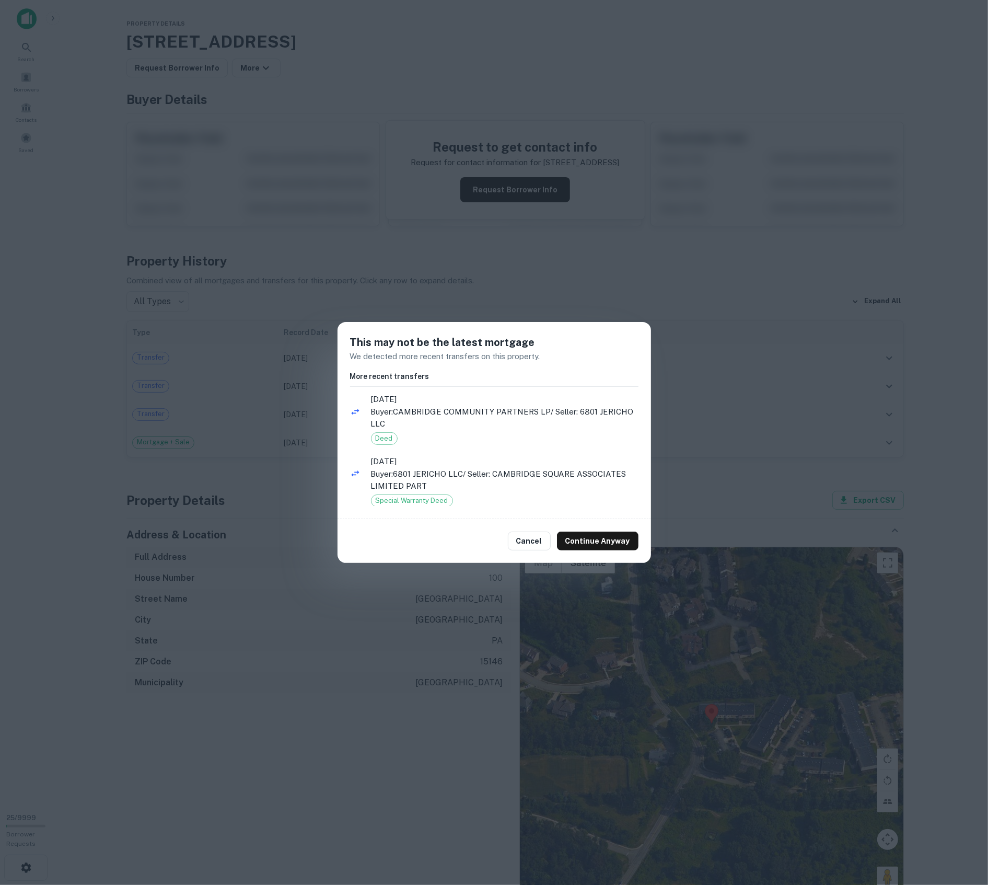
scroll to position [13, 0]
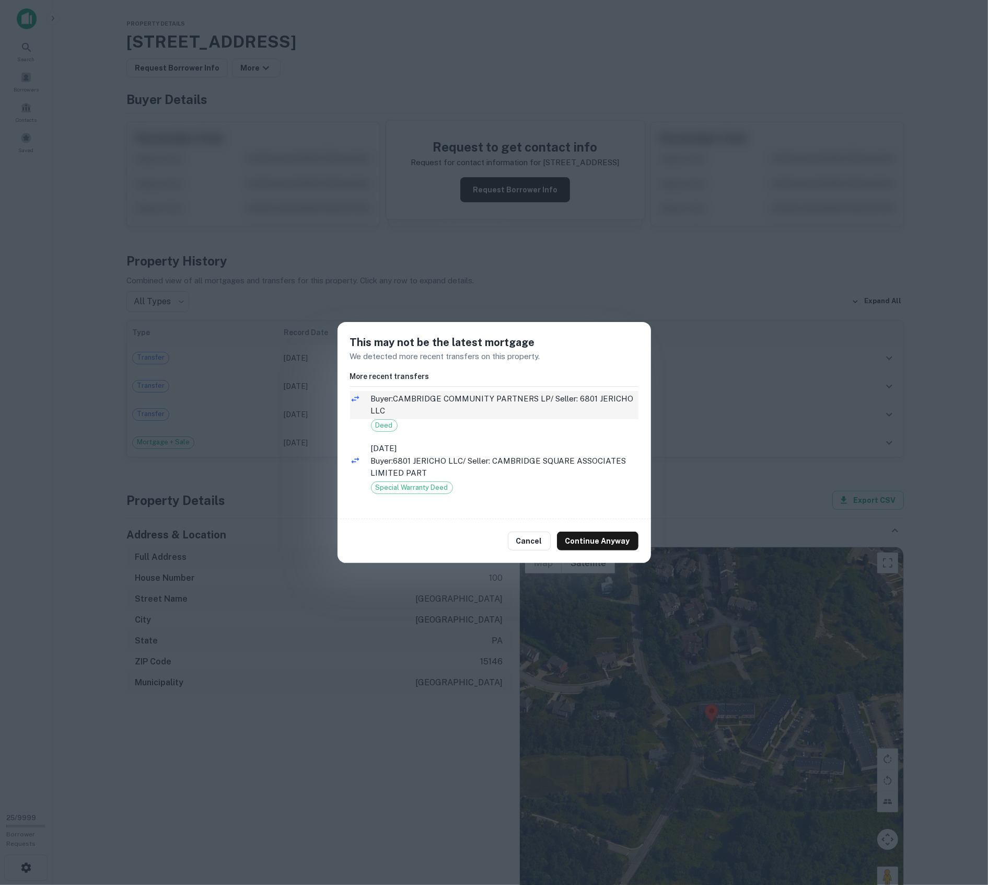
click at [446, 410] on p "Buyer: CAMBRIDGE COMMUNITY PARTNERS LP / Seller: 6801 JERICHO LLC" at bounding box center [505, 404] width 268 height 25
click at [402, 446] on span "[DATE]" at bounding box center [505, 448] width 268 height 13
